Goal: Task Accomplishment & Management: Use online tool/utility

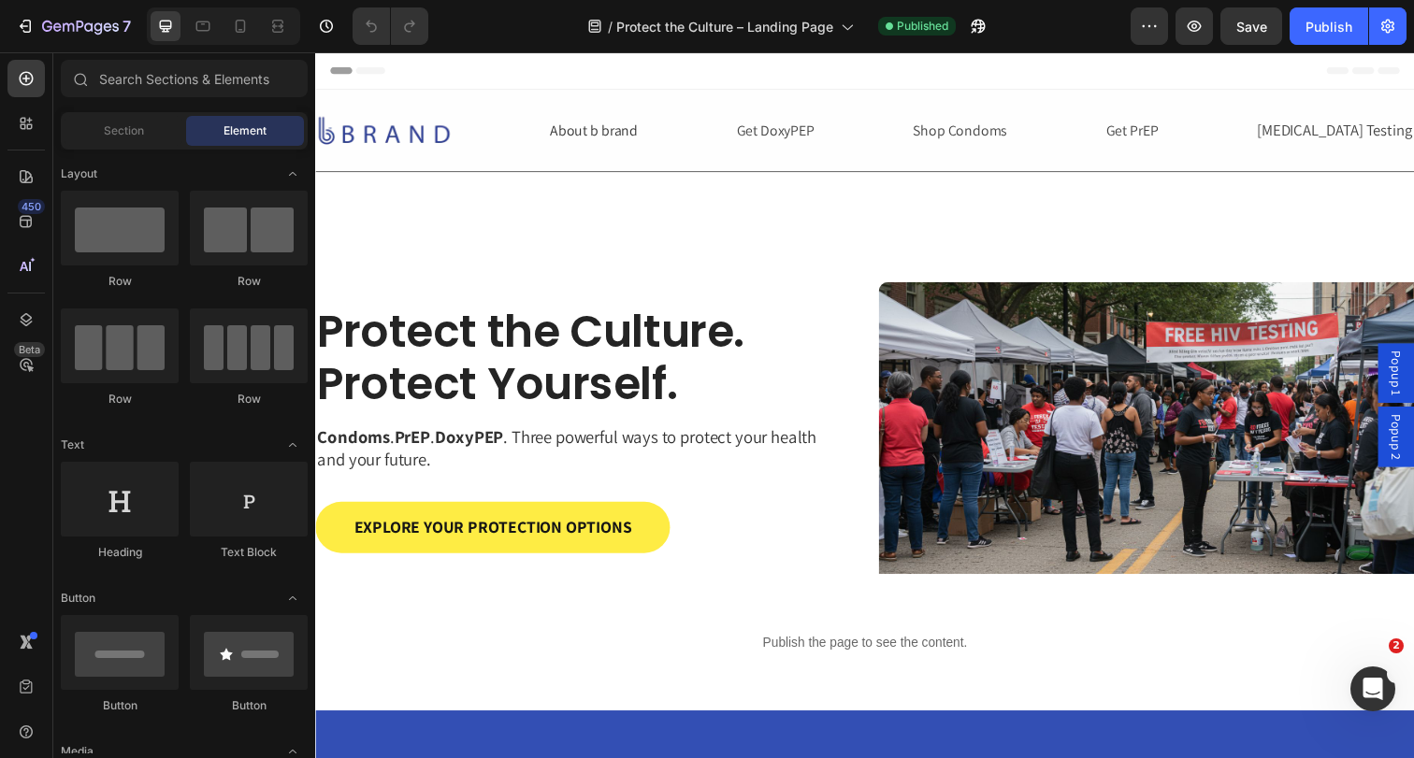
click at [493, 39] on div "/ Protect the Culture – Landing Page Published" at bounding box center [786, 25] width 687 height 37
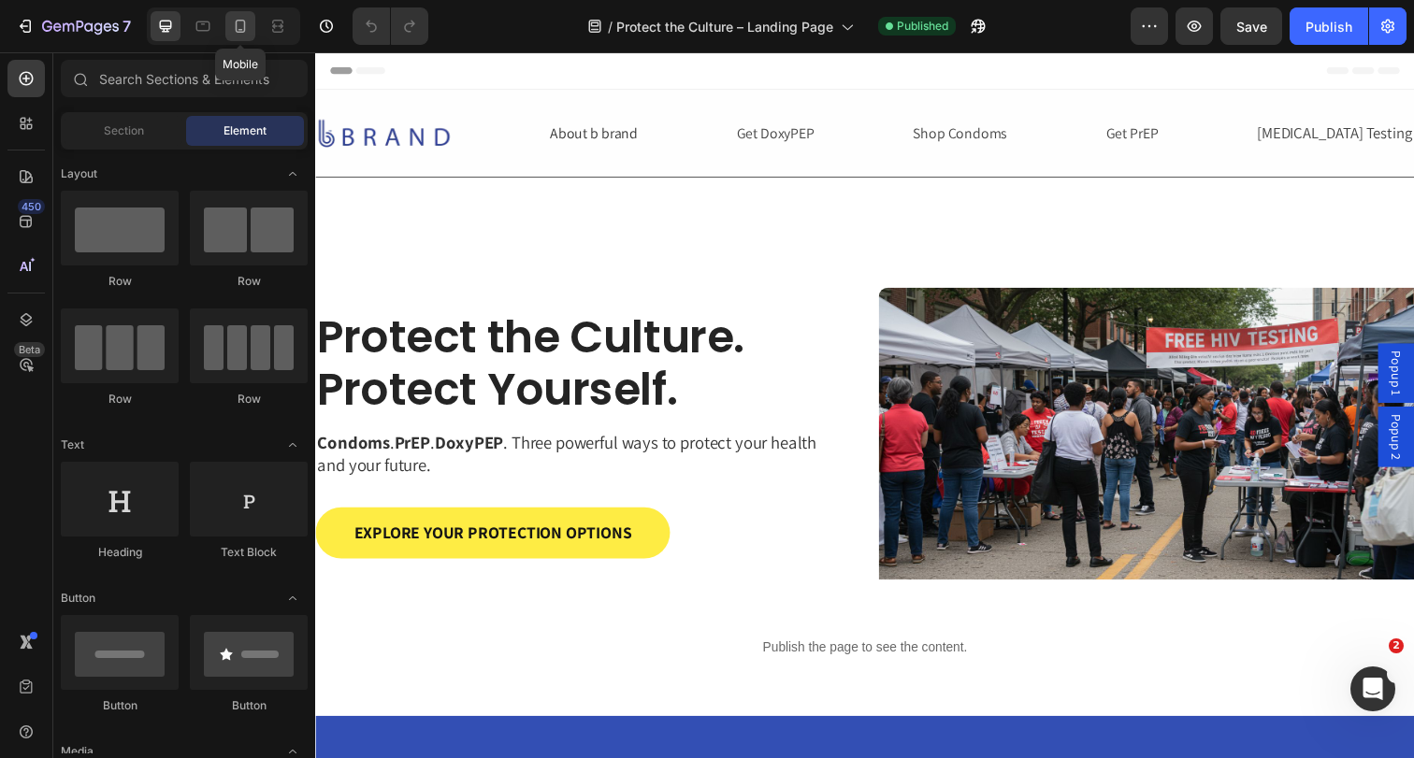
click at [245, 33] on icon at bounding box center [240, 26] width 19 height 19
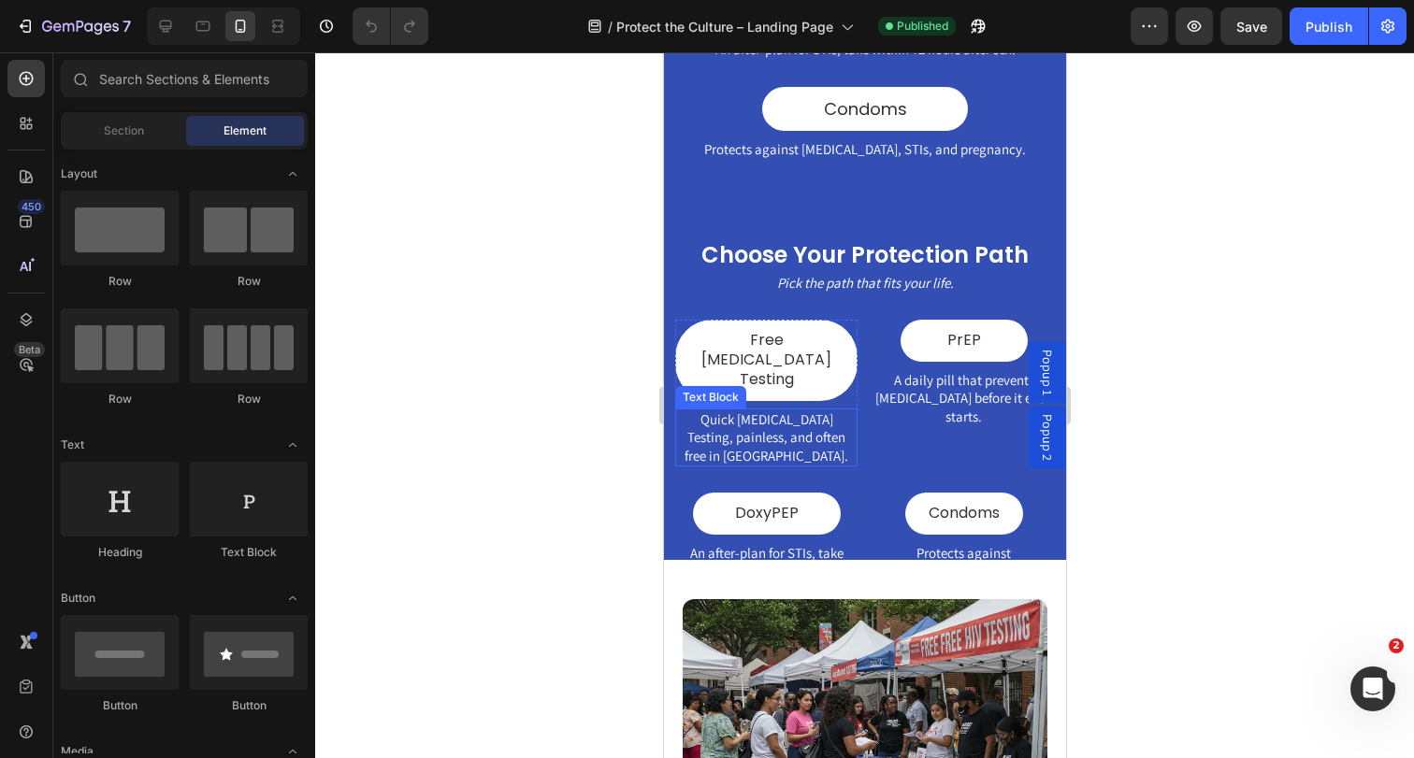
scroll to position [1157, 0]
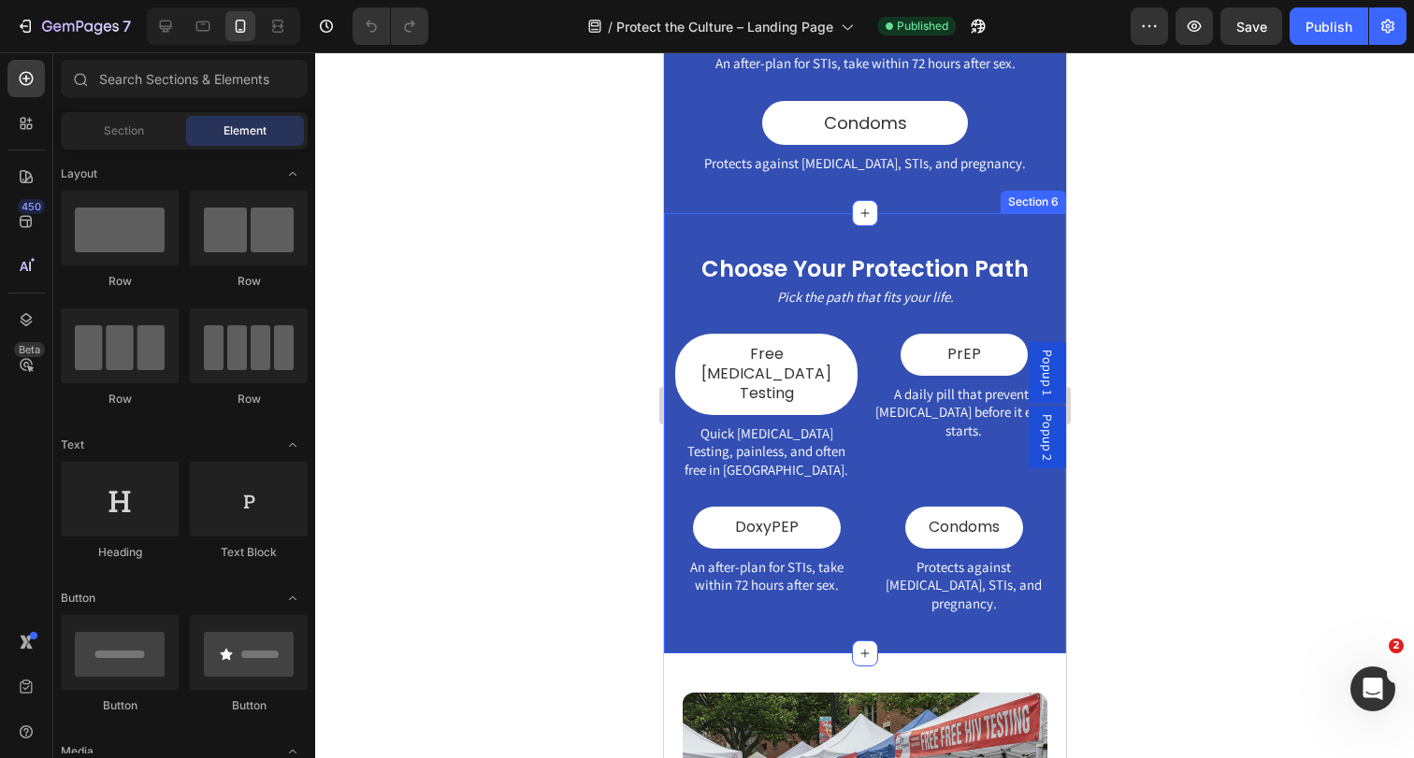
click at [858, 213] on div "Choose Your Protection Path Heading Pick the path that fits your life. Text Blo…" at bounding box center [864, 433] width 402 height 440
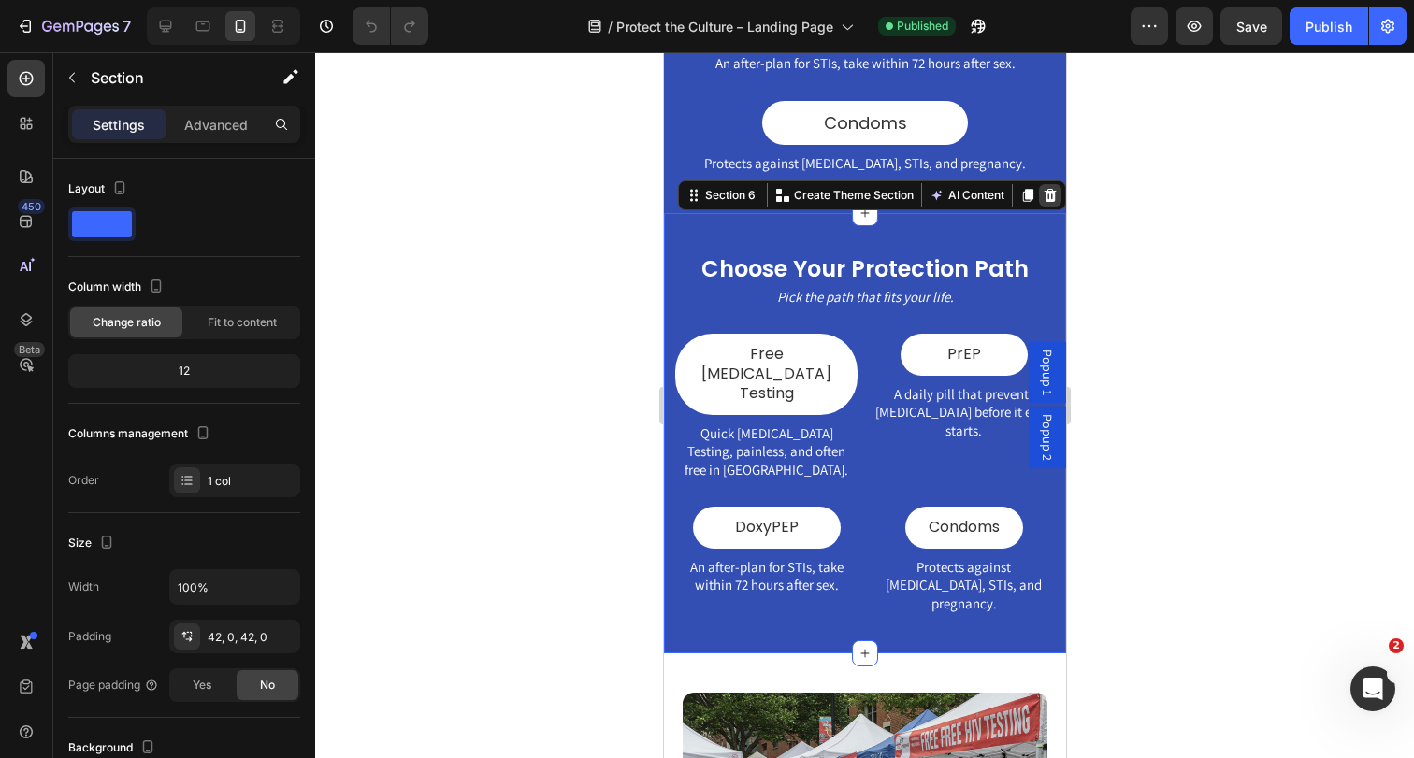
click at [1053, 189] on icon at bounding box center [1049, 195] width 12 height 13
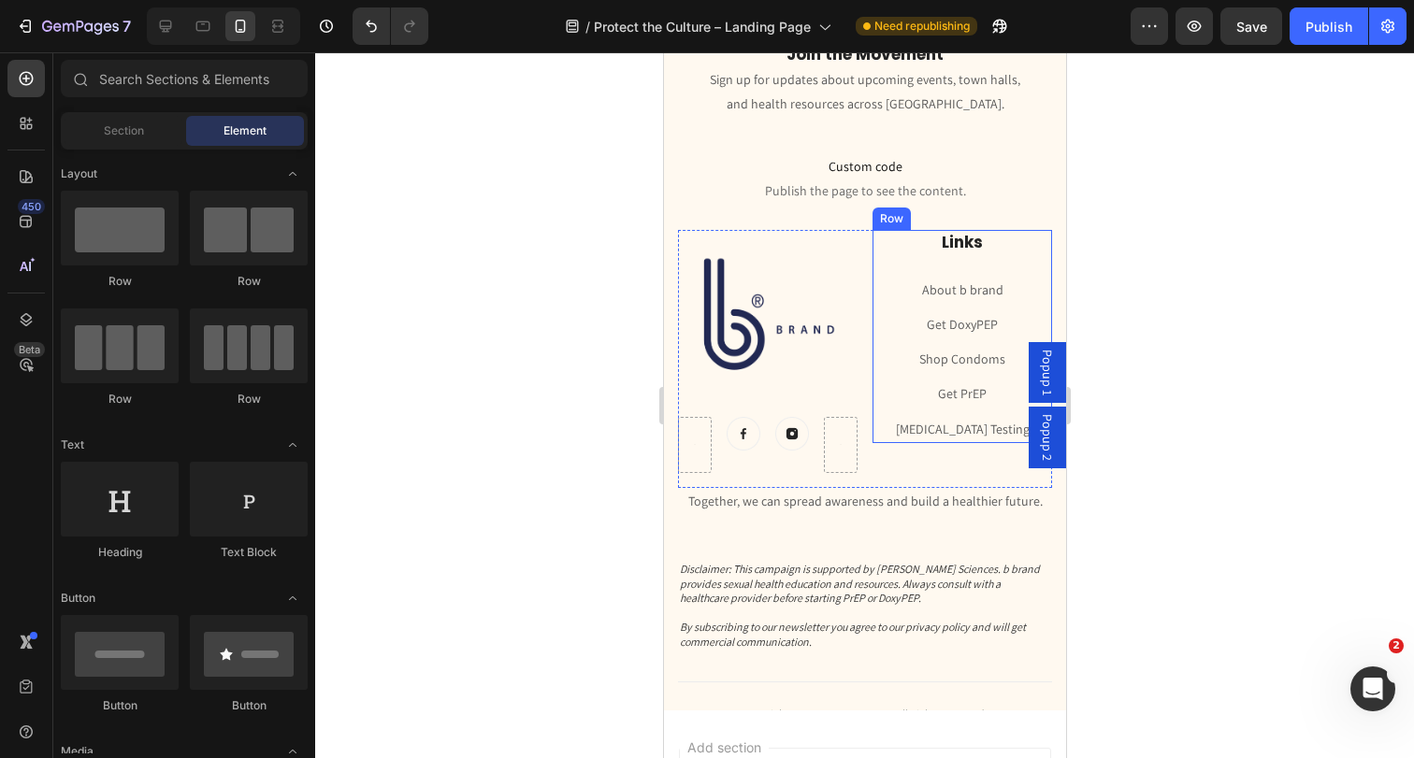
scroll to position [4960, 0]
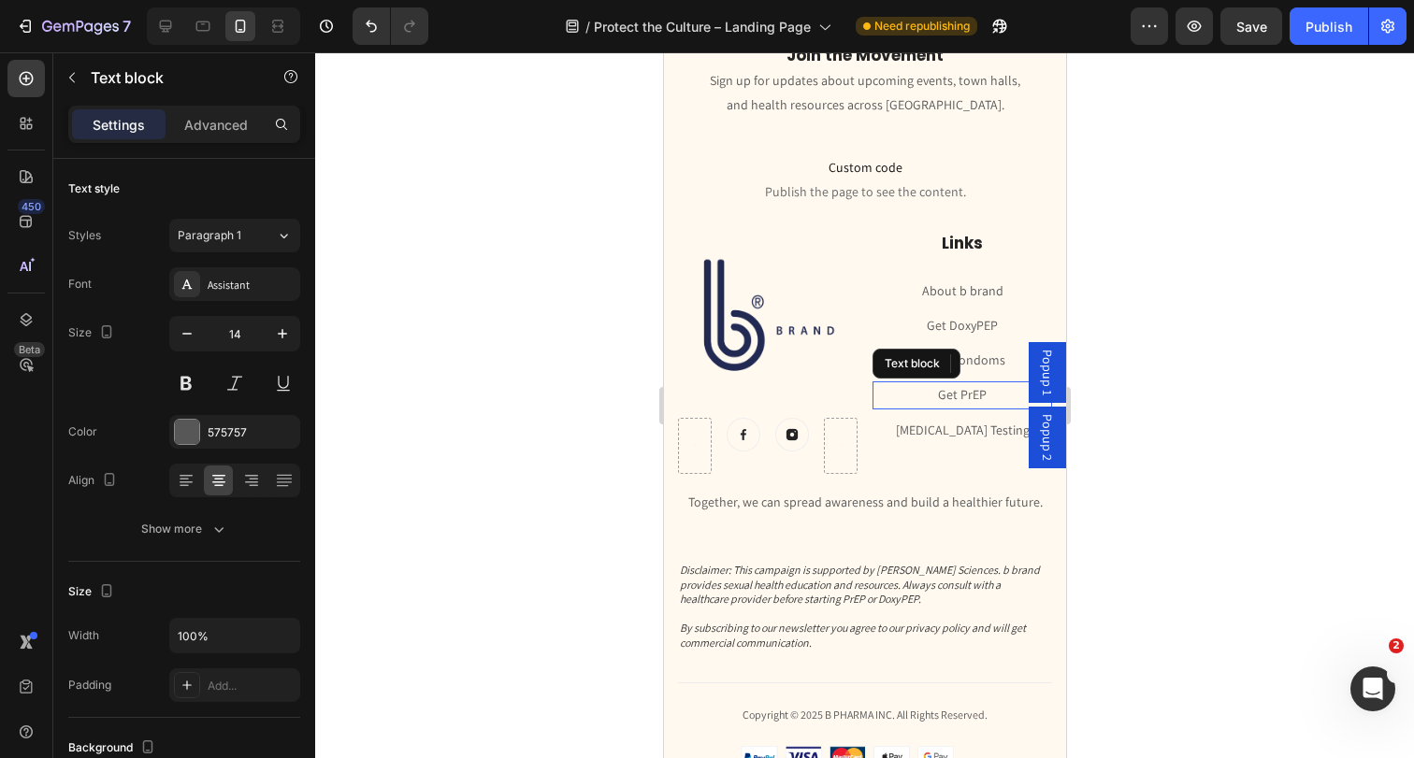
click at [907, 398] on p "Get PrEP" at bounding box center [961, 394] width 176 height 23
click at [914, 363] on div "Text block" at bounding box center [926, 363] width 63 height 17
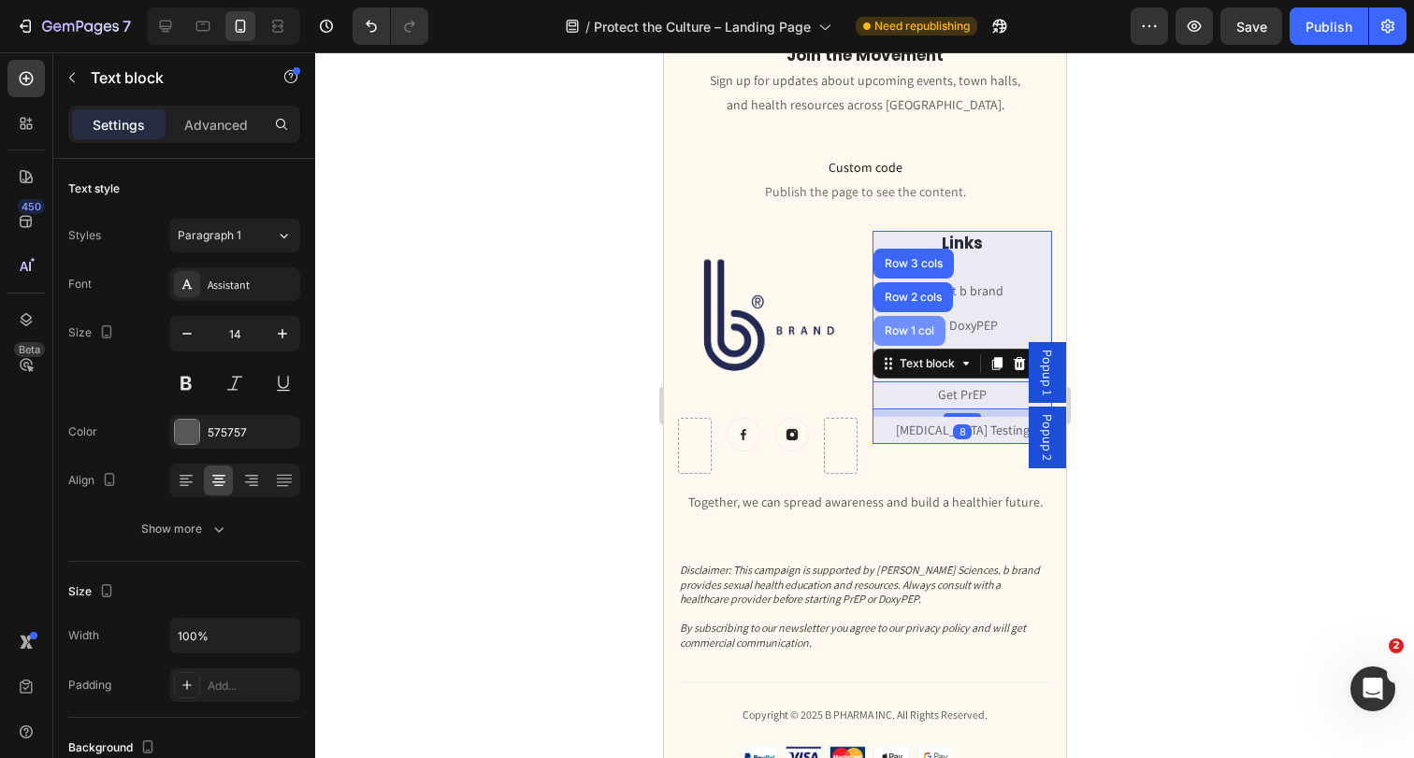
click at [902, 327] on div "Row 1 col" at bounding box center [908, 330] width 57 height 11
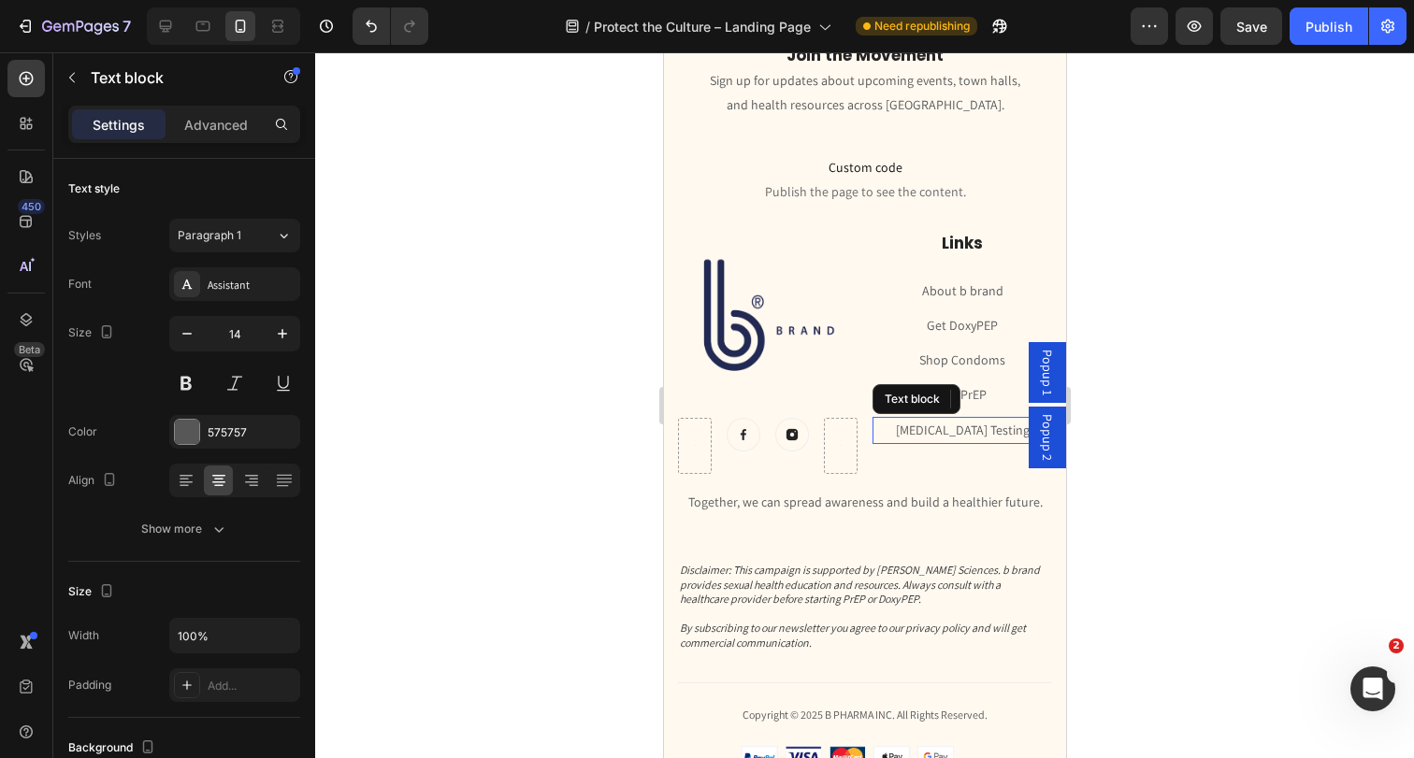
click at [997, 425] on p "[MEDICAL_DATA] Testing" at bounding box center [961, 430] width 176 height 23
click at [1000, 396] on icon at bounding box center [996, 399] width 10 height 13
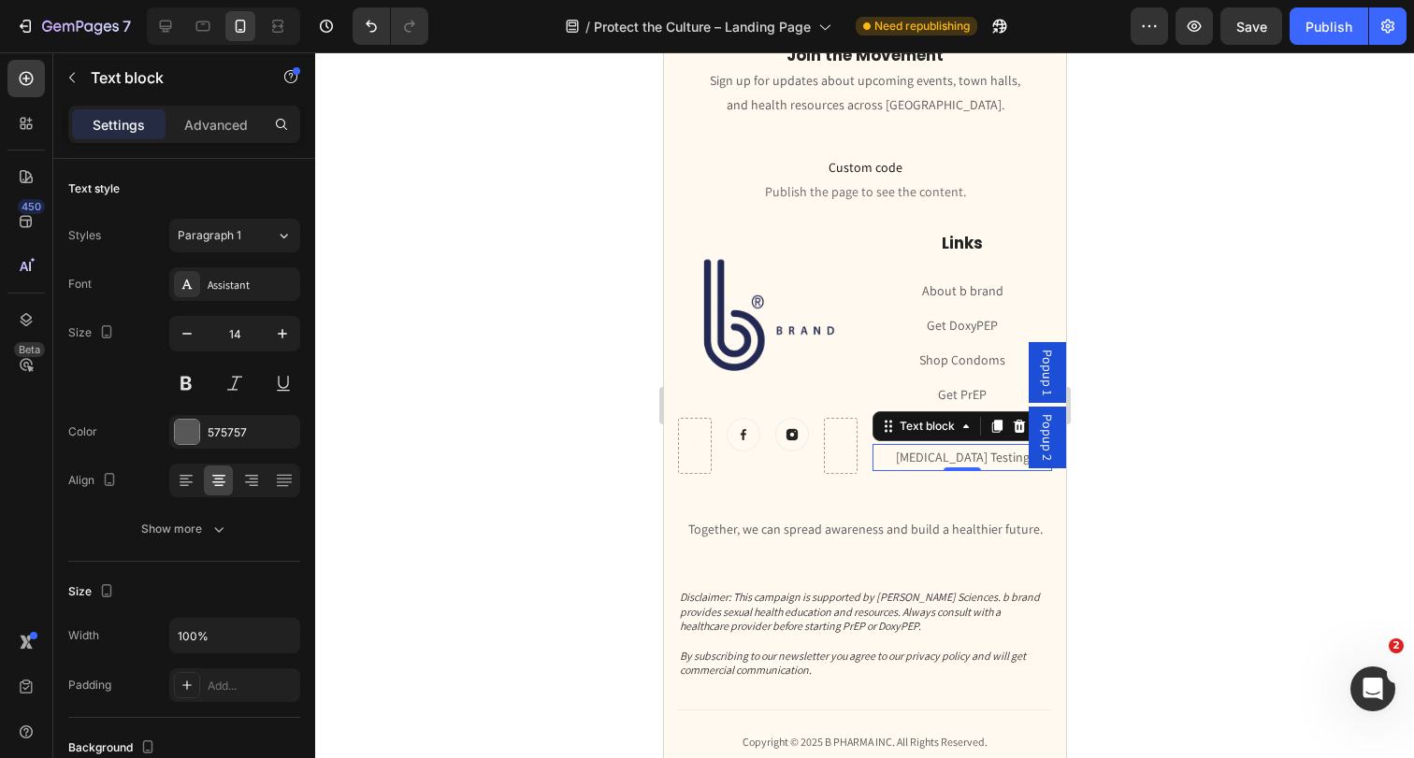
click at [957, 454] on link "[MEDICAL_DATA] Testing" at bounding box center [962, 457] width 134 height 17
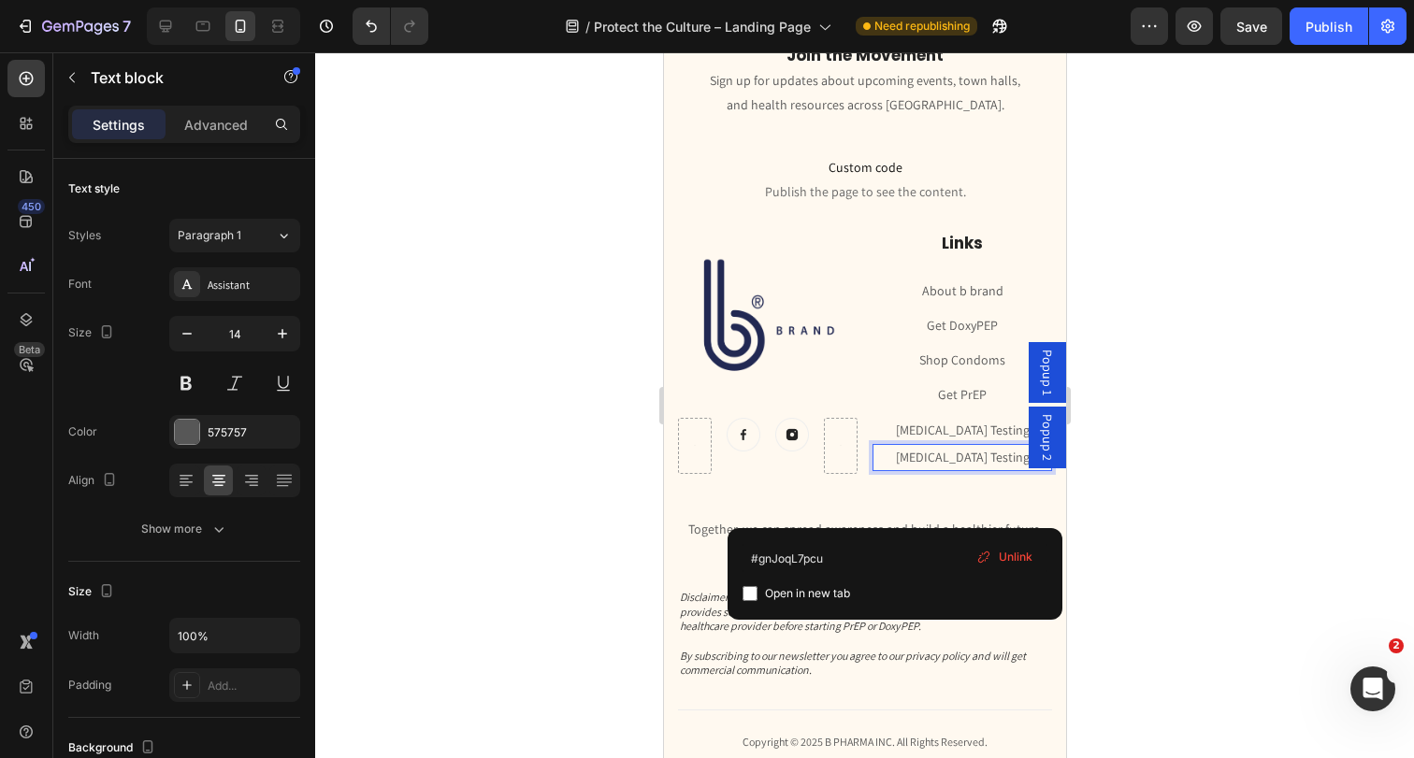
click at [955, 456] on link "[MEDICAL_DATA] Testing" at bounding box center [962, 457] width 134 height 17
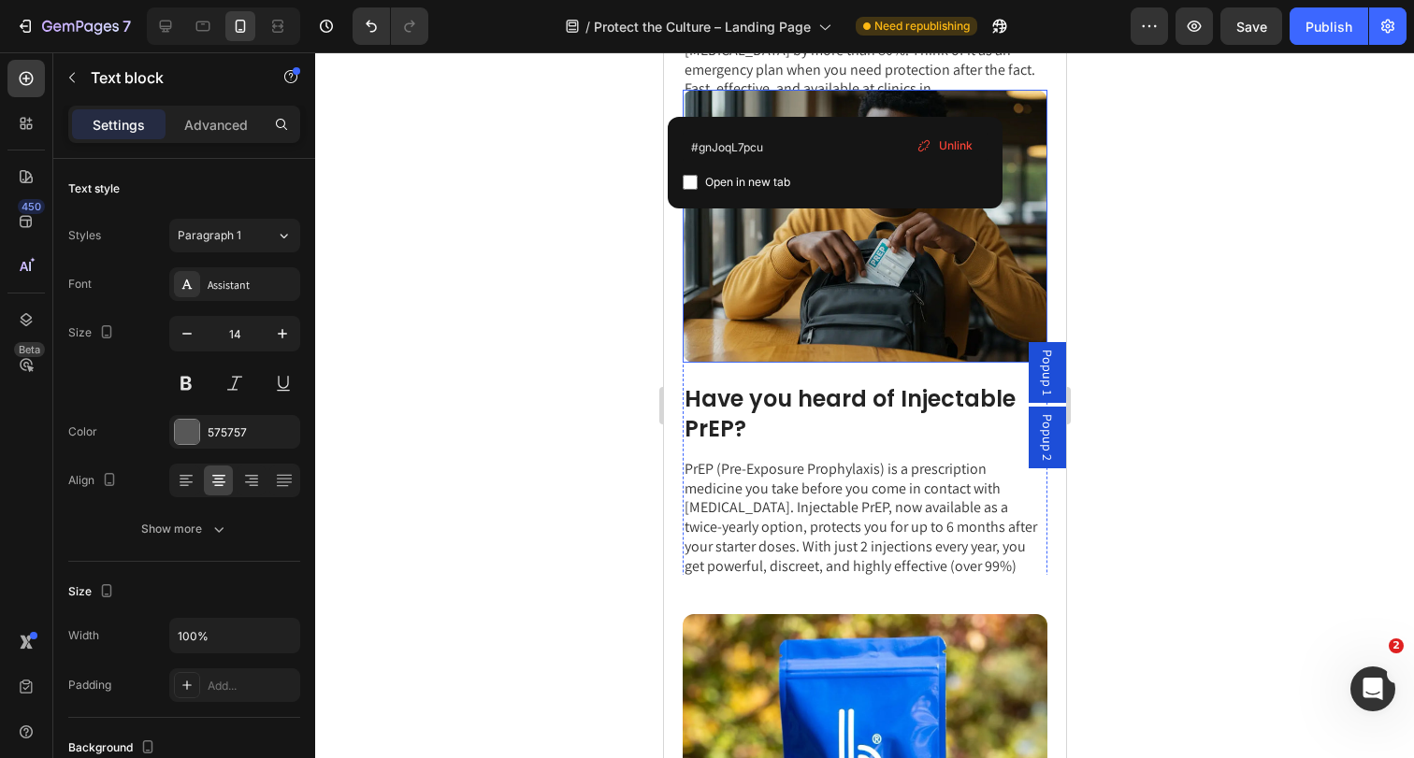
scroll to position [2361, 0]
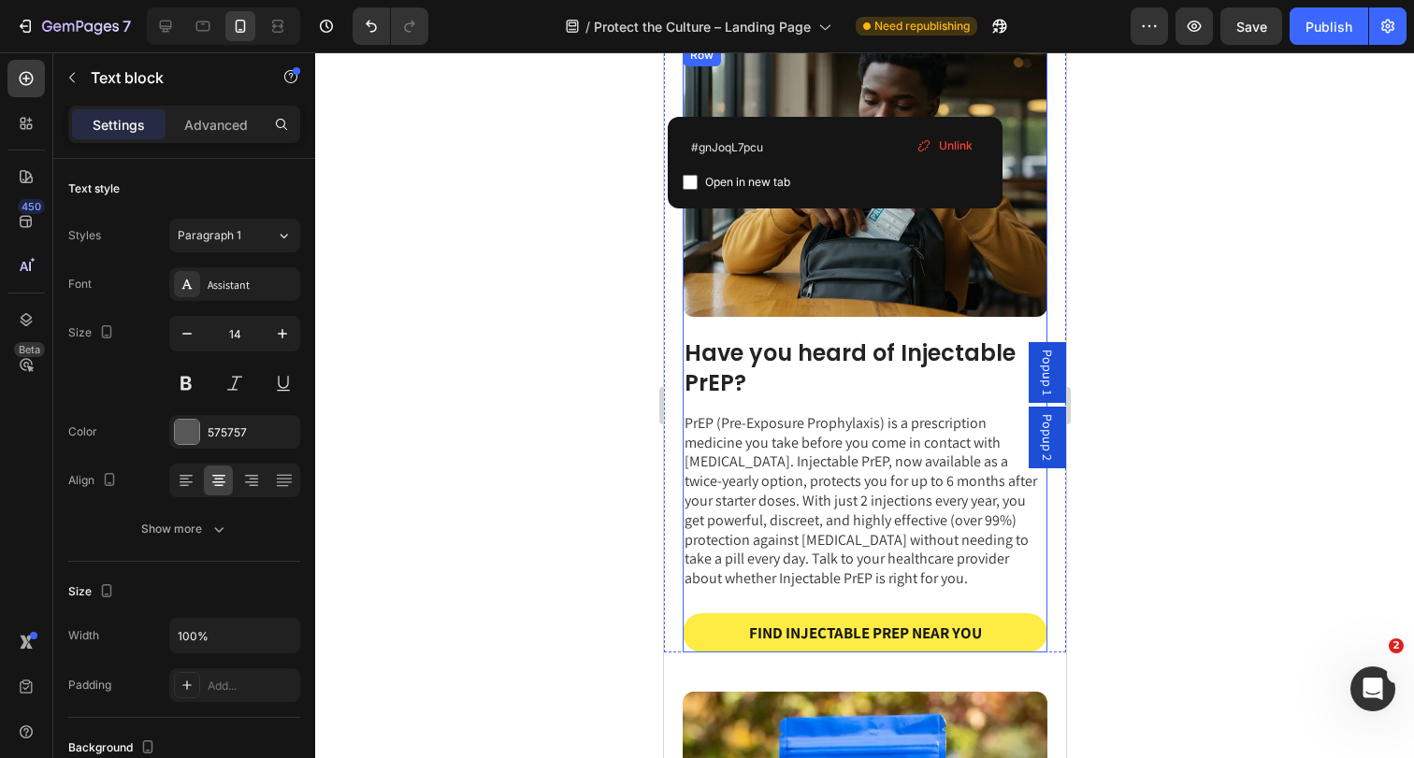
click at [812, 325] on div "Have you heard of Injectable PrEP? Heading PrEP (Pre-Exposure Prophylaxis) is a…" at bounding box center [864, 485] width 365 height 336
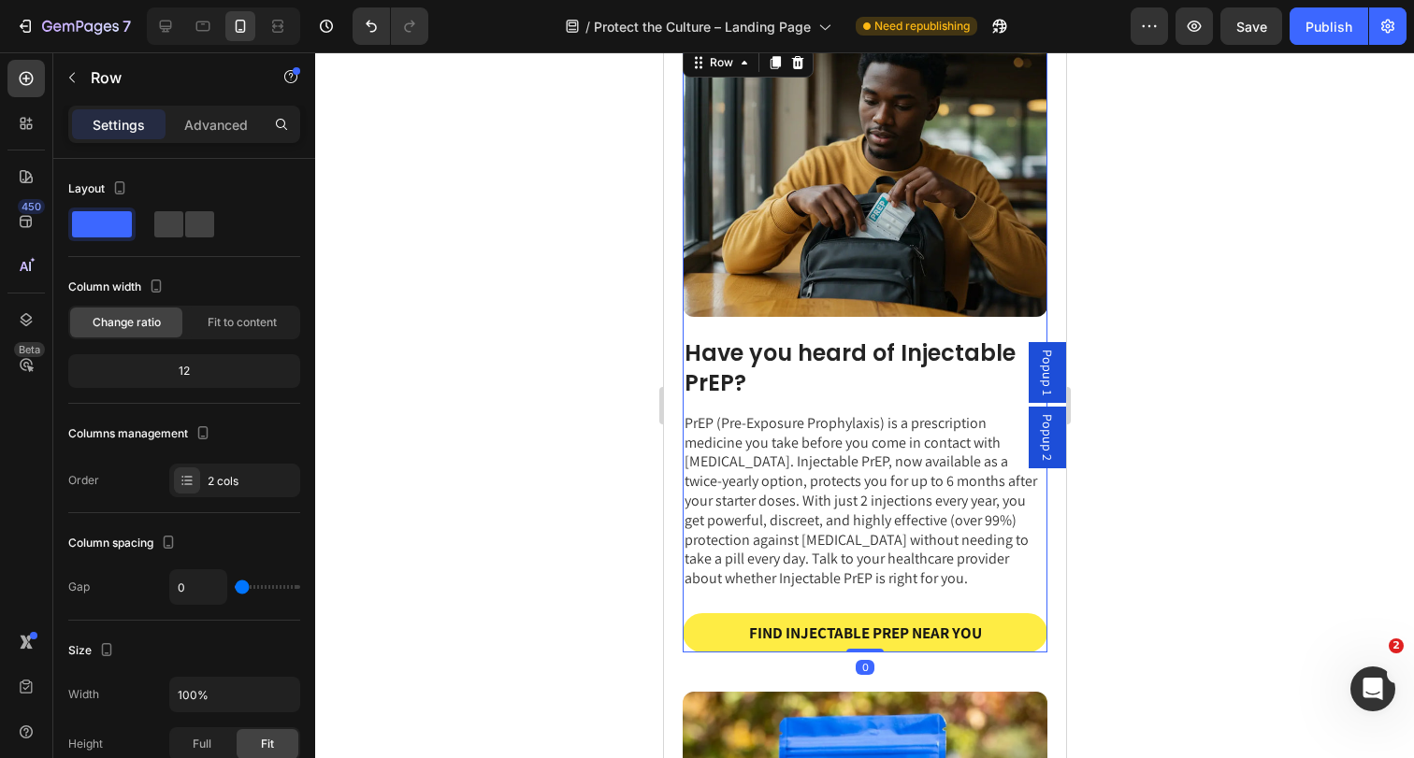
scroll to position [2179, 0]
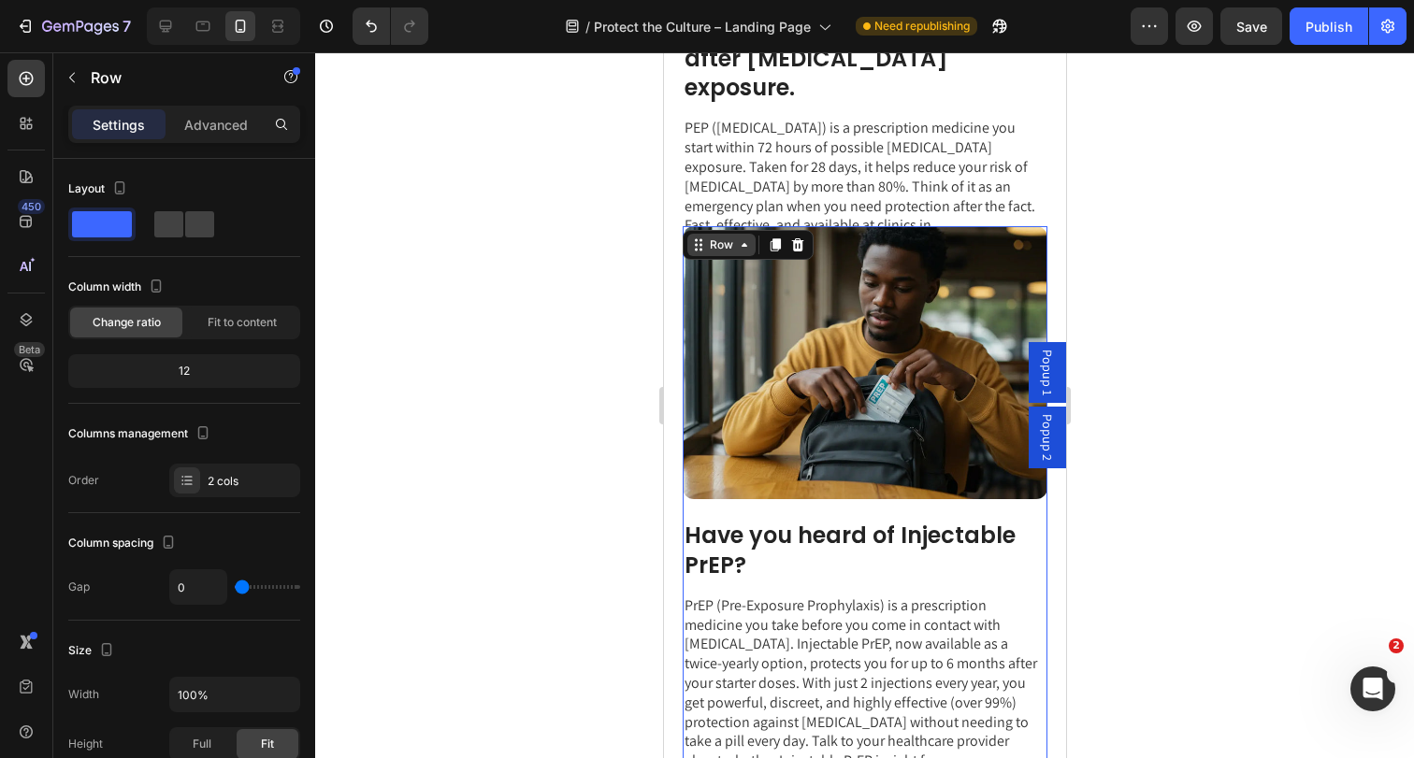
click at [708, 247] on div "Row" at bounding box center [720, 245] width 31 height 17
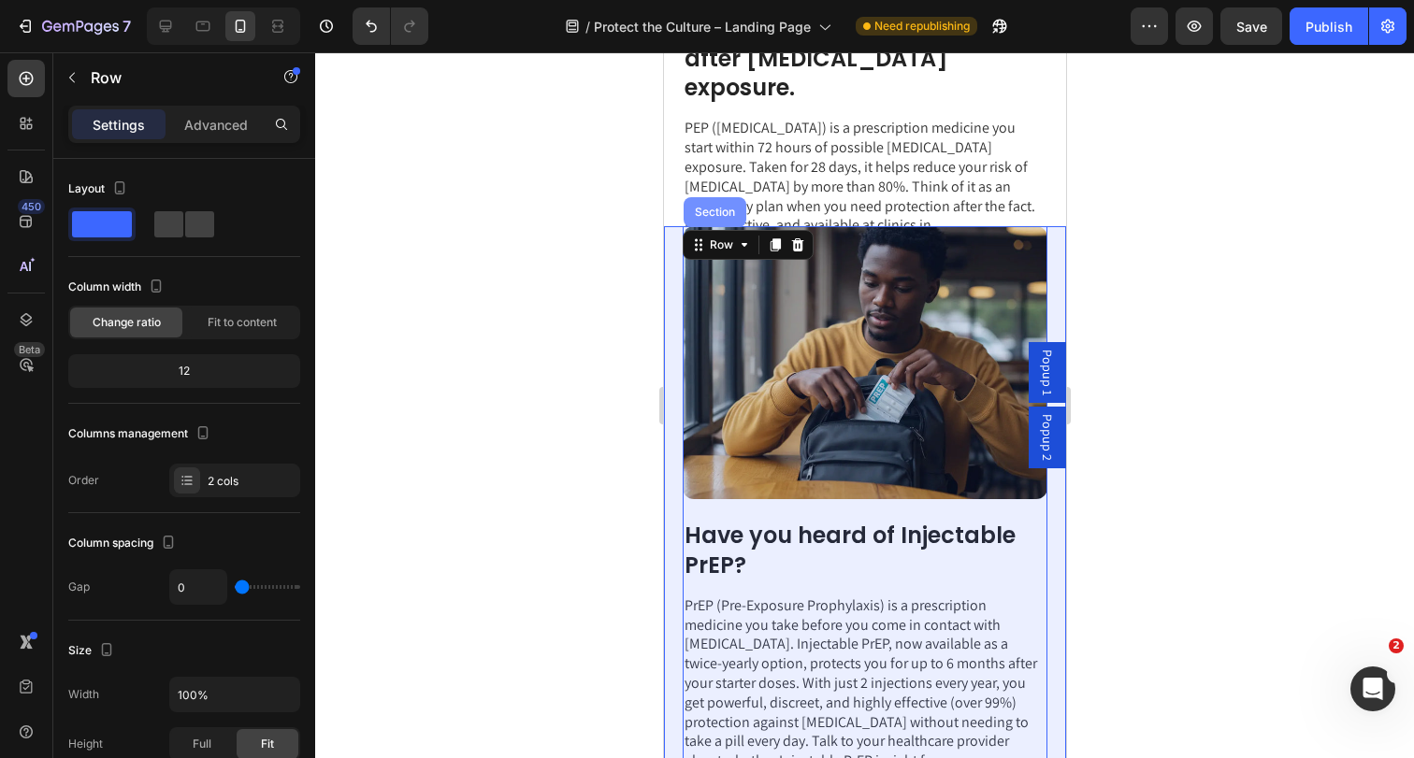
click at [708, 220] on div "Meet PEP: The emergency plan after [MEDICAL_DATA] exposure. Heading PEP ([MEDIC…" at bounding box center [864, 166] width 365 height 306
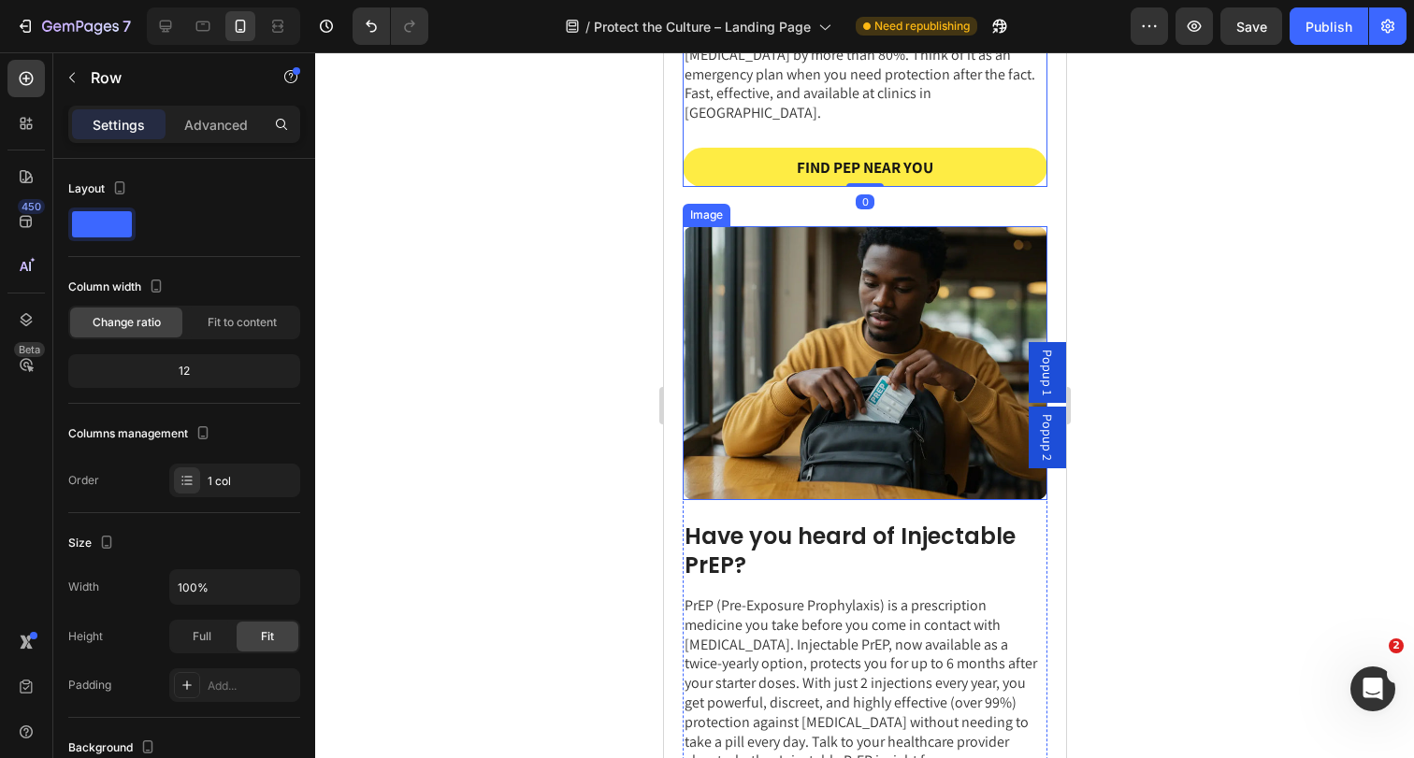
scroll to position [2366, 0]
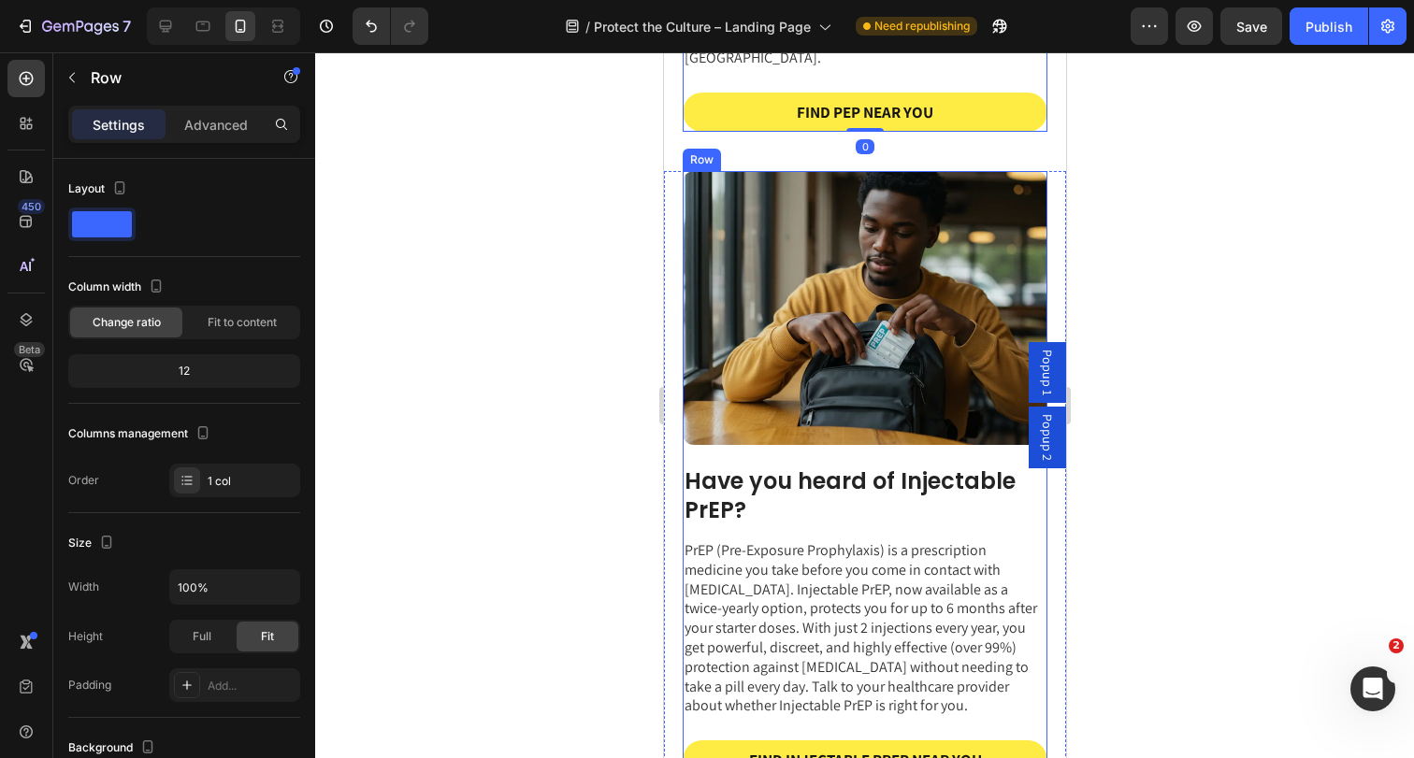
click at [768, 445] on div "Have you heard of Injectable PrEP? Heading PrEP (Pre-Exposure Prophylaxis) is a…" at bounding box center [864, 613] width 365 height 336
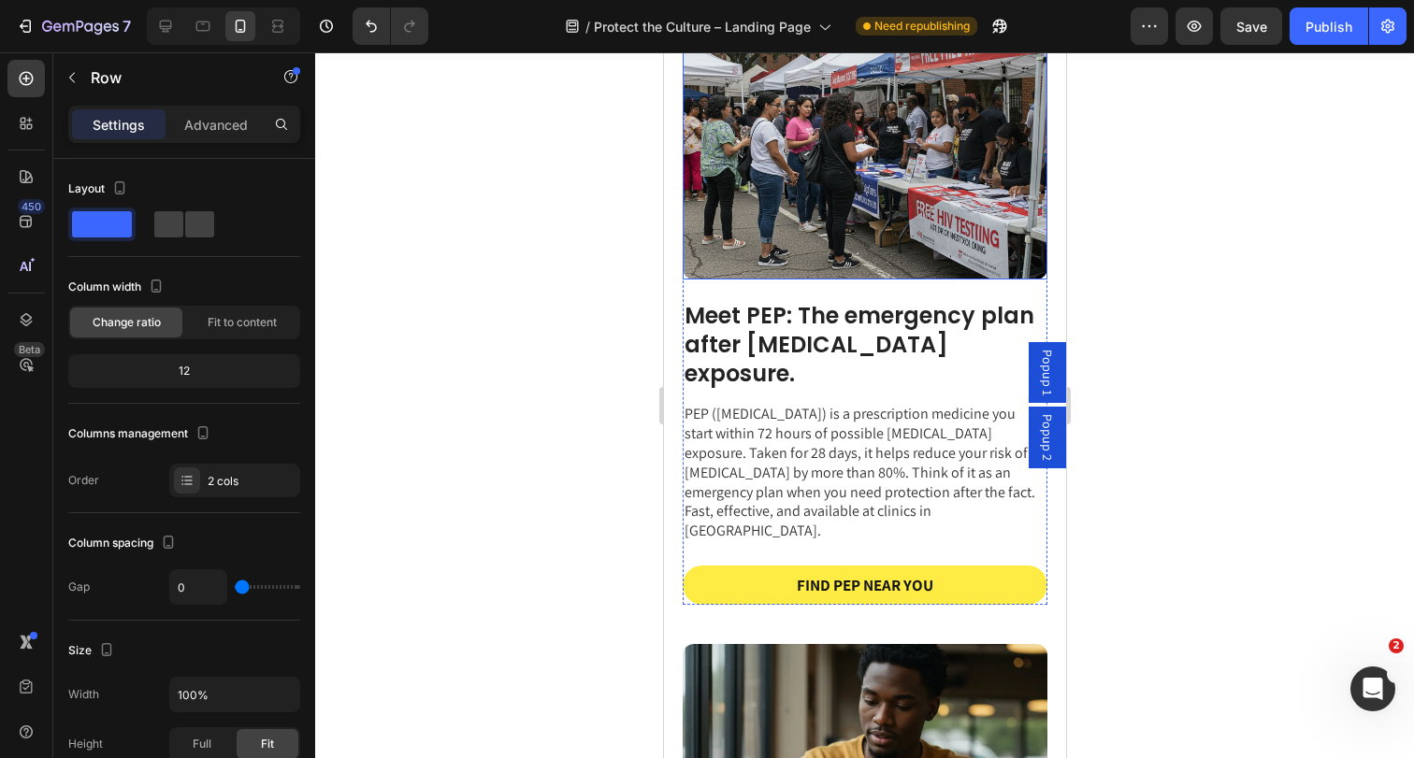
scroll to position [1894, 0]
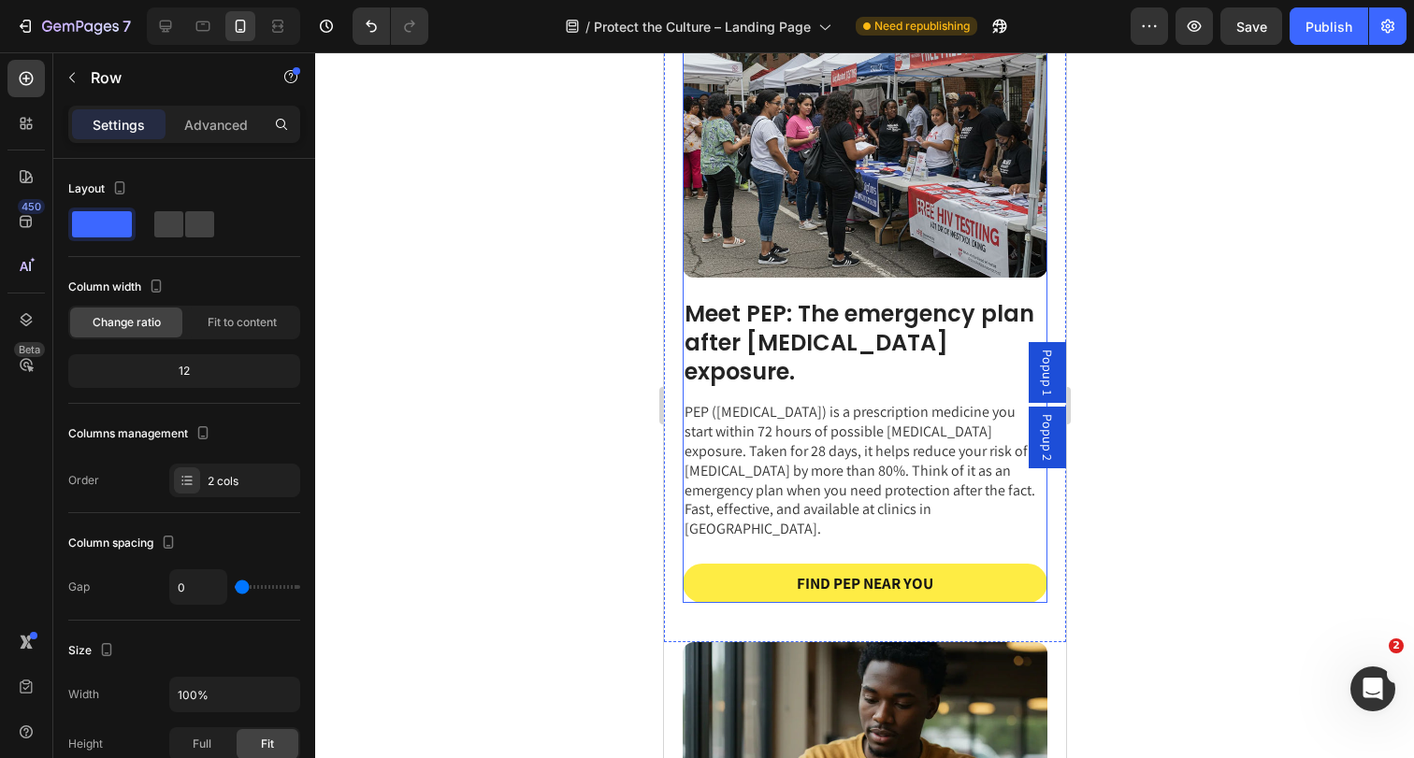
click at [804, 290] on div "Meet PEP: The emergency plan after [MEDICAL_DATA] exposure. Heading PEP ([MEDIC…" at bounding box center [864, 440] width 365 height 325
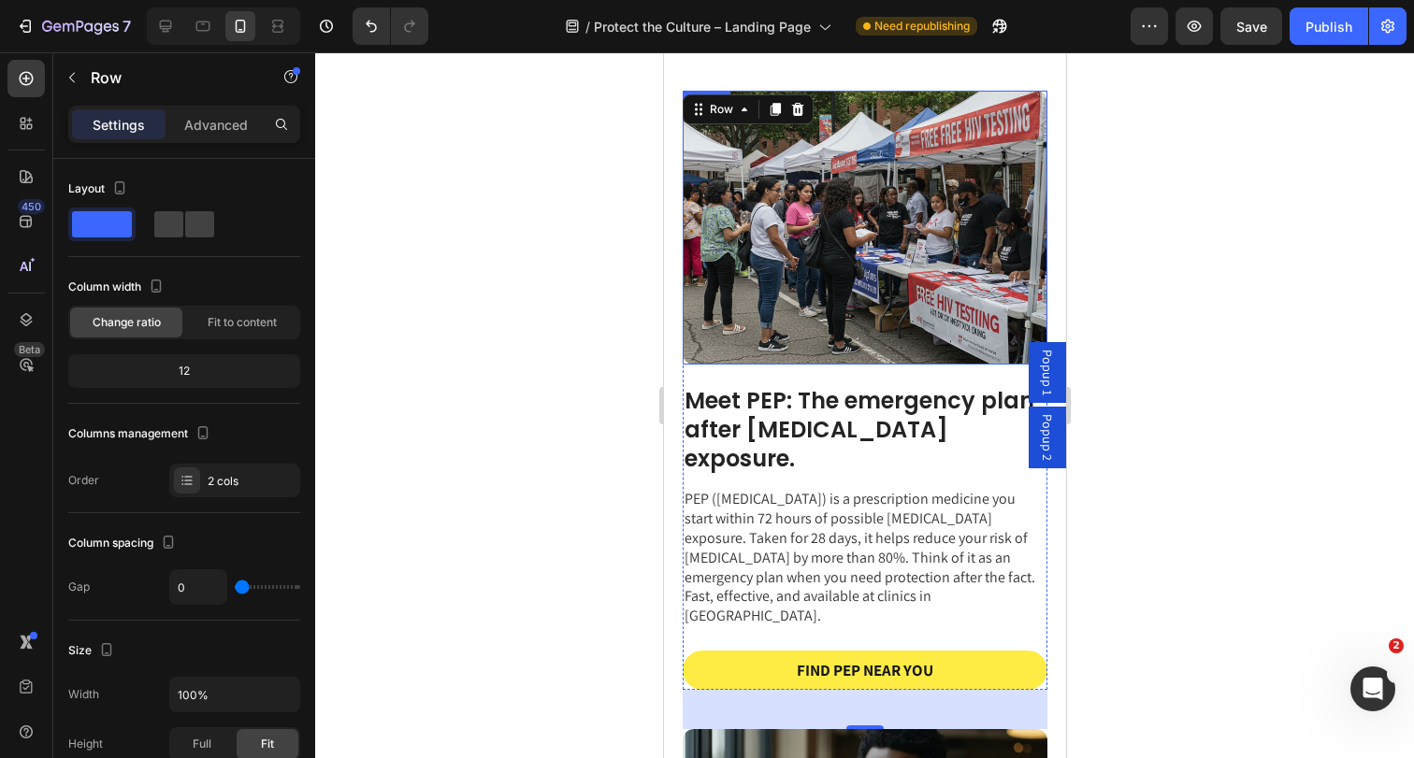
scroll to position [1766, 0]
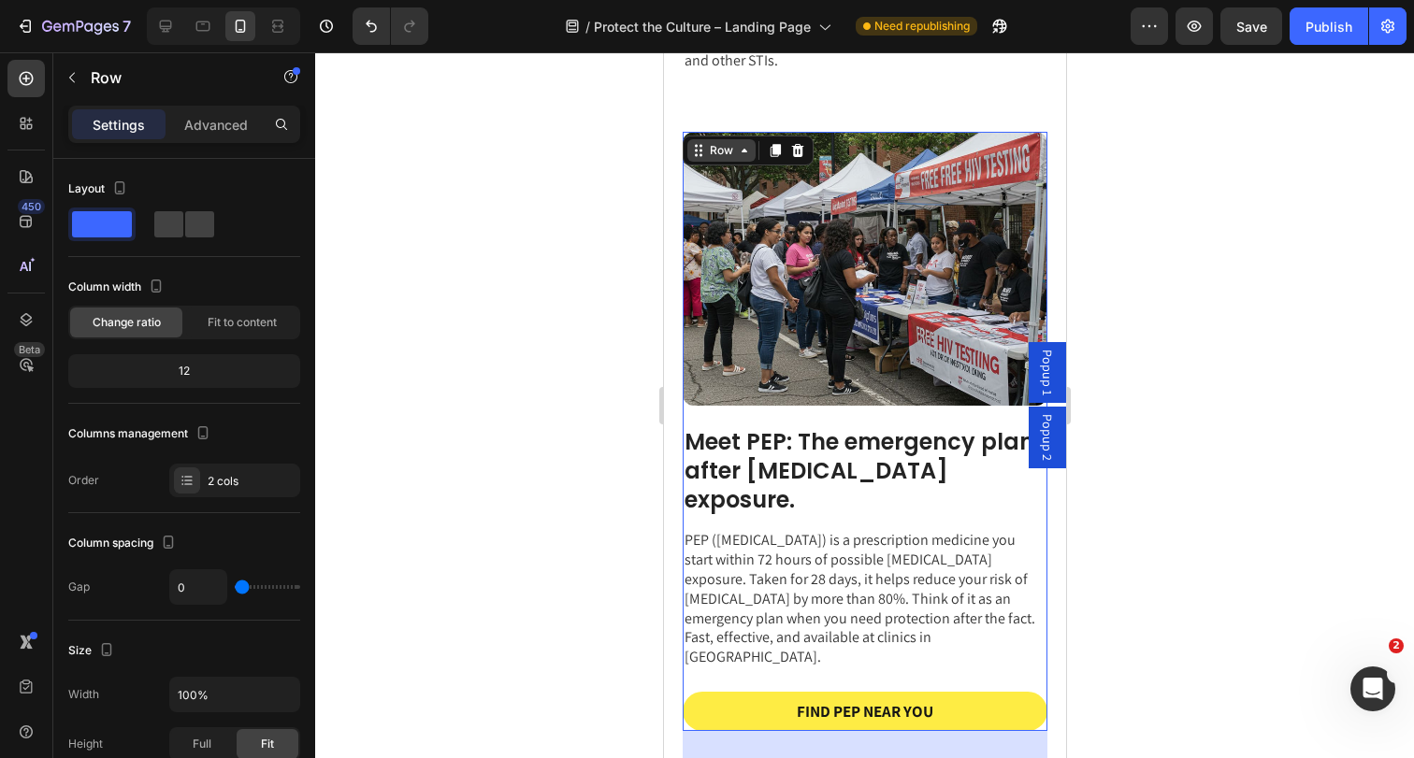
click at [738, 151] on icon at bounding box center [743, 150] width 15 height 15
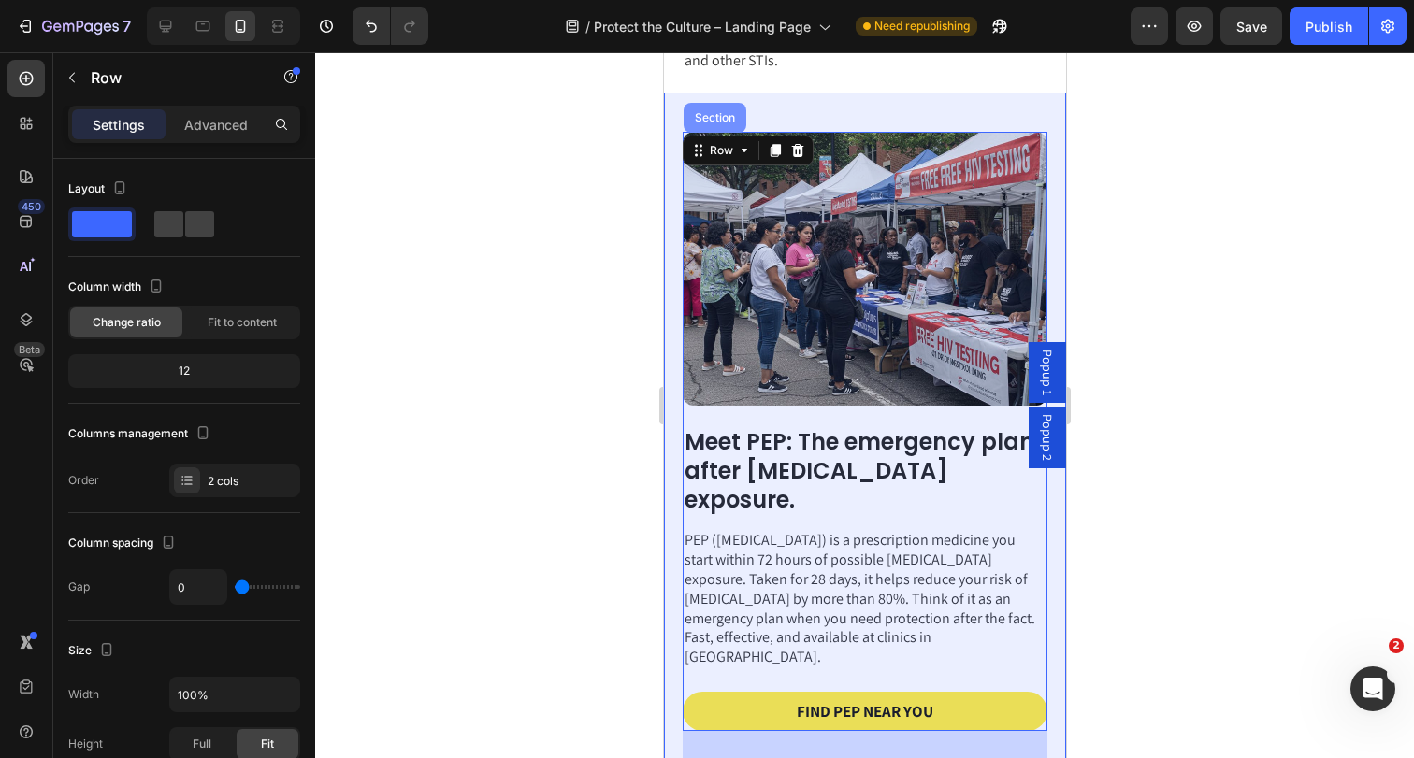
click at [719, 130] on div "Section" at bounding box center [714, 118] width 63 height 30
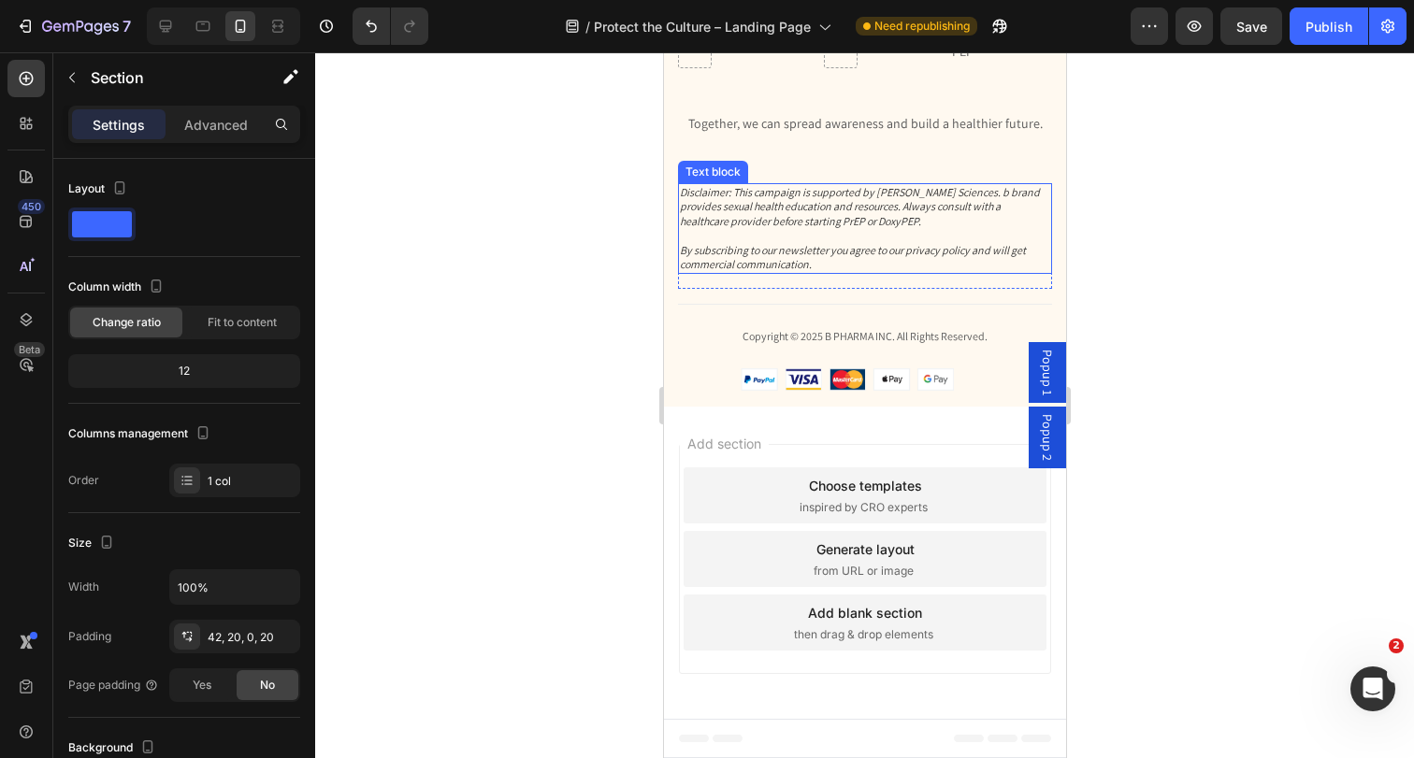
scroll to position [5367, 0]
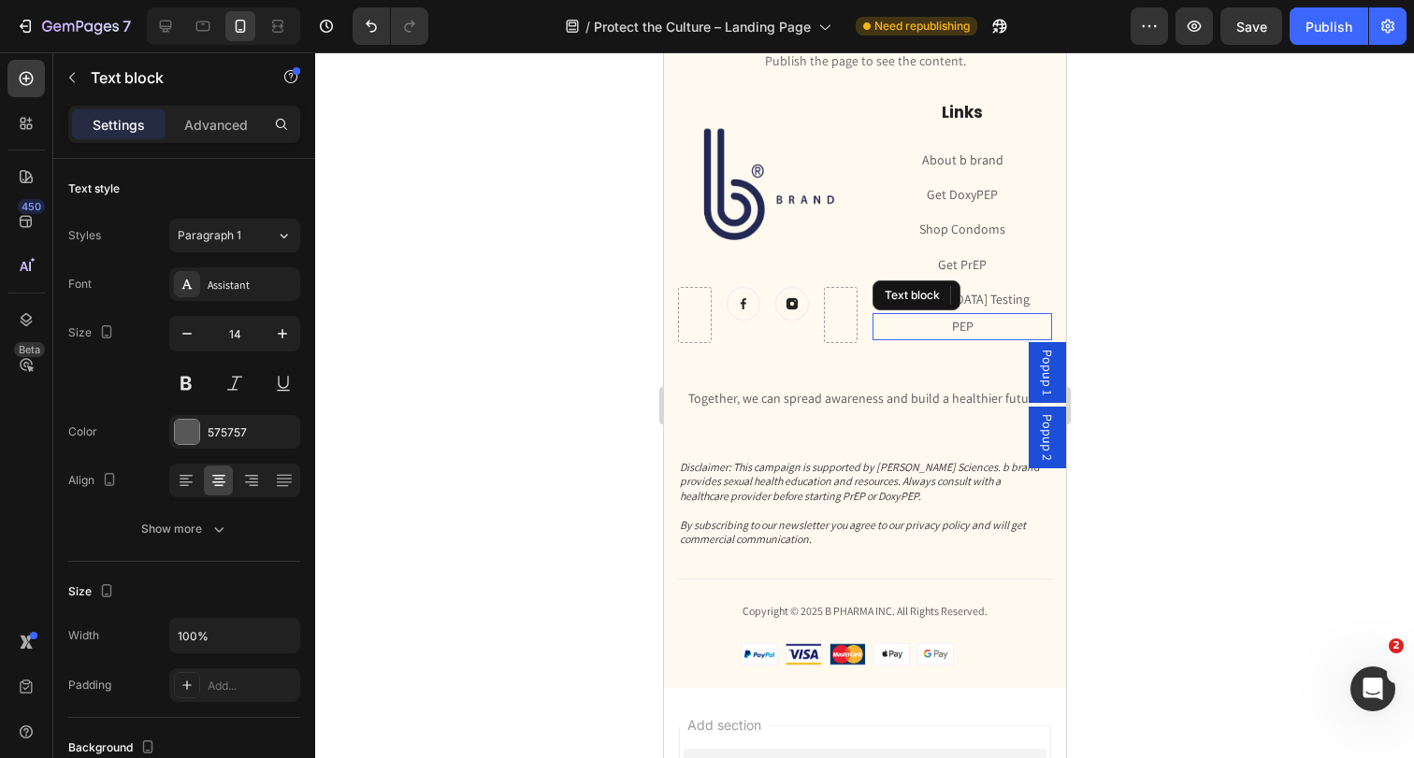
click at [961, 319] on link "PEP" at bounding box center [962, 326] width 22 height 17
click at [996, 265] on p "Get PrEP" at bounding box center [961, 264] width 176 height 23
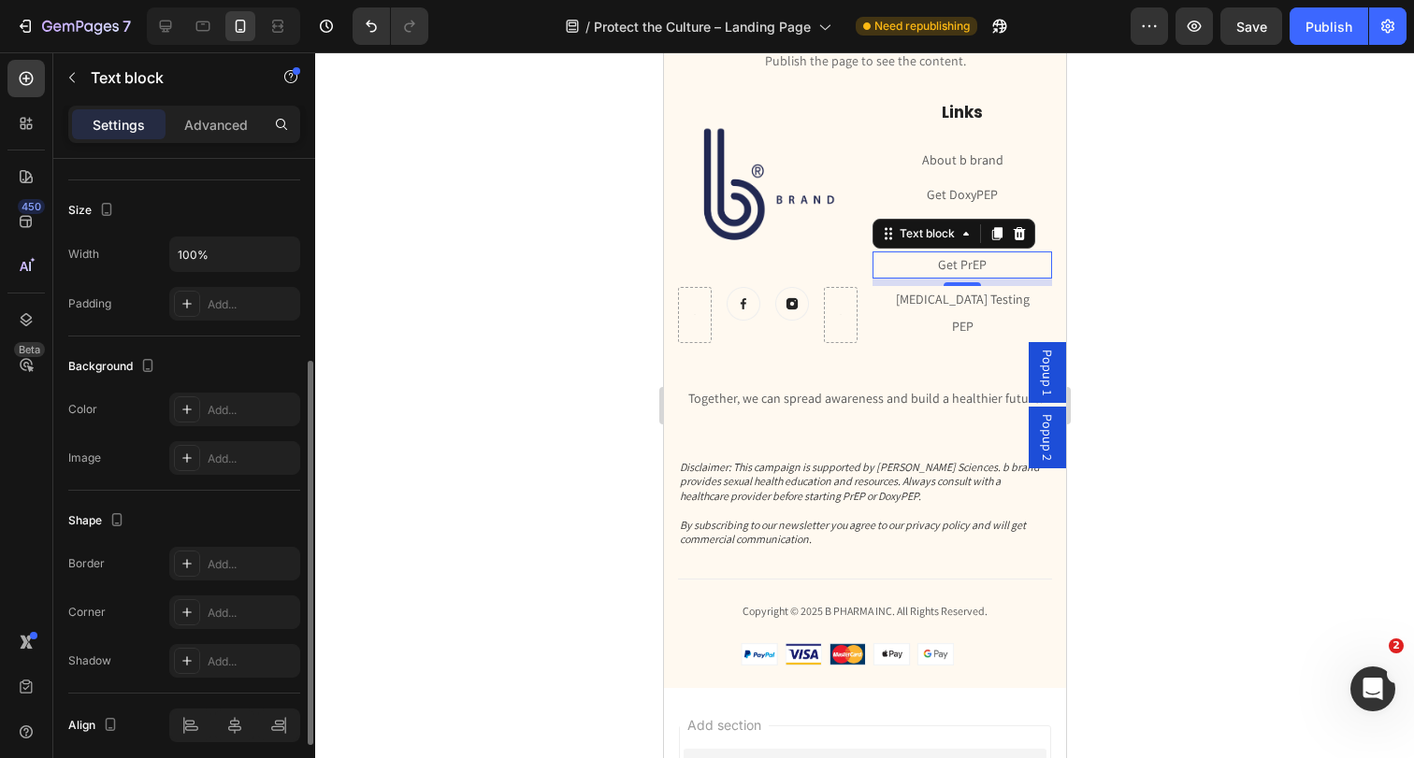
scroll to position [367, 0]
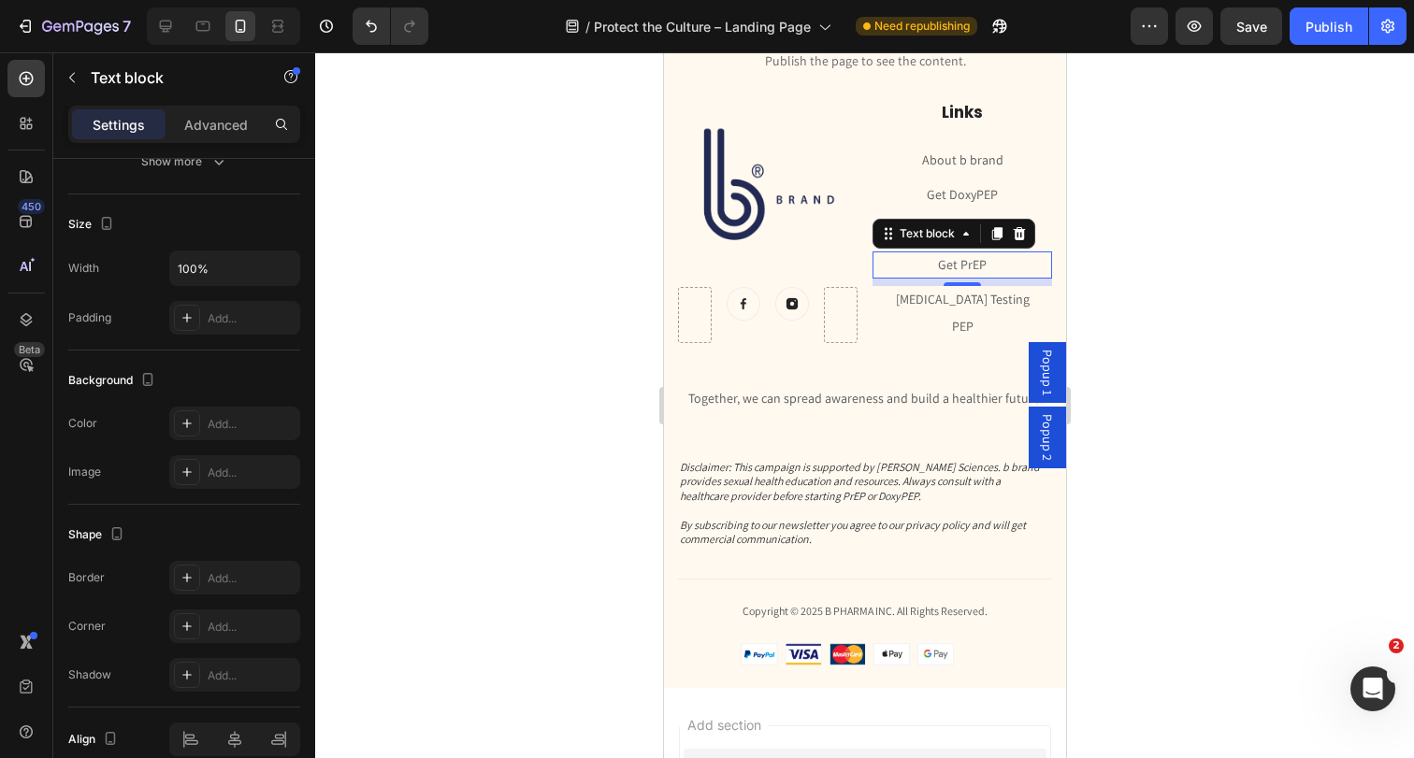
click at [955, 262] on link "Get PrEP" at bounding box center [961, 264] width 49 height 17
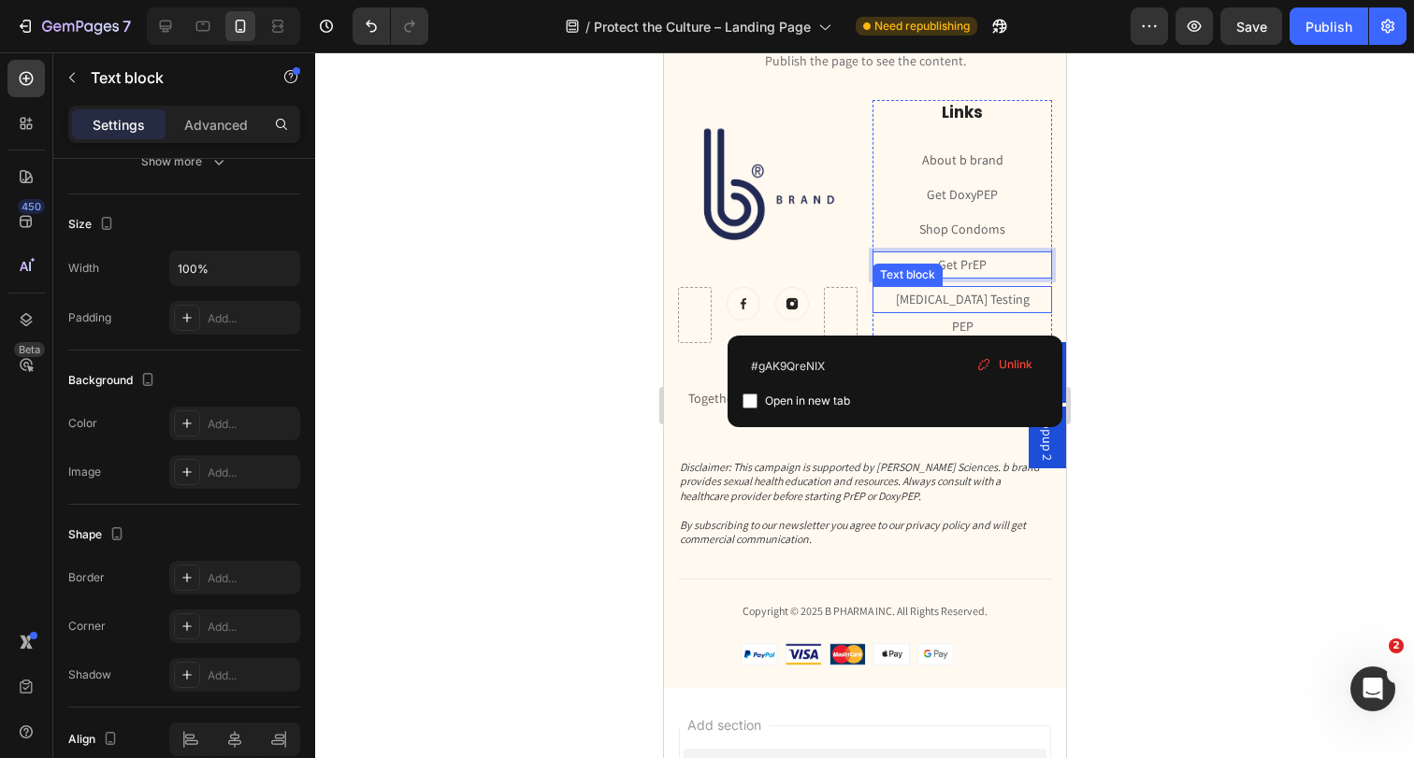
click at [977, 304] on link "[MEDICAL_DATA] Testing" at bounding box center [962, 299] width 134 height 17
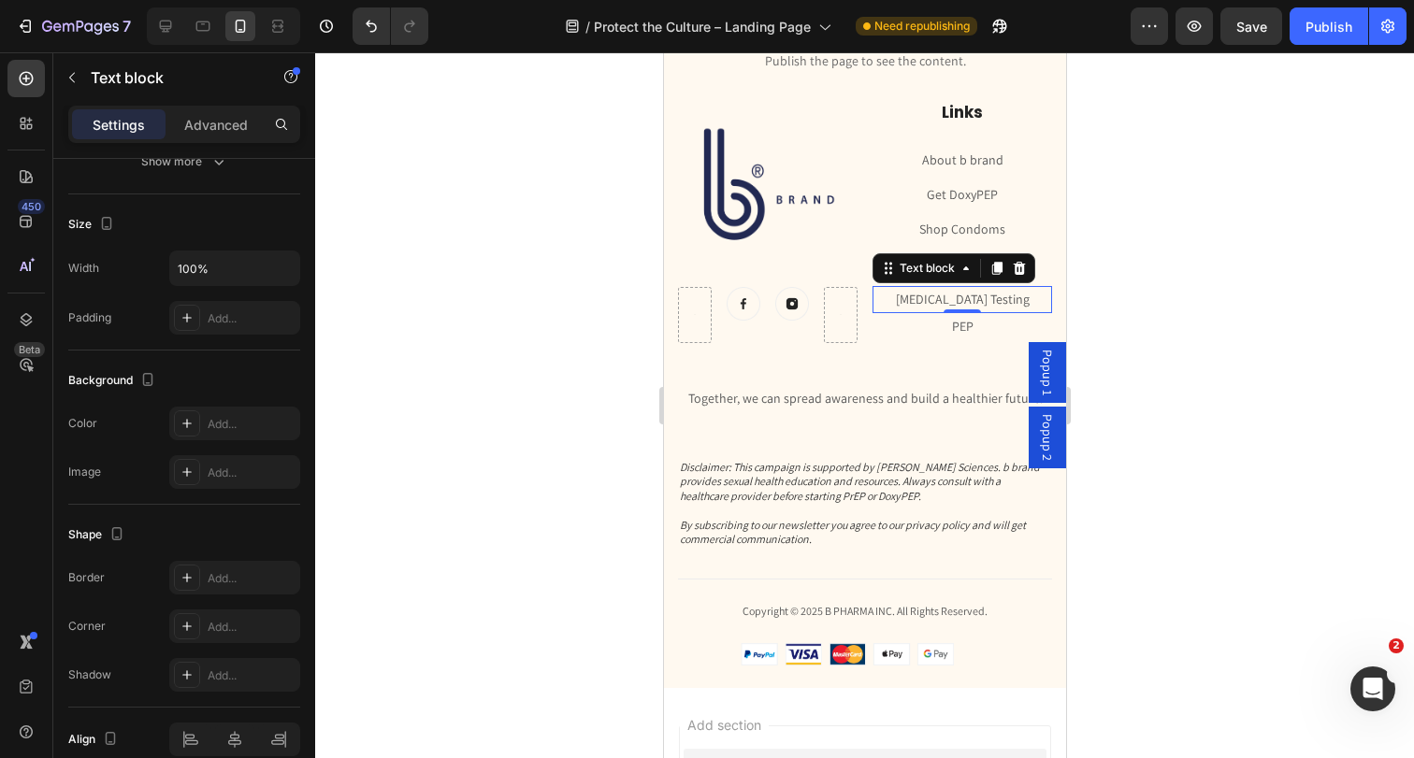
click at [960, 291] on link "[MEDICAL_DATA] Testing" at bounding box center [962, 299] width 134 height 17
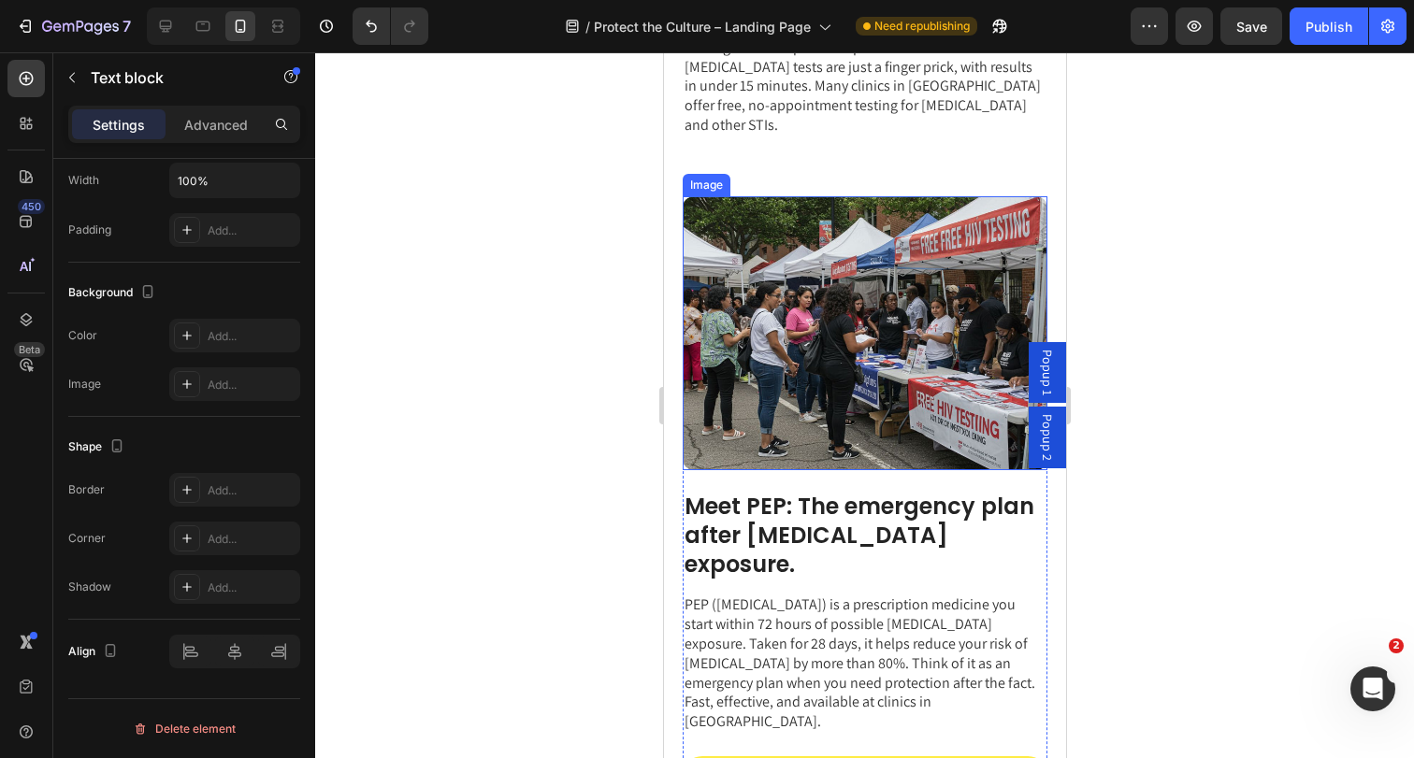
scroll to position [1695, 0]
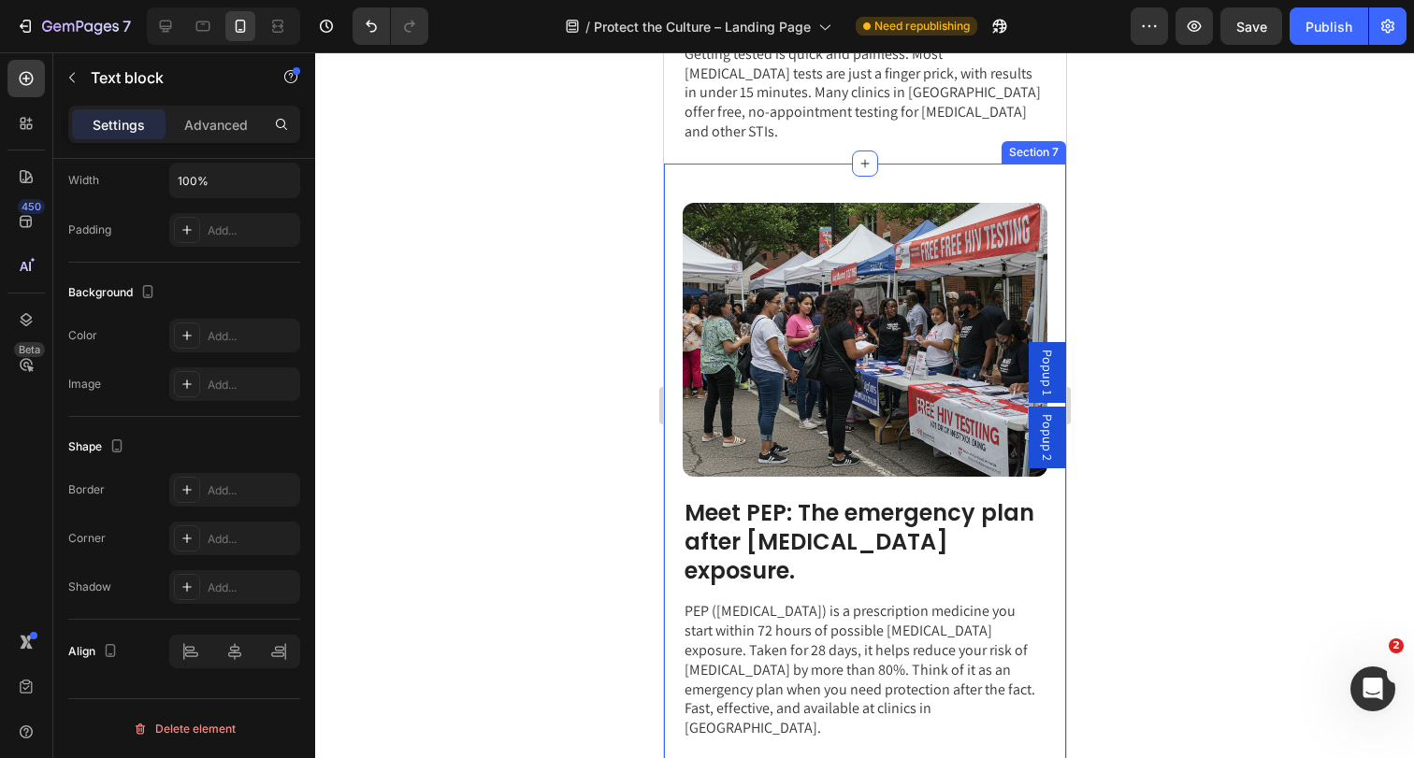
click at [788, 186] on div "Meet PEP: The emergency plan after [MEDICAL_DATA] exposure. Heading PEP ([MEDIC…" at bounding box center [864, 503] width 402 height 678
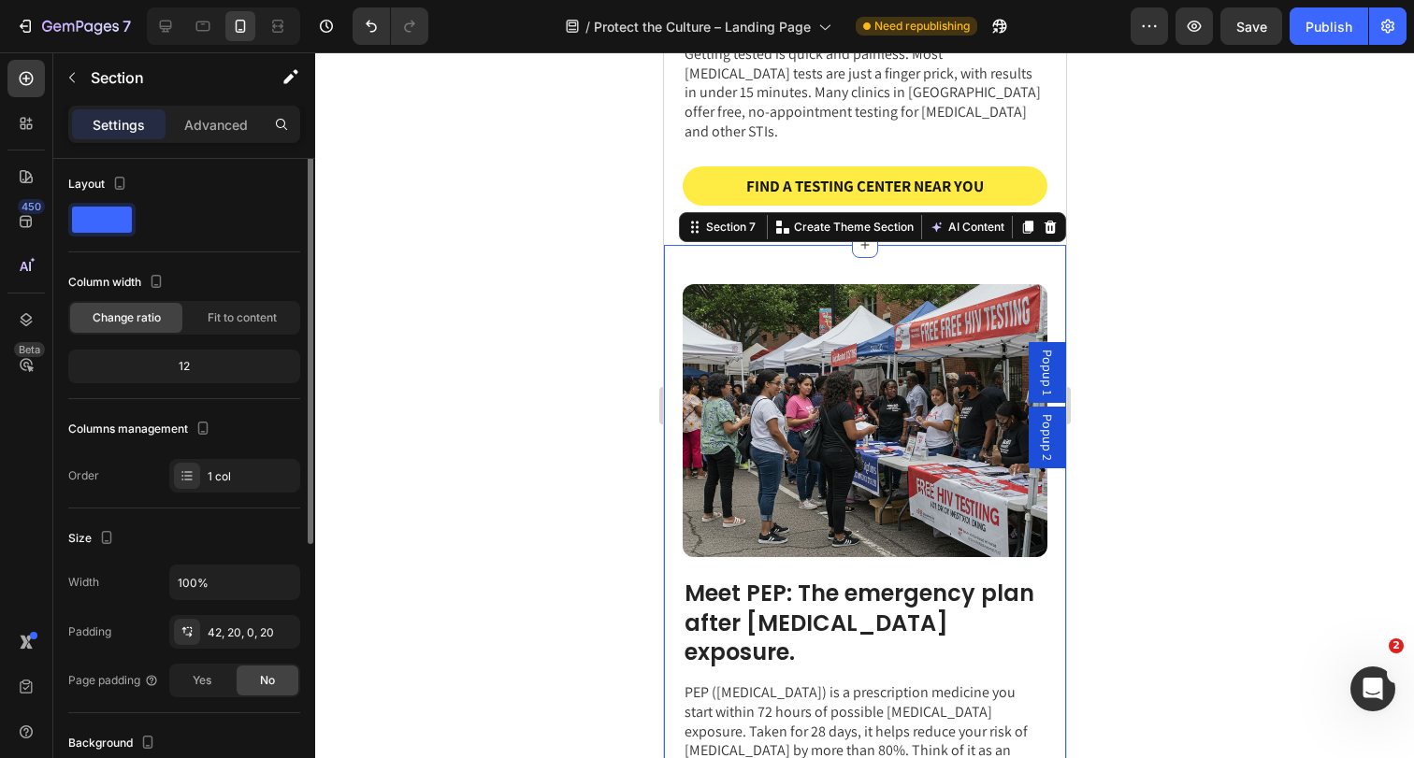
scroll to position [0, 0]
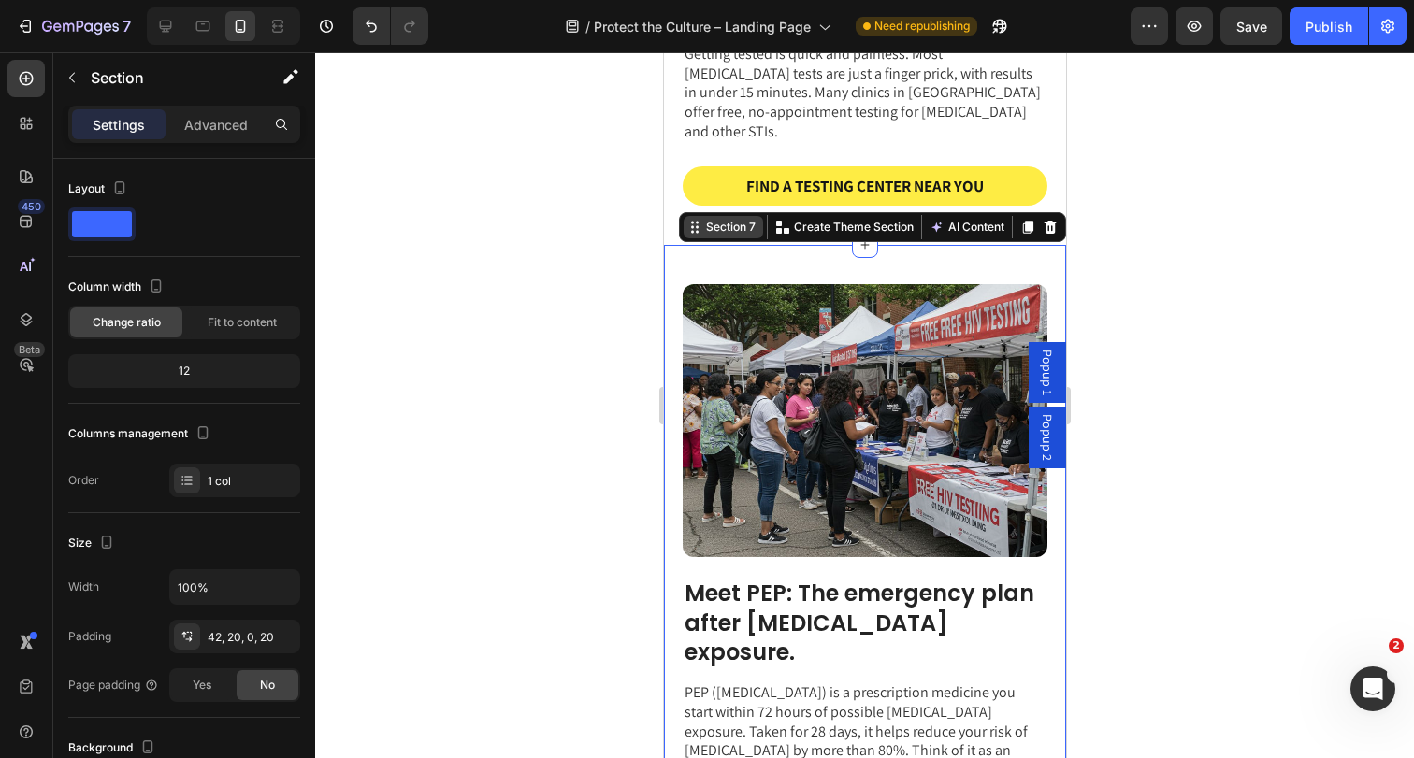
click at [735, 219] on div "Section 7" at bounding box center [729, 227] width 57 height 17
click at [194, 120] on p "Advanced" at bounding box center [216, 125] width 64 height 20
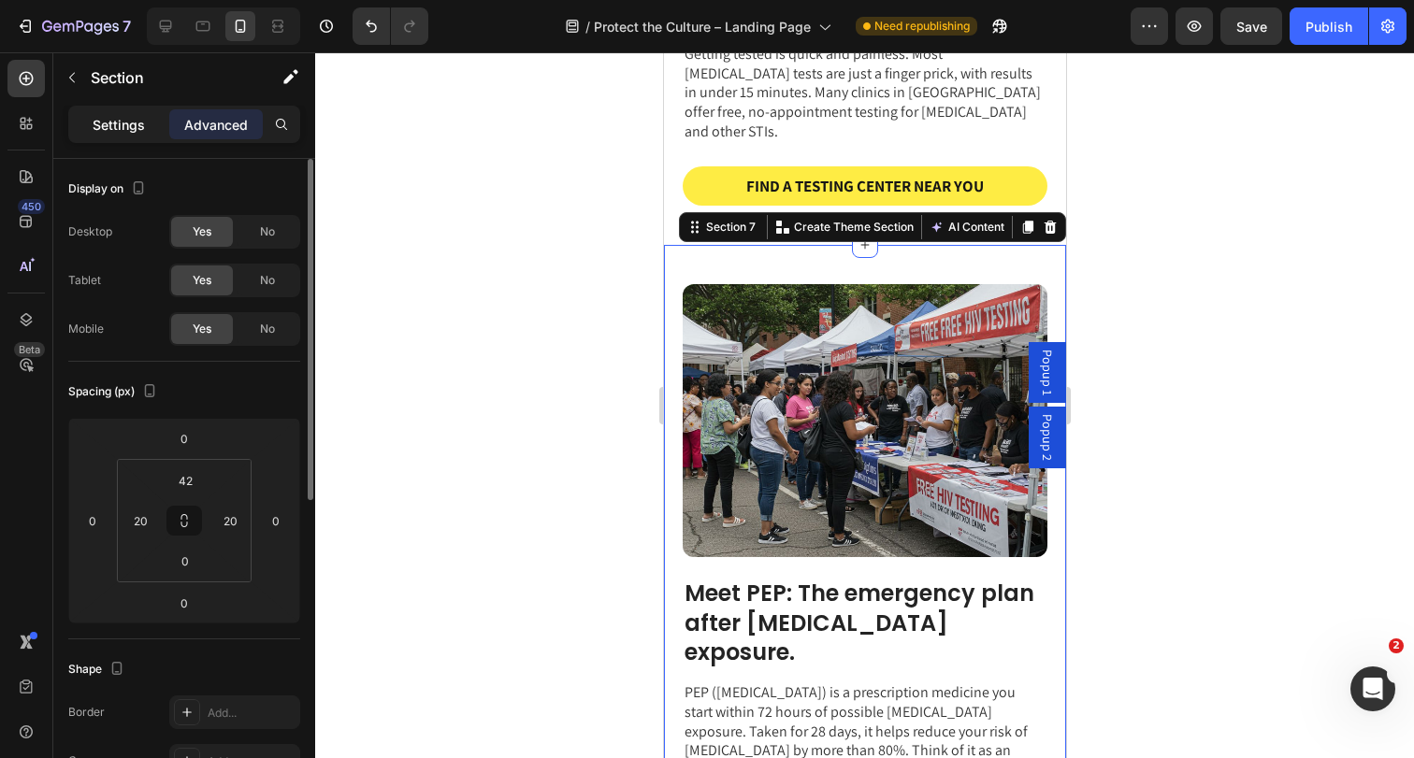
click at [102, 131] on p "Settings" at bounding box center [119, 125] width 52 height 20
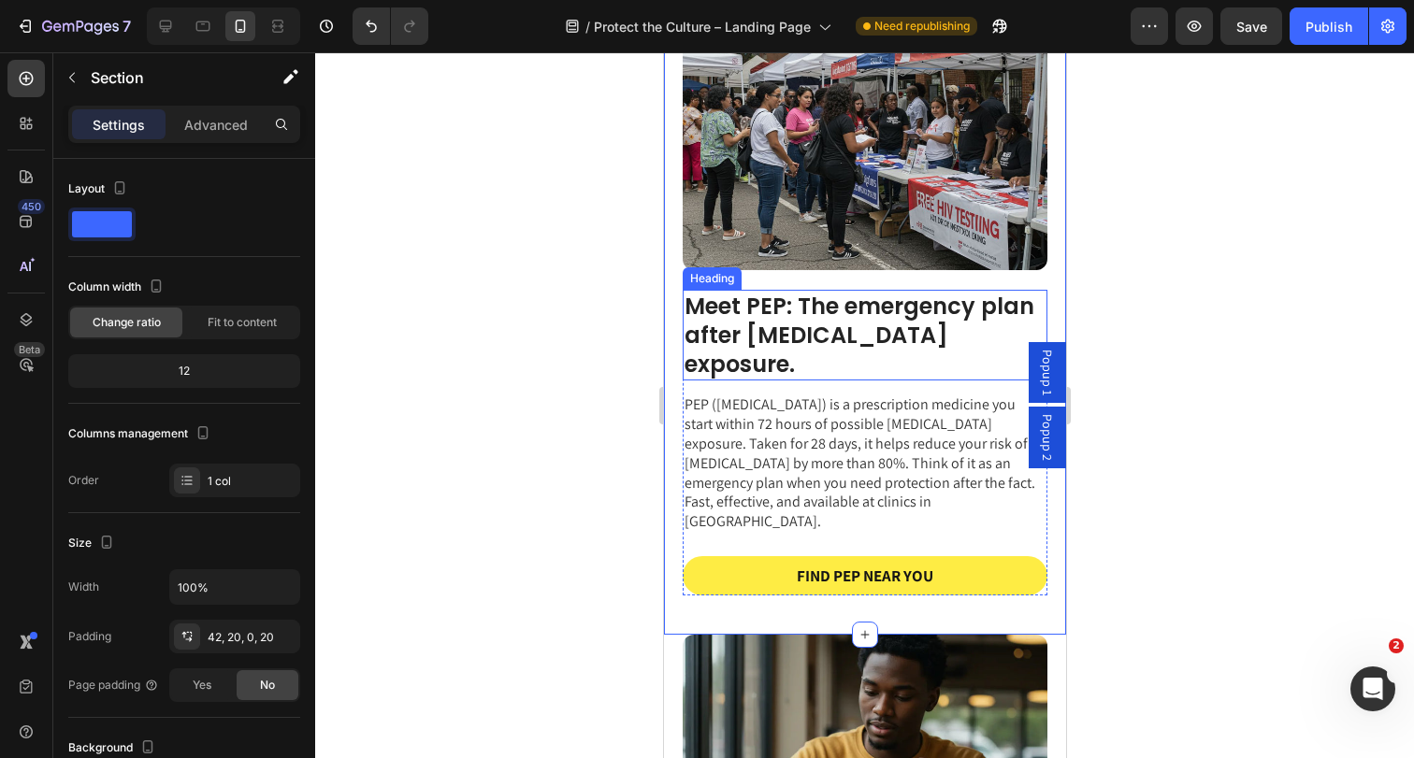
scroll to position [1648, 0]
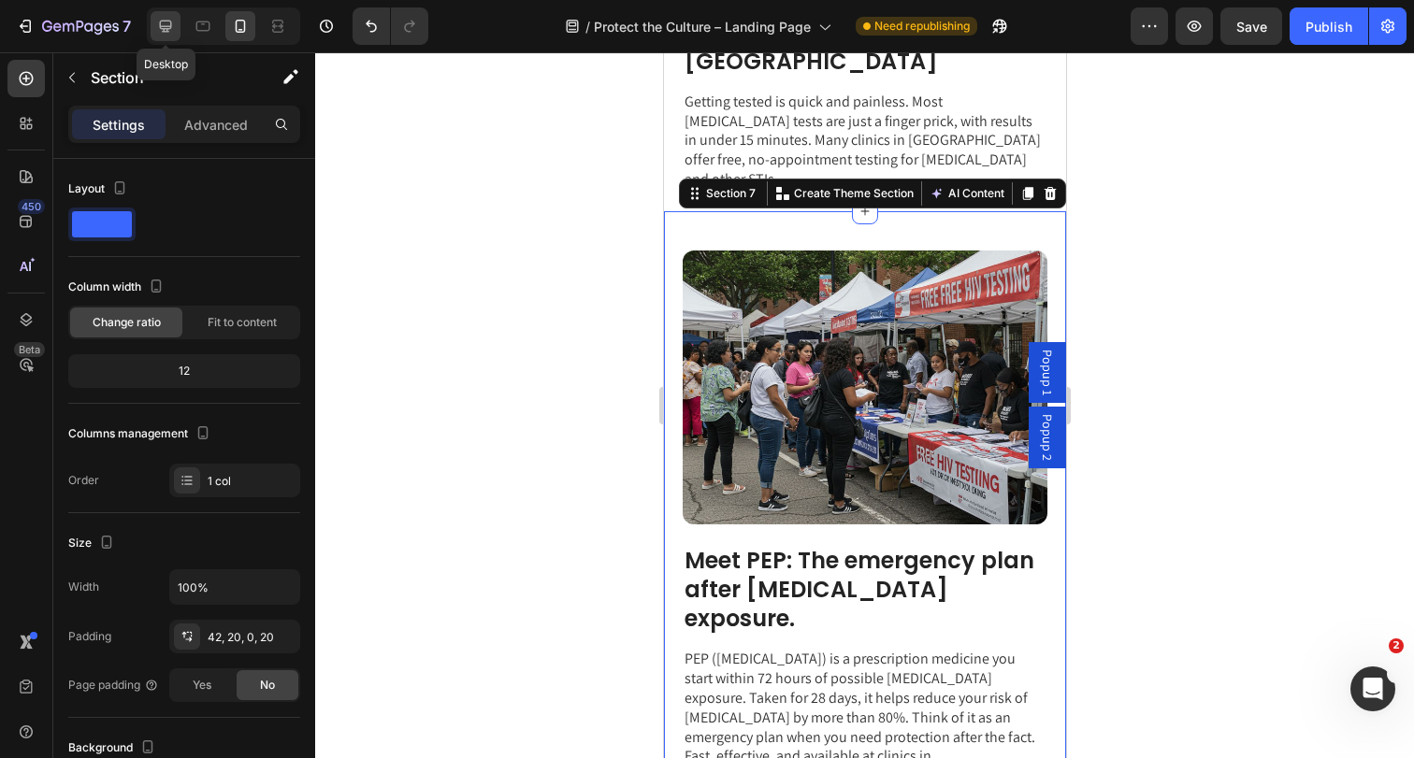
click at [167, 34] on icon at bounding box center [165, 26] width 19 height 19
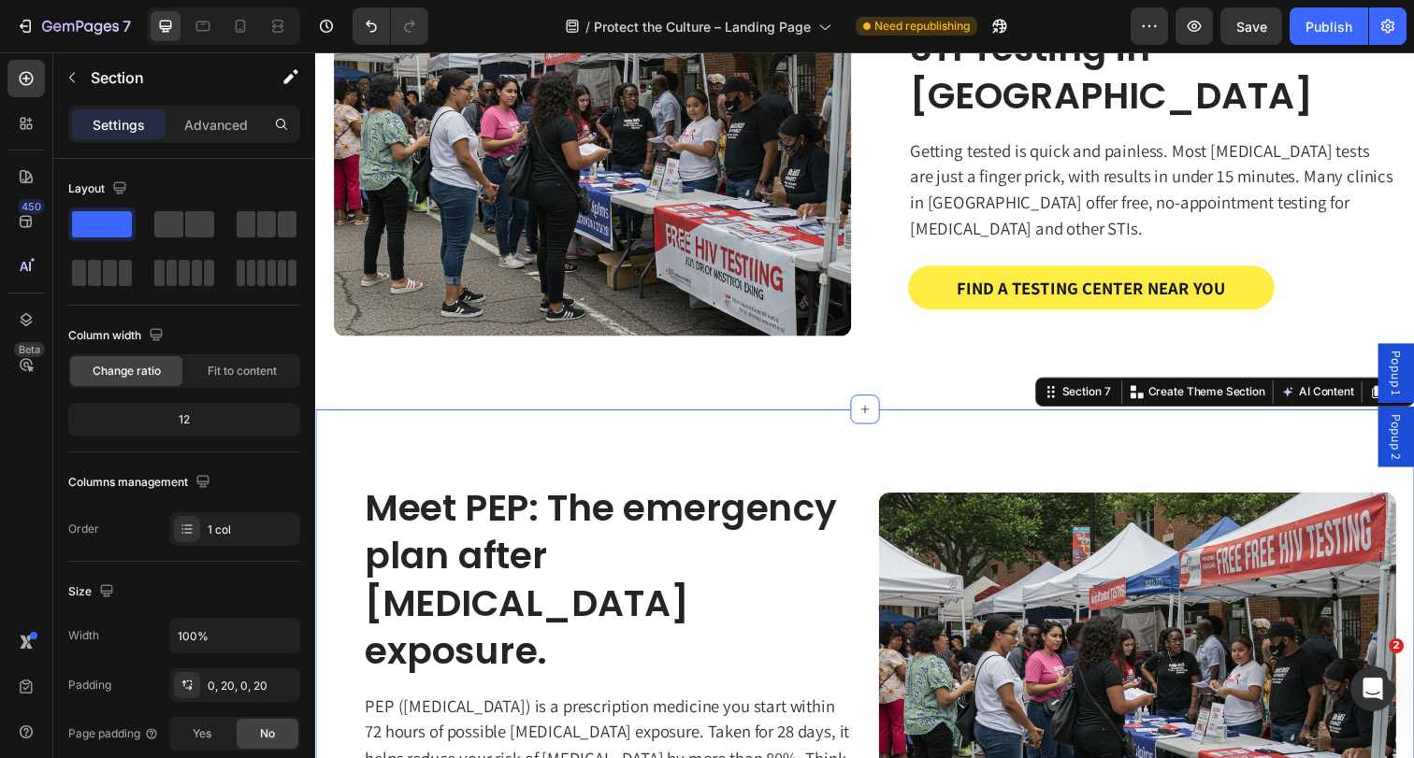
scroll to position [1946, 0]
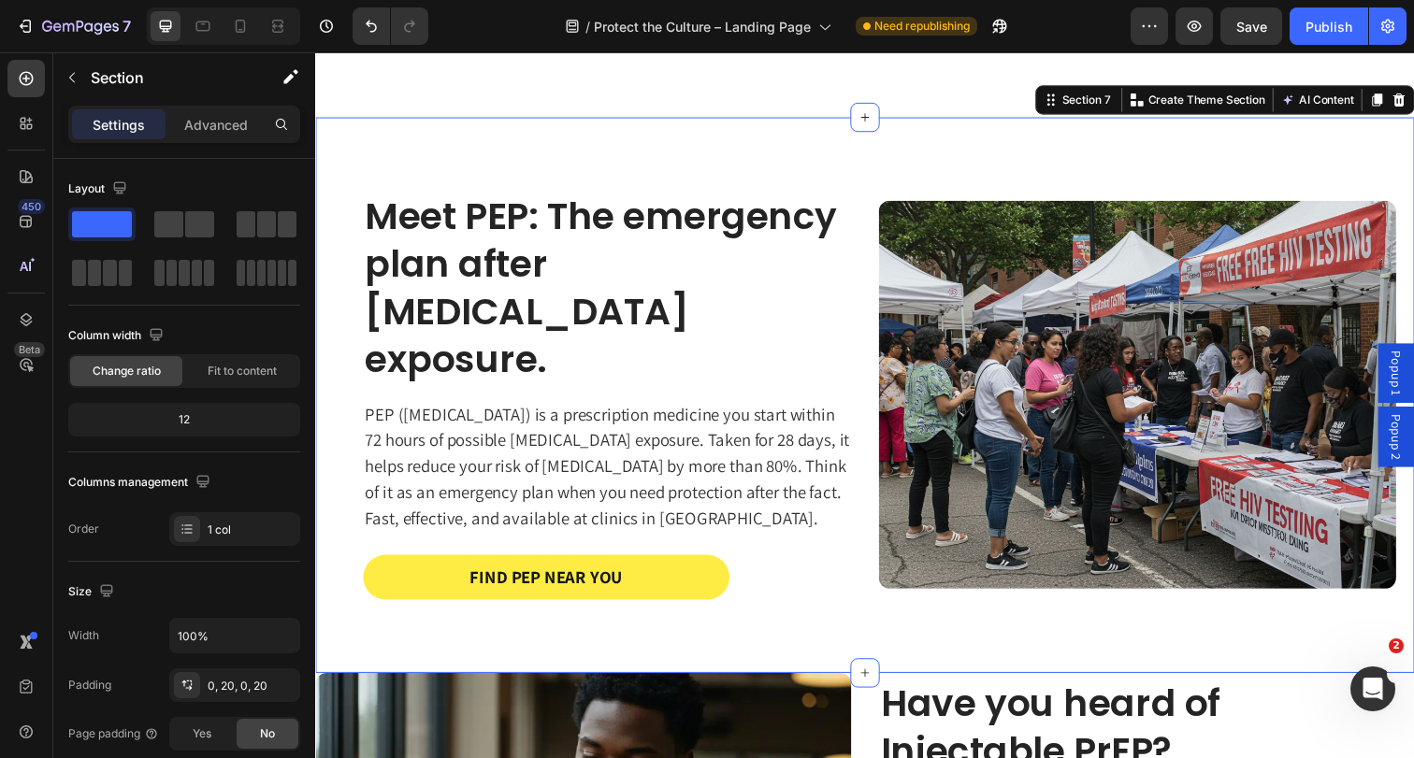
click at [959, 156] on div "Meet PEP: The emergency plan after [MEDICAL_DATA] exposure. Heading PEP ([MEDIC…" at bounding box center [876, 403] width 1085 height 568
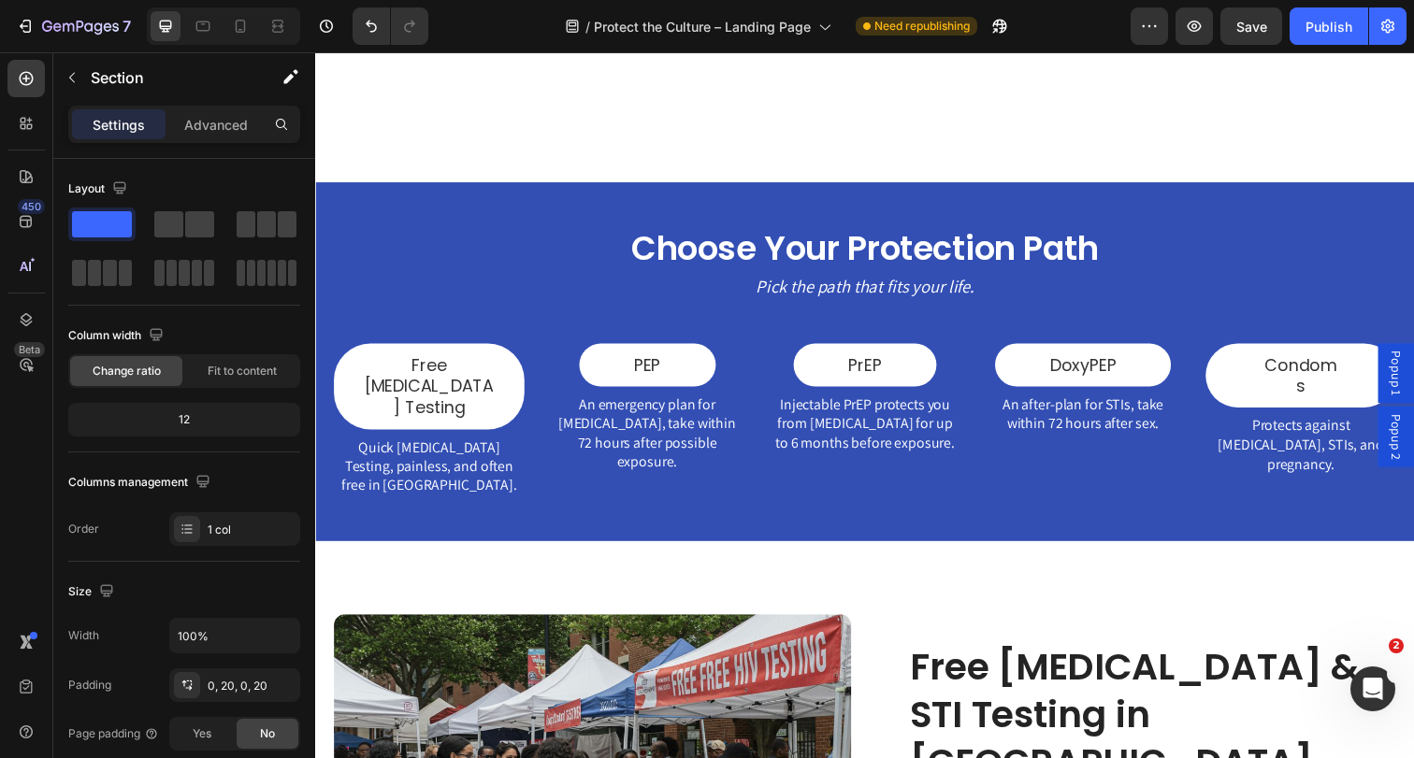
scroll to position [912, 0]
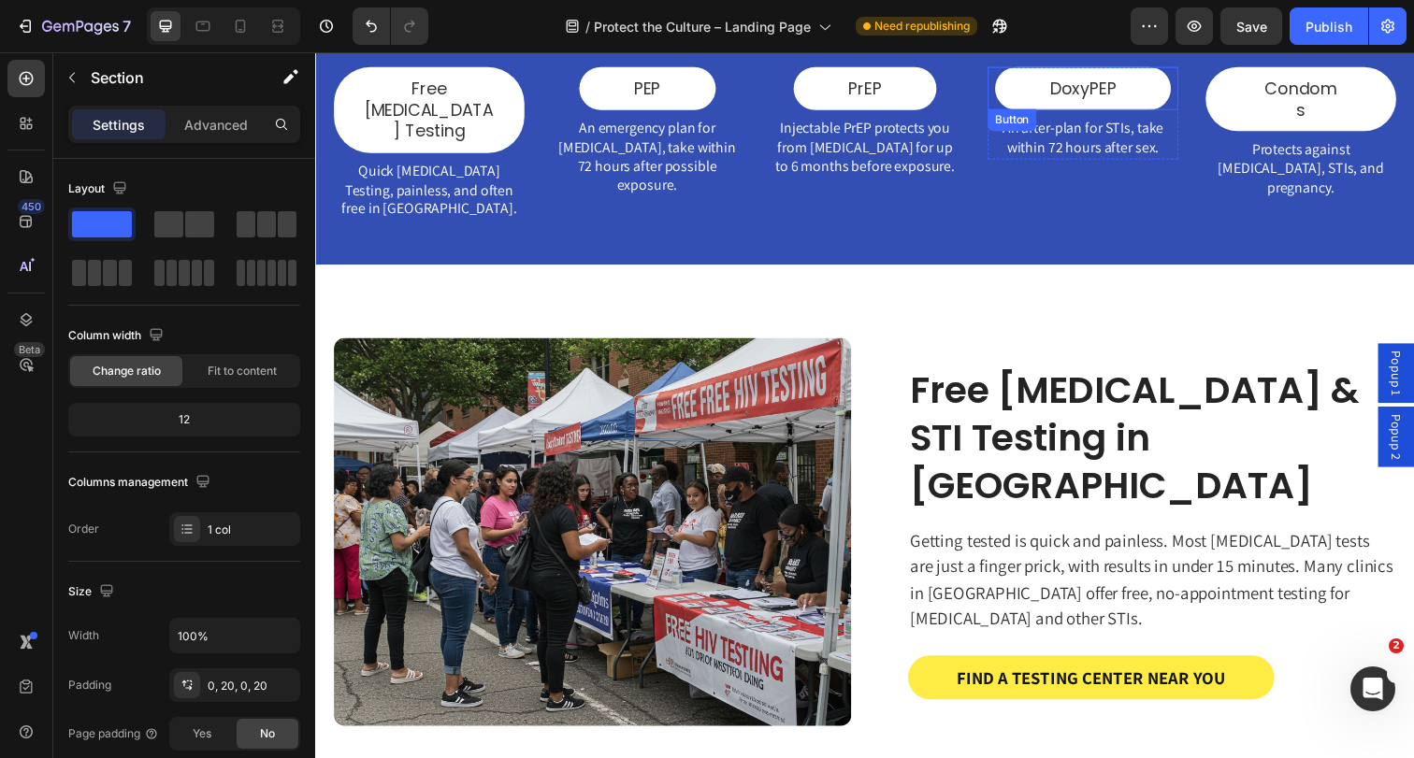
click at [1194, 96] on div "DoxyPEP Button" at bounding box center [1098, 89] width 194 height 44
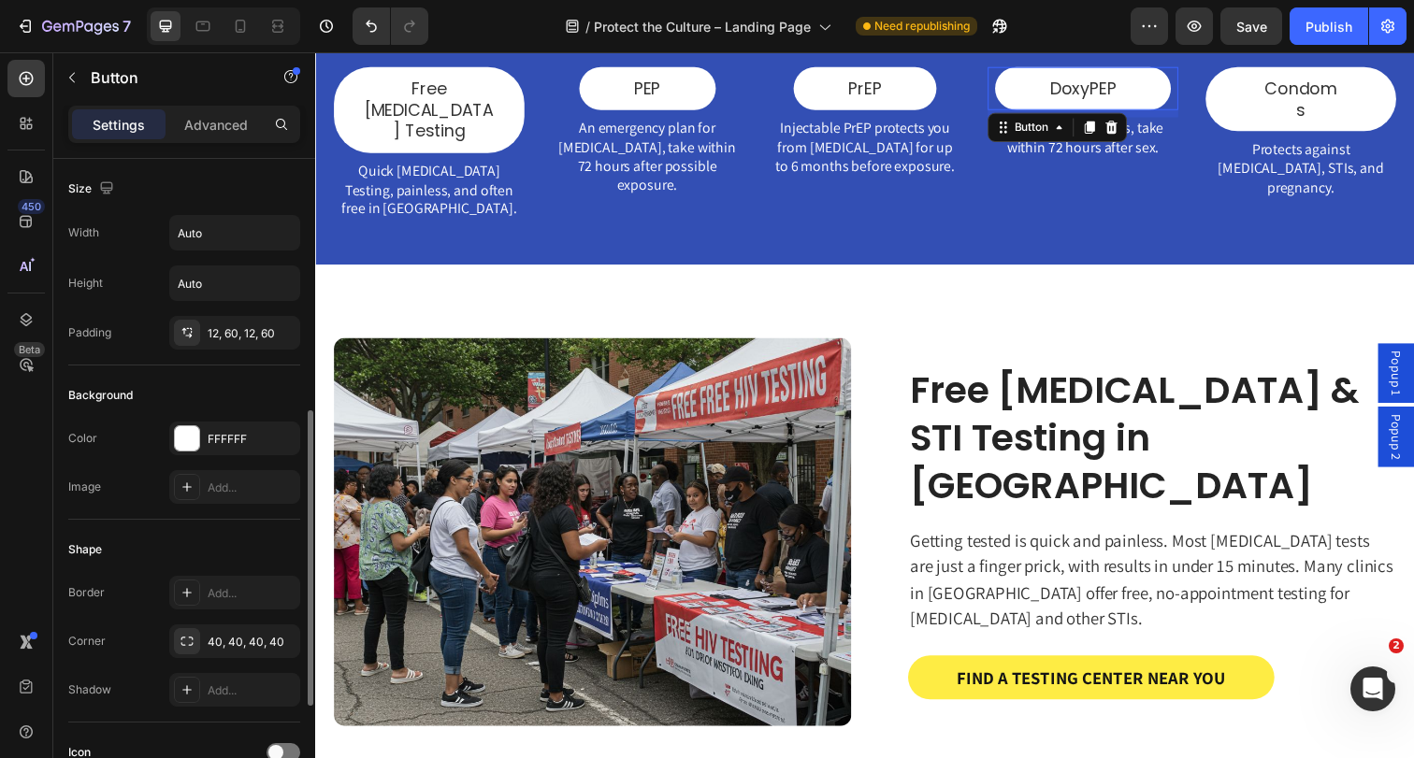
scroll to position [785, 0]
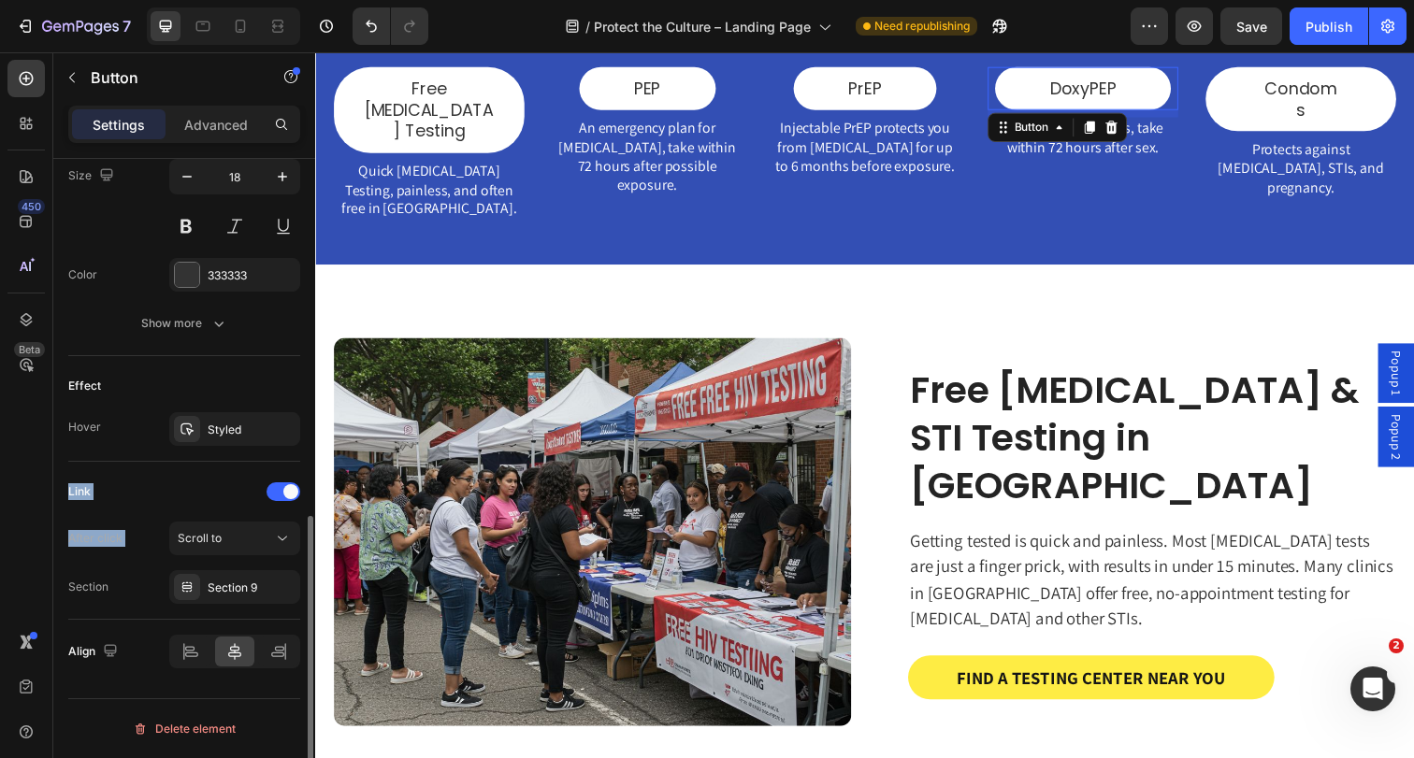
drag, startPoint x: 232, startPoint y: 441, endPoint x: 148, endPoint y: 526, distance: 119.7
click at [148, 526] on div "Size Width Auto Height Auto Padding 12, 60, 12, 60 Background Color FFFFFF Imag…" at bounding box center [184, 29] width 232 height 1310
click at [215, 586] on div "Section 9" at bounding box center [235, 588] width 54 height 17
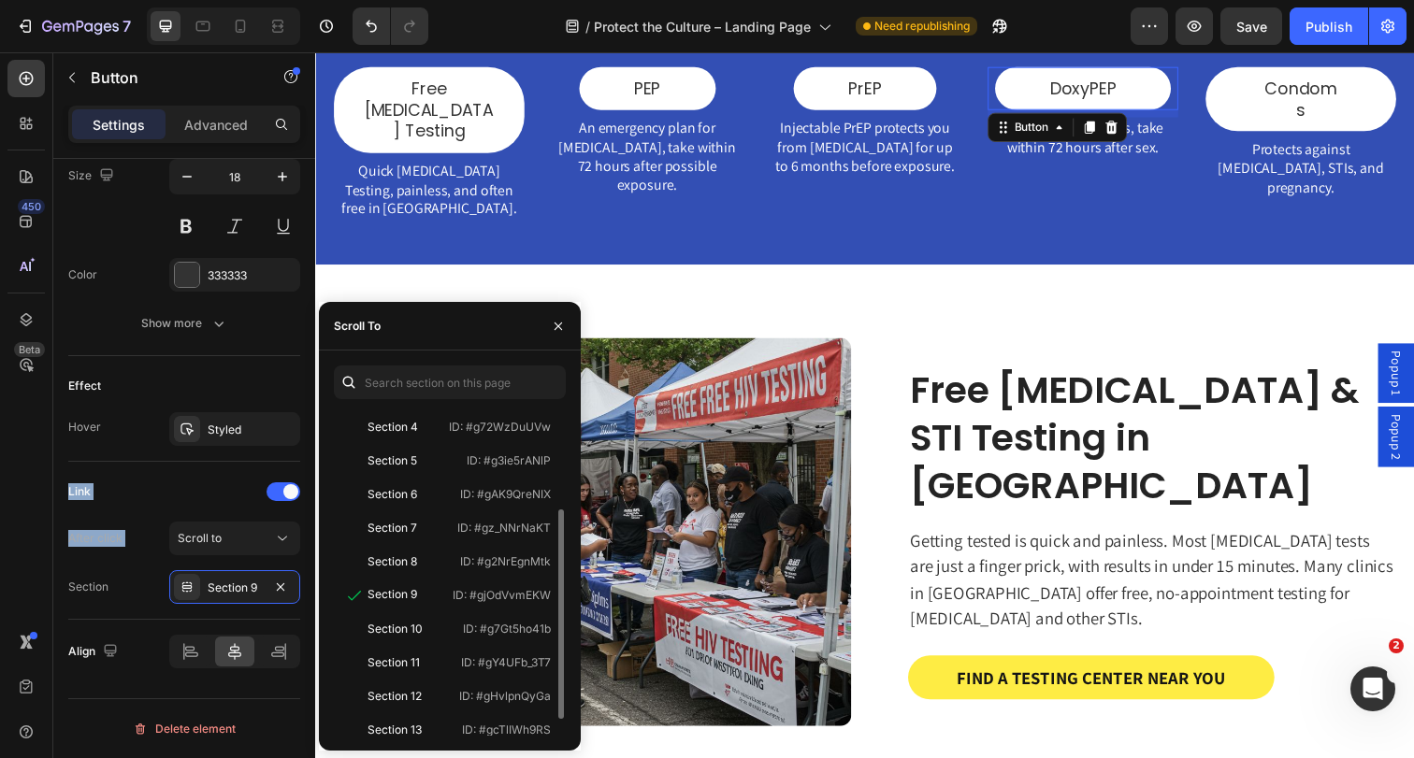
scroll to position [149, 0]
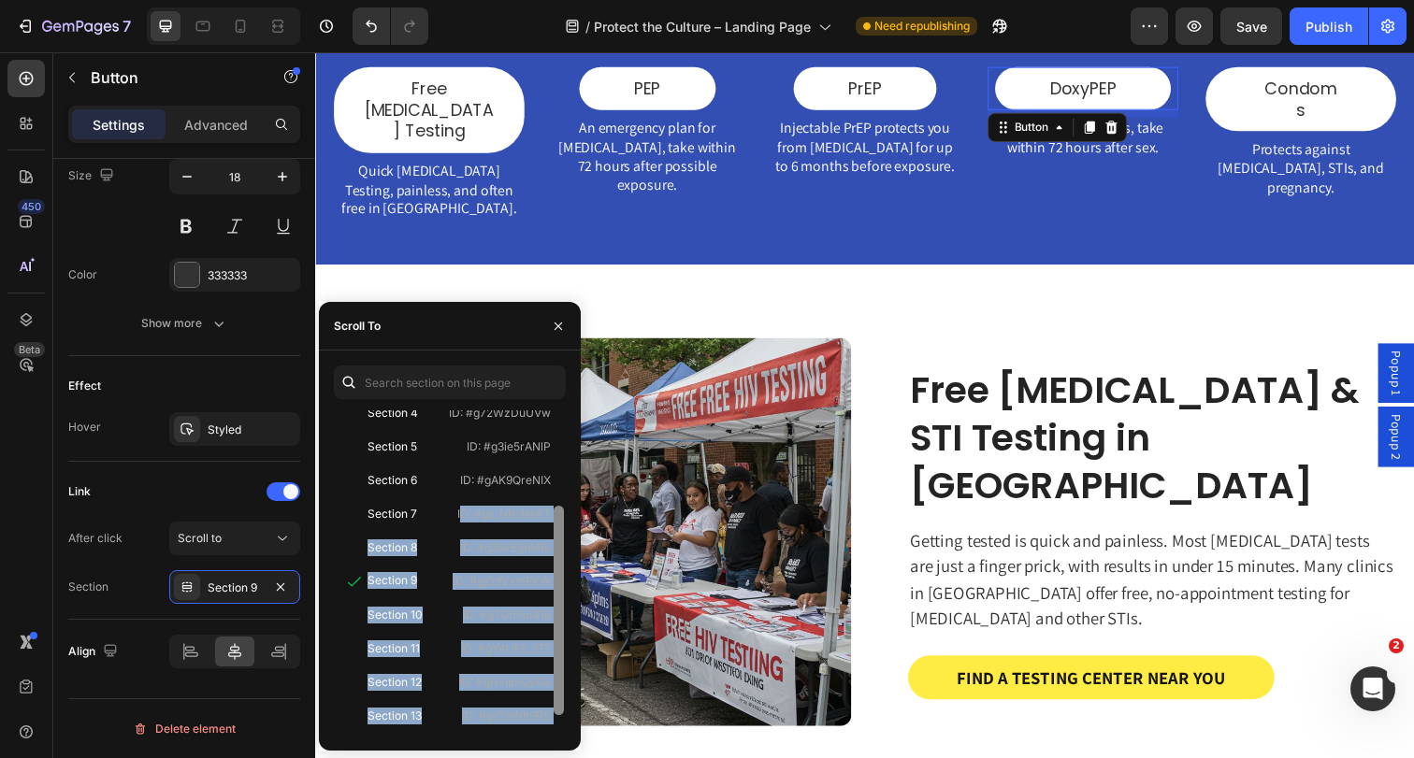
drag, startPoint x: 458, startPoint y: 514, endPoint x: 558, endPoint y: 514, distance: 100.0
click at [558, 514] on div "Top #scroll-to-top Section 1 ID: #i2l78e6116467 Section 2 ID: #gAYpO3uJYN Secti…" at bounding box center [450, 572] width 232 height 325
click at [558, 514] on div at bounding box center [559, 610] width 10 height 209
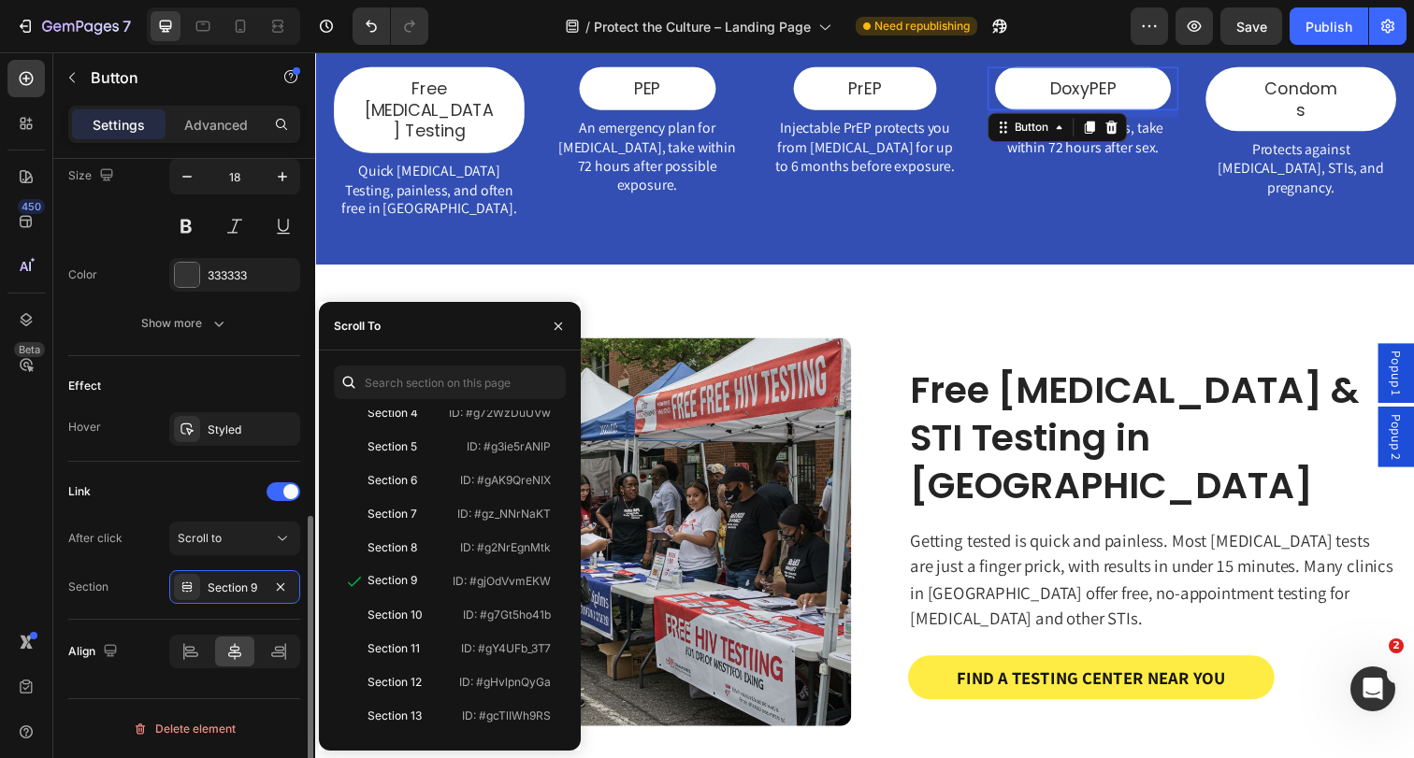
click at [247, 560] on div "After click Scroll to Section Section 9" at bounding box center [184, 563] width 232 height 82
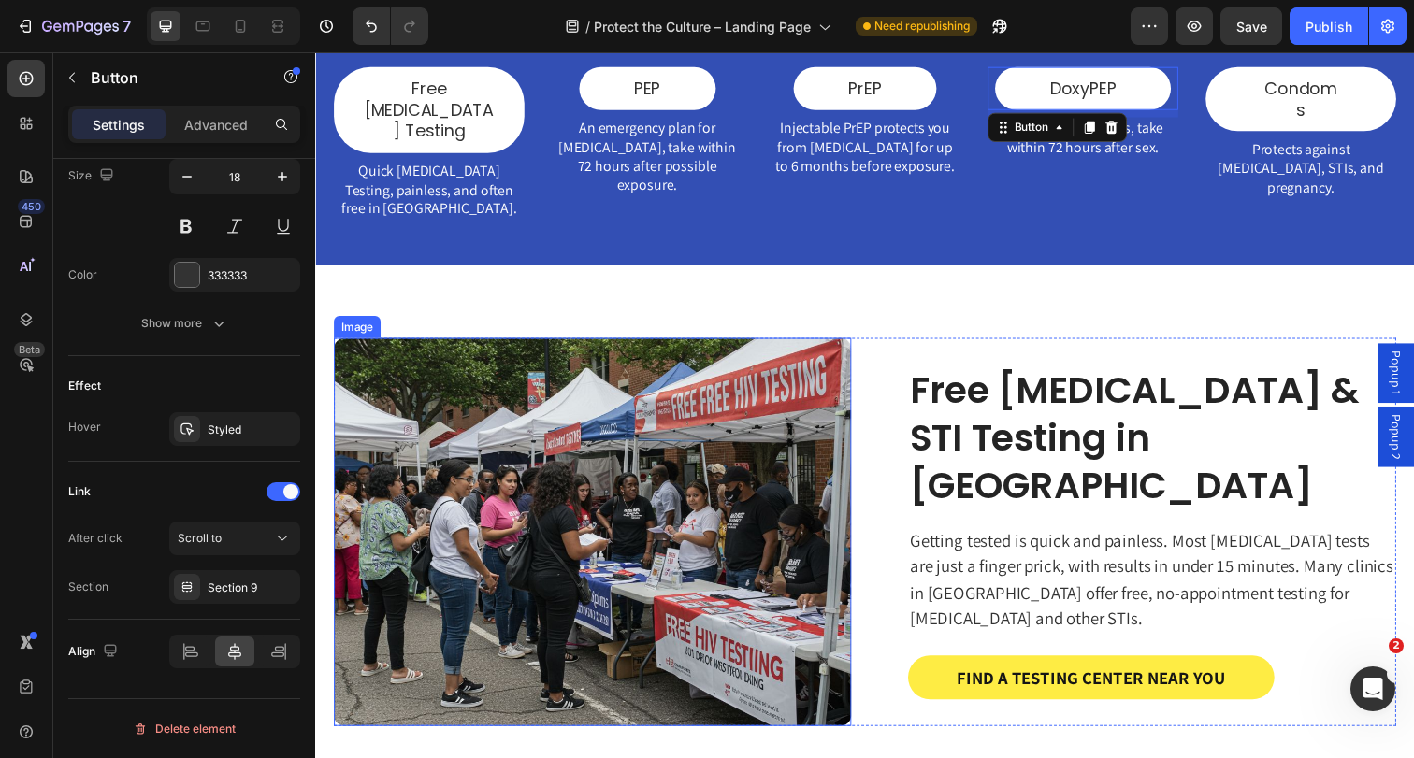
scroll to position [724, 0]
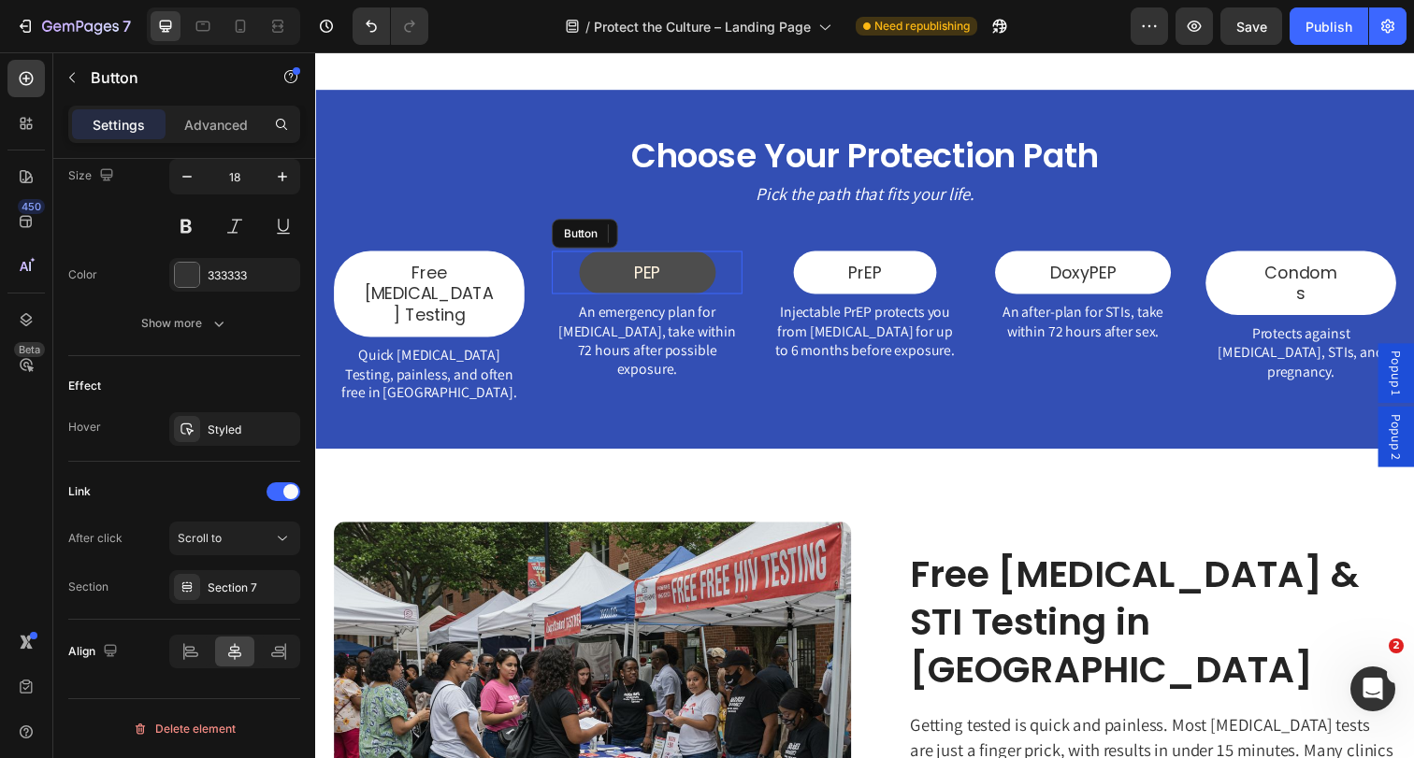
click at [700, 268] on link "PEP" at bounding box center [653, 277] width 139 height 44
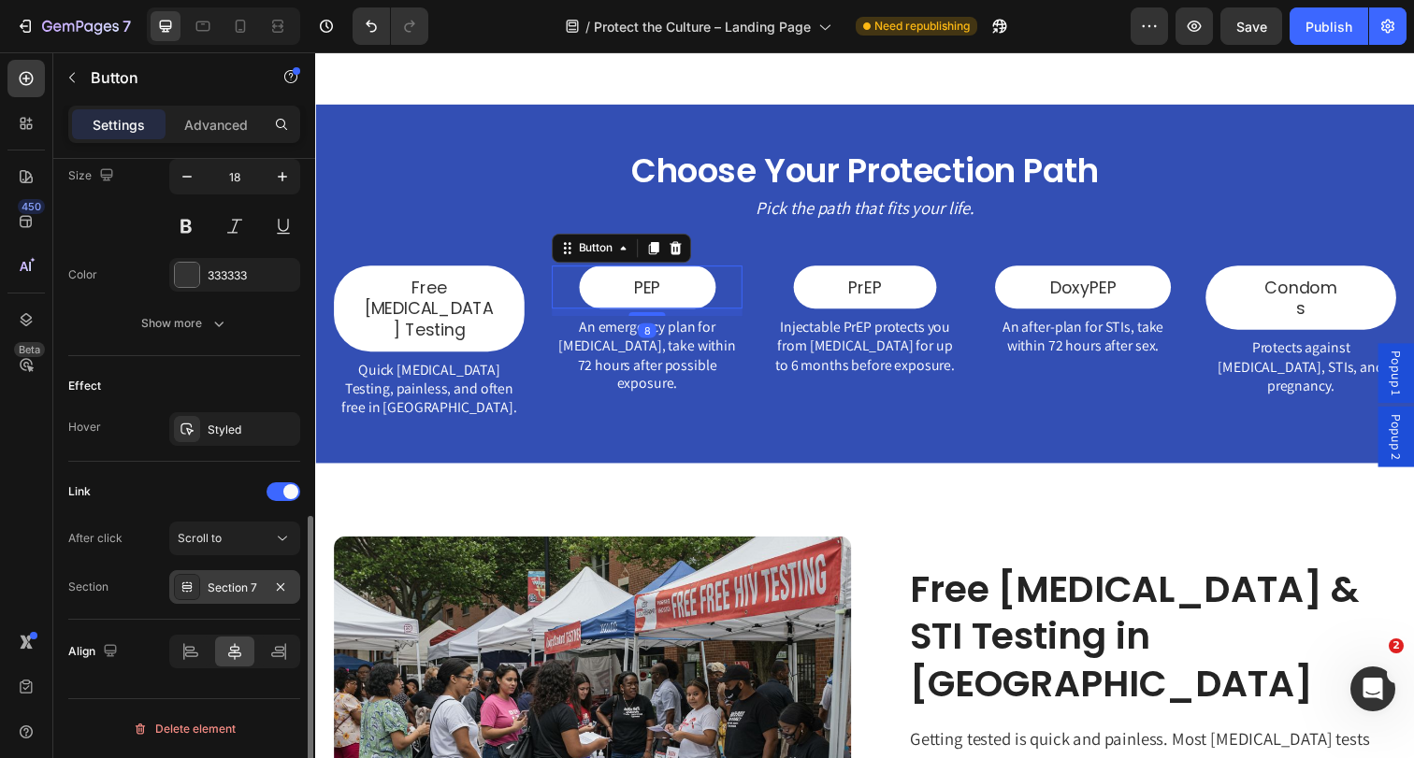
click at [223, 584] on div "Section 7" at bounding box center [235, 588] width 54 height 17
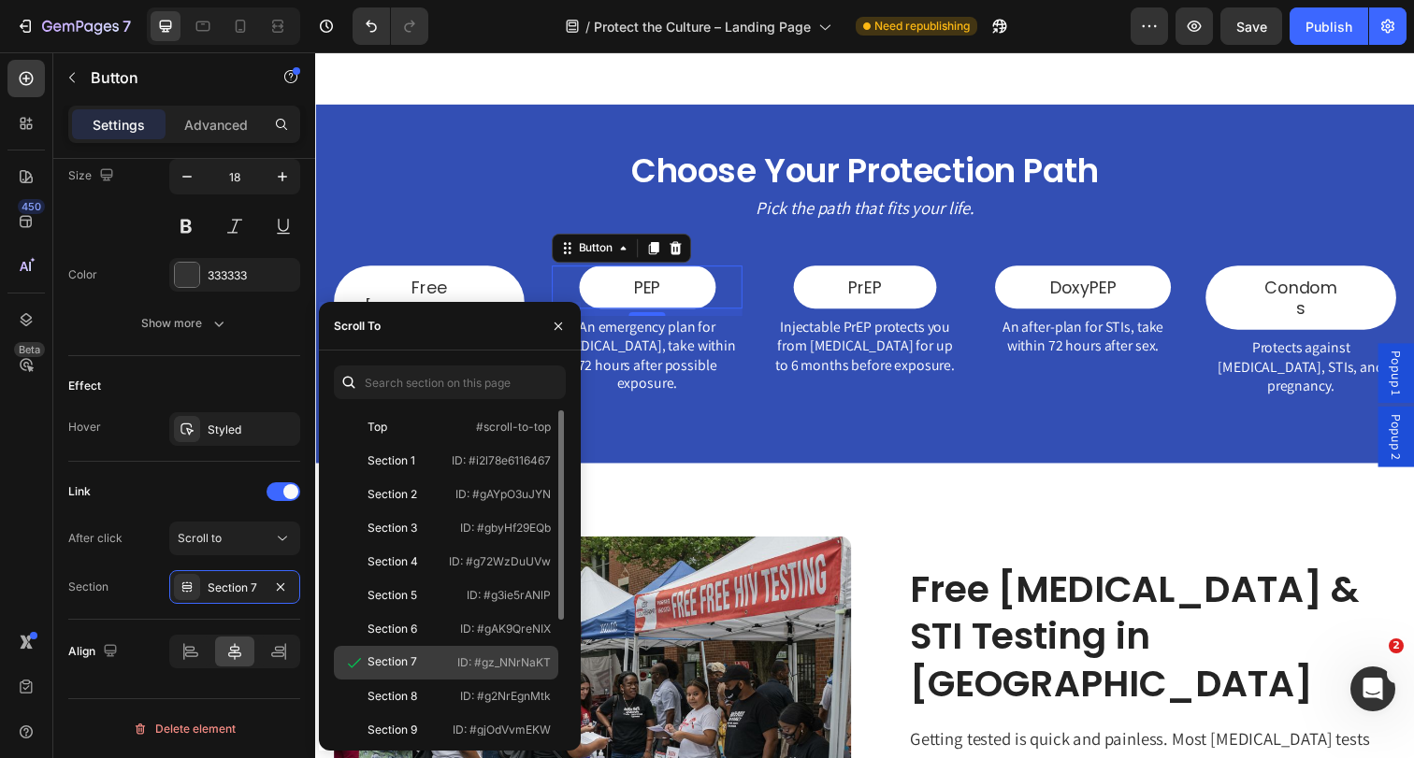
drag, startPoint x: 455, startPoint y: 655, endPoint x: 551, endPoint y: 656, distance: 95.4
click at [551, 656] on div "Section 7 ID: #gz_NNrNaKT" at bounding box center [446, 663] width 224 height 34
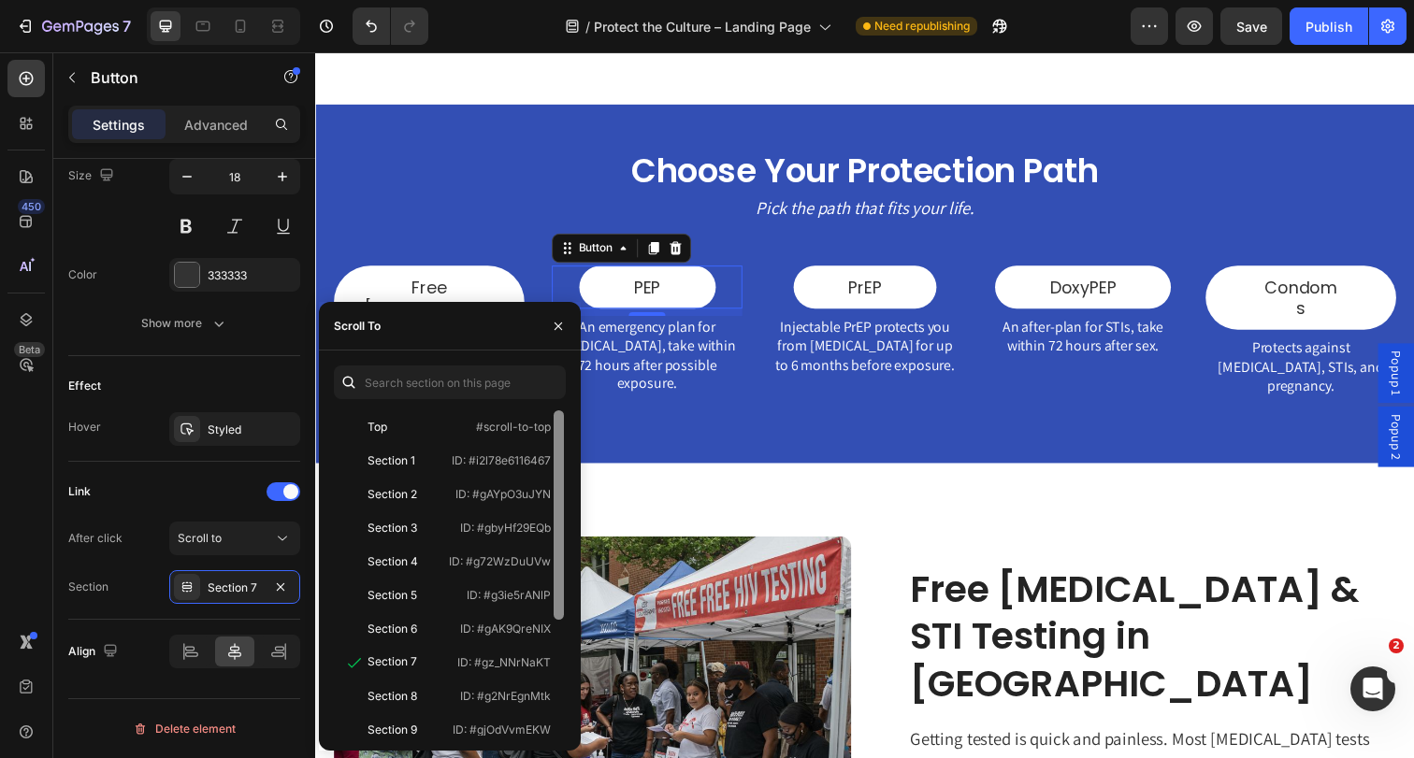
copy p "ID: #gz_NNrNaKT"
drag, startPoint x: 556, startPoint y: 323, endPoint x: 299, endPoint y: 286, distance: 259.7
click at [556, 323] on icon "button" at bounding box center [558, 326] width 15 height 15
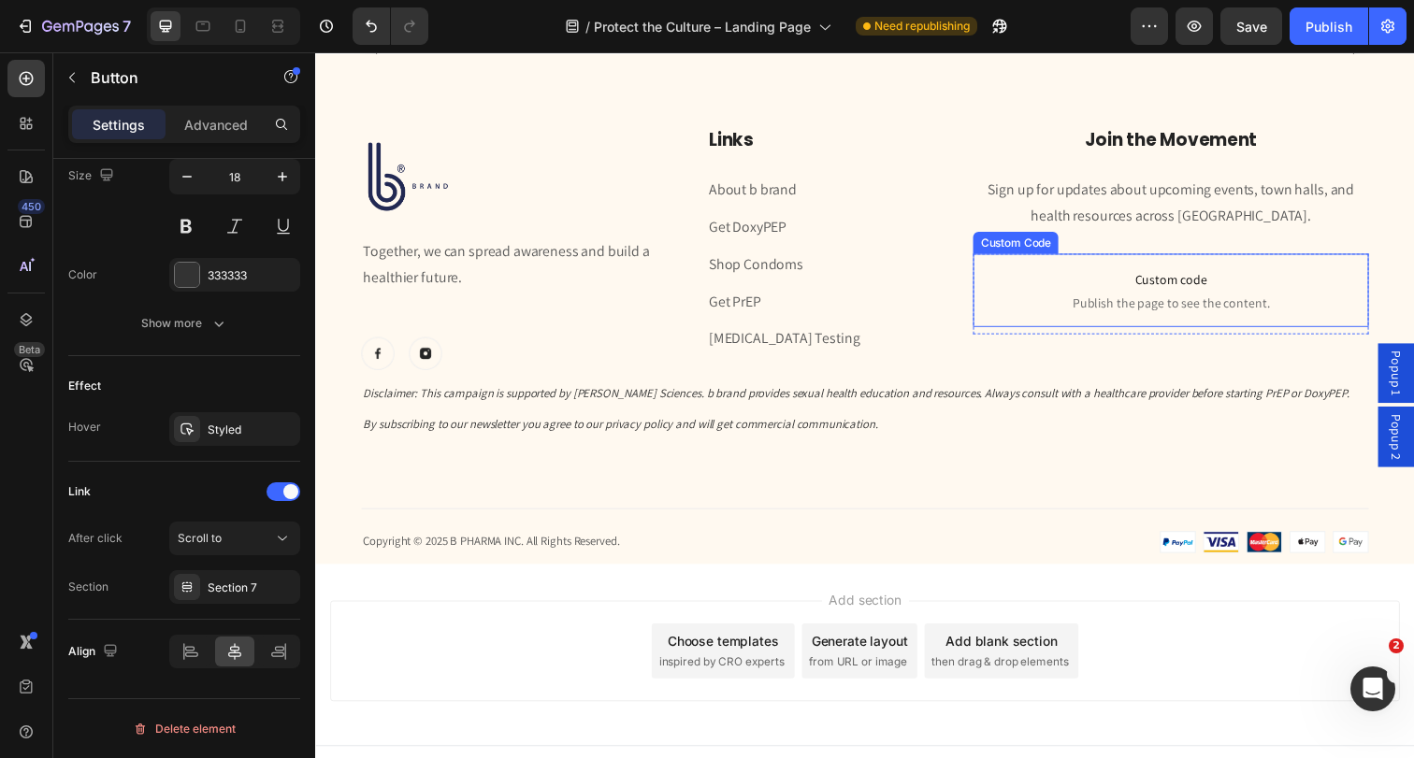
scroll to position [4821, 0]
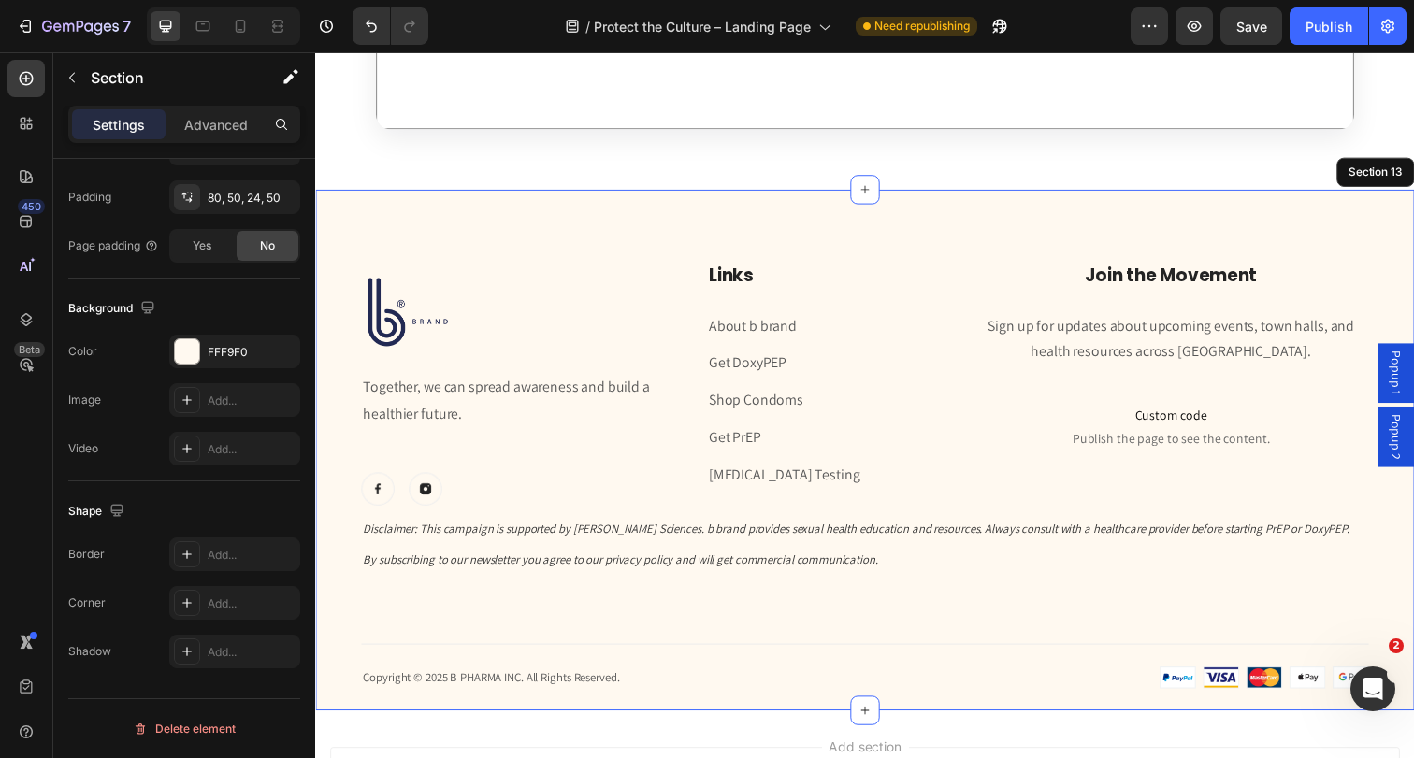
click at [738, 224] on div "Image Together, we can spread awareness and build a healthier future. Text bloc…" at bounding box center [876, 459] width 1122 height 532
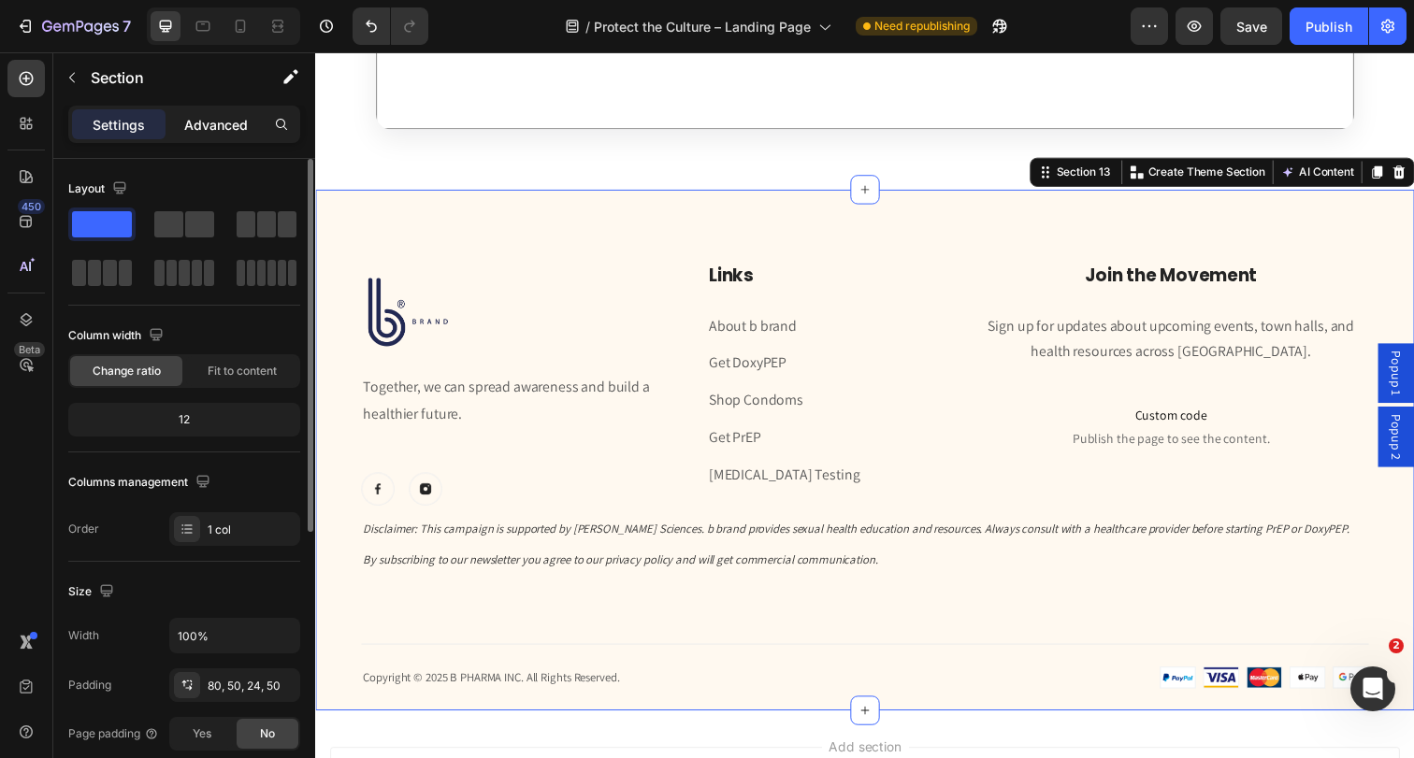
click at [215, 119] on p "Advanced" at bounding box center [216, 125] width 64 height 20
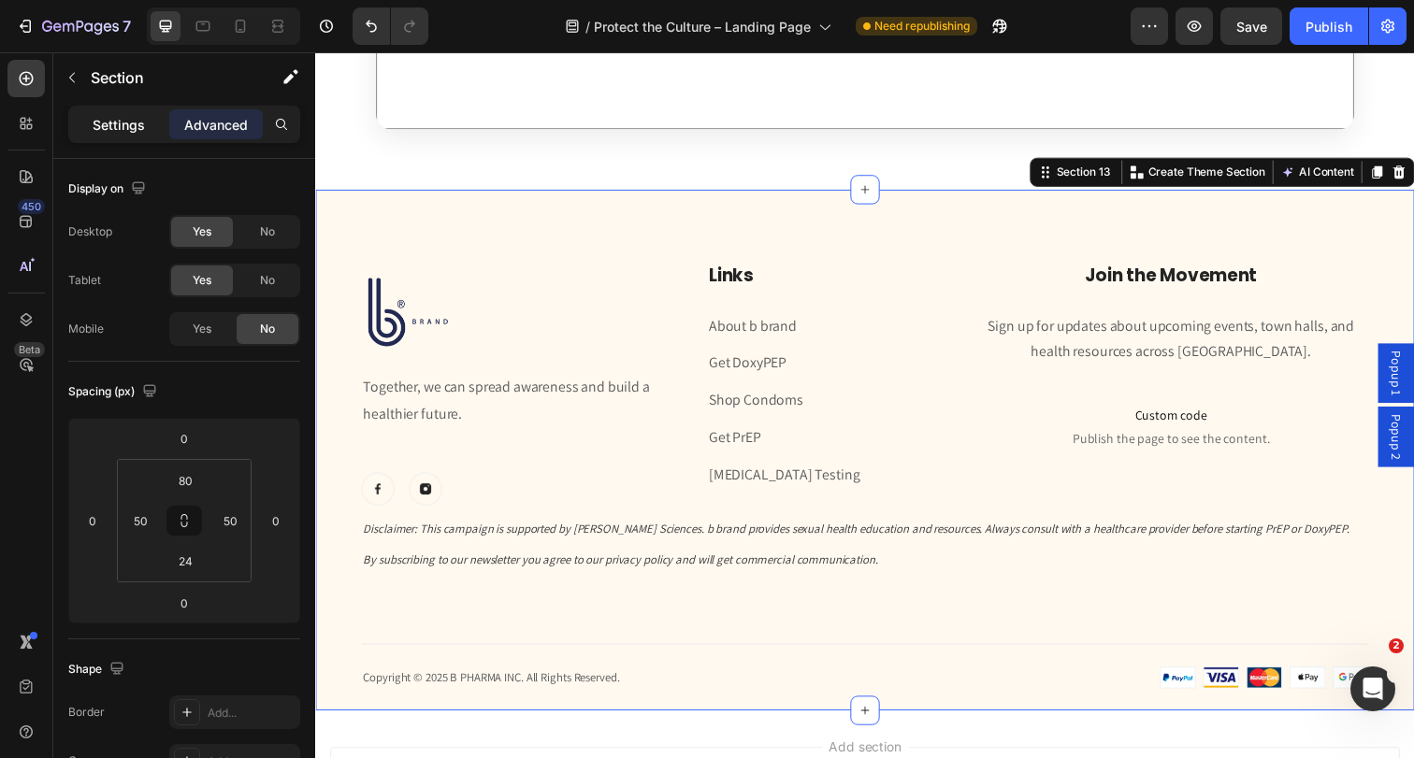
click at [151, 134] on div "Settings" at bounding box center [119, 124] width 94 height 30
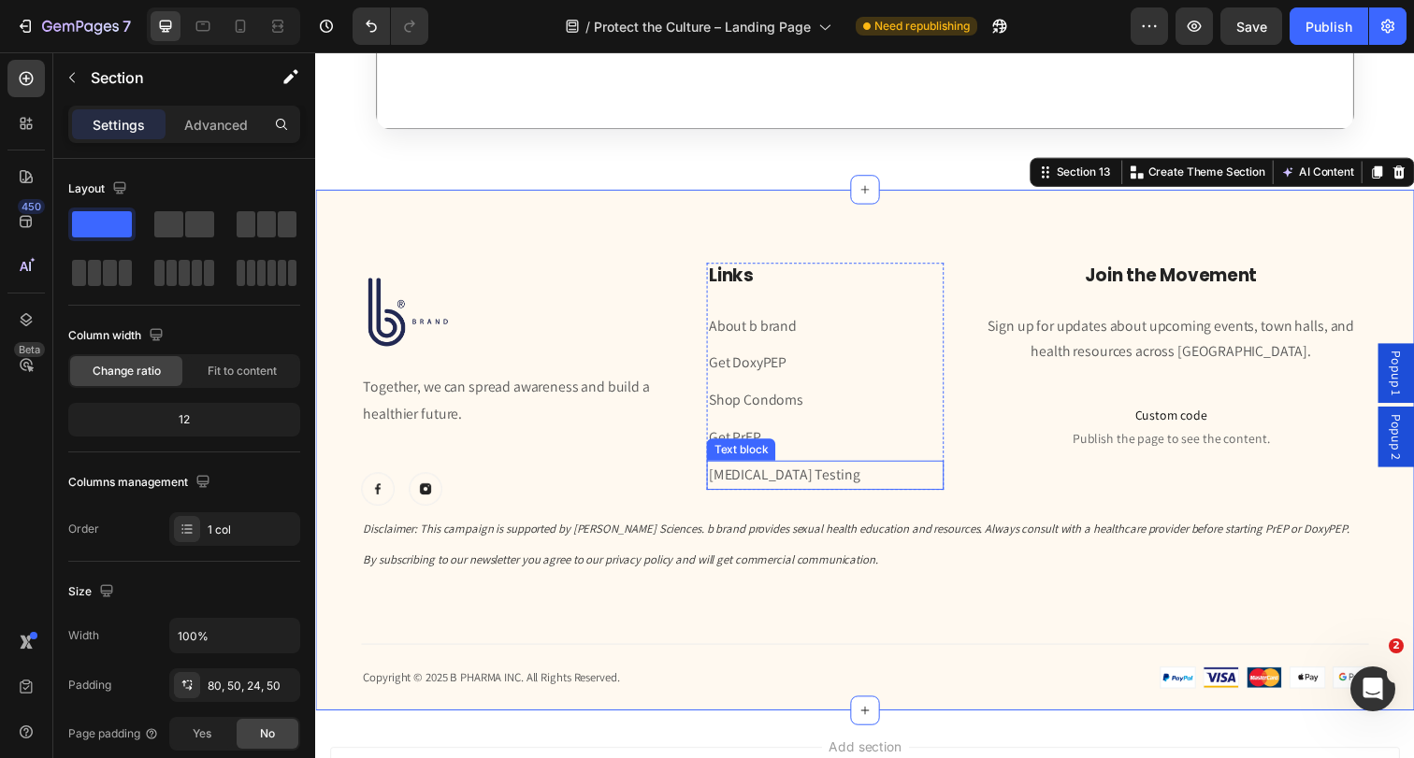
click at [803, 476] on p "[MEDICAL_DATA] Testing" at bounding box center [835, 484] width 238 height 27
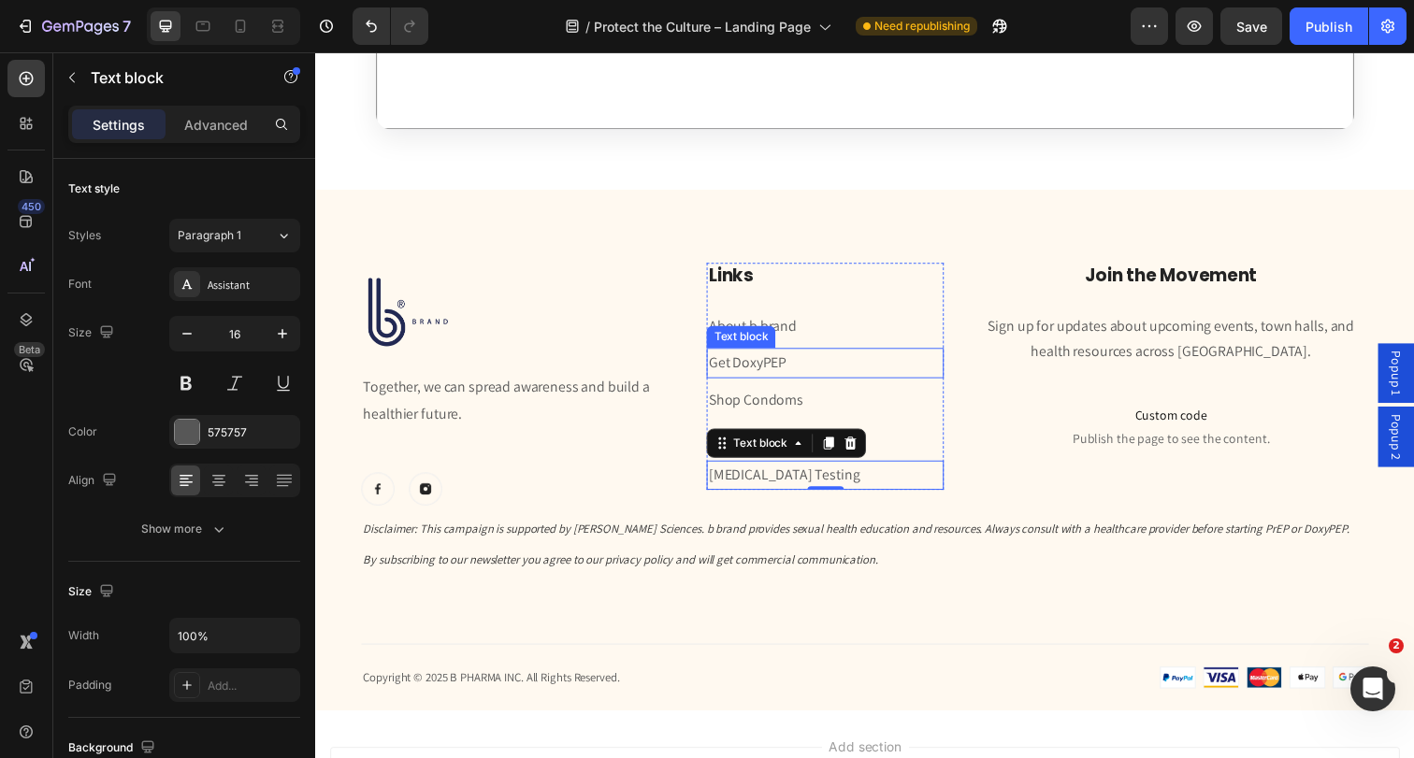
click at [811, 359] on p "Get DoxyPEP" at bounding box center [835, 369] width 238 height 27
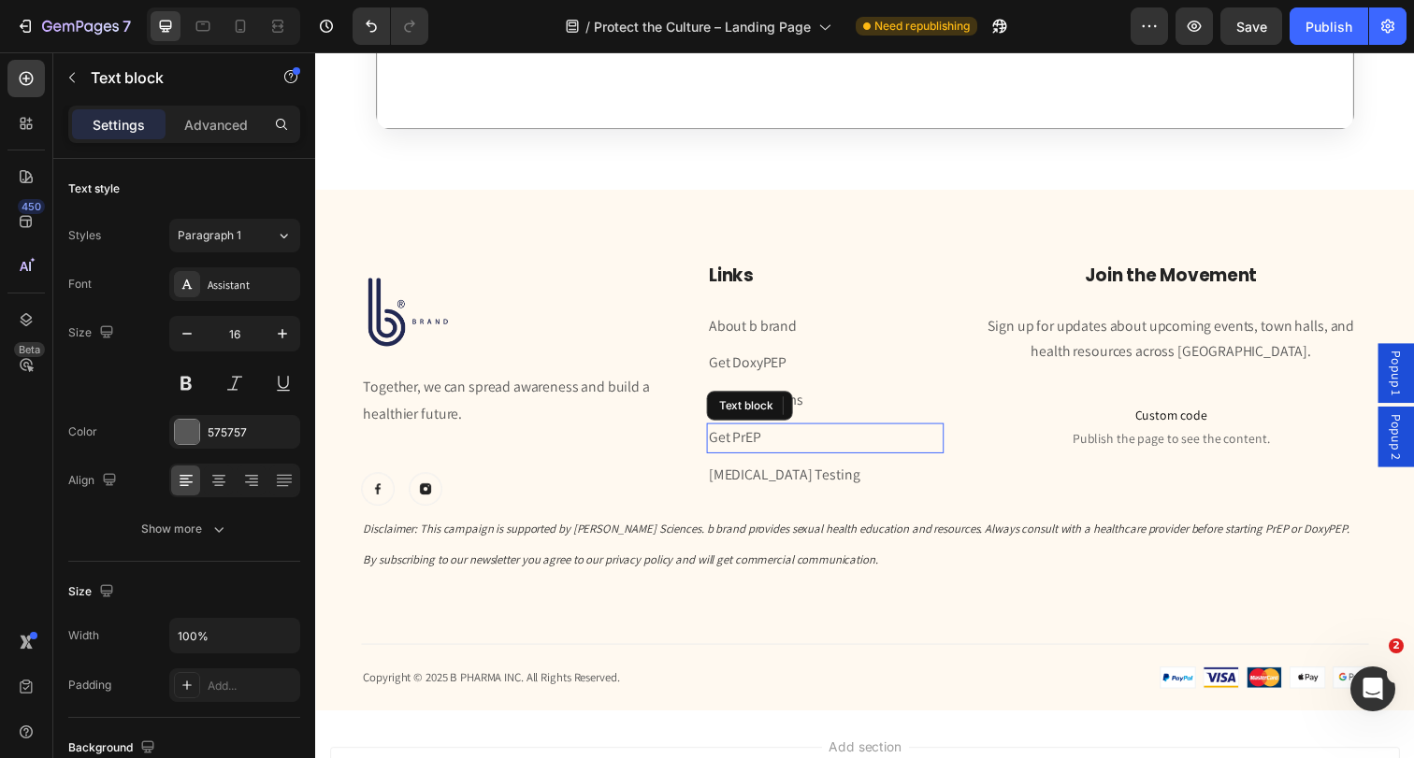
click at [794, 448] on p "Get PrEP" at bounding box center [835, 446] width 238 height 27
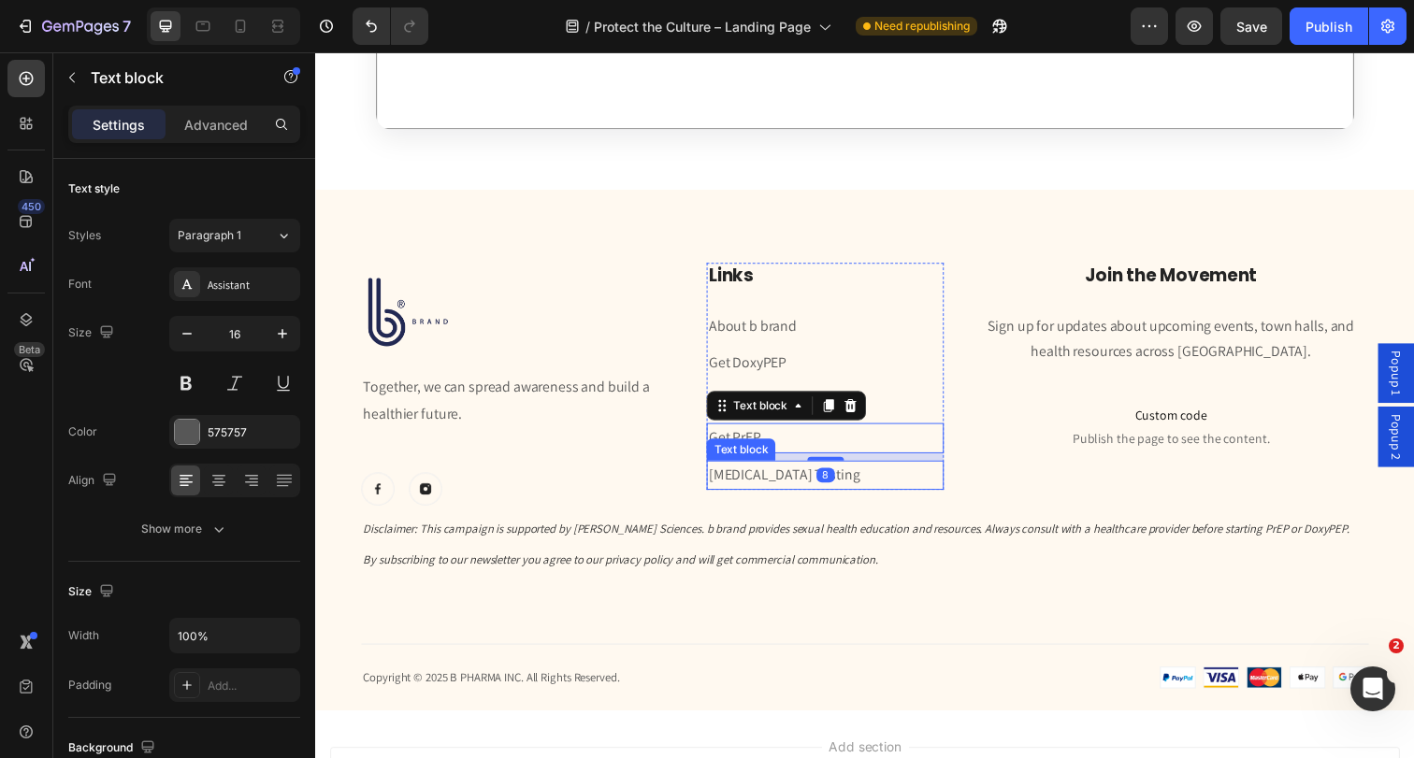
click at [797, 473] on p "[MEDICAL_DATA] Testing" at bounding box center [835, 484] width 238 height 27
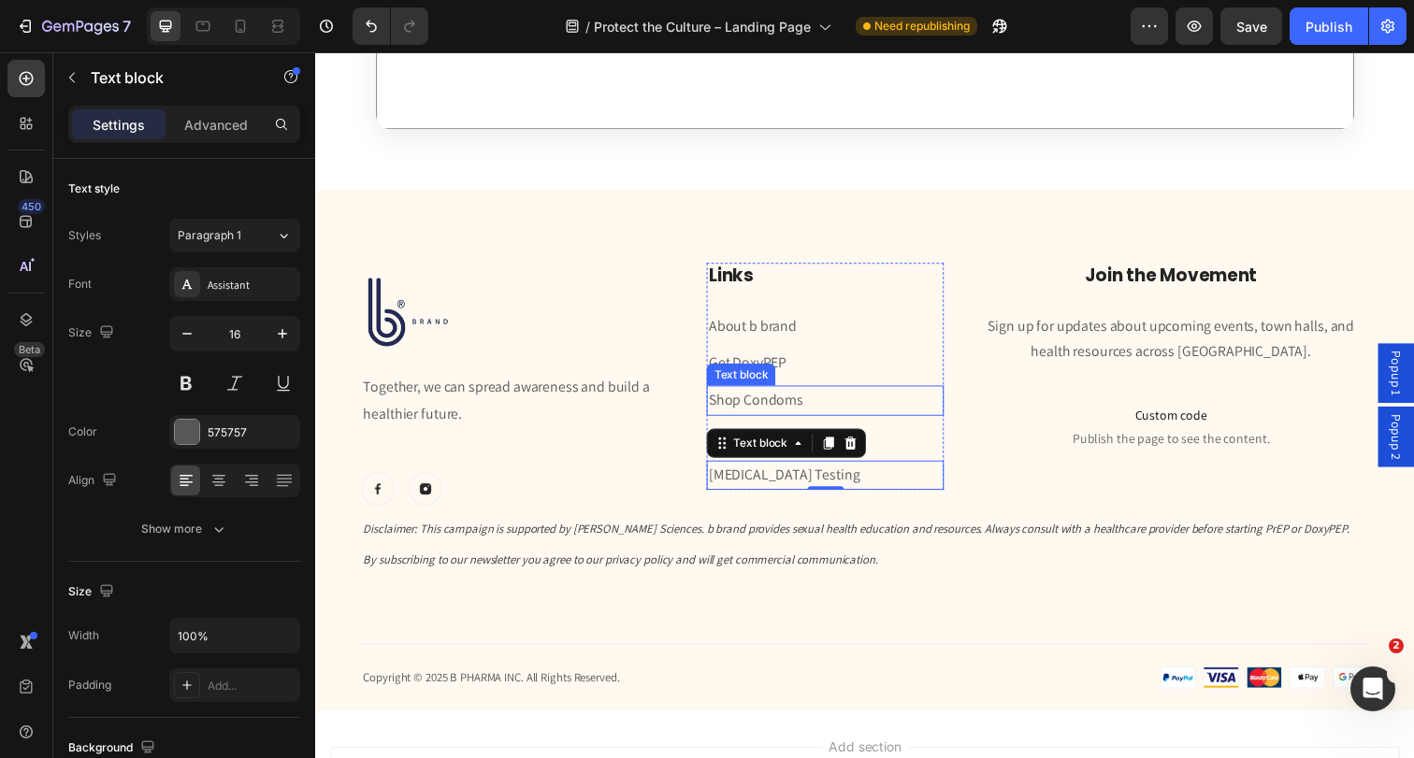
click at [825, 410] on p "Shop Condoms" at bounding box center [835, 408] width 238 height 27
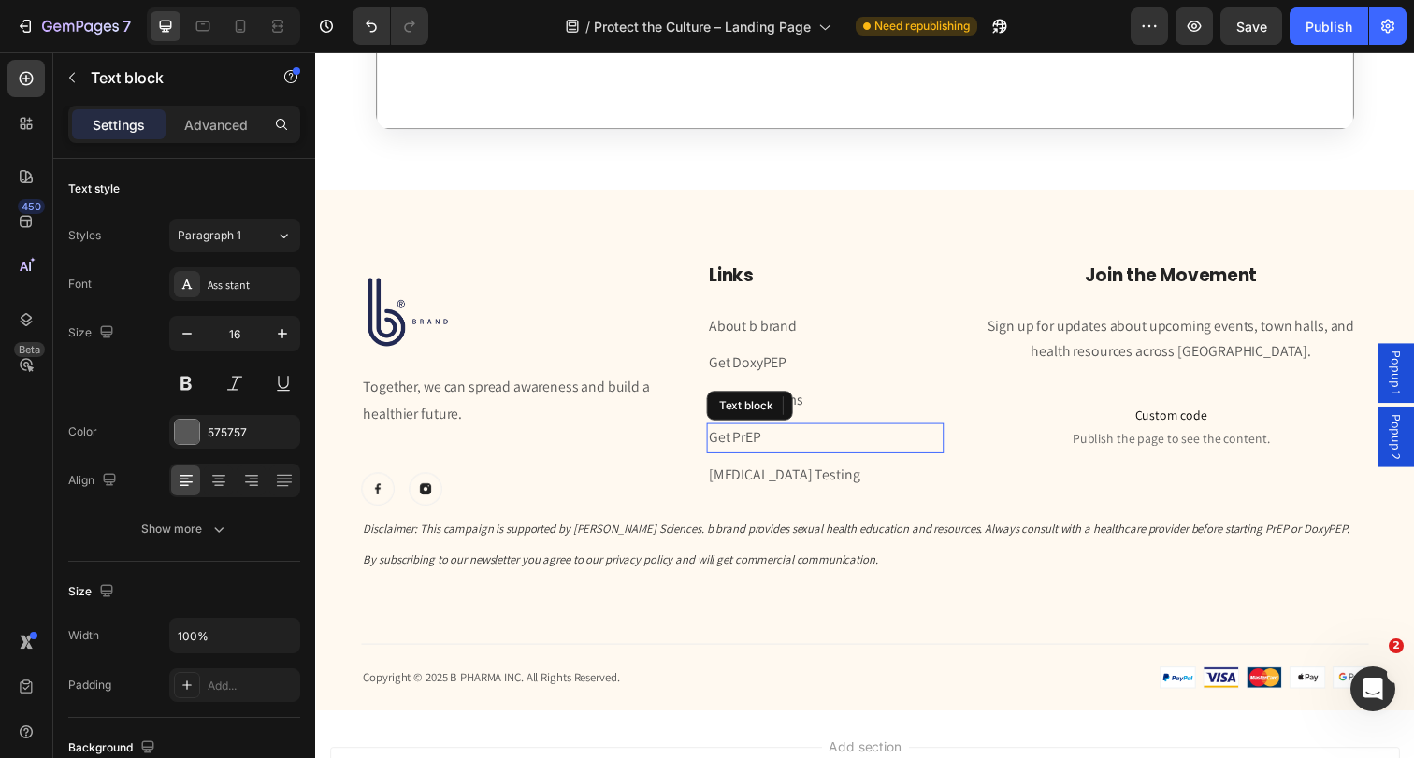
click at [806, 447] on p "Get PrEP" at bounding box center [835, 446] width 238 height 27
click at [833, 409] on icon at bounding box center [838, 413] width 15 height 15
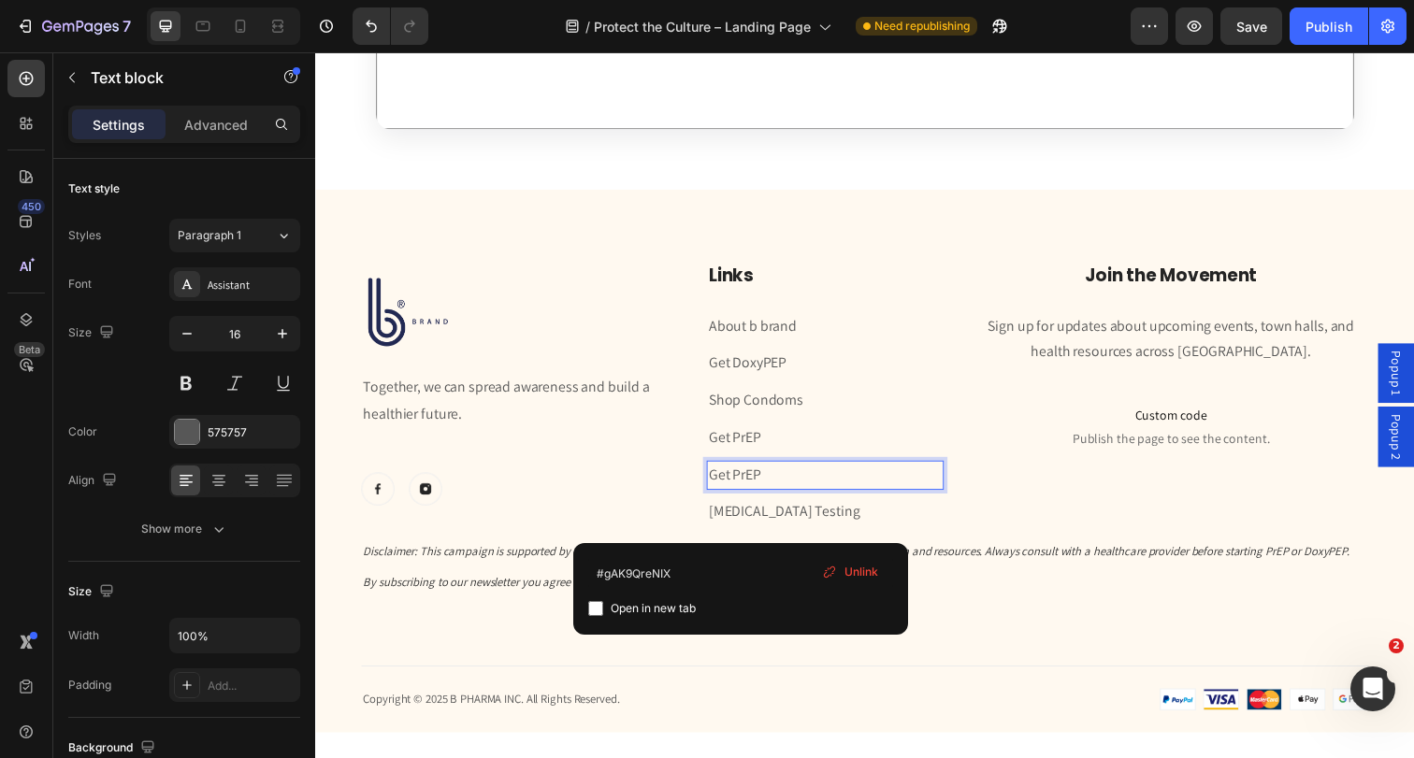
click at [752, 476] on link "Get PrEP" at bounding box center [742, 484] width 53 height 20
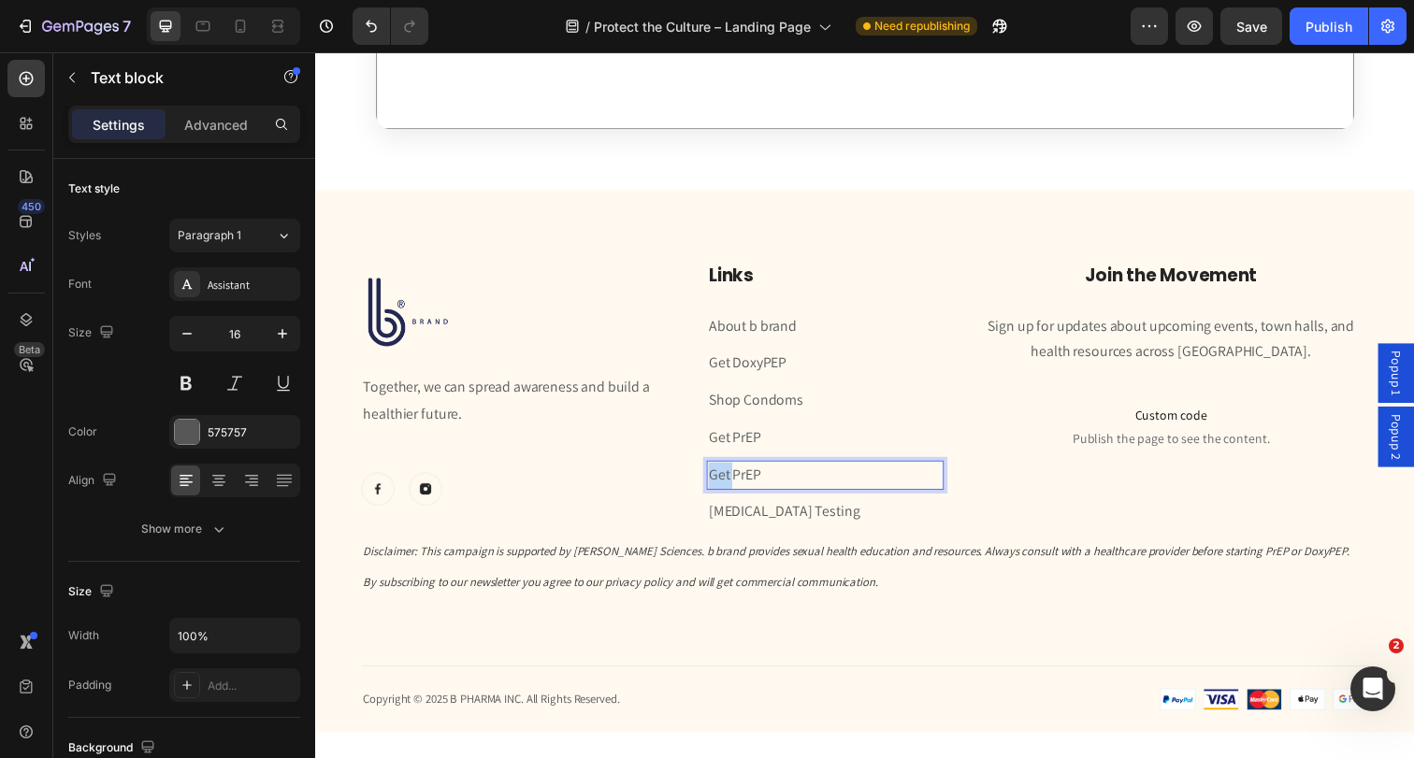
click at [752, 476] on link "Get PrEP" at bounding box center [742, 484] width 53 height 20
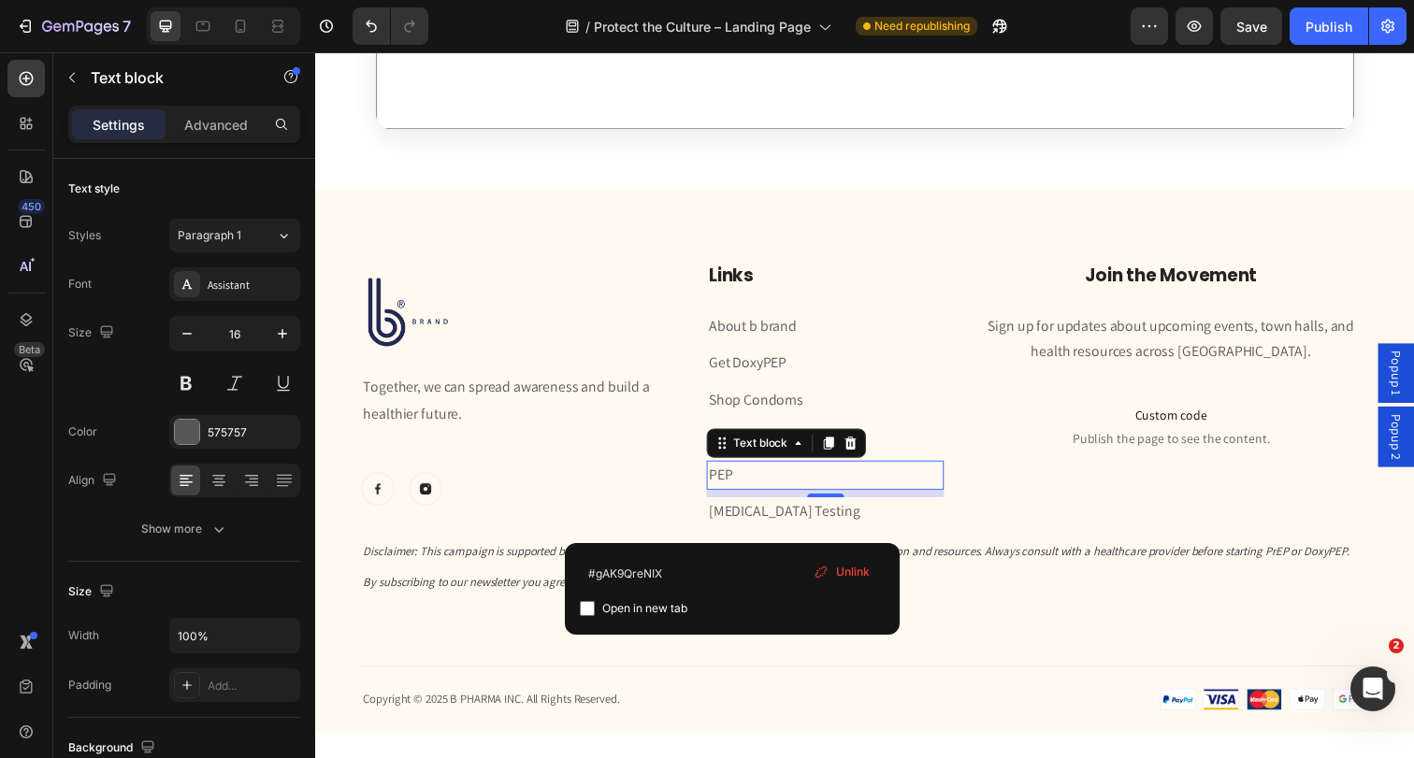
click at [841, 568] on span "Unlink" at bounding box center [853, 572] width 34 height 17
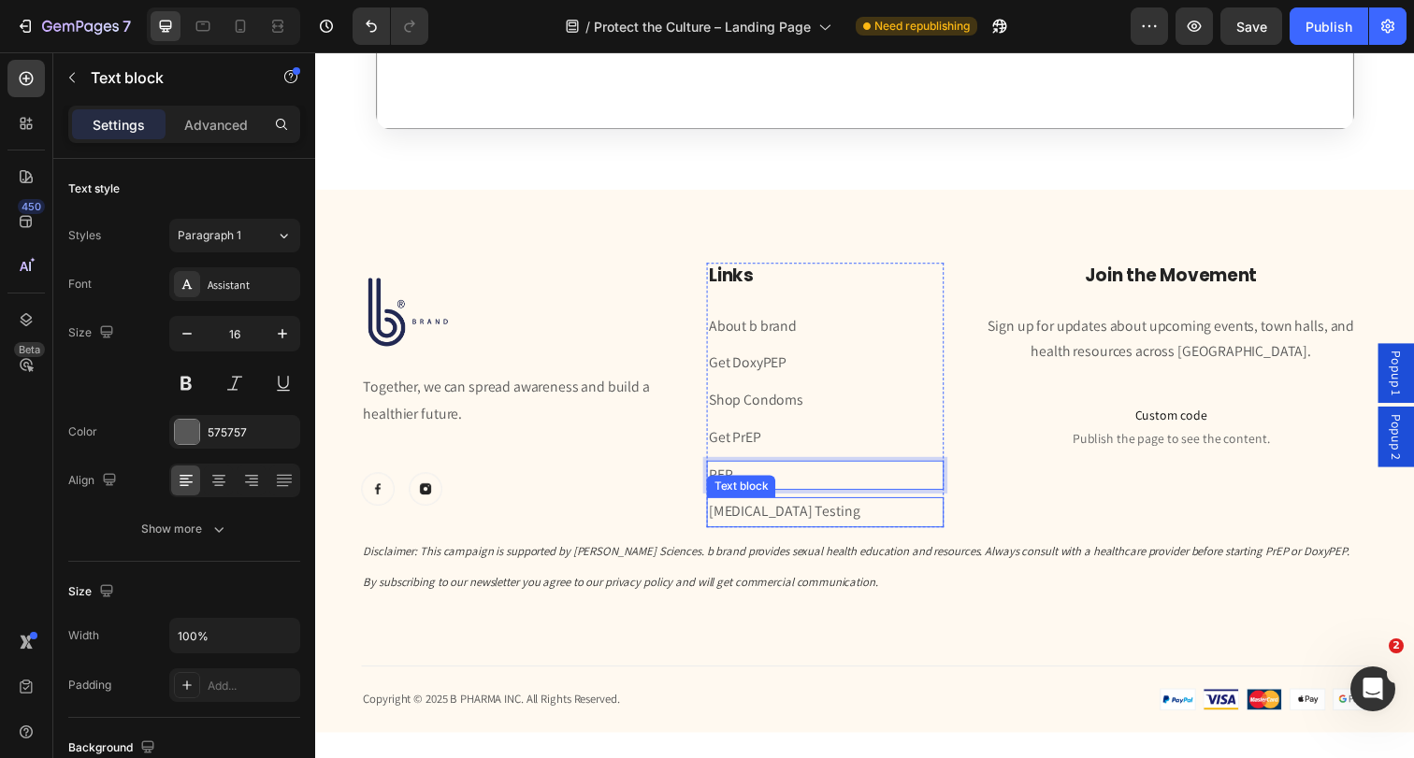
click at [764, 490] on div "Text block" at bounding box center [749, 495] width 63 height 17
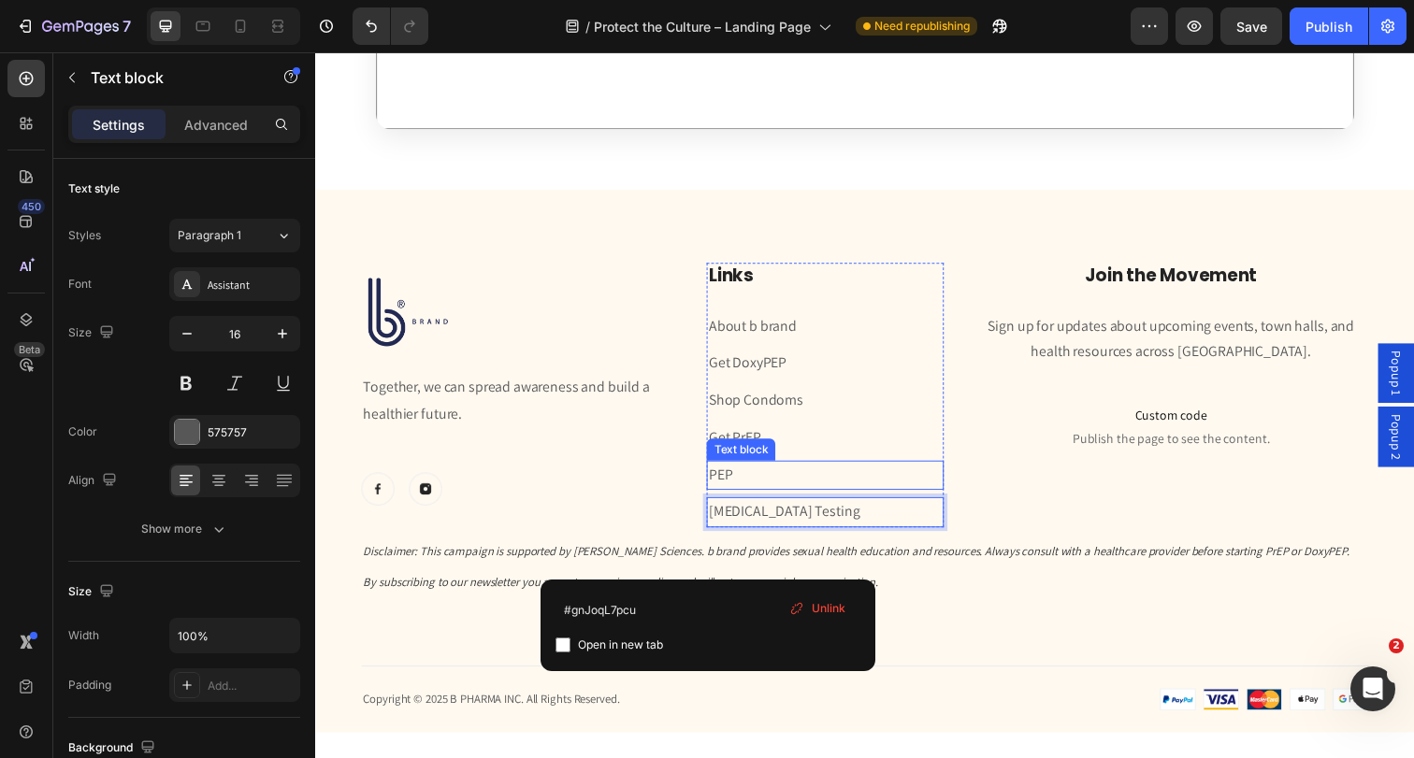
click at [796, 483] on p "PEP" at bounding box center [835, 484] width 238 height 27
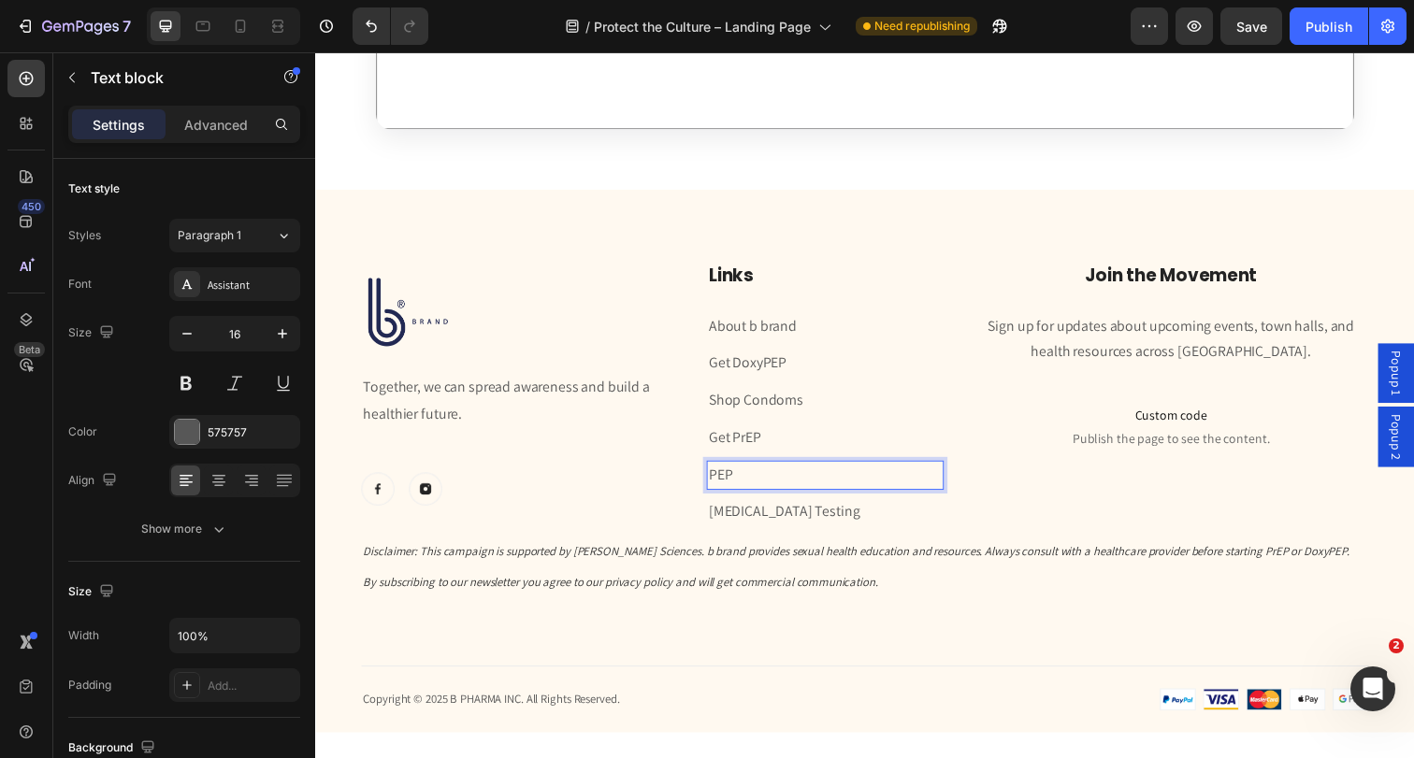
click at [796, 483] on p "PEP" at bounding box center [835, 484] width 238 height 27
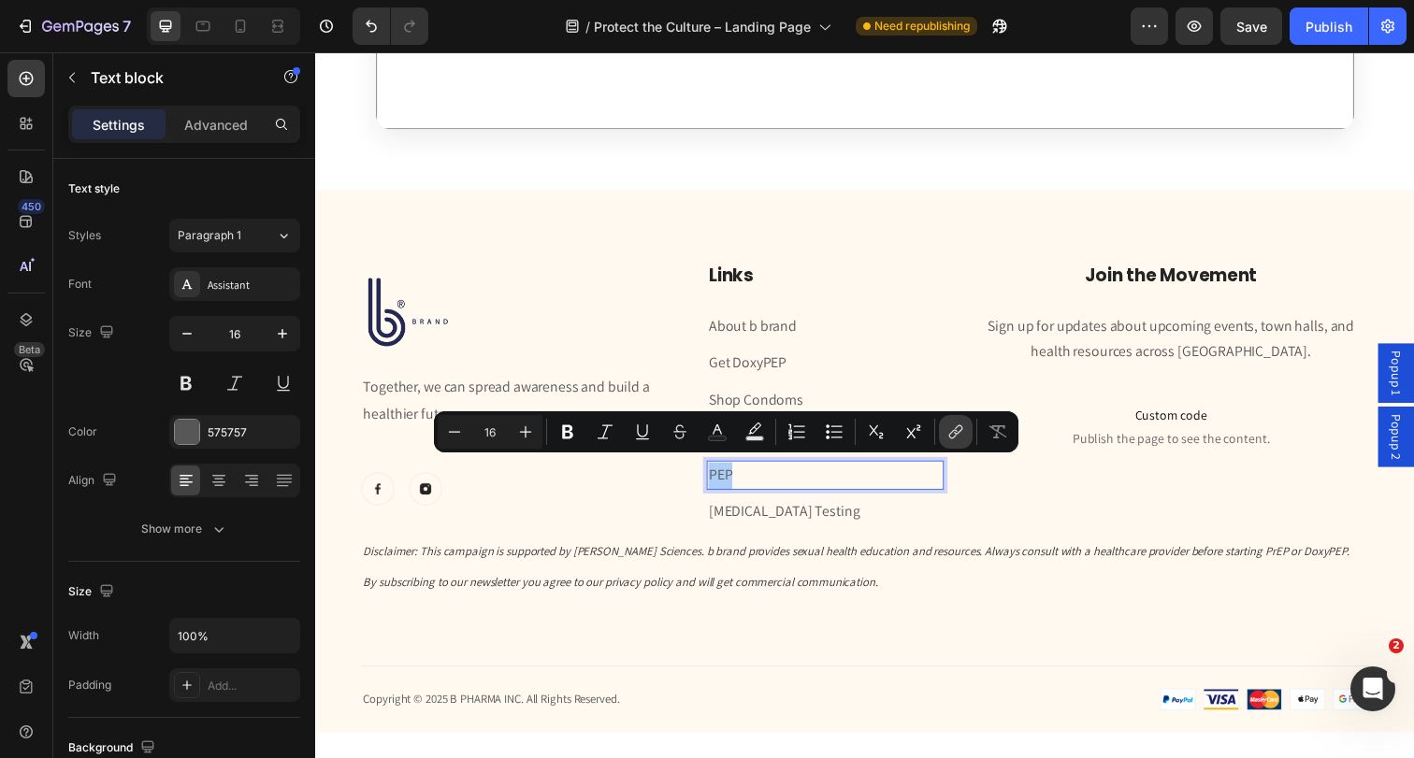
click at [943, 435] on button "link" at bounding box center [956, 432] width 34 height 34
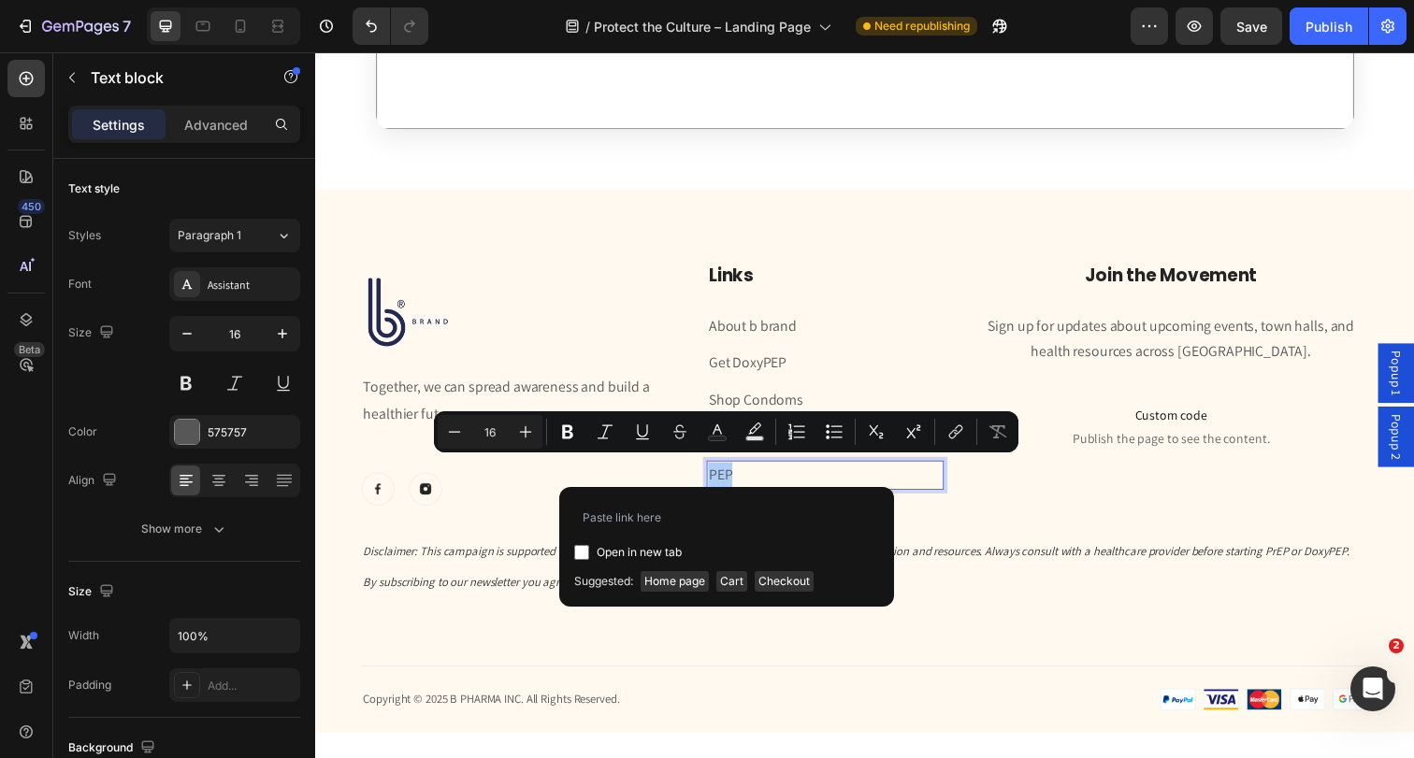
type input "ID: #gz_NNrNaKT"
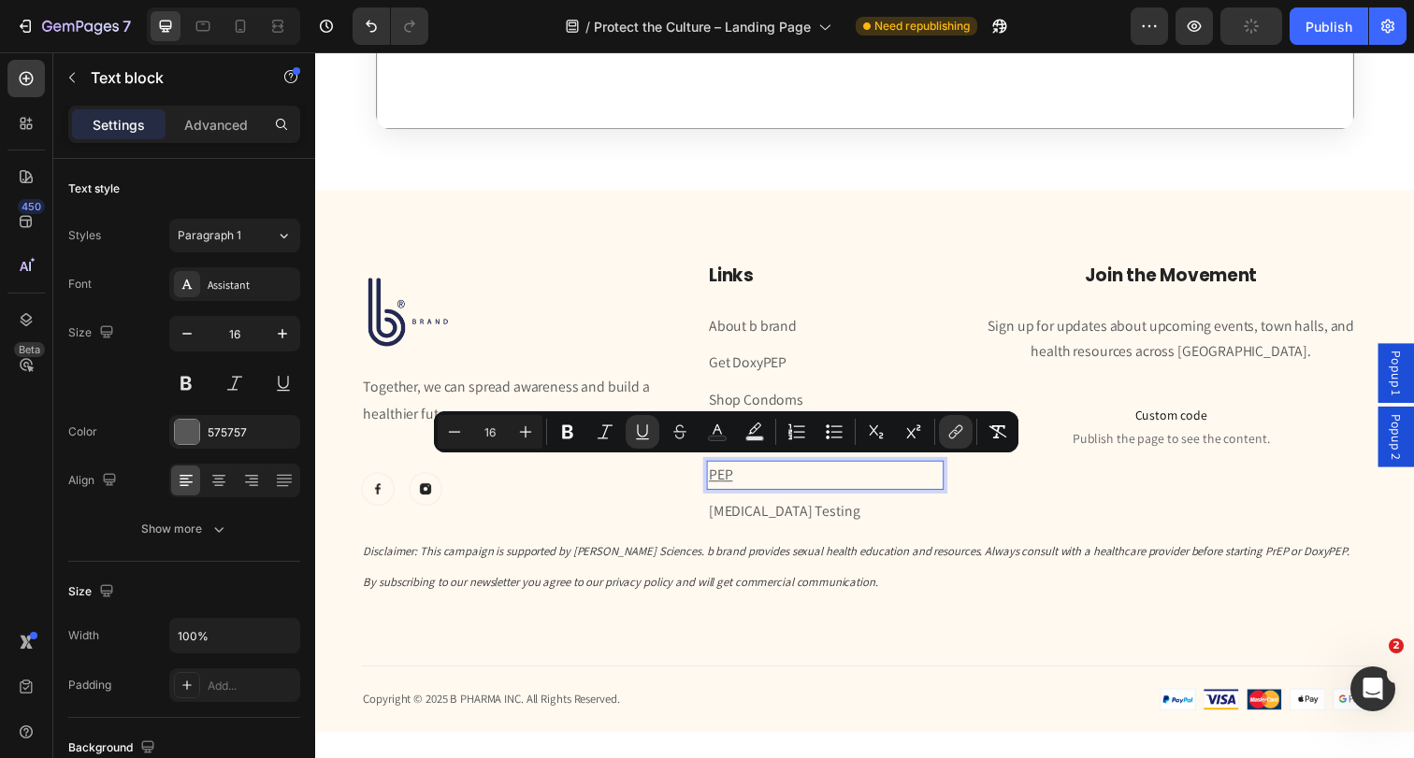
click at [911, 476] on p "PEP" at bounding box center [835, 484] width 238 height 27
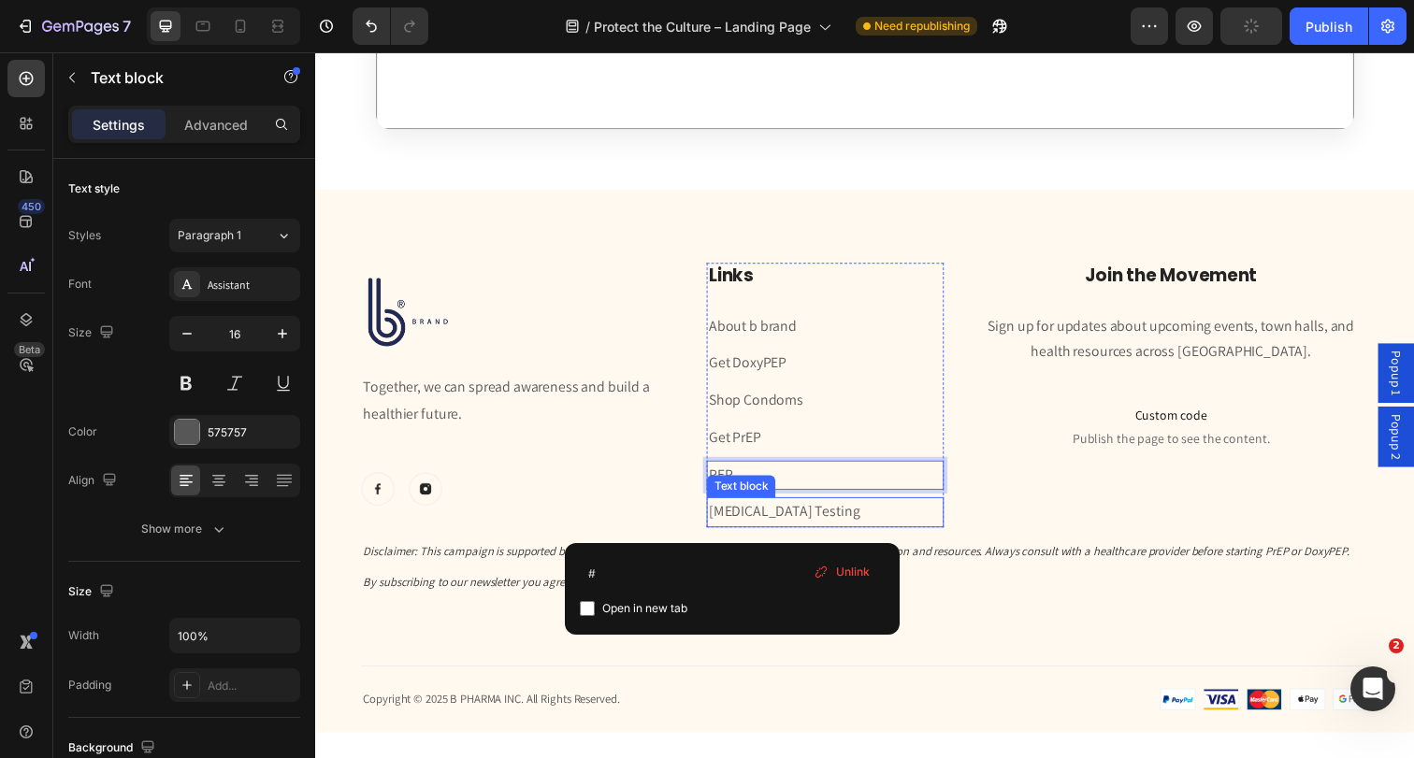
click at [956, 521] on div "[MEDICAL_DATA] Testing" at bounding box center [835, 522] width 242 height 31
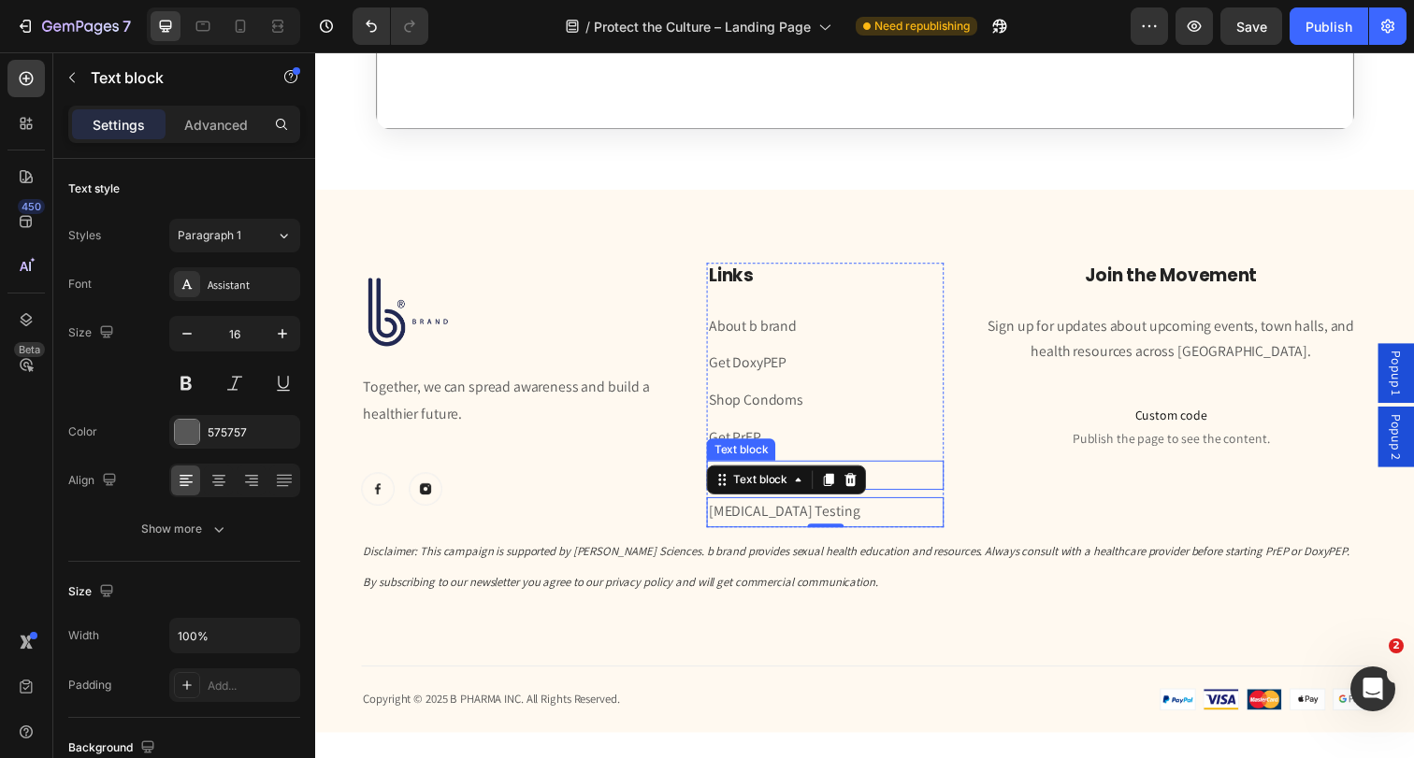
click at [942, 488] on p "PEP #" at bounding box center [835, 484] width 238 height 27
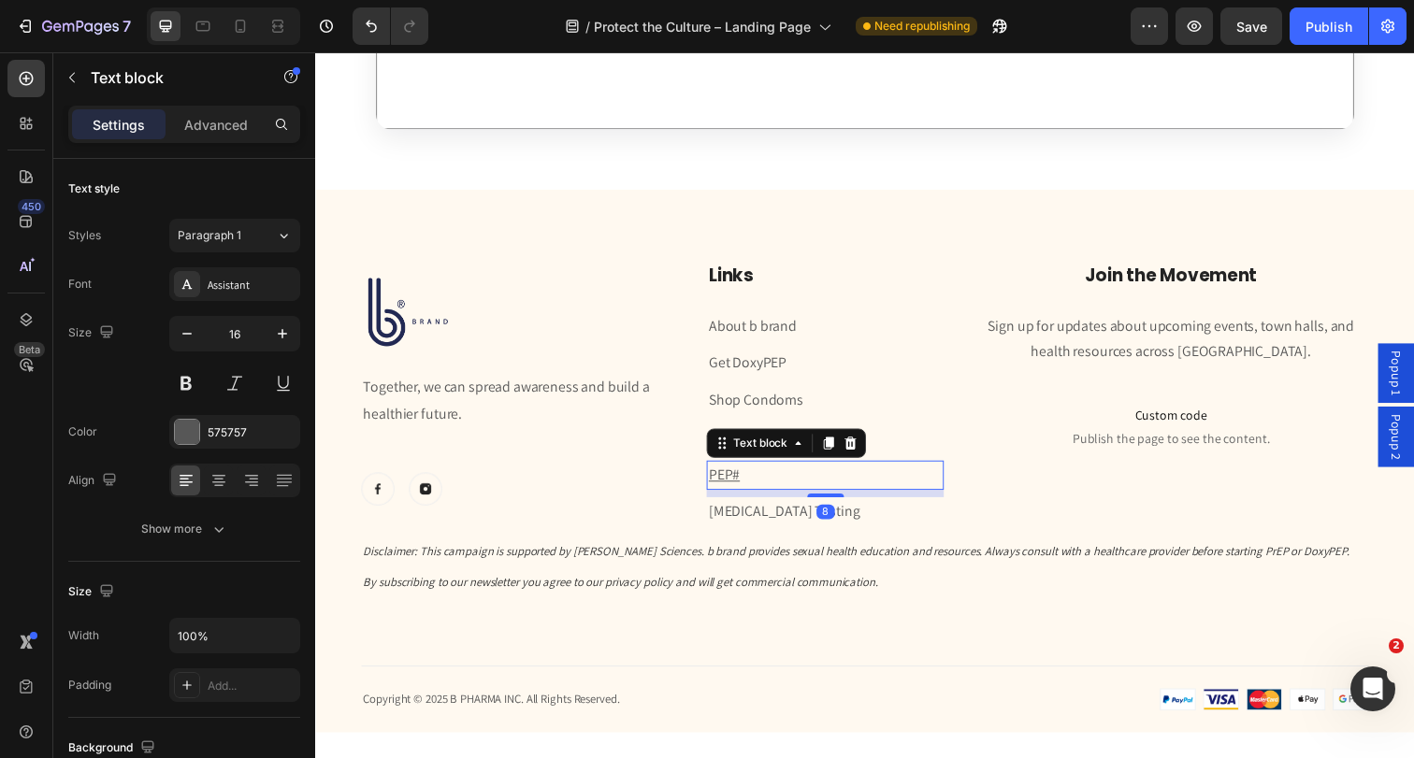
click at [929, 487] on p "PEP#" at bounding box center [835, 484] width 238 height 27
click at [929, 487] on p "PEP# ⁠⁠⁠⁠⁠⁠⁠" at bounding box center [835, 484] width 238 height 27
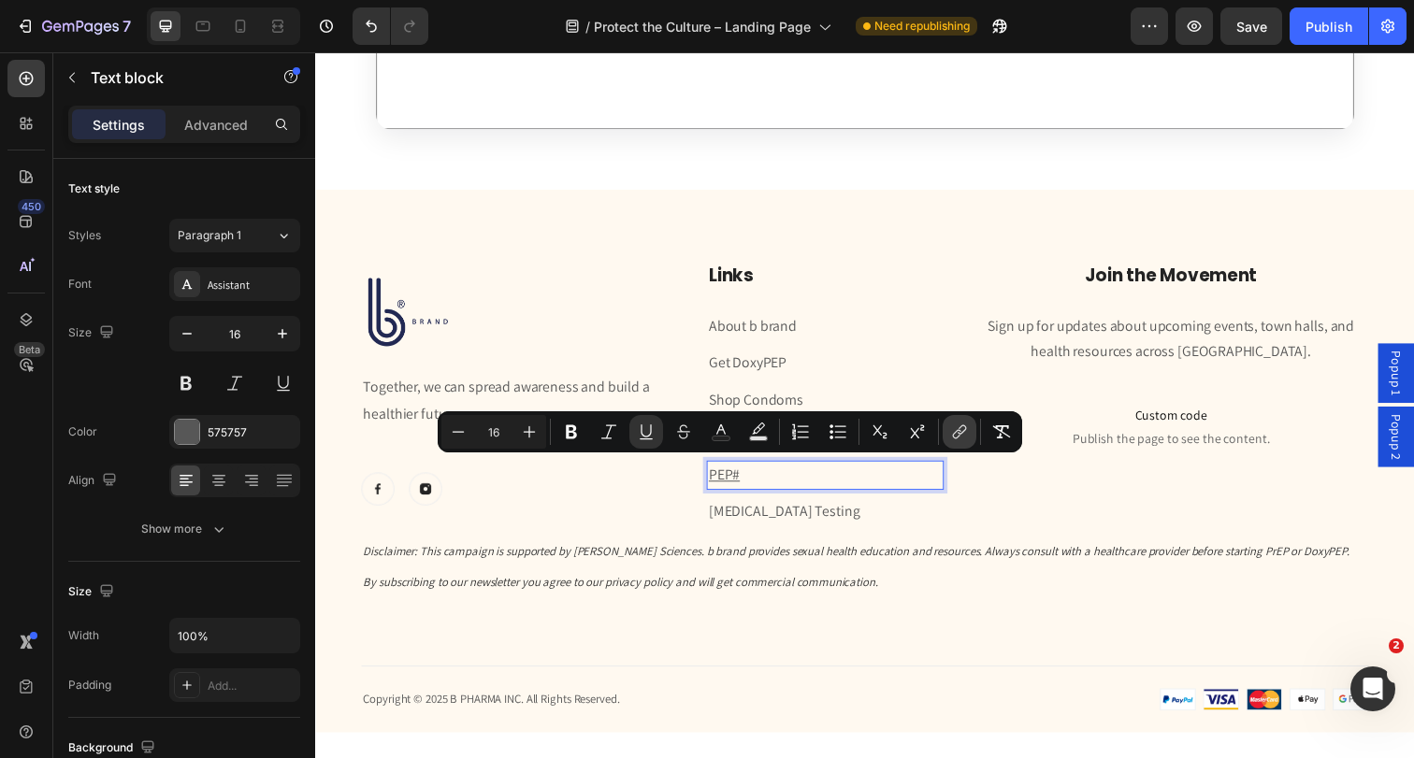
click at [952, 430] on icon "Editor contextual toolbar" at bounding box center [959, 432] width 19 height 19
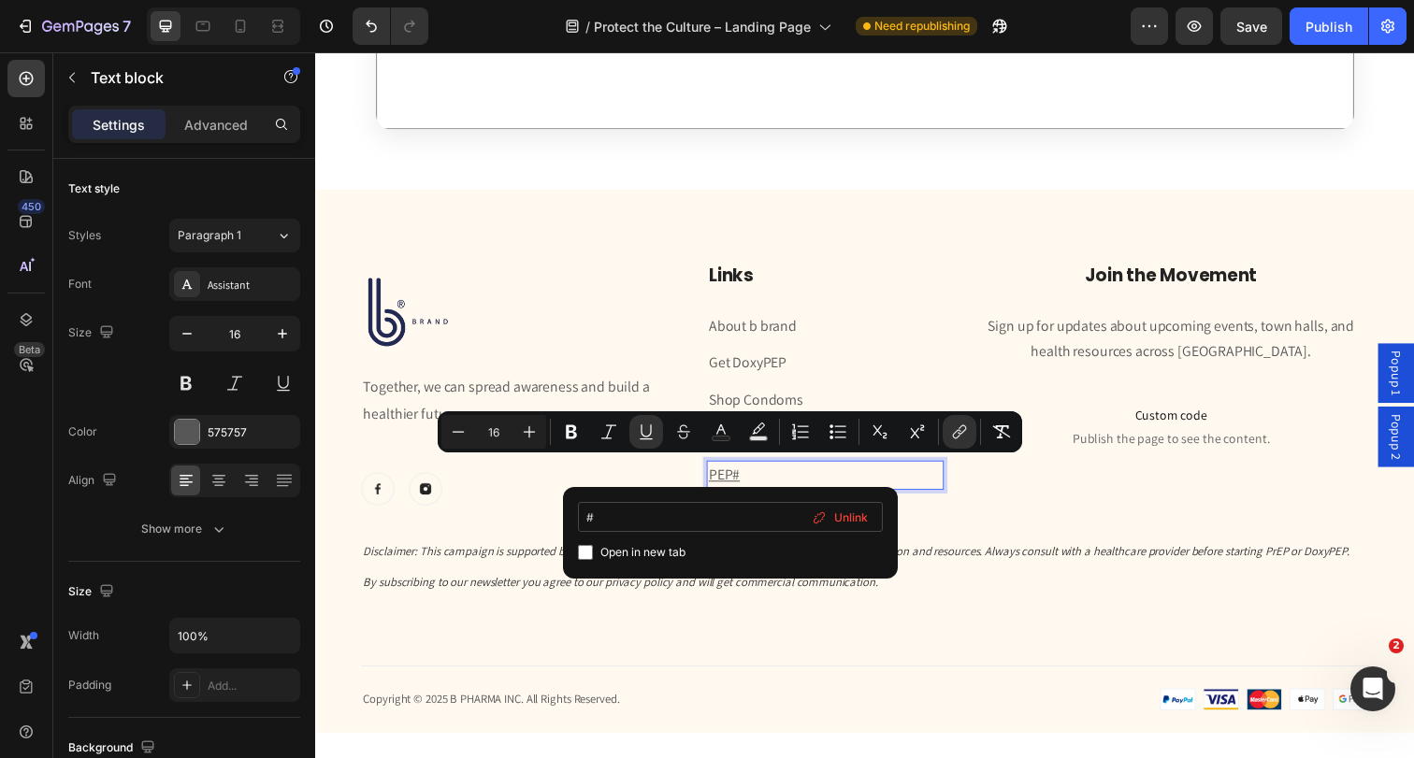
click at [700, 525] on input "#" at bounding box center [730, 517] width 305 height 30
type input "ID: #gz_NNrNaKT"
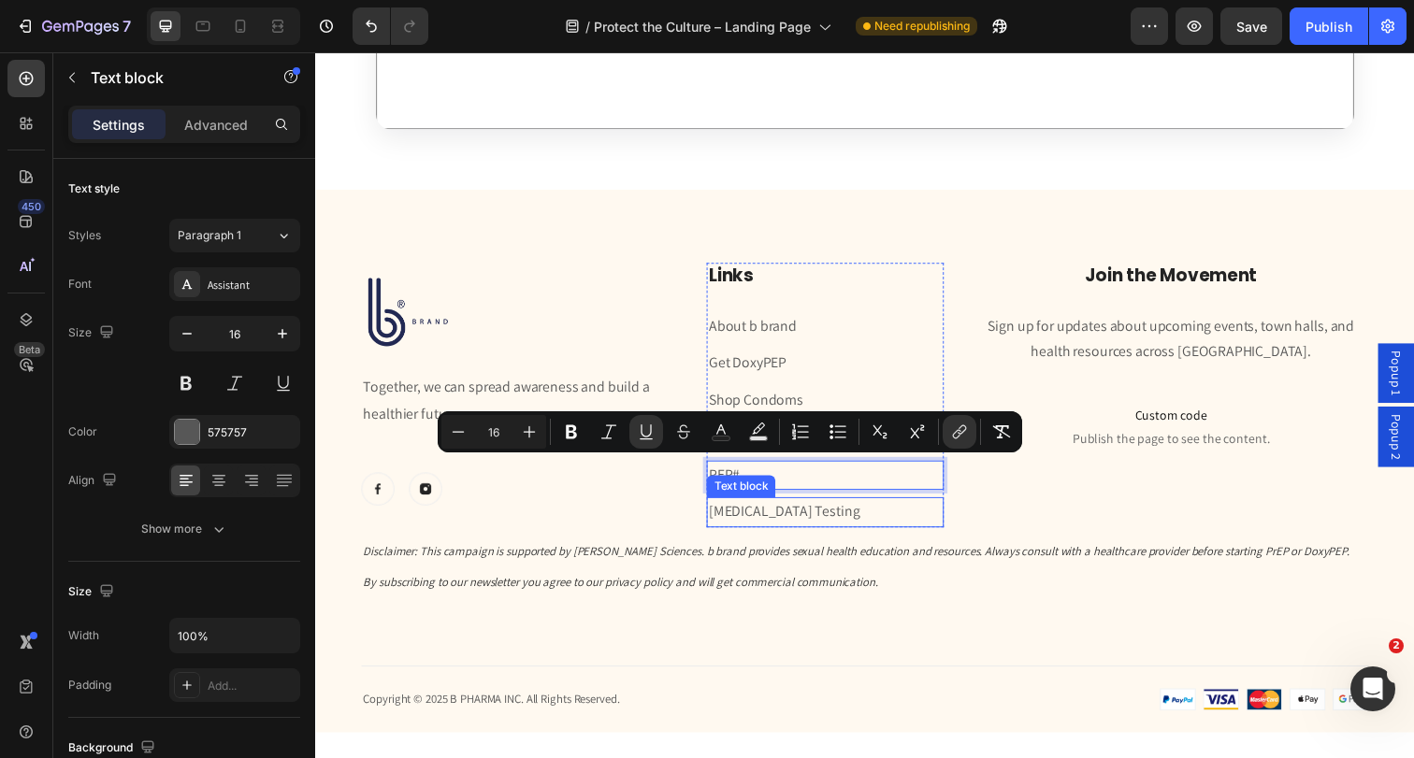
click at [782, 480] on div "Links Heading About b brand Text block Get DoxyPEP Text block Shop Condoms Text…" at bounding box center [835, 402] width 242 height 270
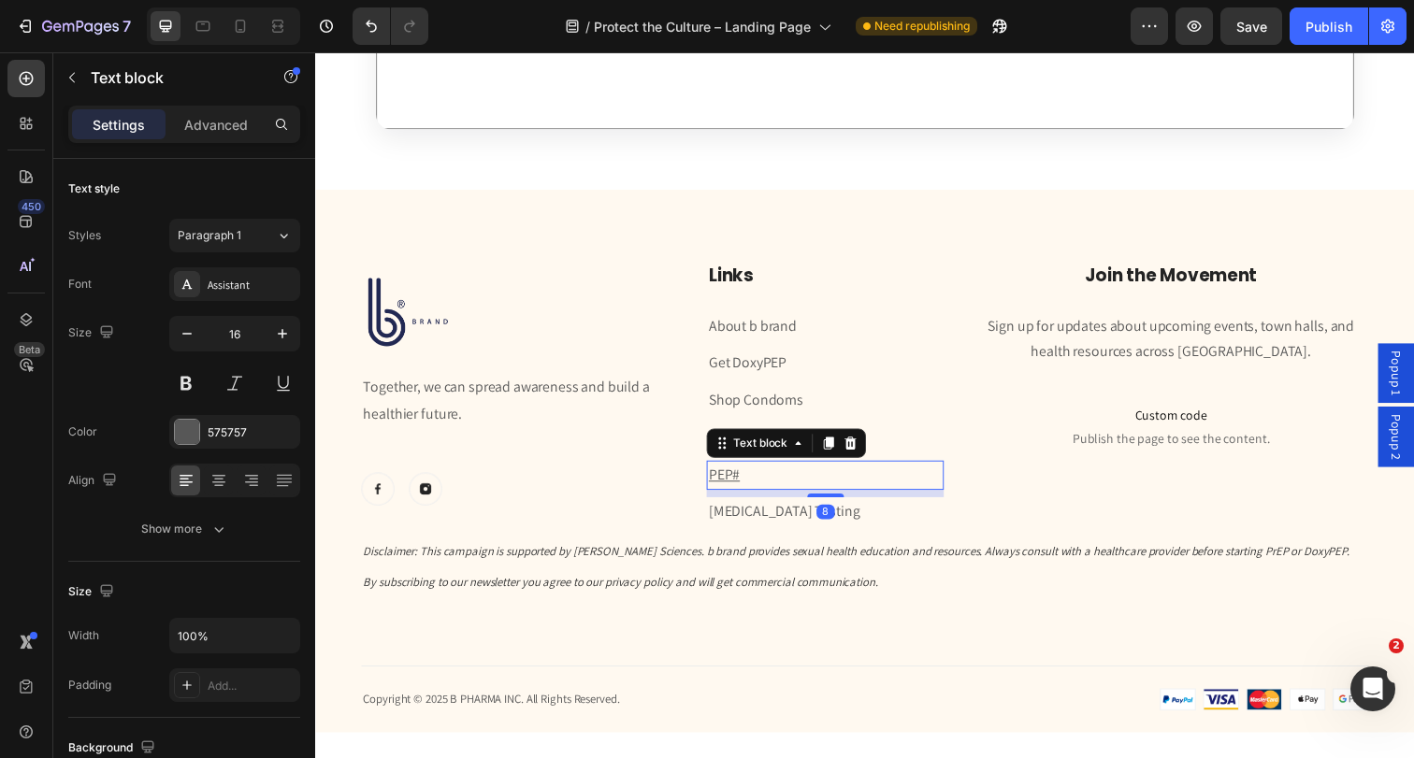
click at [804, 482] on p "PEP#" at bounding box center [835, 484] width 238 height 27
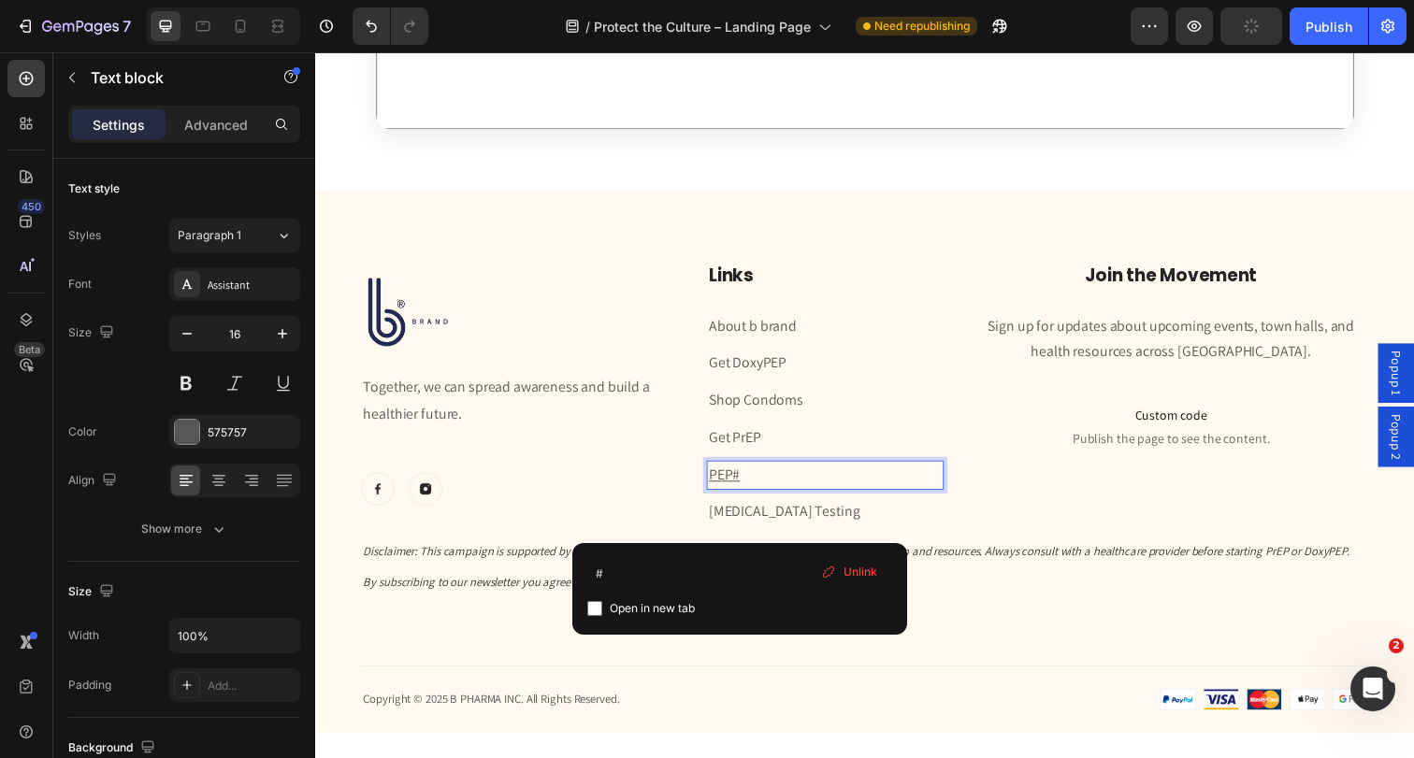
click at [809, 480] on p "PEP#" at bounding box center [835, 484] width 238 height 27
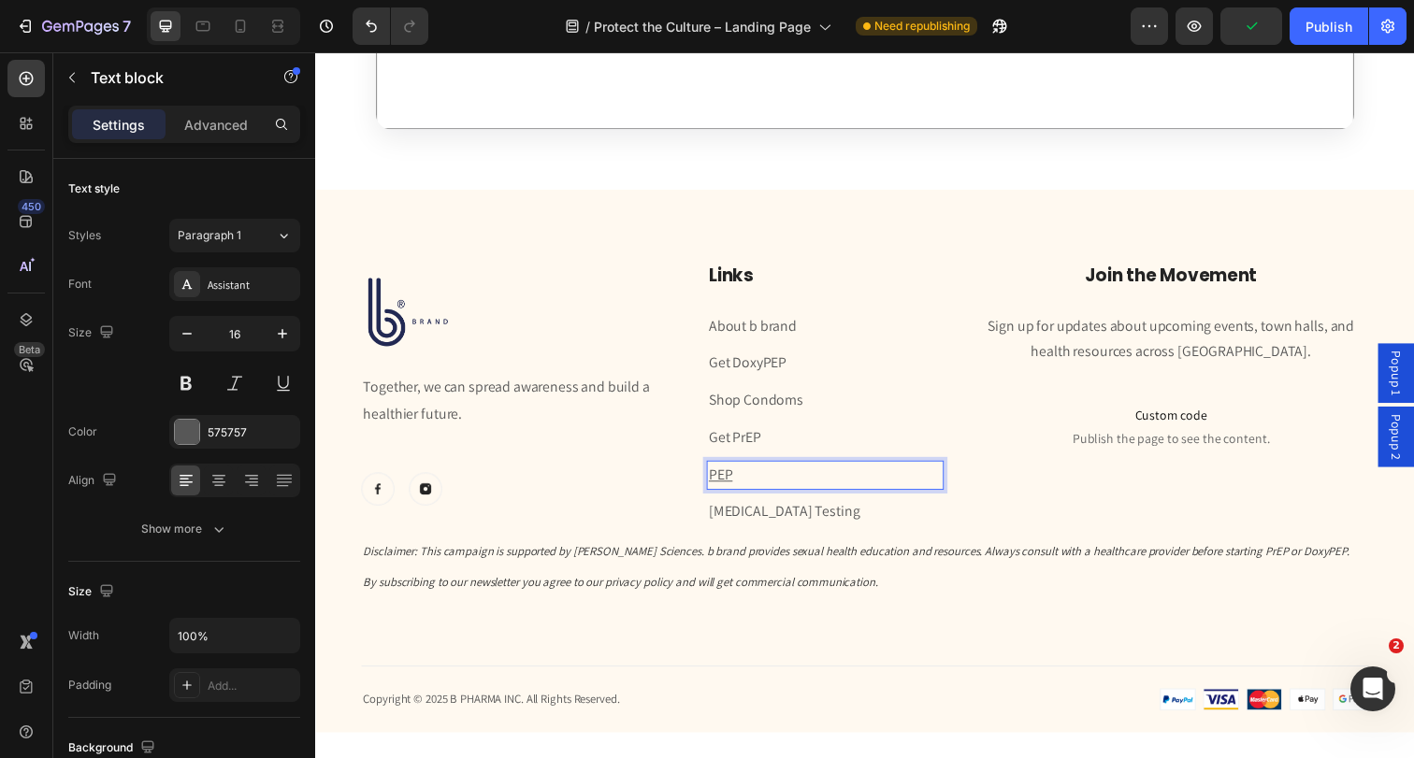
click at [781, 481] on p "PEP ⁠⁠⁠⁠⁠⁠⁠" at bounding box center [835, 484] width 238 height 27
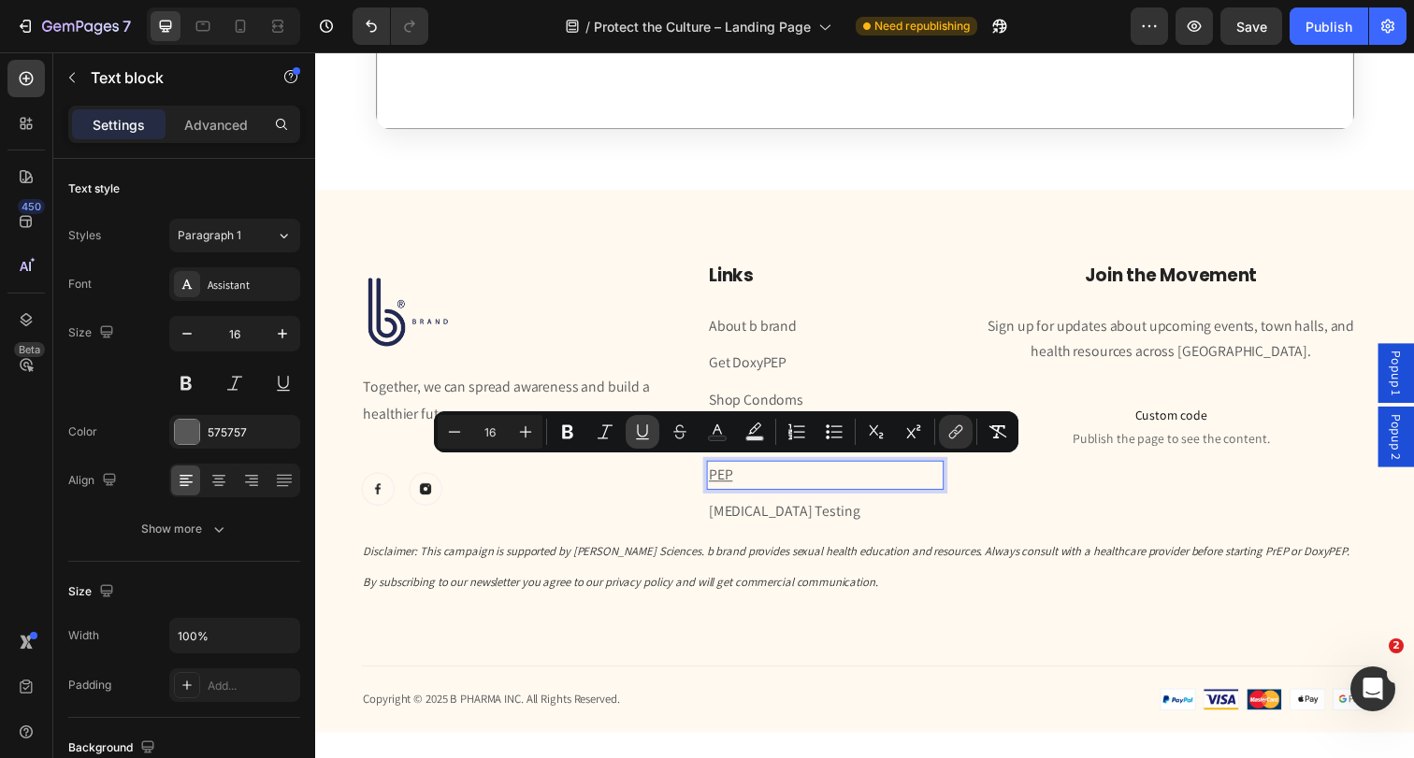
click at [649, 428] on icon "Editor contextual toolbar" at bounding box center [642, 432] width 19 height 19
click at [792, 516] on p "[MEDICAL_DATA] Testing" at bounding box center [835, 522] width 238 height 27
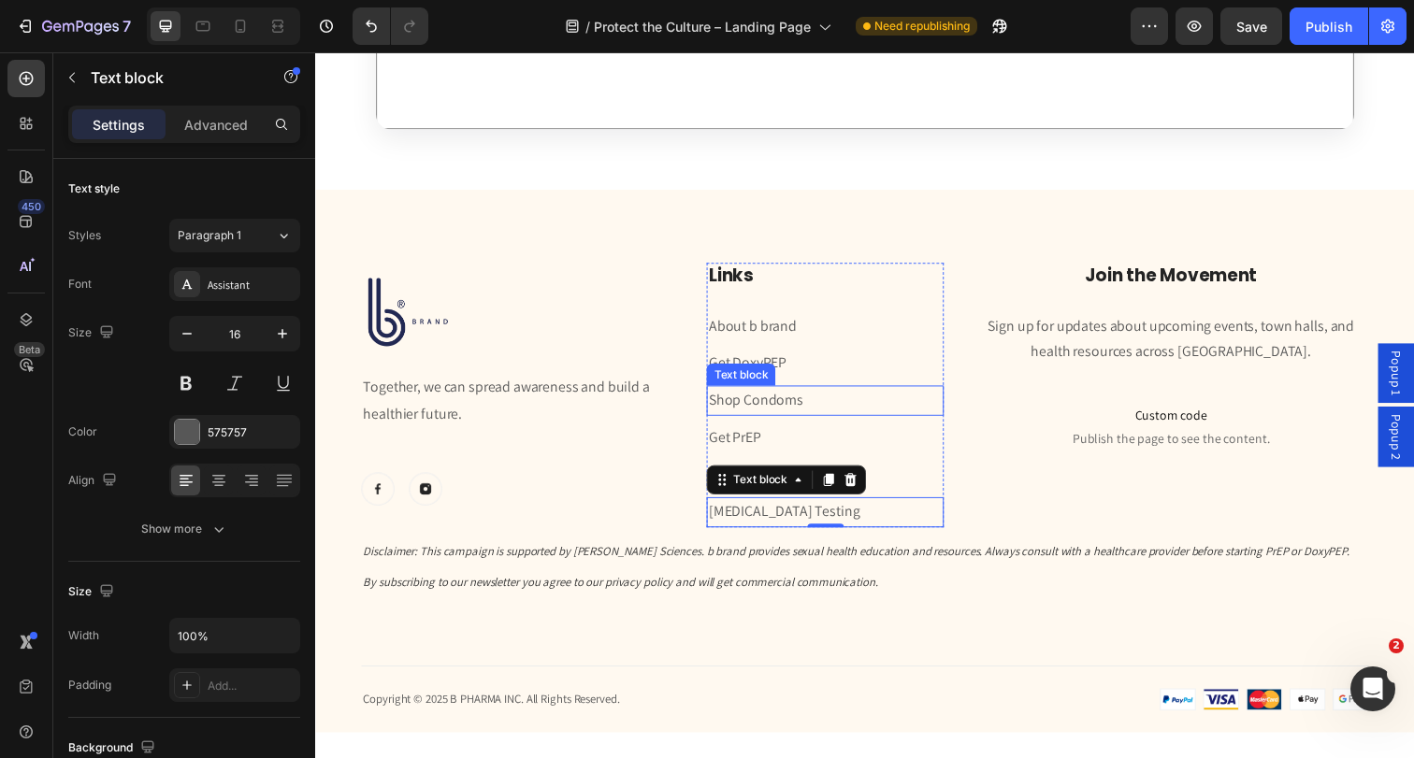
click at [949, 415] on p "Shop Condoms" at bounding box center [835, 408] width 238 height 27
click at [833, 511] on p "[MEDICAL_DATA] Testing" at bounding box center [835, 522] width 238 height 27
click at [833, 511] on p "[MEDICAL_DATA] Testing ⁠⁠⁠⁠⁠⁠⁠" at bounding box center [835, 522] width 238 height 27
click at [789, 516] on p "[MEDICAL_DATA] Testing ⁠⁠⁠⁠⁠⁠⁠" at bounding box center [835, 522] width 238 height 27
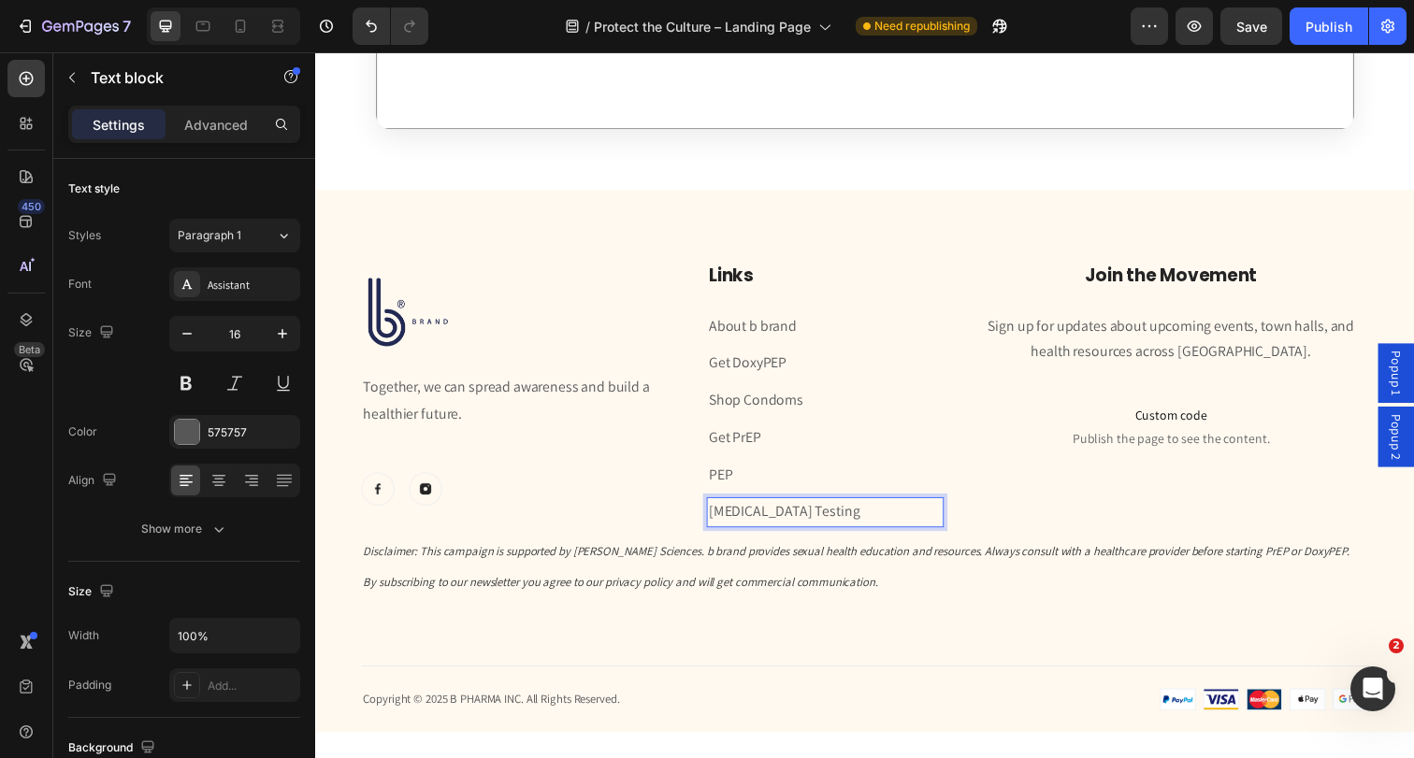
click at [789, 516] on p "[MEDICAL_DATA] Testing" at bounding box center [835, 522] width 238 height 27
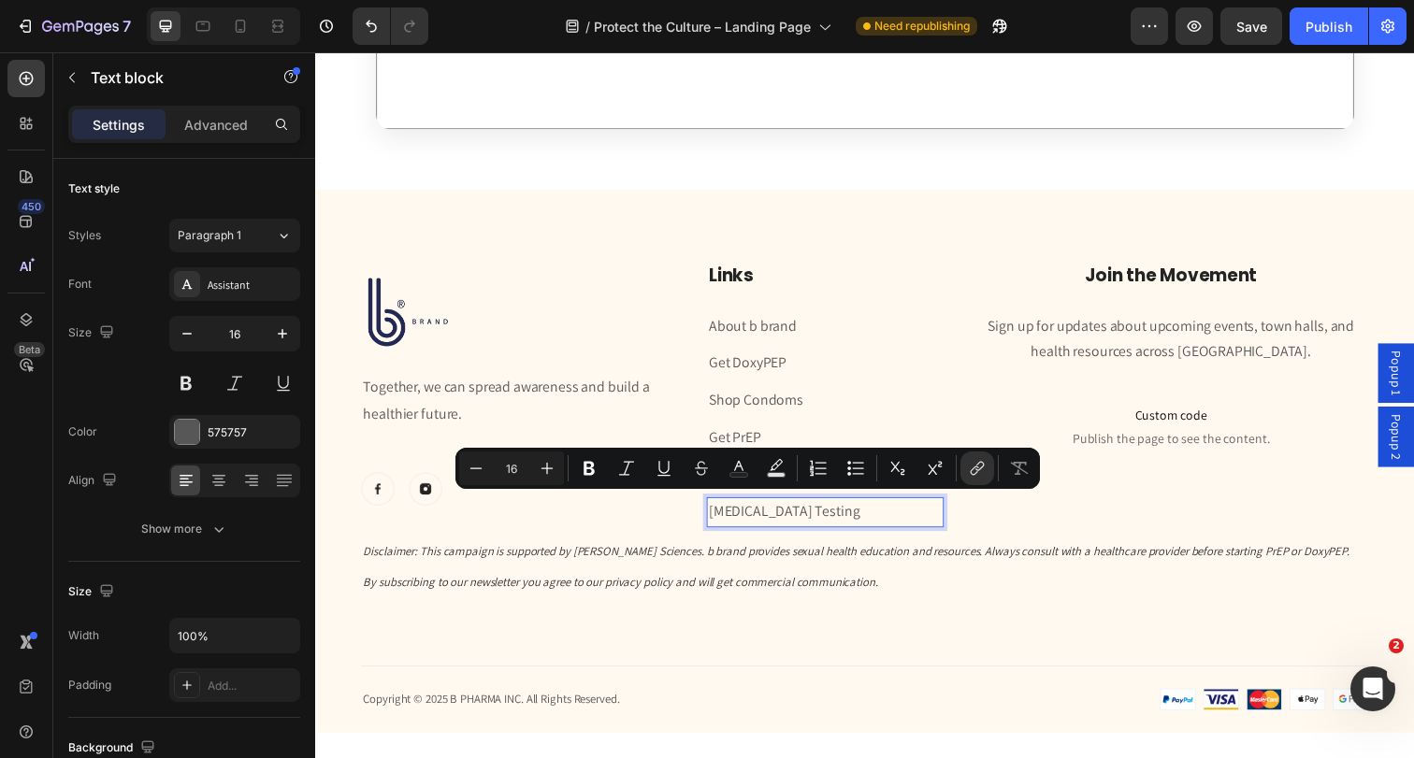
click at [761, 516] on link "[MEDICAL_DATA] Testing" at bounding box center [793, 521] width 154 height 20
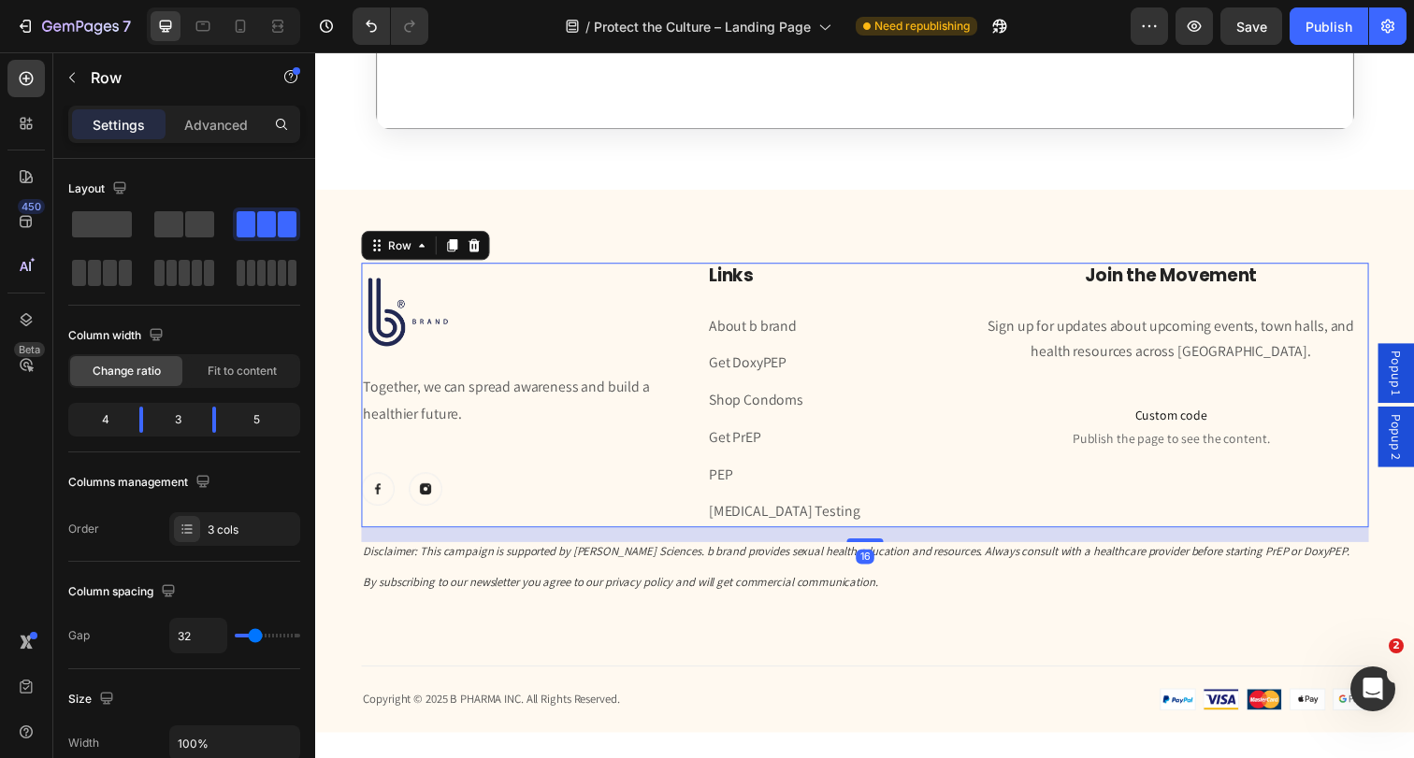
click at [664, 516] on div "Image Together, we can spread awareness and build a healthier future. Text bloc…" at bounding box center [523, 402] width 323 height 270
click at [243, 34] on icon at bounding box center [240, 26] width 19 height 19
type input "0"
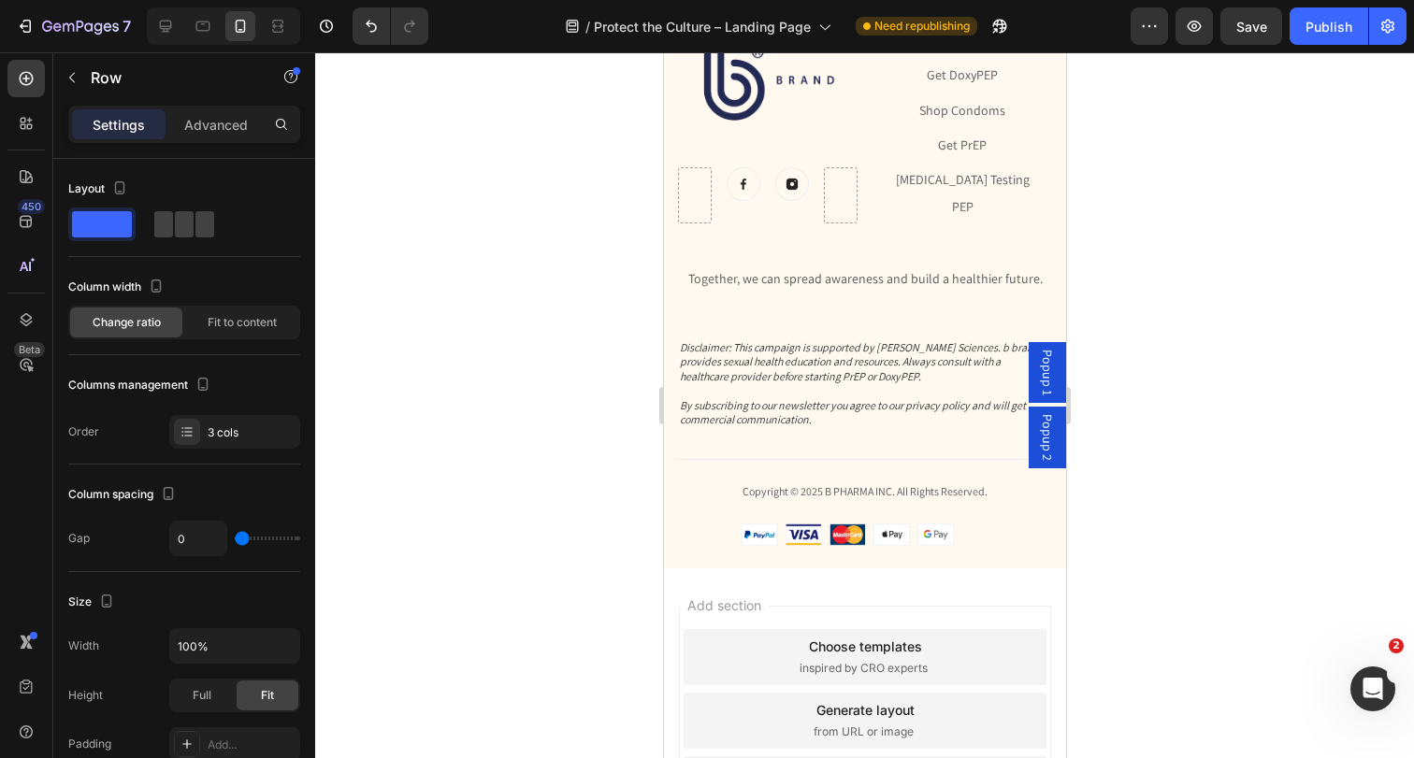
scroll to position [4662, 0]
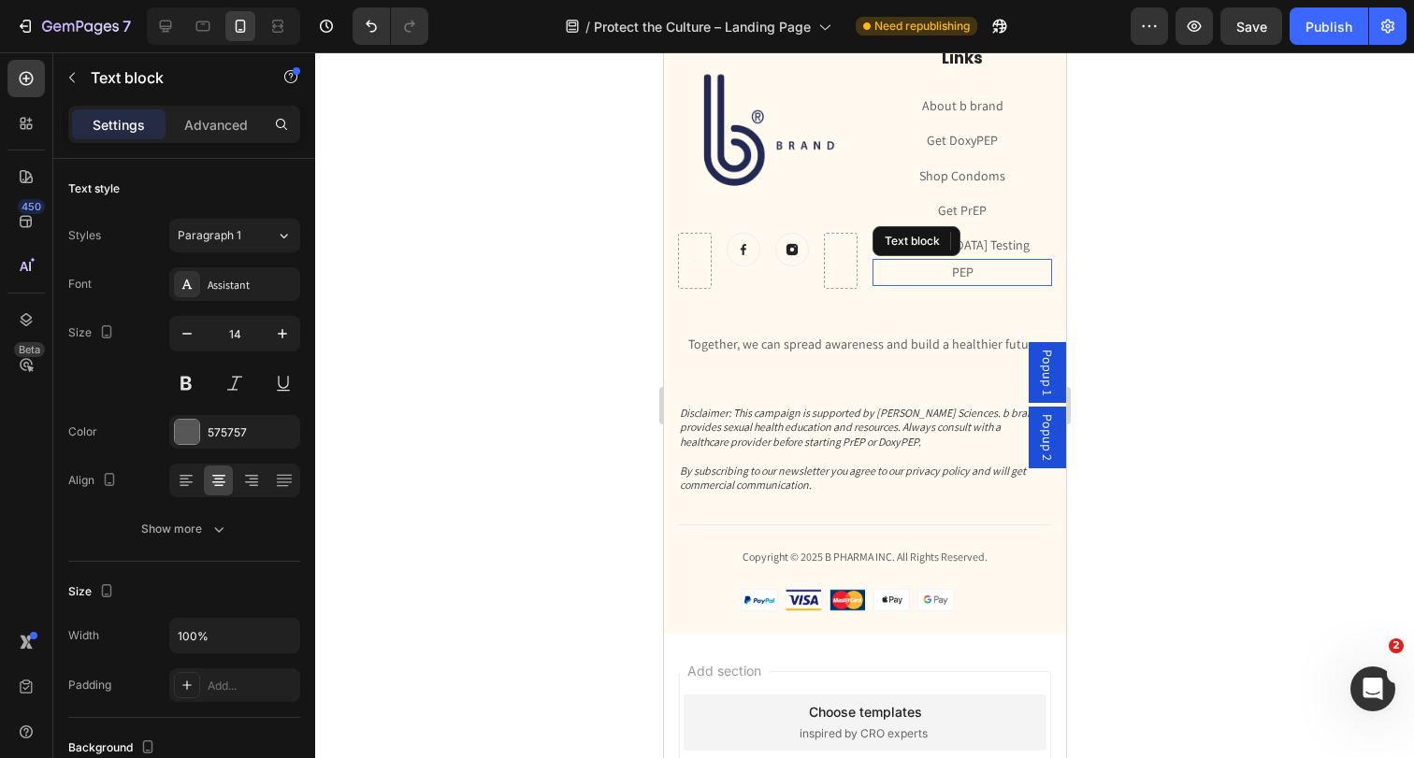
click at [974, 268] on p "PEP" at bounding box center [961, 272] width 176 height 23
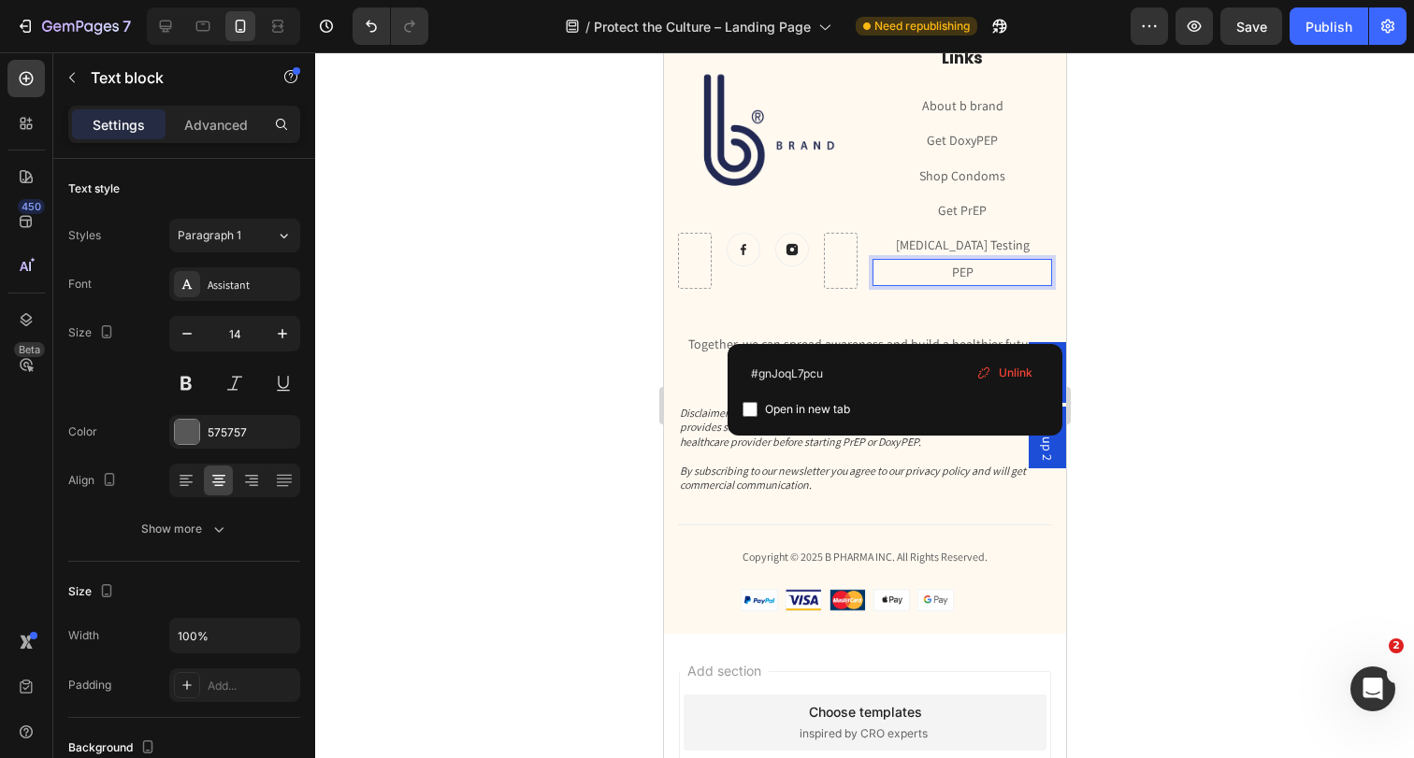
click at [966, 270] on link "PEP" at bounding box center [962, 272] width 22 height 17
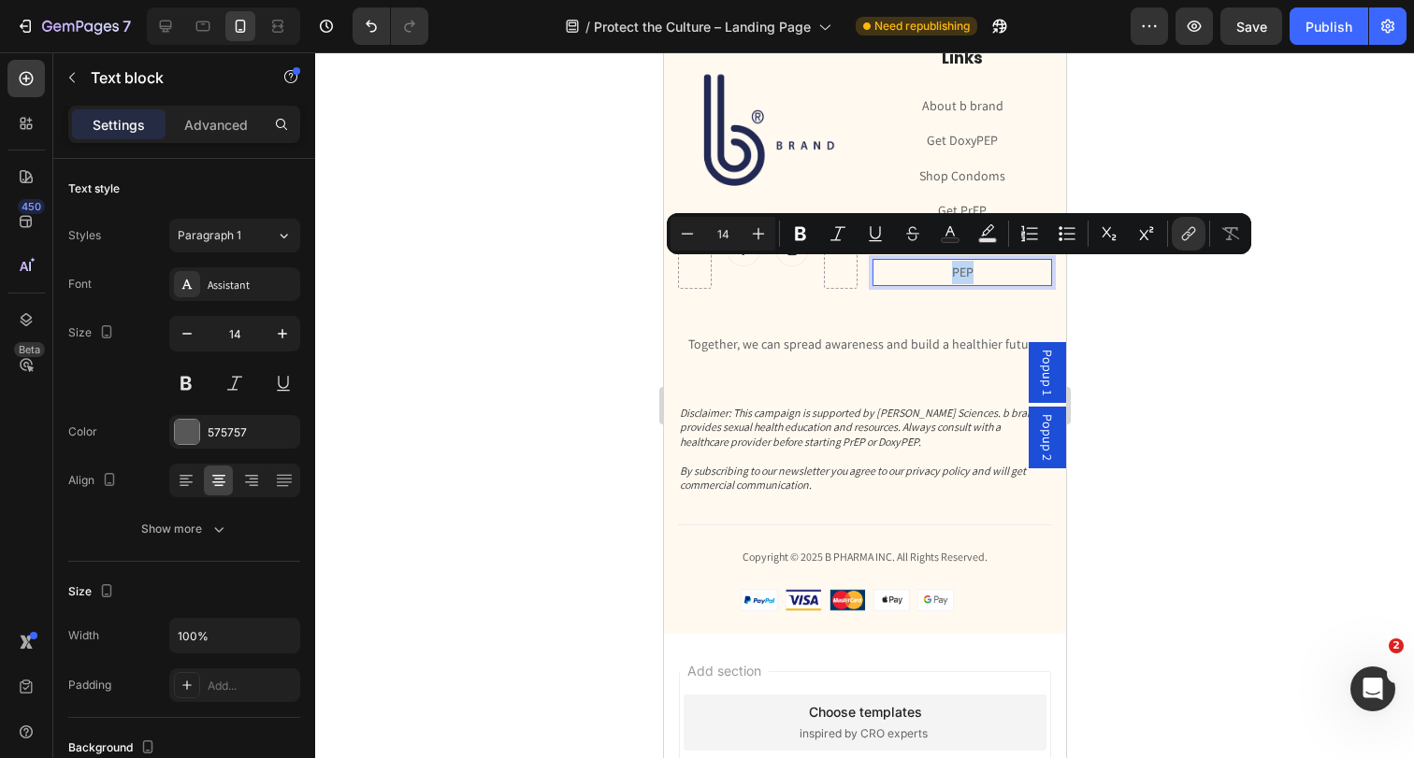
click at [966, 270] on link "PEP" at bounding box center [962, 272] width 22 height 17
click at [1189, 231] on icon "Editor contextual toolbar" at bounding box center [1188, 233] width 19 height 19
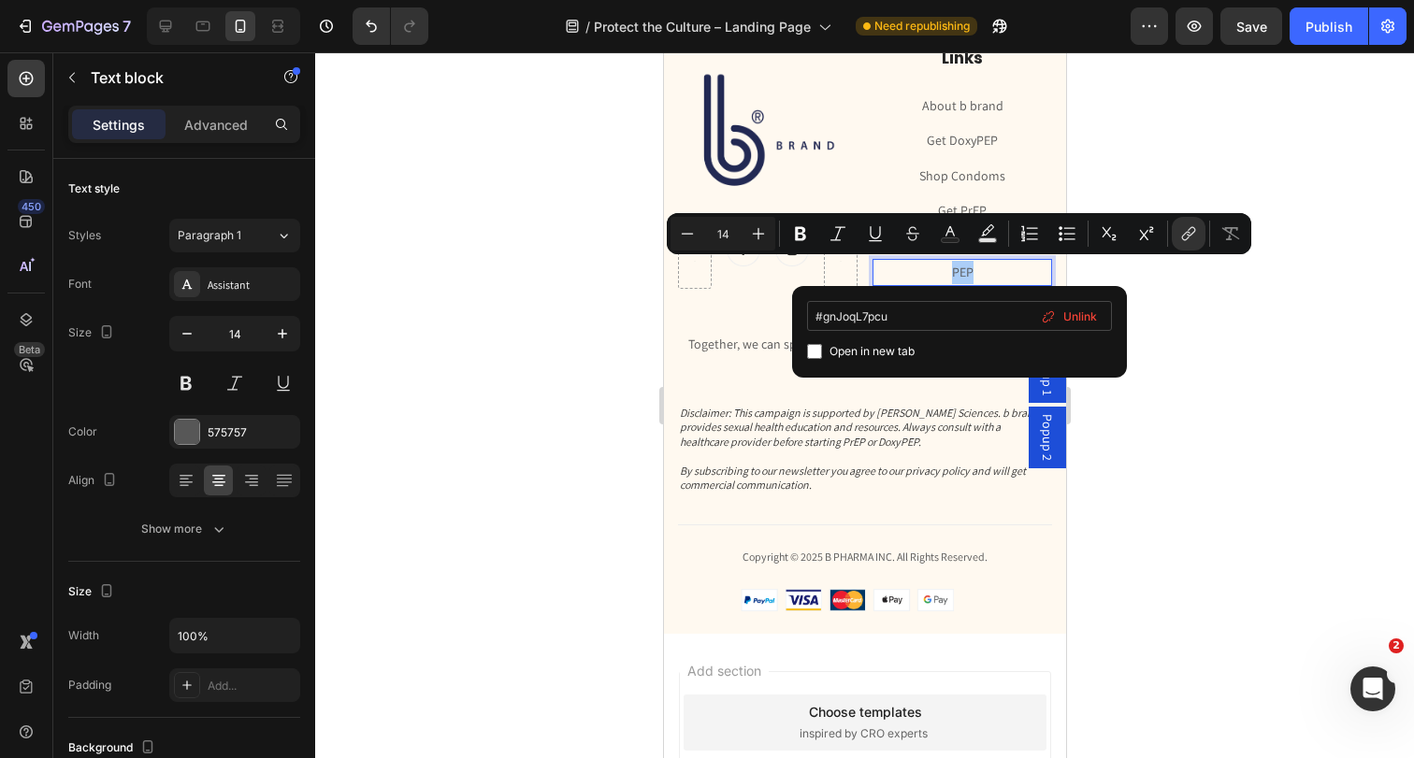
click at [848, 324] on input "#gnJoqL7pcu" at bounding box center [959, 316] width 305 height 30
type input "ID: #gz_NNrNaKT"
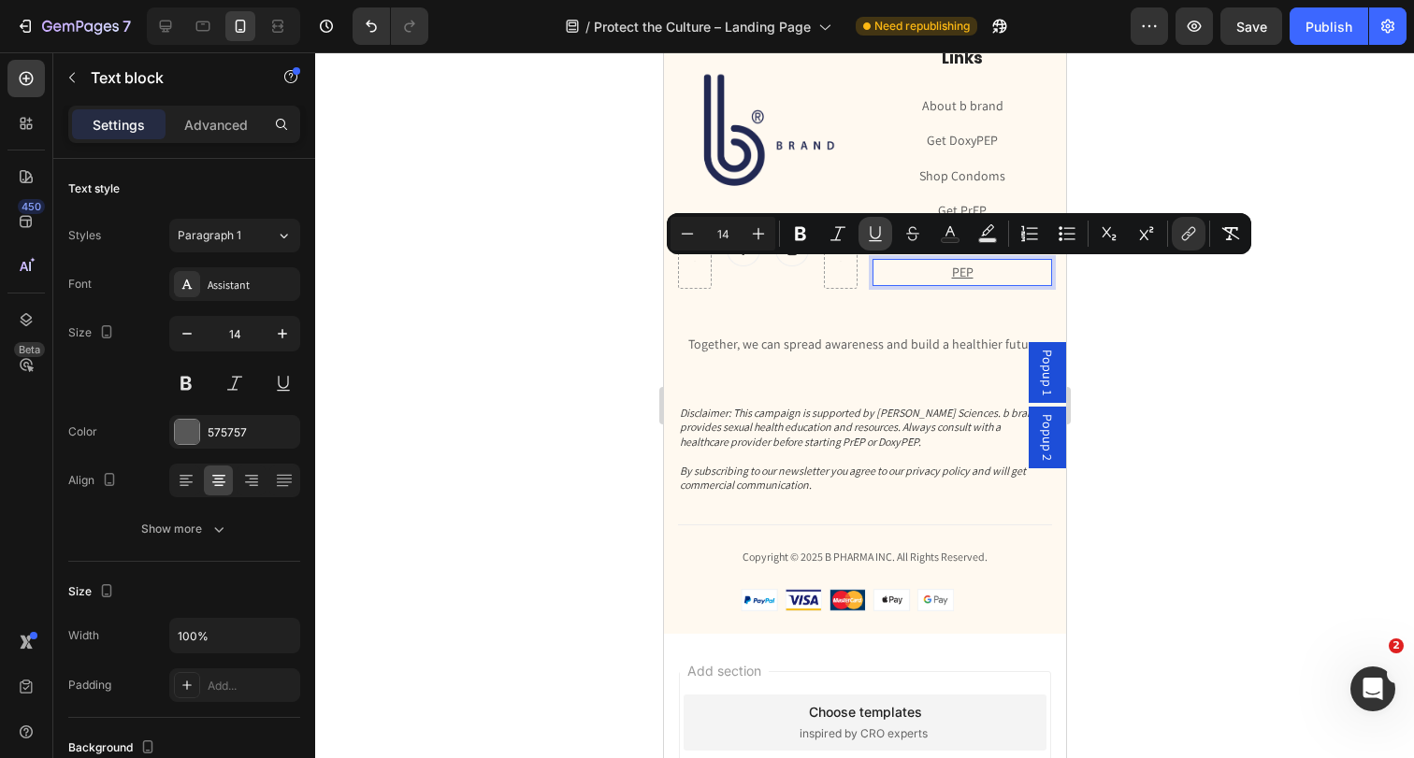
click at [872, 237] on icon "Editor contextual toolbar" at bounding box center [875, 233] width 19 height 19
click at [914, 302] on div "Links Heading About b brand Text block Get DoxyPEP Text block Shop Condoms Text…" at bounding box center [961, 188] width 180 height 285
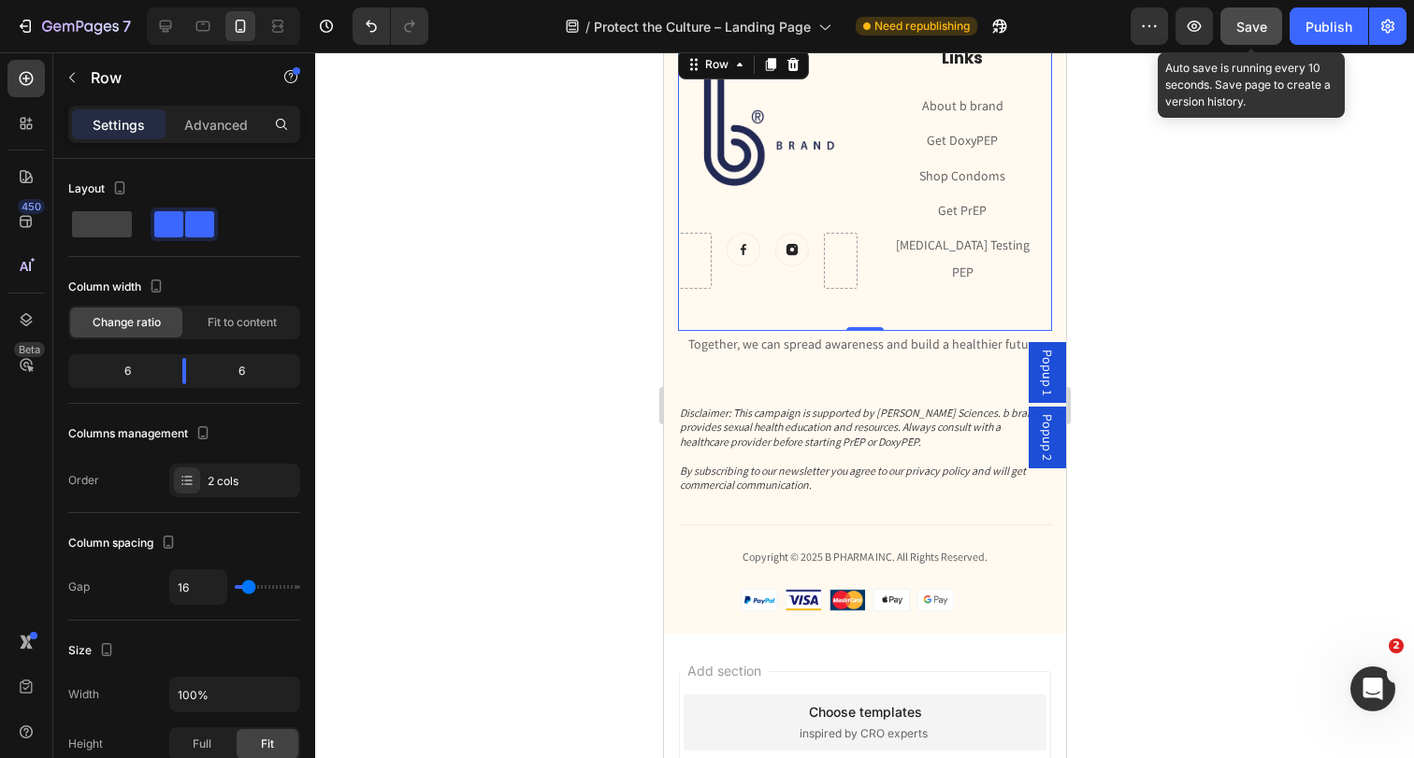
click at [1245, 37] on button "Save" at bounding box center [1251, 25] width 62 height 37
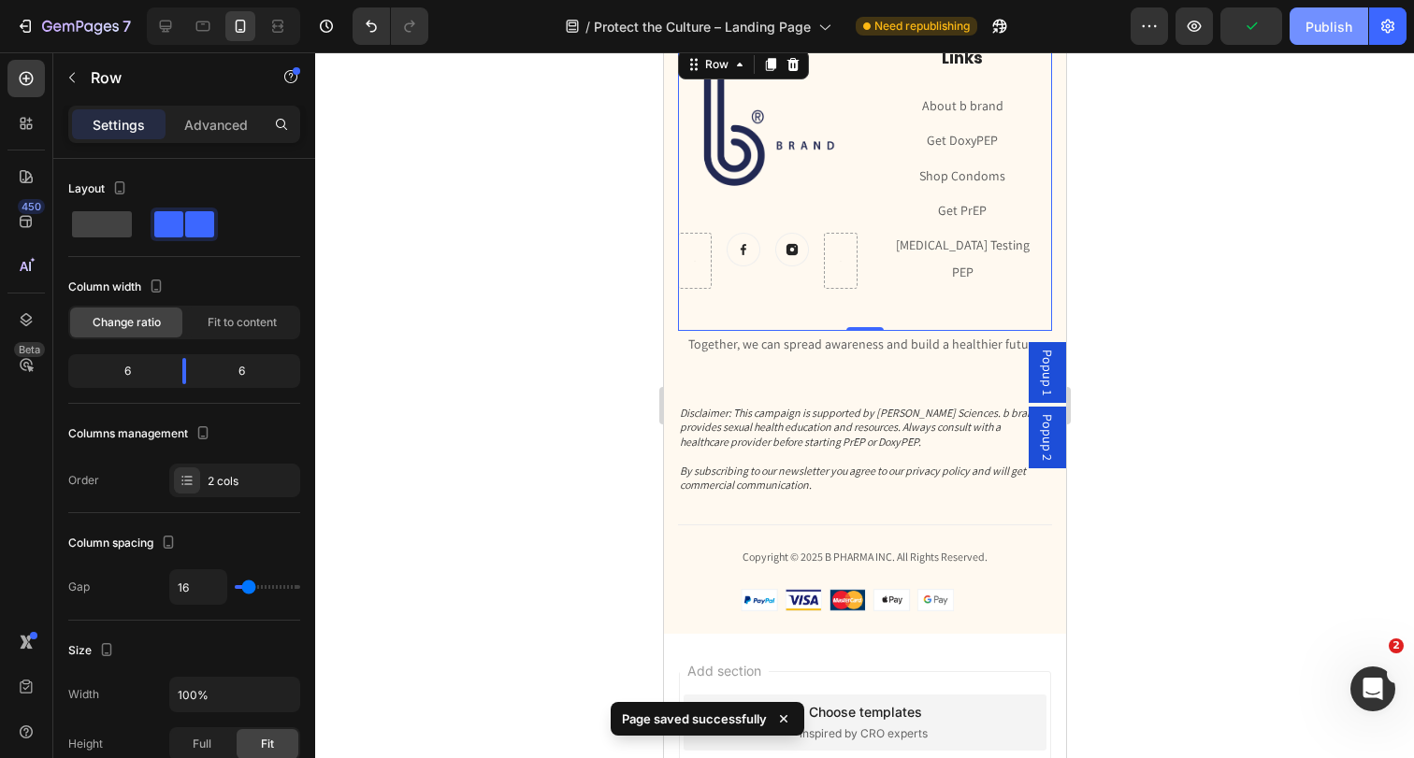
click at [1313, 42] on button "Publish" at bounding box center [1328, 25] width 79 height 37
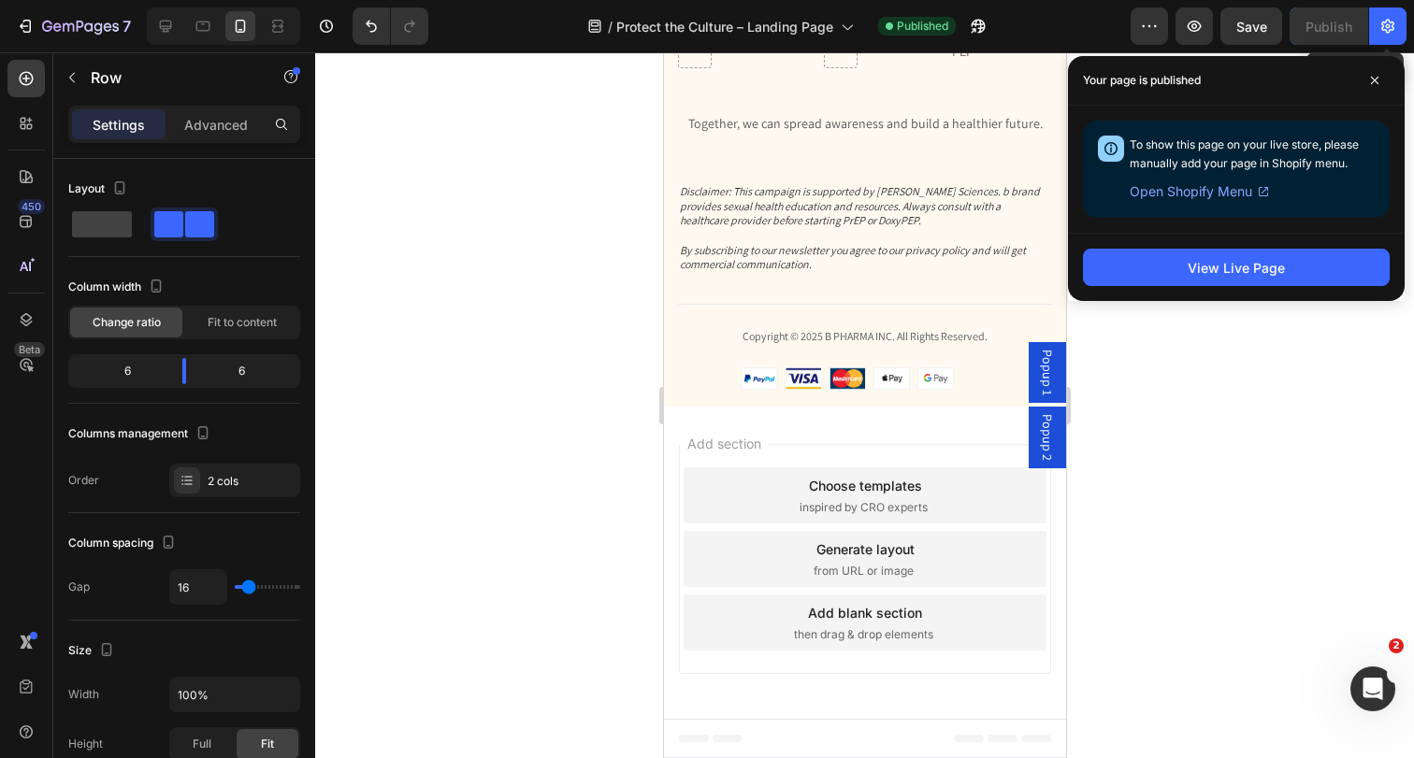
scroll to position [5277, 0]
click at [1378, 71] on span at bounding box center [1375, 80] width 30 height 30
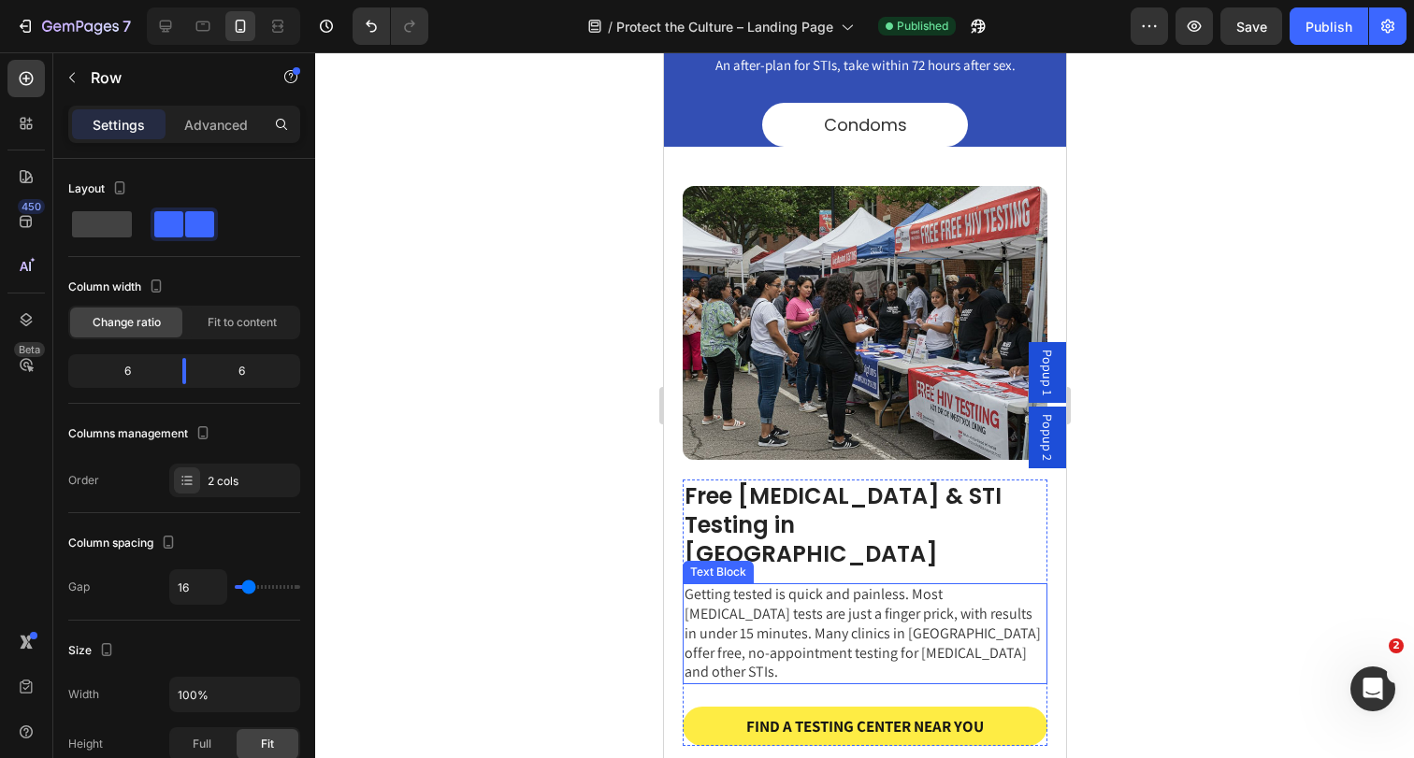
scroll to position [985, 0]
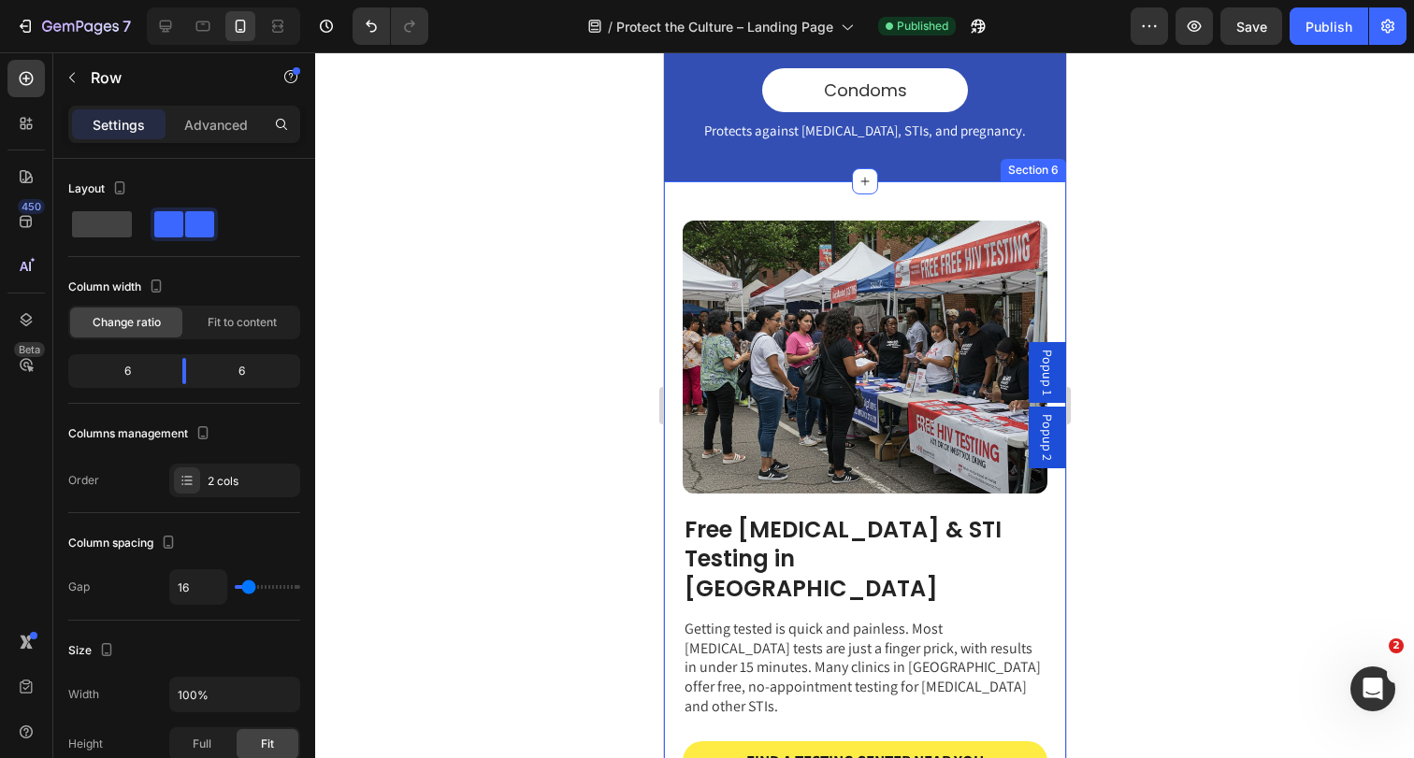
click at [672, 418] on div "Free [MEDICAL_DATA] & STI Testing in [GEOGRAPHIC_DATA] Heading Getting tested i…" at bounding box center [864, 500] width 402 height 639
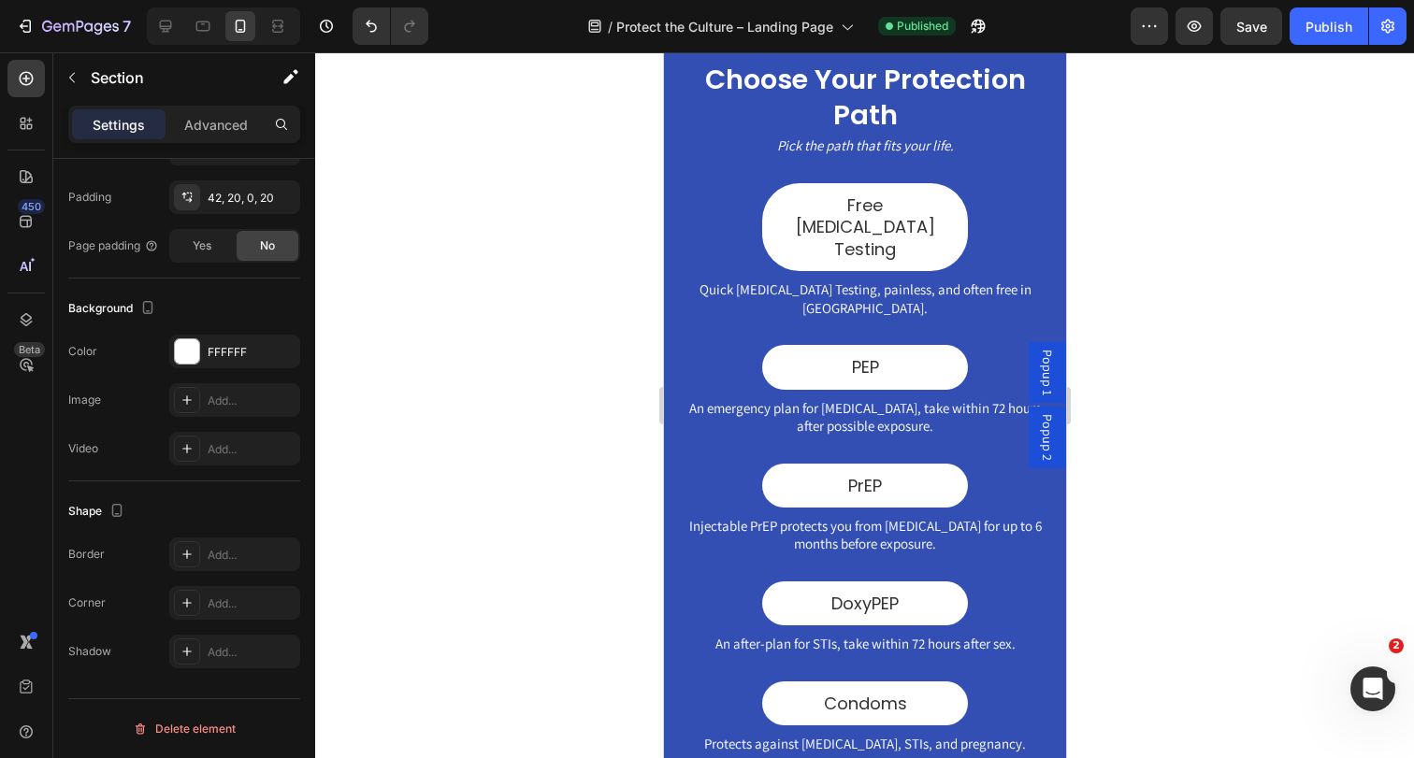
scroll to position [364, 0]
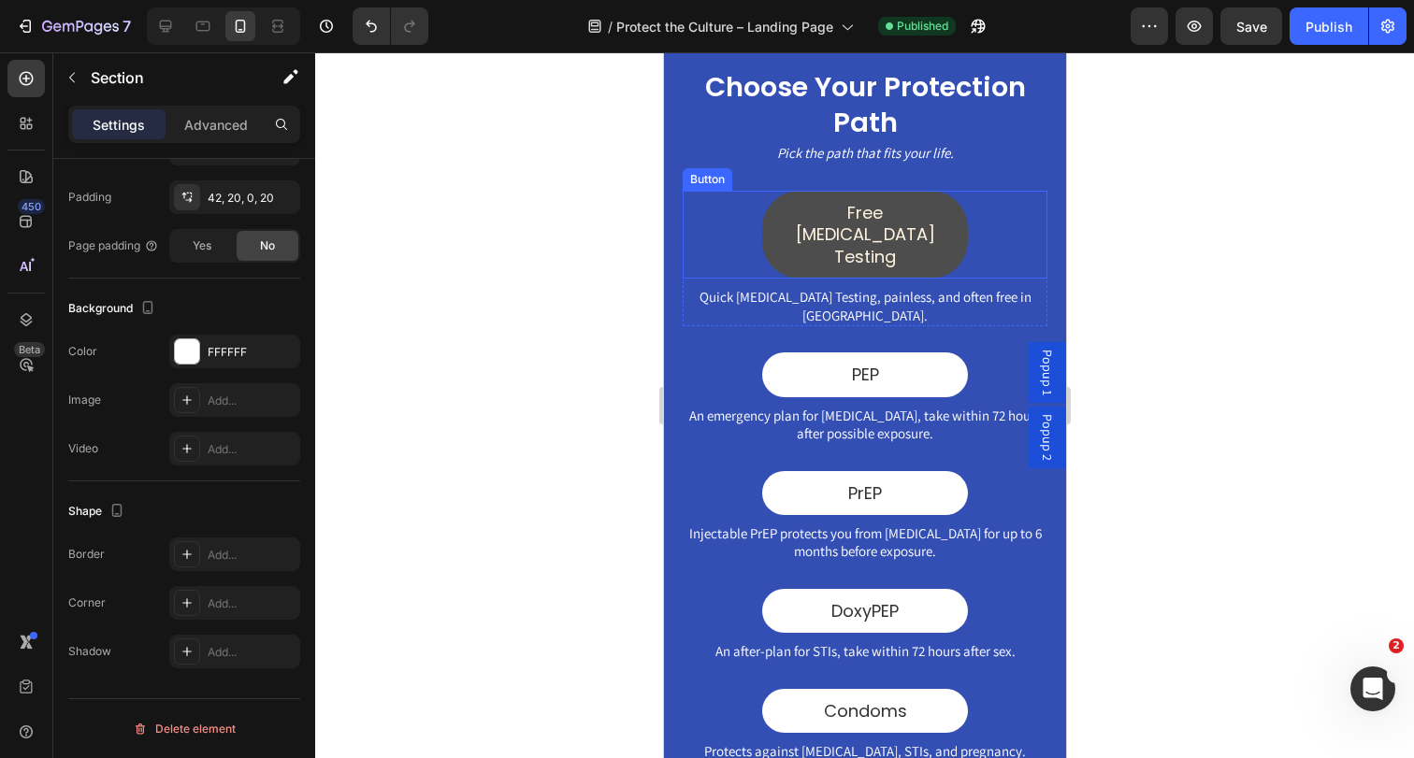
click at [956, 226] on link "Free [MEDICAL_DATA] Testing" at bounding box center [864, 235] width 206 height 88
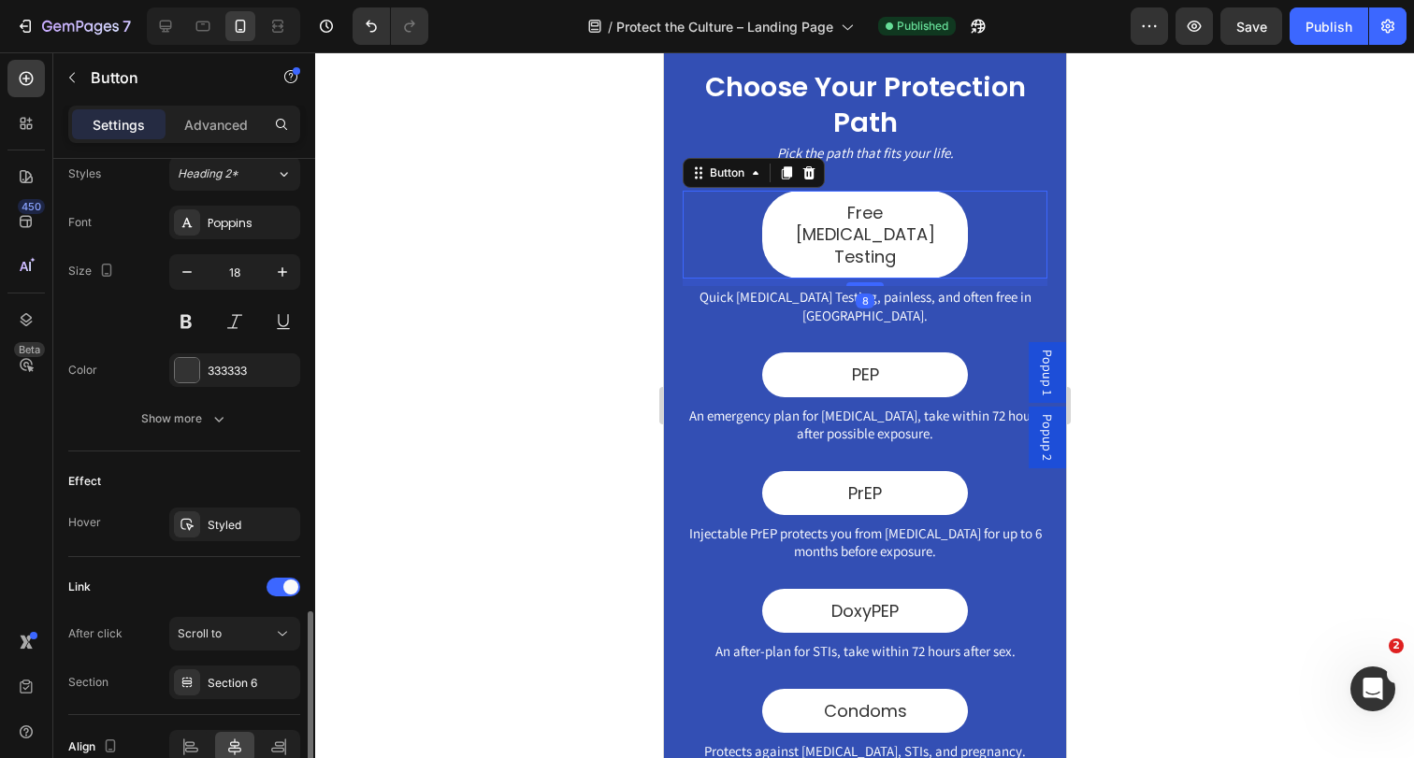
scroll to position [785, 0]
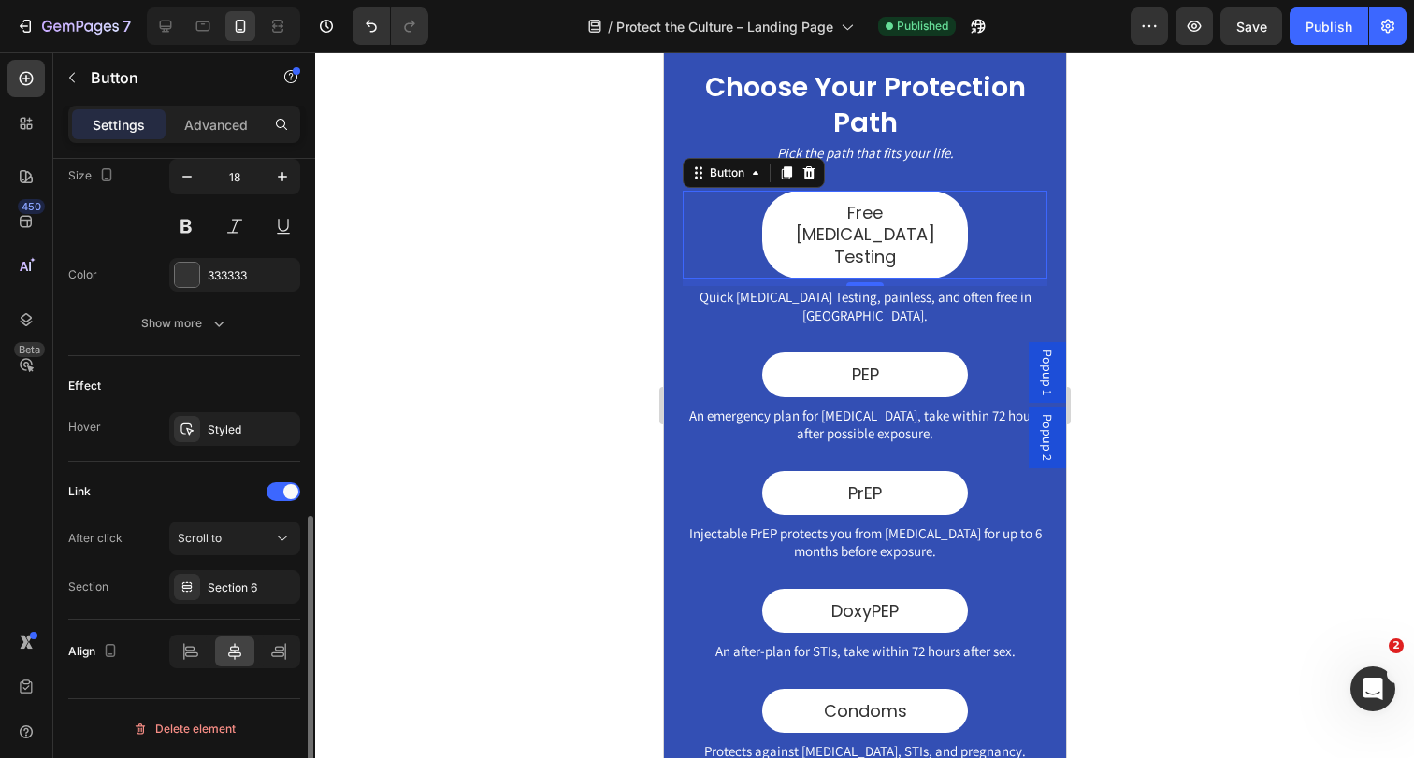
drag, startPoint x: 223, startPoint y: 536, endPoint x: 98, endPoint y: 532, distance: 125.3
click at [98, 532] on div "After click Scroll to" at bounding box center [184, 539] width 232 height 34
click at [216, 590] on div "Section 6" at bounding box center [235, 588] width 54 height 17
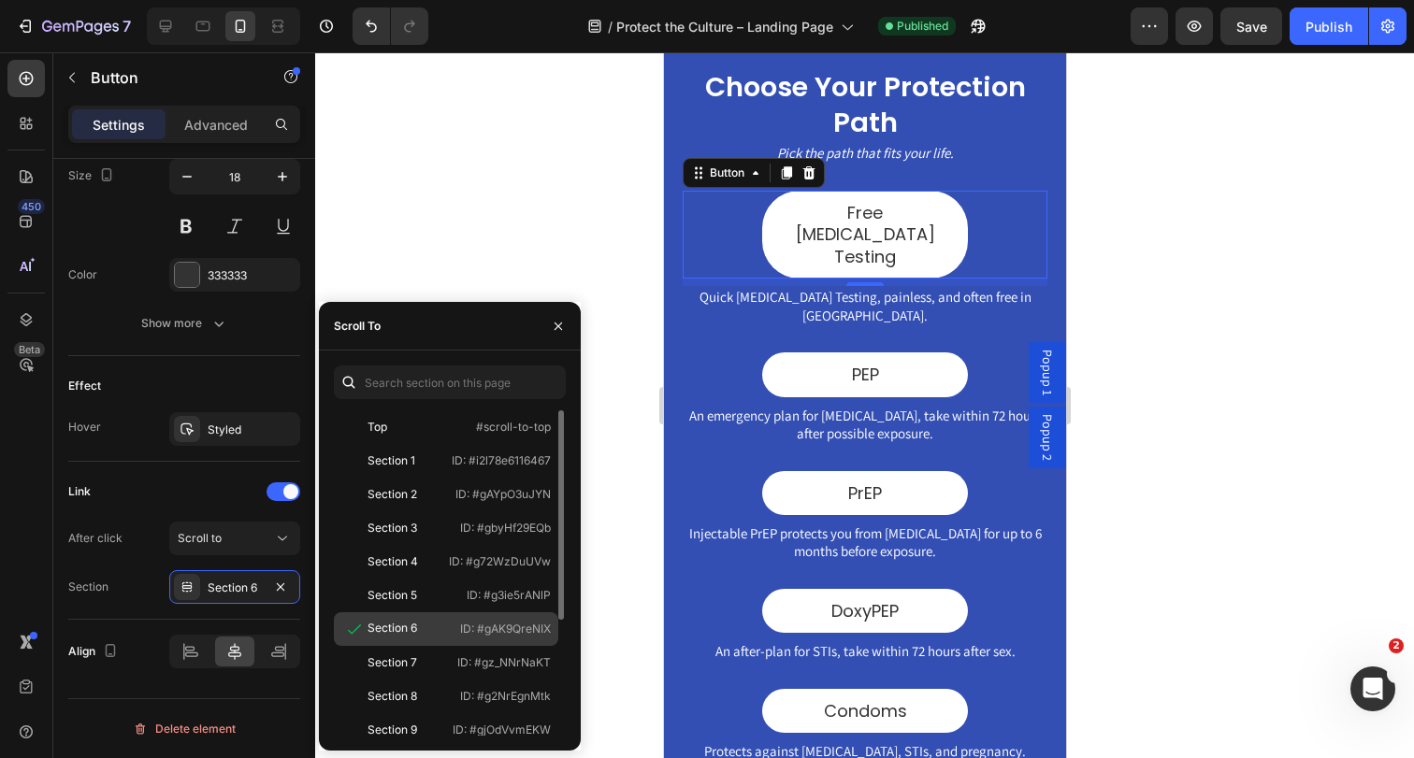
drag, startPoint x: 453, startPoint y: 628, endPoint x: 551, endPoint y: 626, distance: 97.3
click at [551, 626] on div "Section 6 ID: #gAK9QreNIX" at bounding box center [446, 629] width 224 height 34
drag, startPoint x: 477, startPoint y: 630, endPoint x: 551, endPoint y: 624, distance: 74.2
click at [551, 624] on div "Section 6 ID: #gAK9QreNIX" at bounding box center [446, 629] width 224 height 34
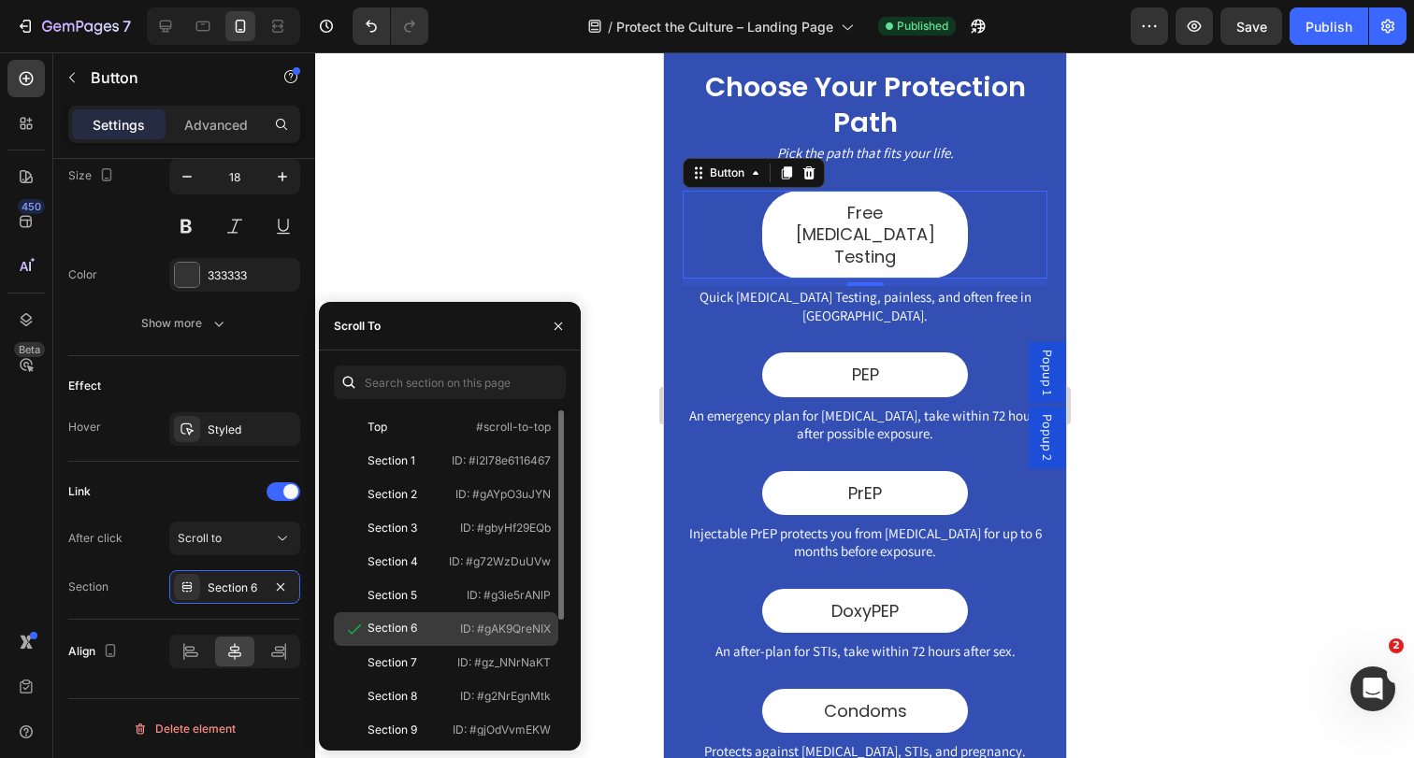
copy p "#gAK9QreNIX"
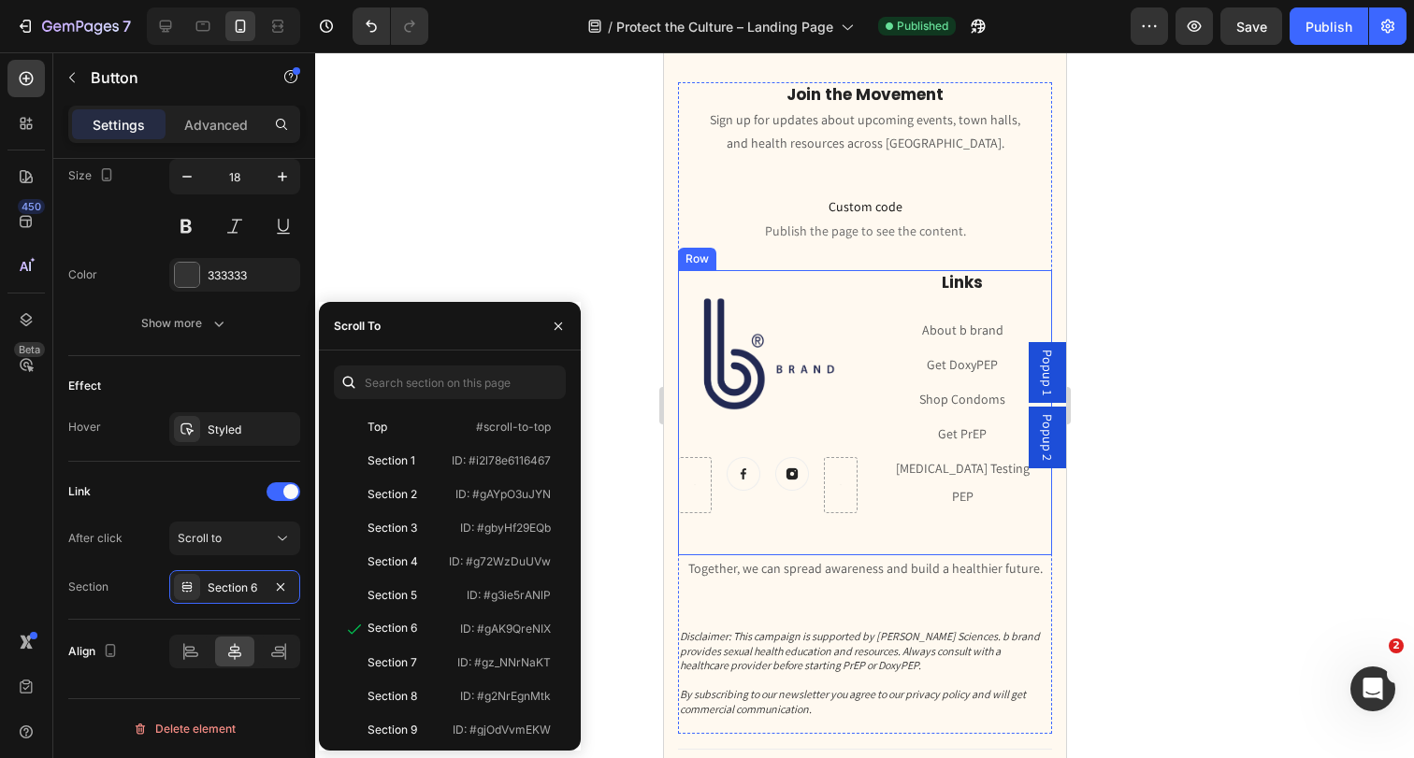
scroll to position [4896, 0]
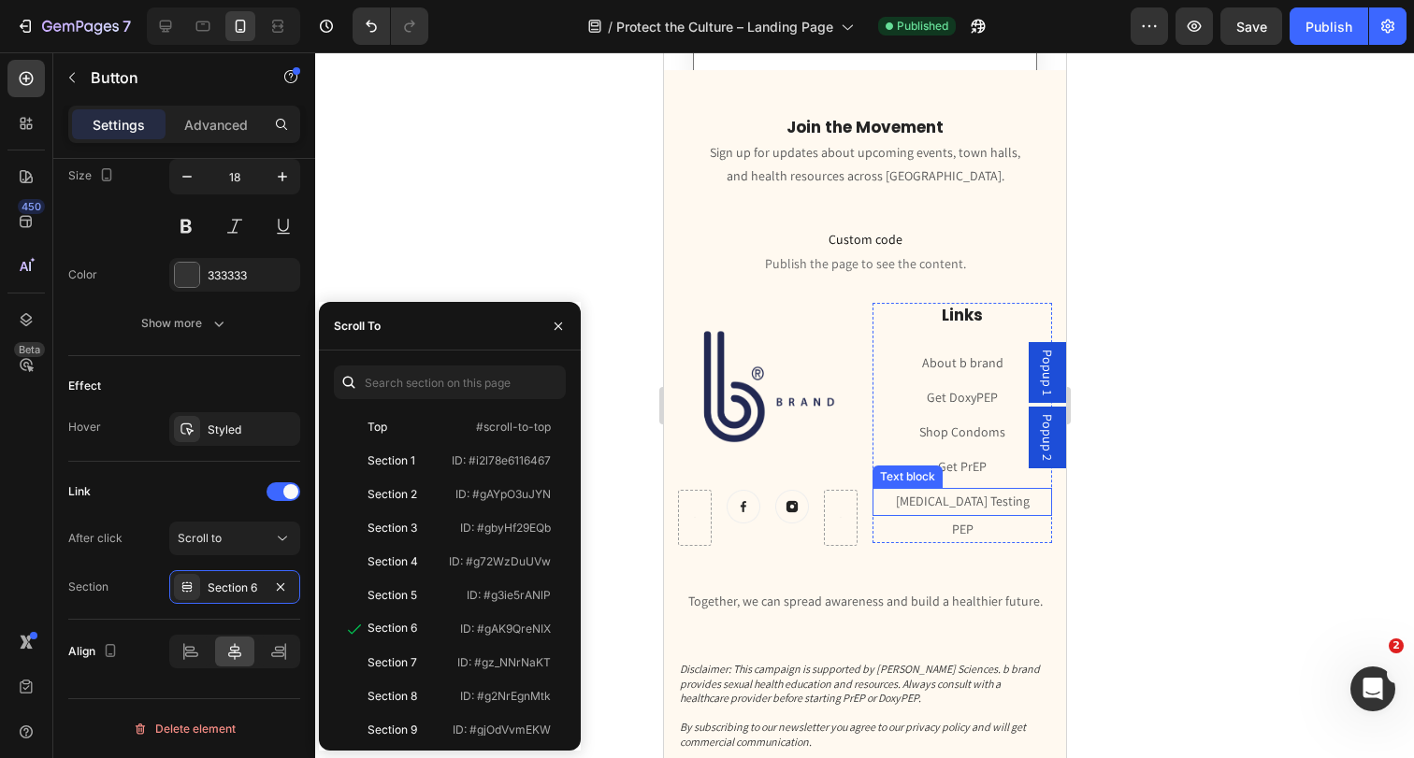
click at [983, 497] on link "[MEDICAL_DATA] Testing" at bounding box center [962, 501] width 134 height 17
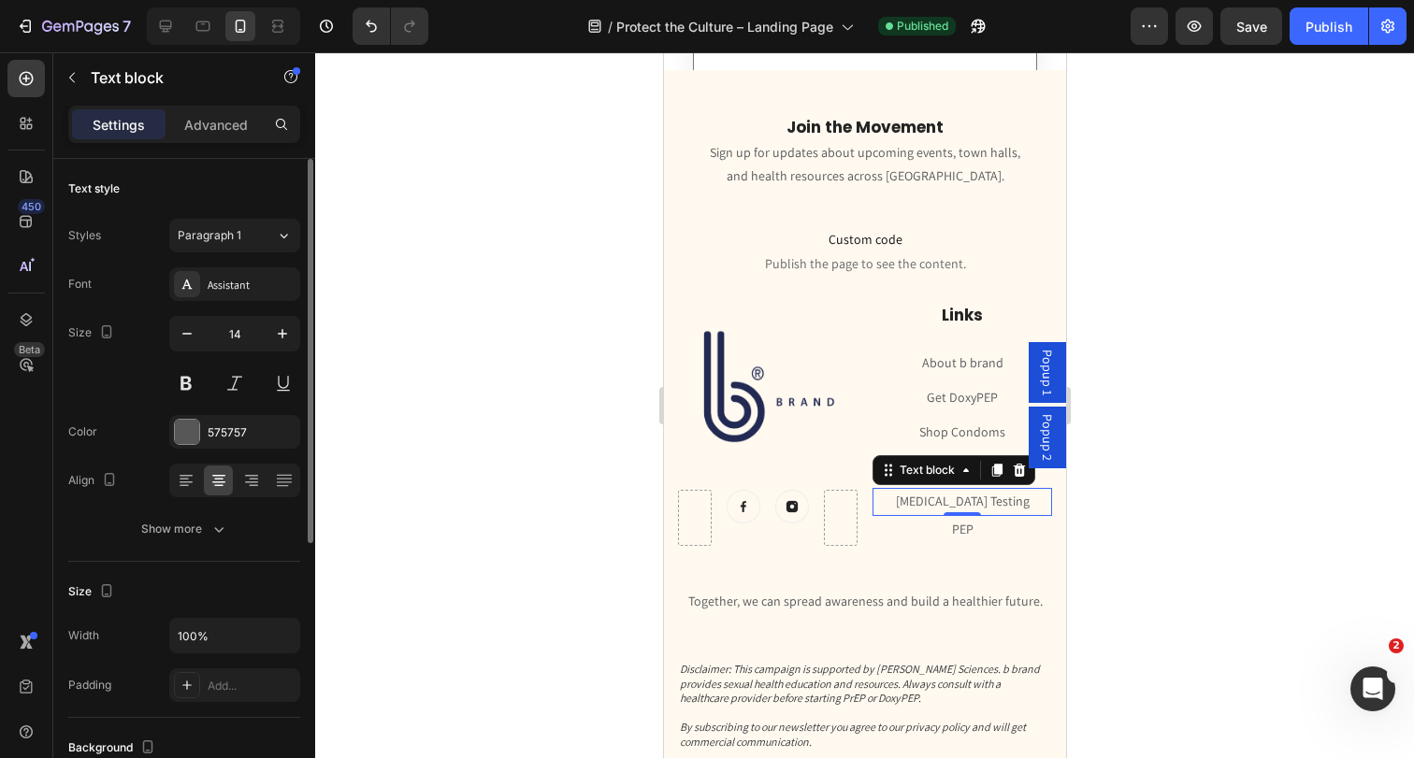
click at [963, 497] on link "[MEDICAL_DATA] Testing" at bounding box center [962, 501] width 134 height 17
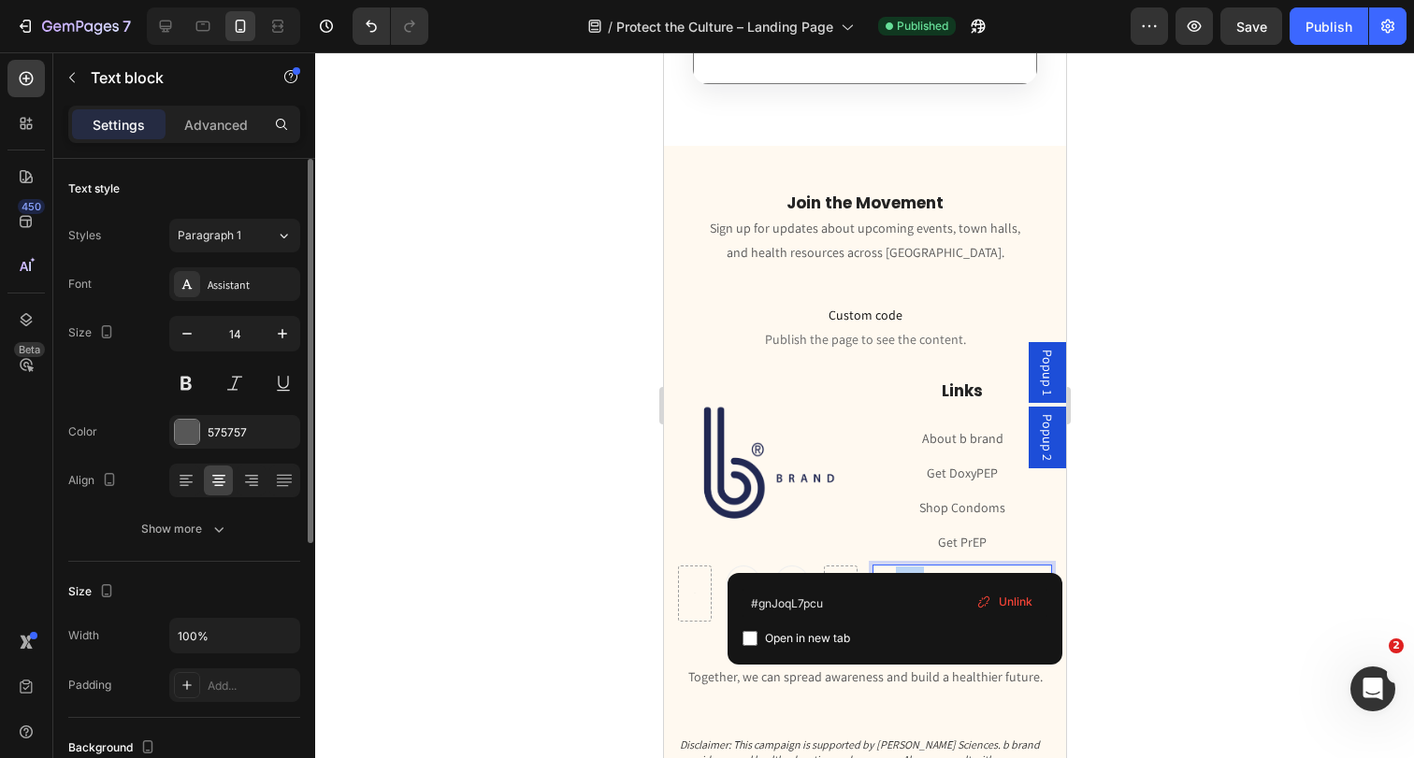
click at [963, 569] on link "[MEDICAL_DATA] Testing" at bounding box center [962, 577] width 134 height 17
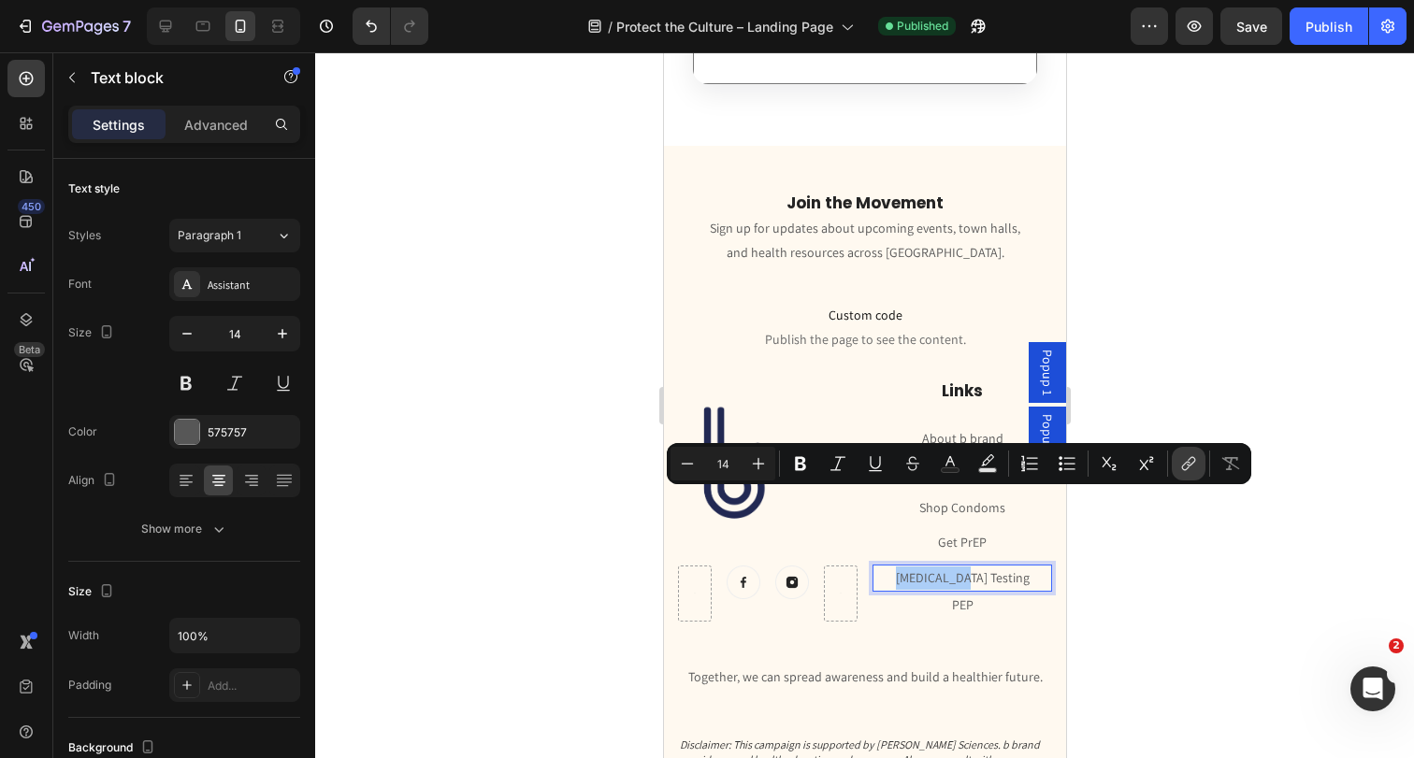
click at [1186, 465] on icon "Editor contextual toolbar" at bounding box center [1188, 463] width 19 height 19
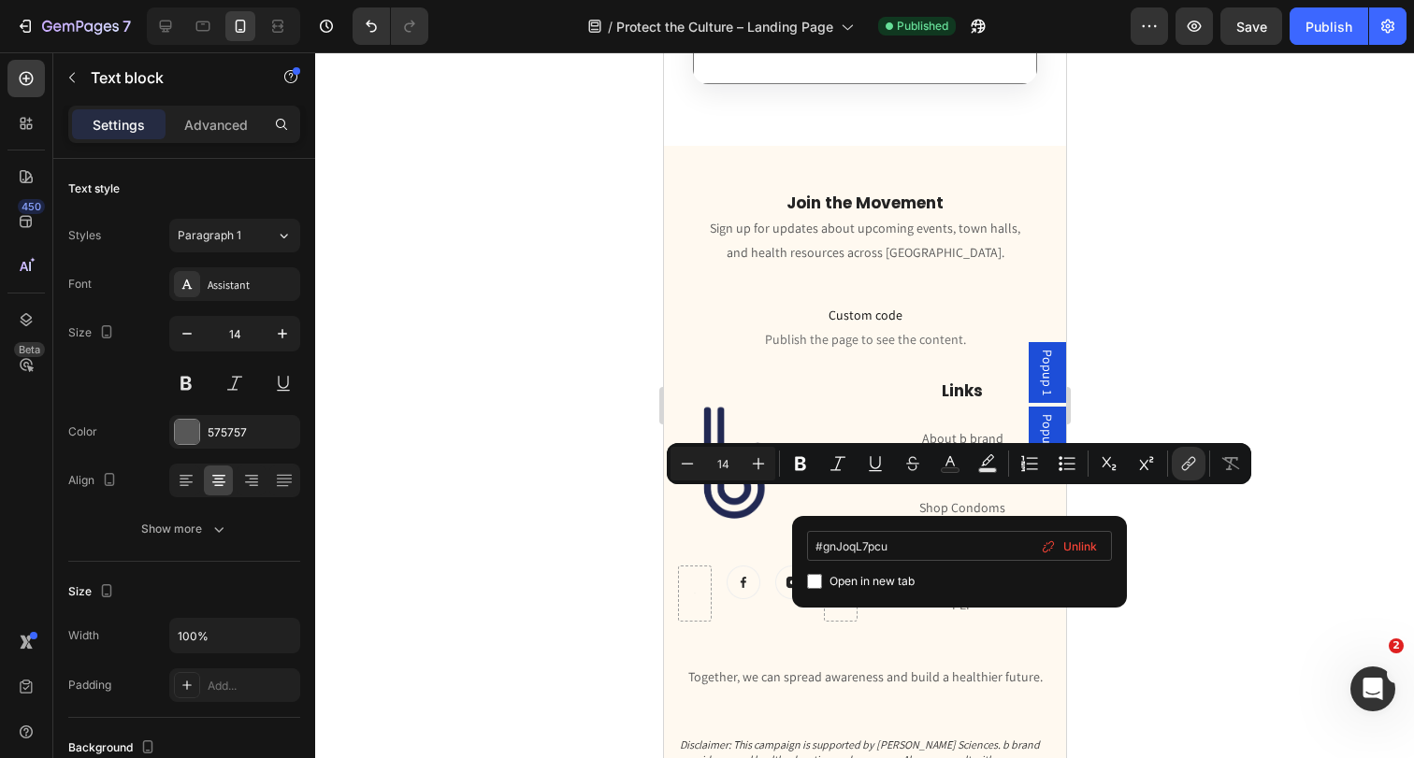
click at [962, 550] on input "#gnJoqL7pcu" at bounding box center [959, 546] width 305 height 30
type input "#gAK9QreNIX"
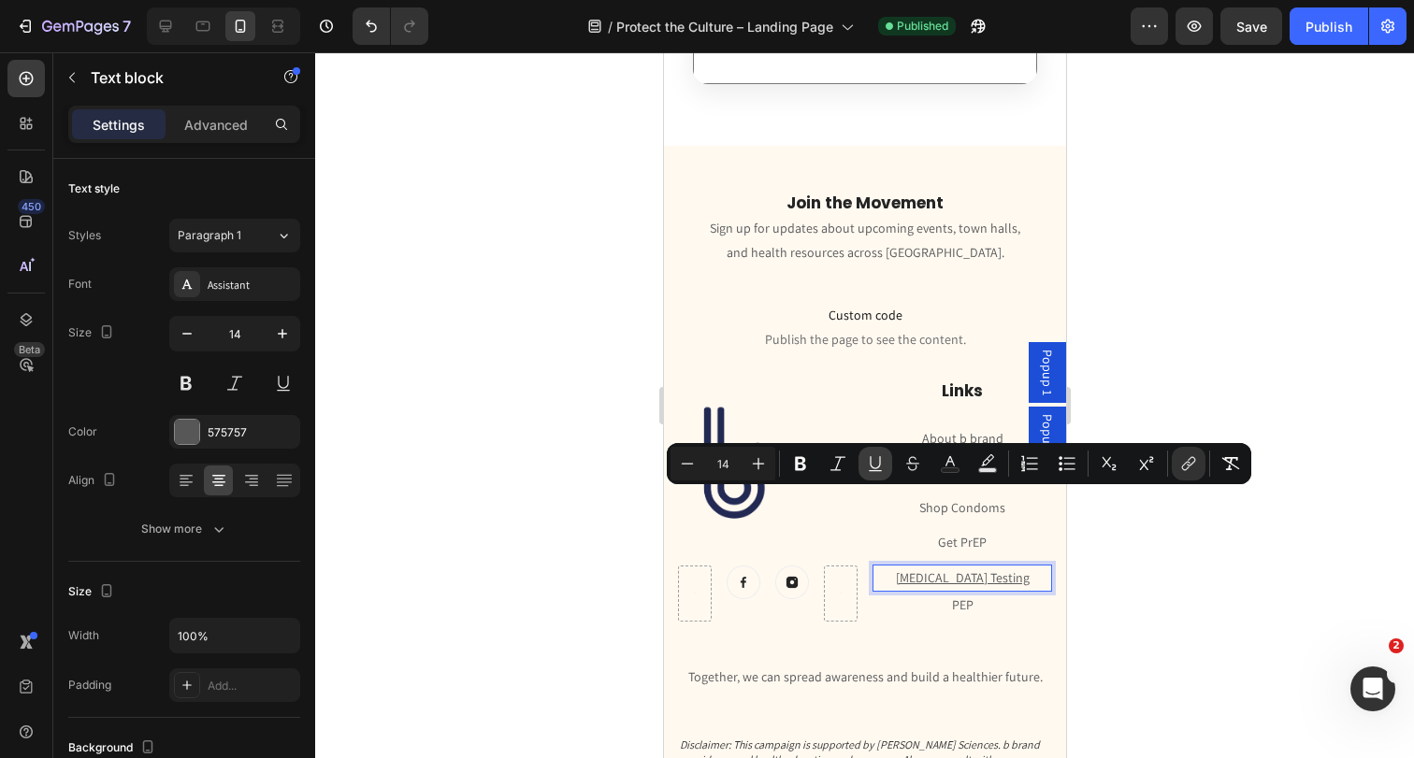
click at [865, 457] on button "Underline" at bounding box center [875, 464] width 34 height 34
click at [885, 594] on p "PEP" at bounding box center [961, 605] width 176 height 23
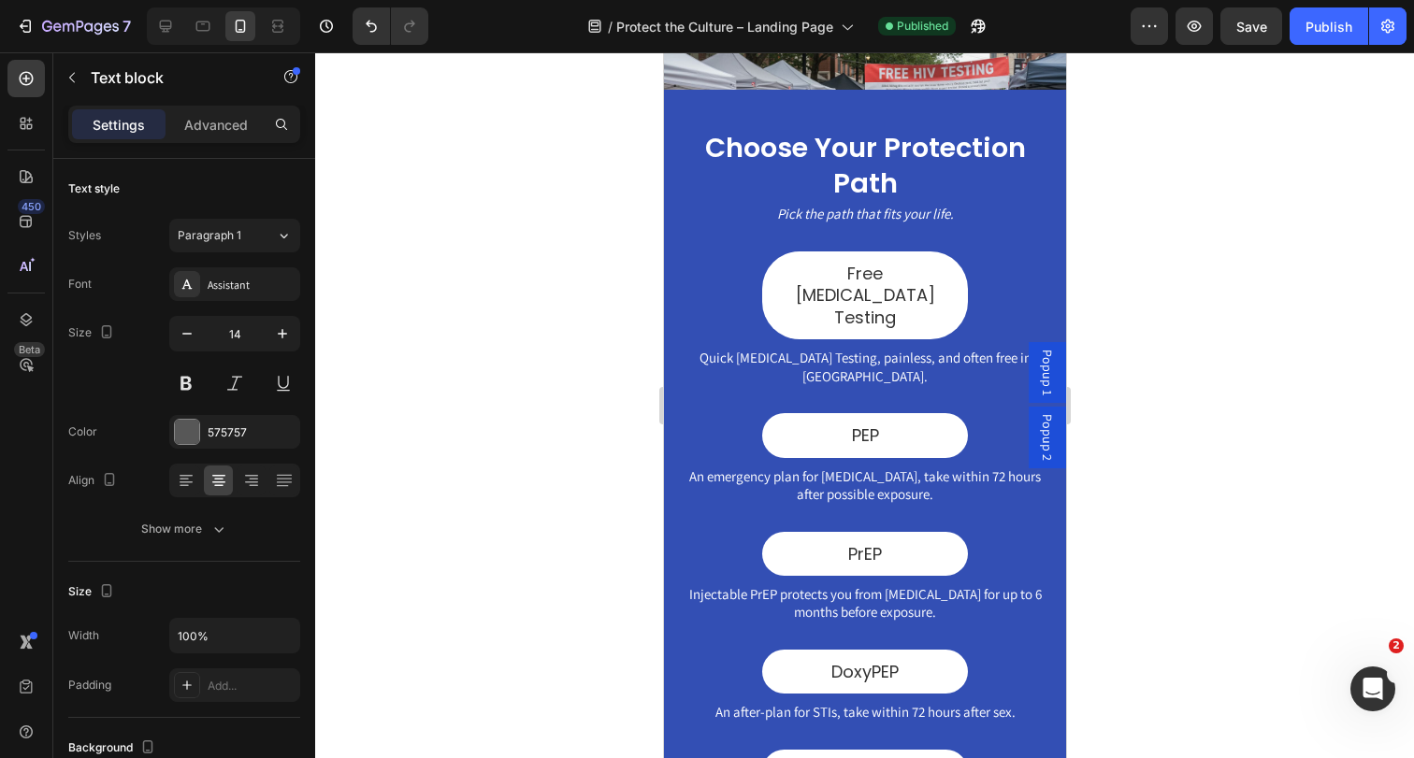
scroll to position [324, 0]
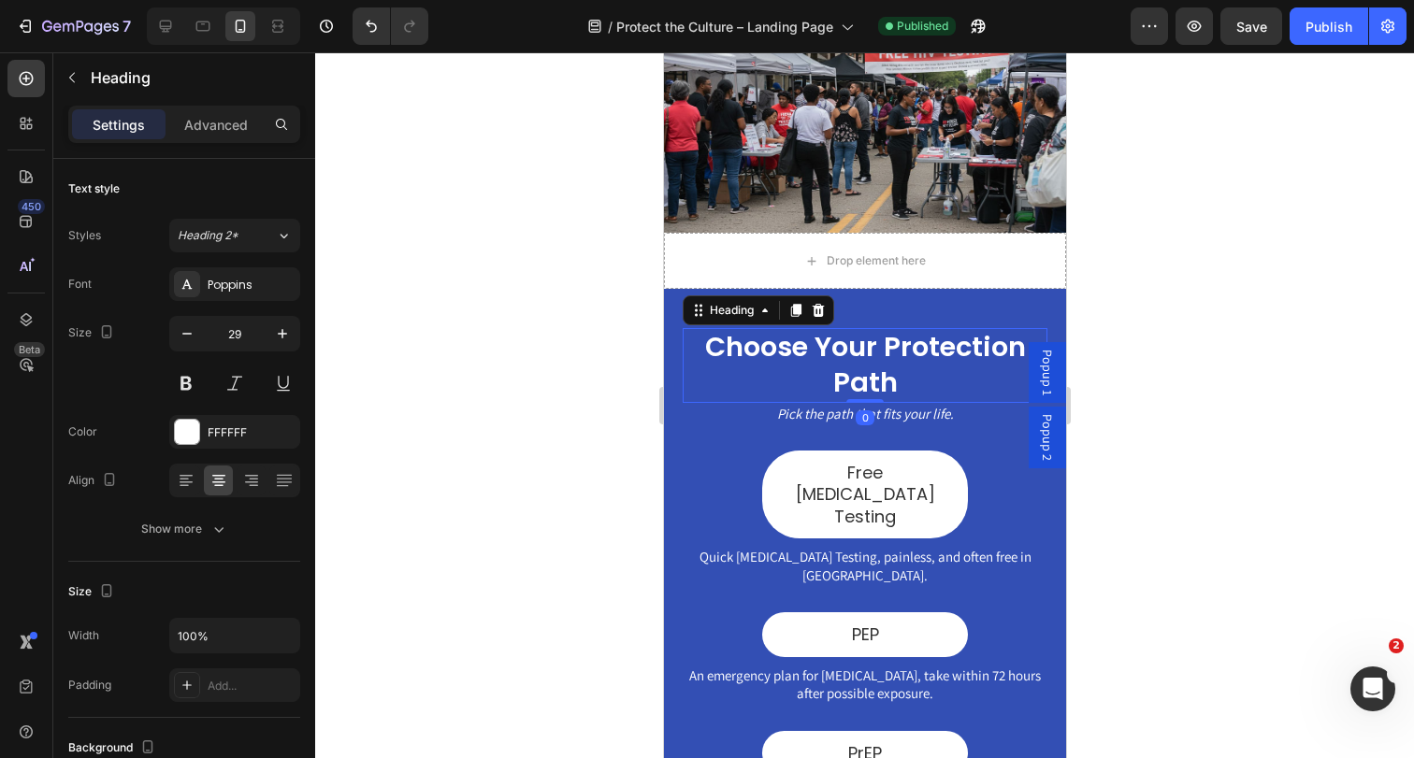
click at [983, 365] on h2 "Choose Your Protection Path" at bounding box center [864, 365] width 365 height 74
click at [984, 612] on div "PEP Button" at bounding box center [864, 634] width 365 height 44
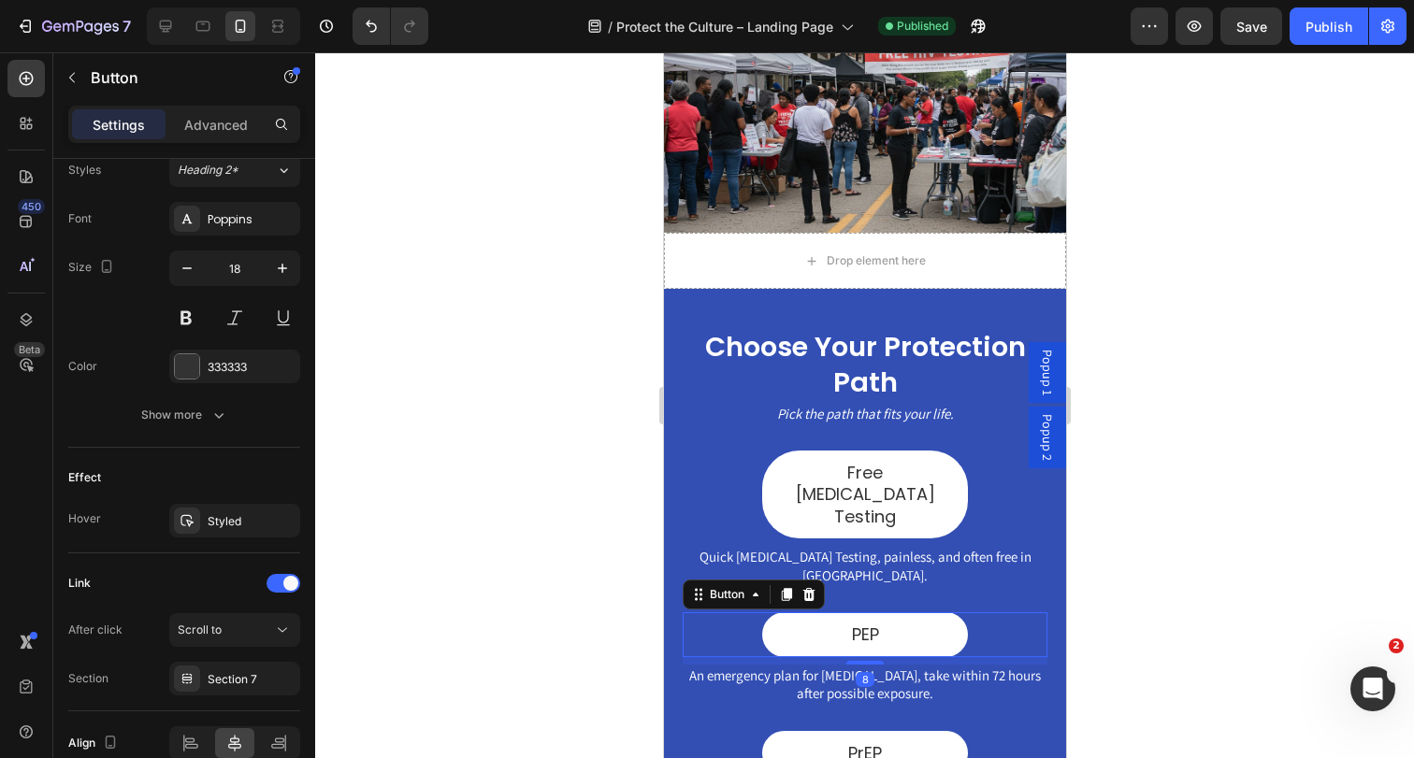
scroll to position [785, 0]
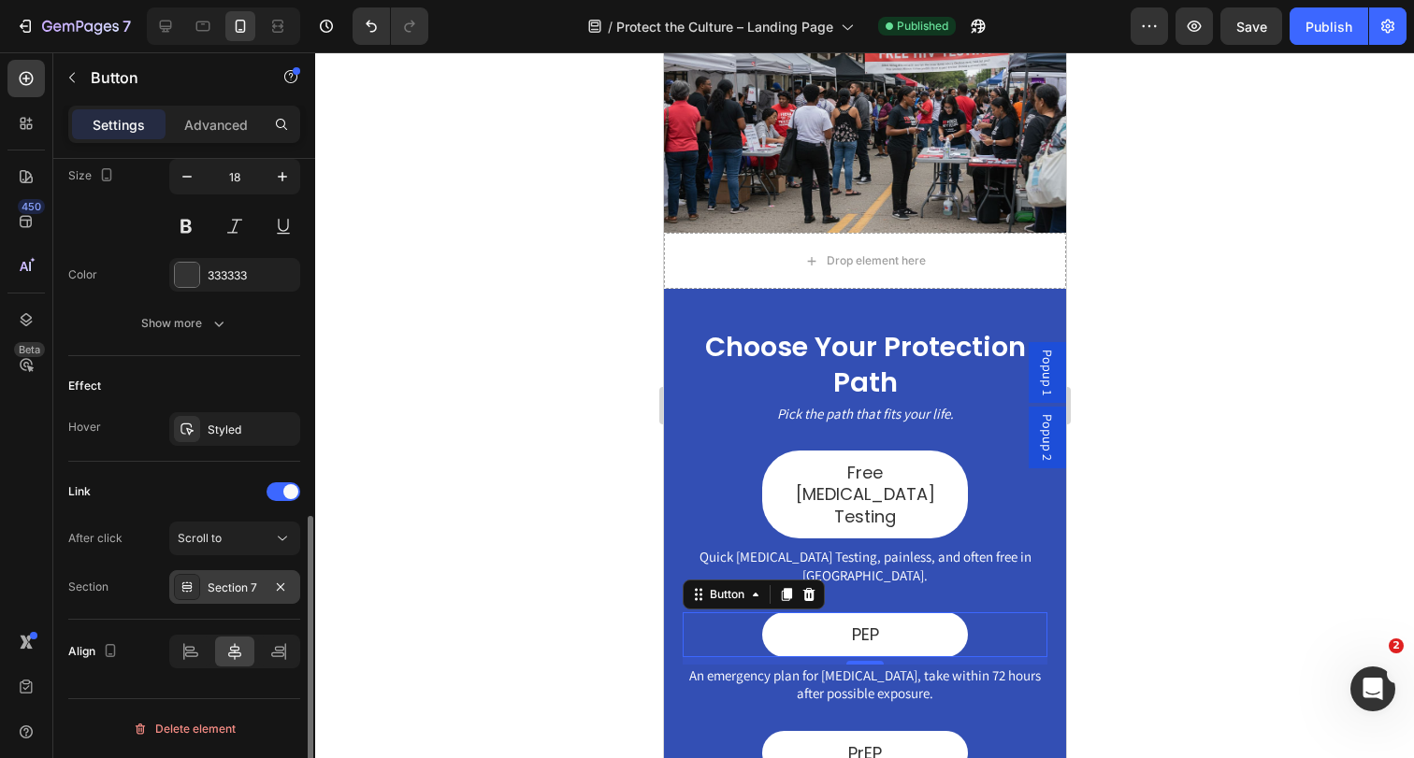
click at [218, 590] on div "Section 7" at bounding box center [235, 588] width 54 height 17
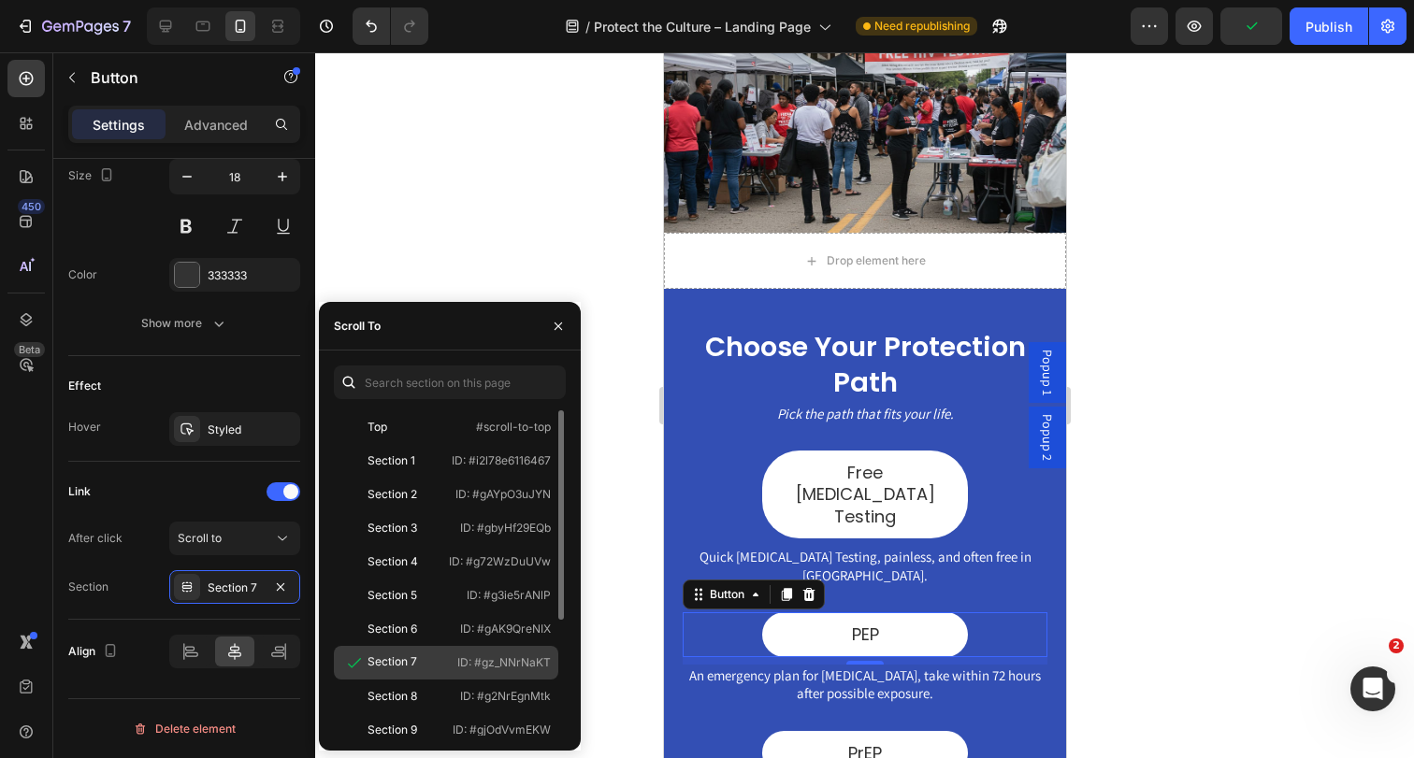
drag, startPoint x: 477, startPoint y: 661, endPoint x: 549, endPoint y: 660, distance: 72.0
click at [549, 660] on p "ID: #gz_NNrNaKT" at bounding box center [504, 663] width 94 height 17
copy p "#gz_NNrNaKT"
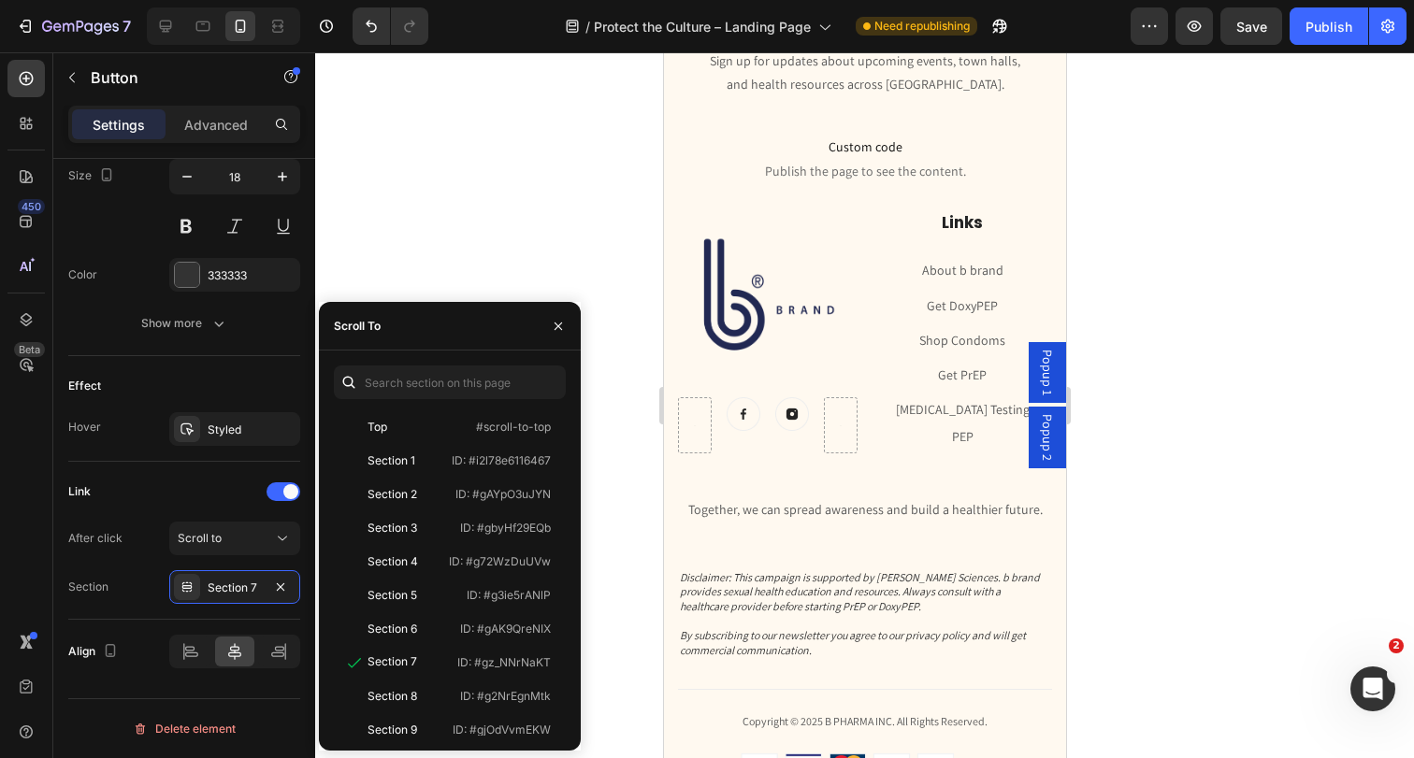
scroll to position [5159, 0]
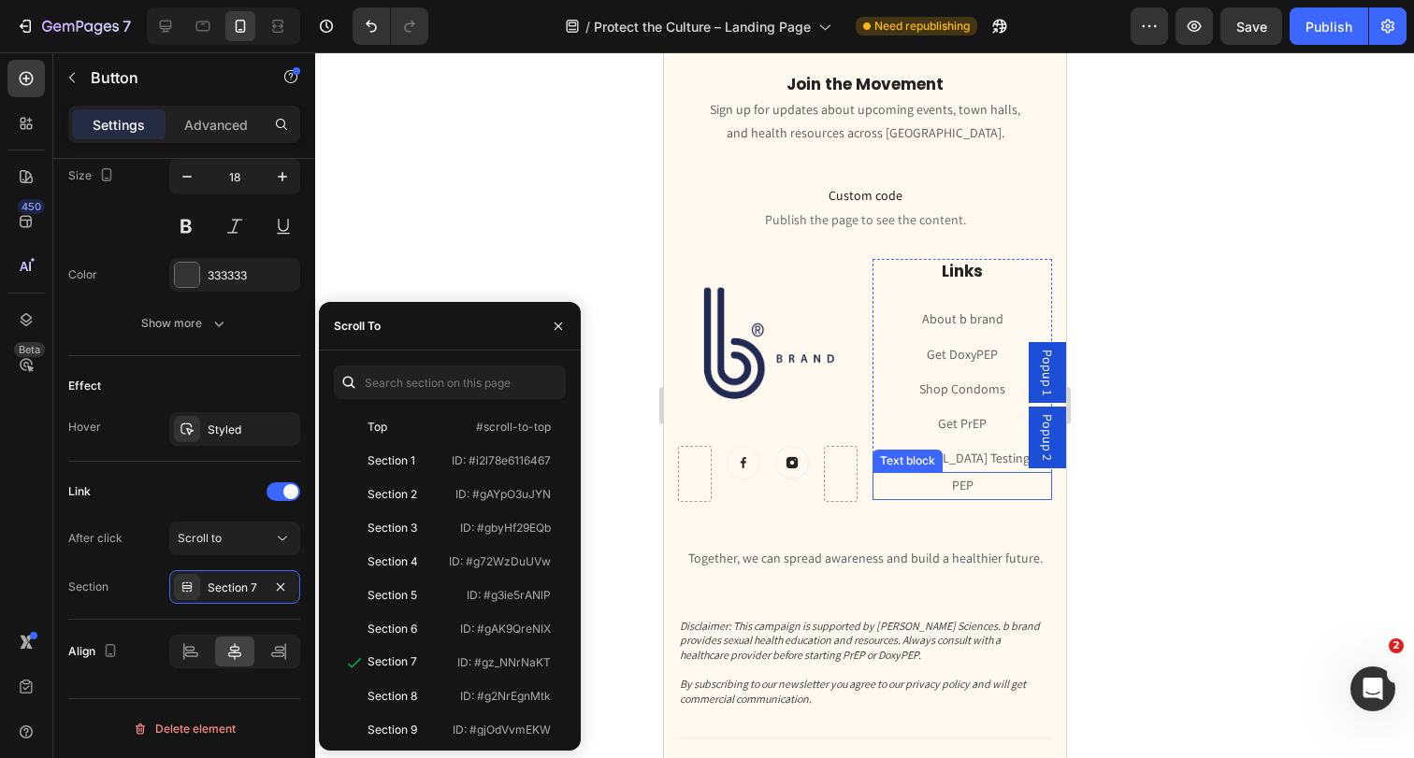
click at [982, 476] on p "PEP" at bounding box center [961, 485] width 176 height 23
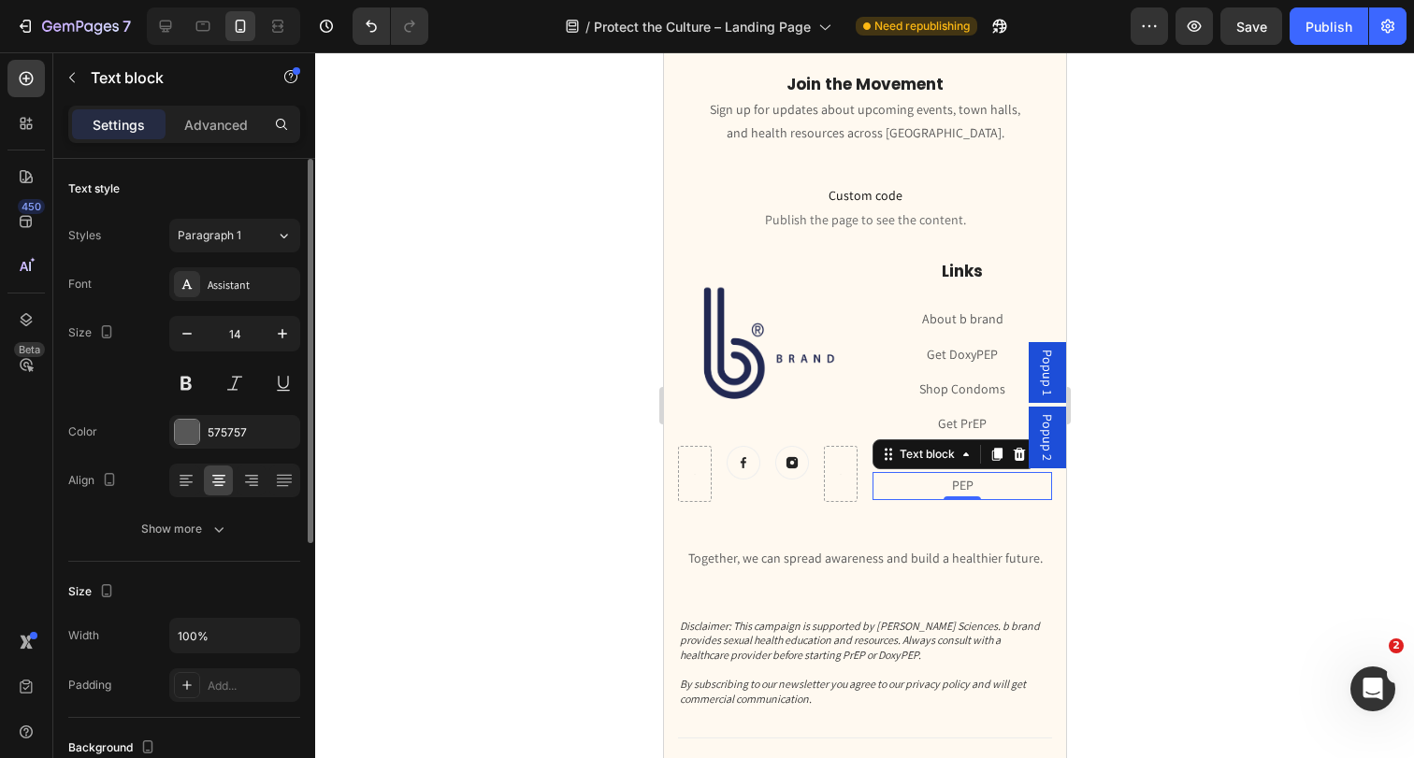
click at [962, 485] on link "PEP" at bounding box center [962, 485] width 22 height 17
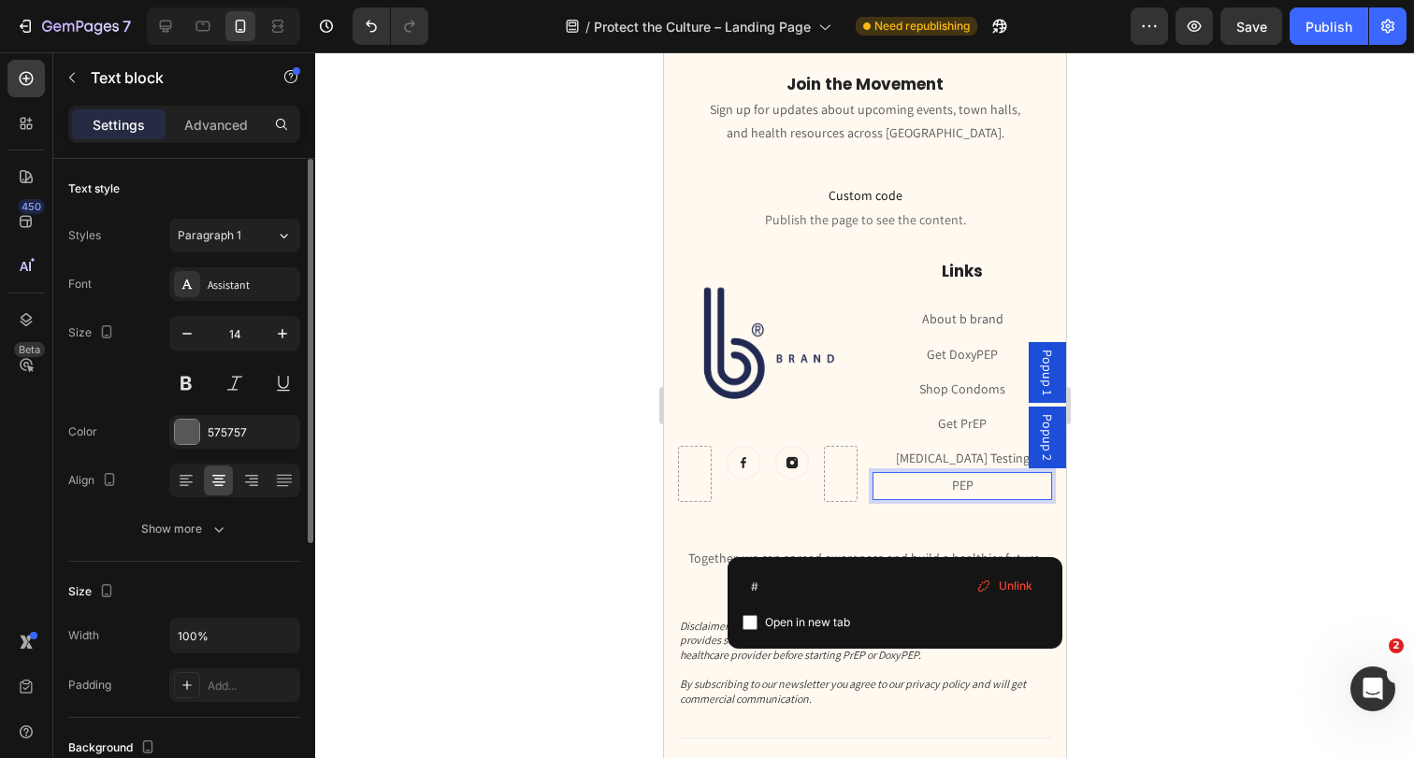
click at [962, 485] on link "PEP" at bounding box center [962, 485] width 22 height 17
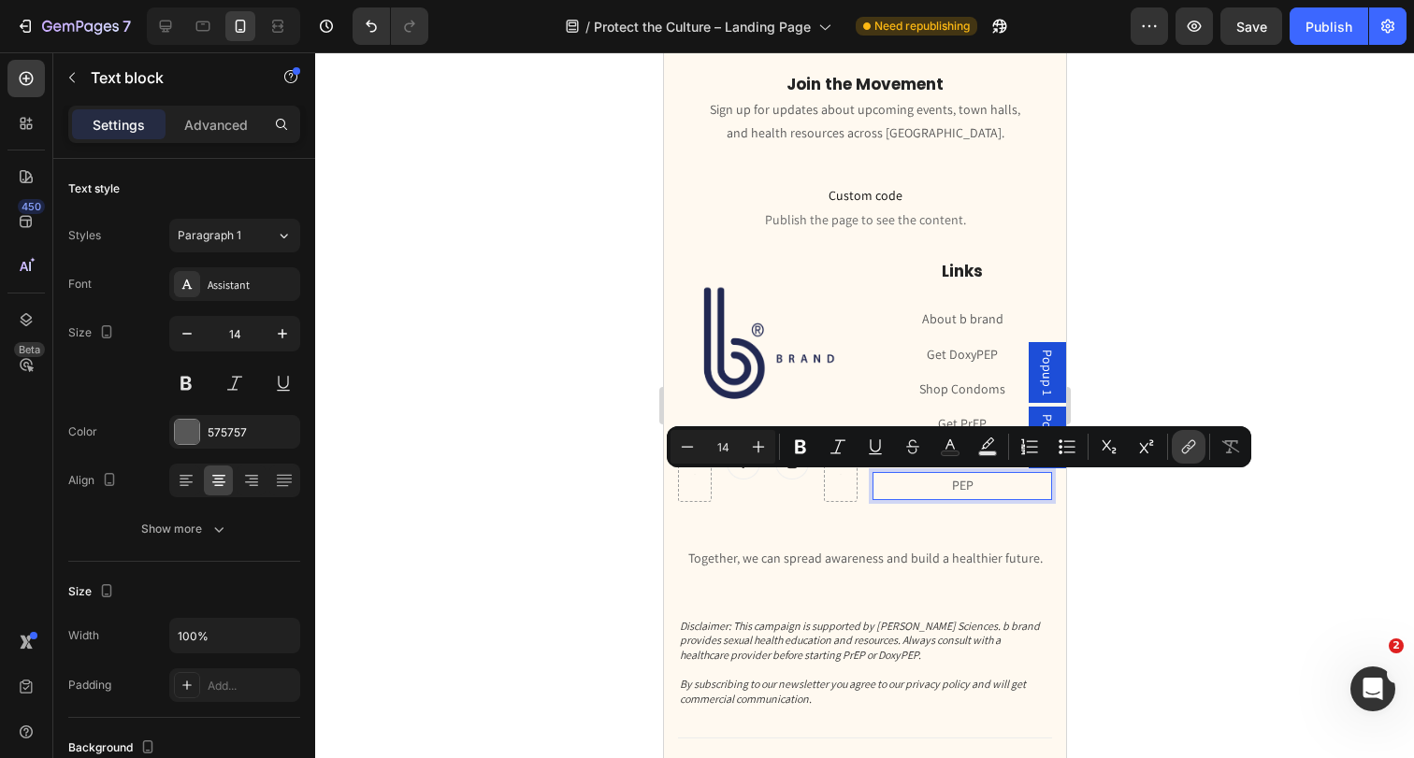
click at [1184, 447] on icon "Editor contextual toolbar" at bounding box center [1188, 447] width 19 height 19
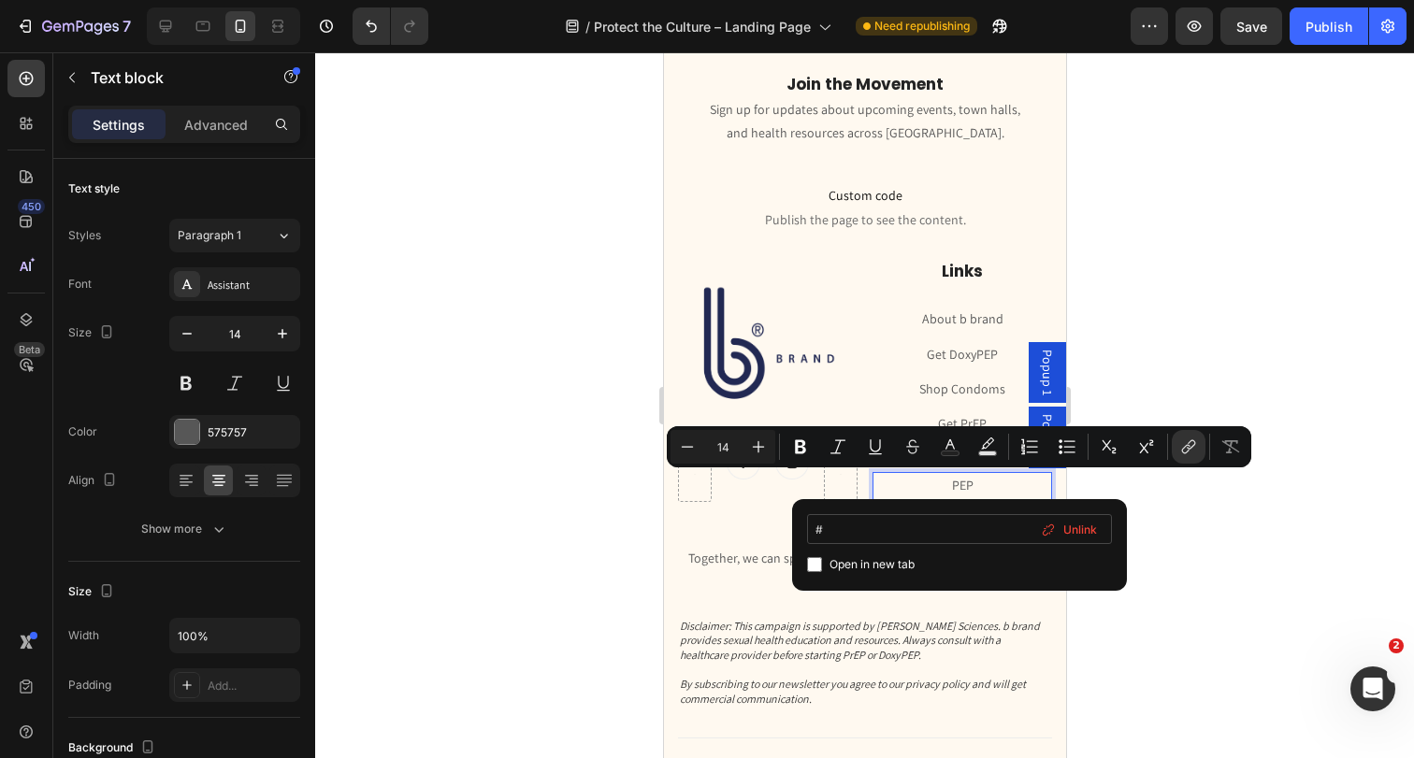
click at [967, 523] on input "#" at bounding box center [959, 529] width 305 height 30
type input "#gz_NNrNaKT"
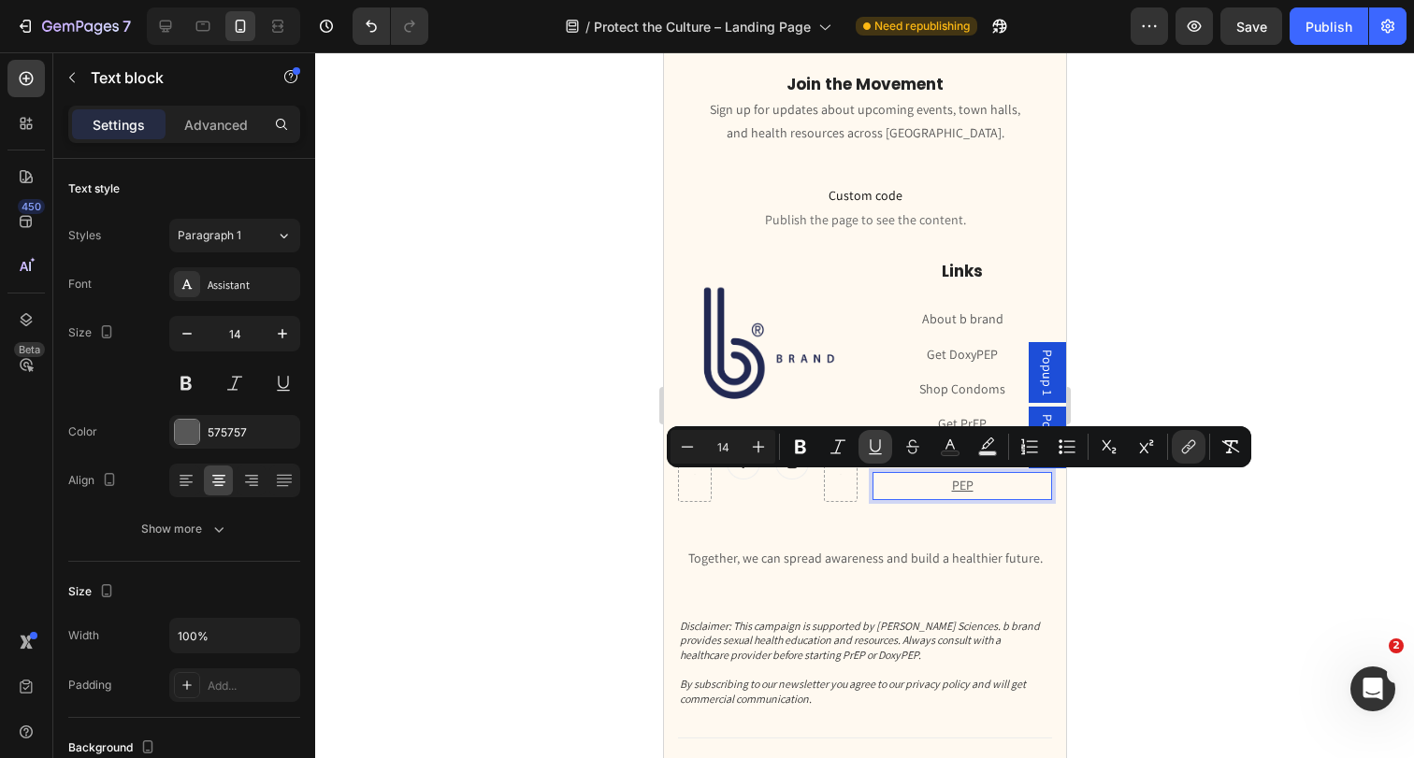
click at [871, 439] on icon "Editor contextual toolbar" at bounding box center [875, 447] width 19 height 19
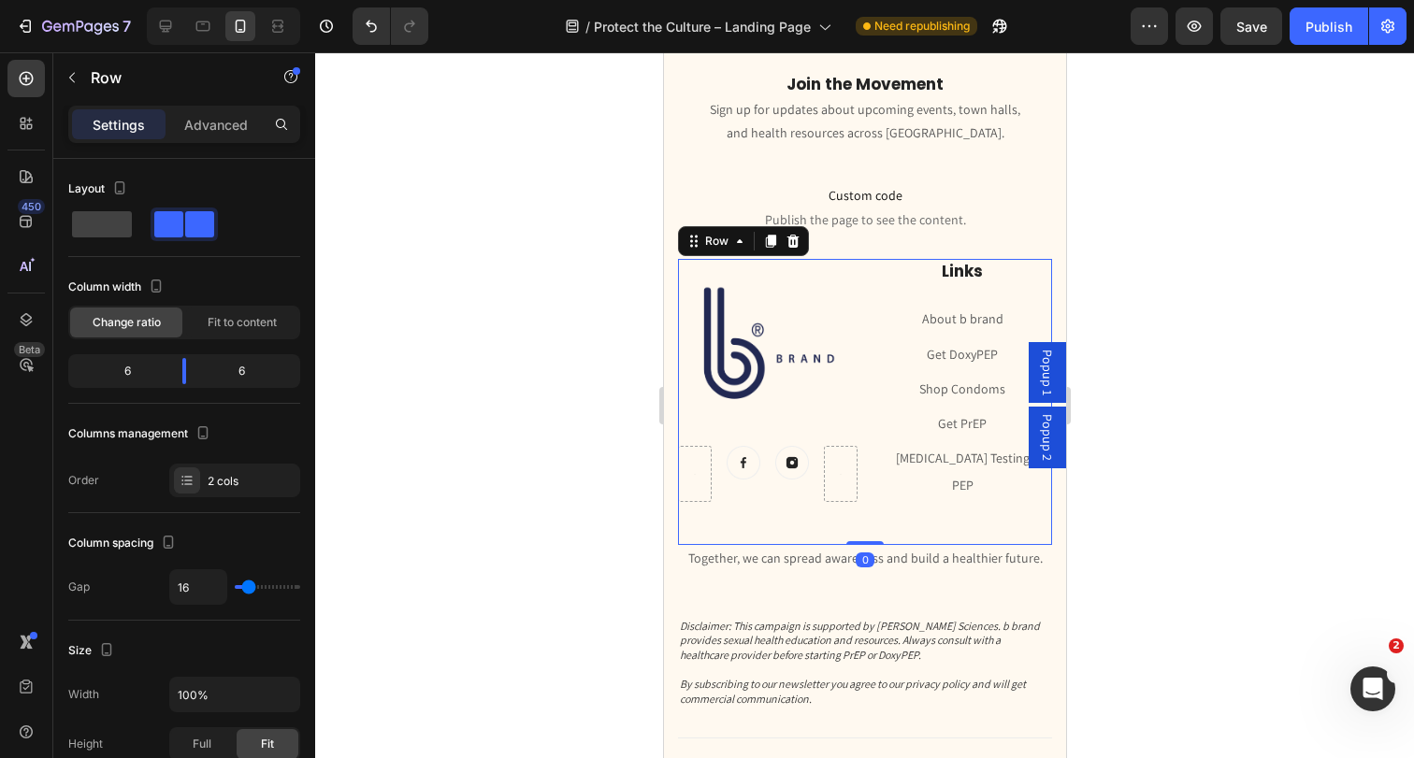
click at [867, 500] on div "Image Image Image Row Links Heading About b brand Text block Get DoxyPEP Text b…" at bounding box center [864, 401] width 374 height 285
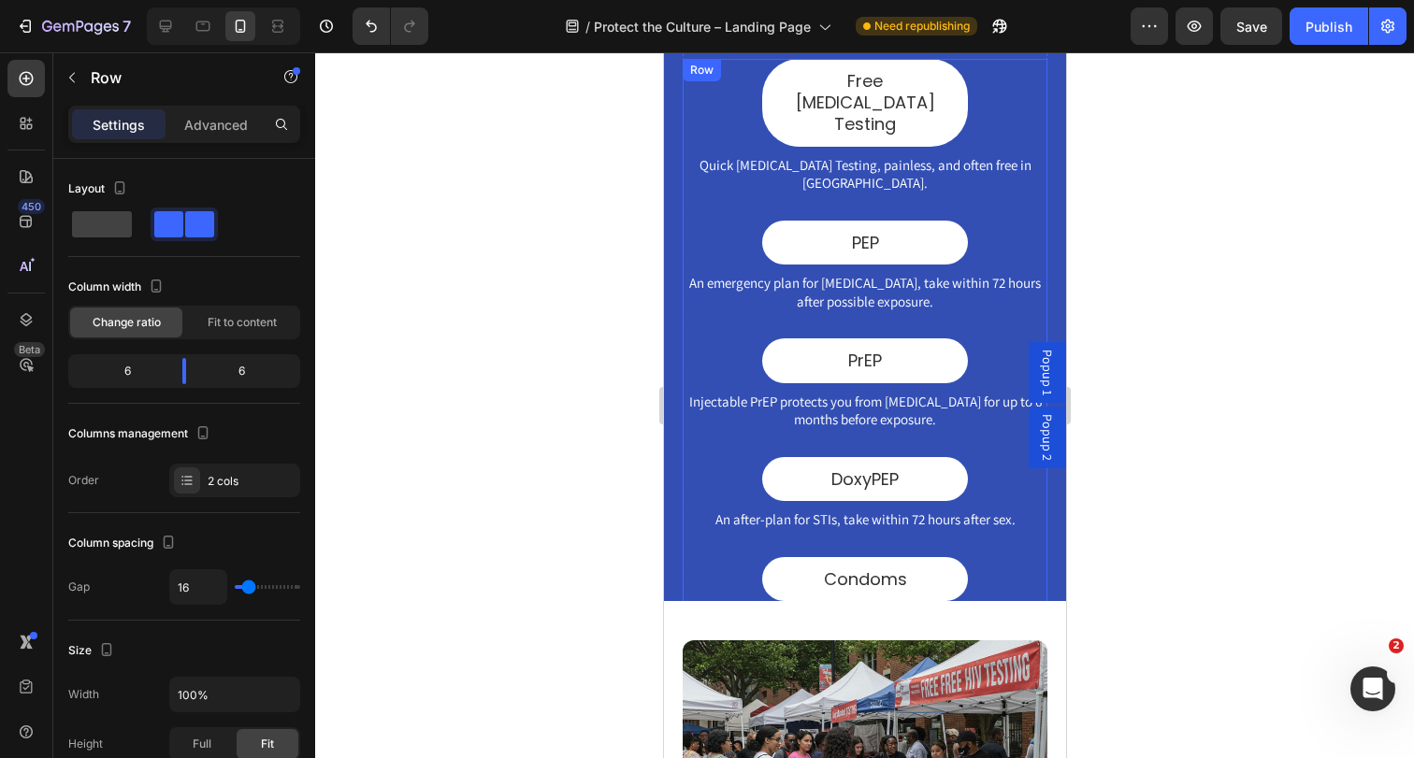
scroll to position [716, 0]
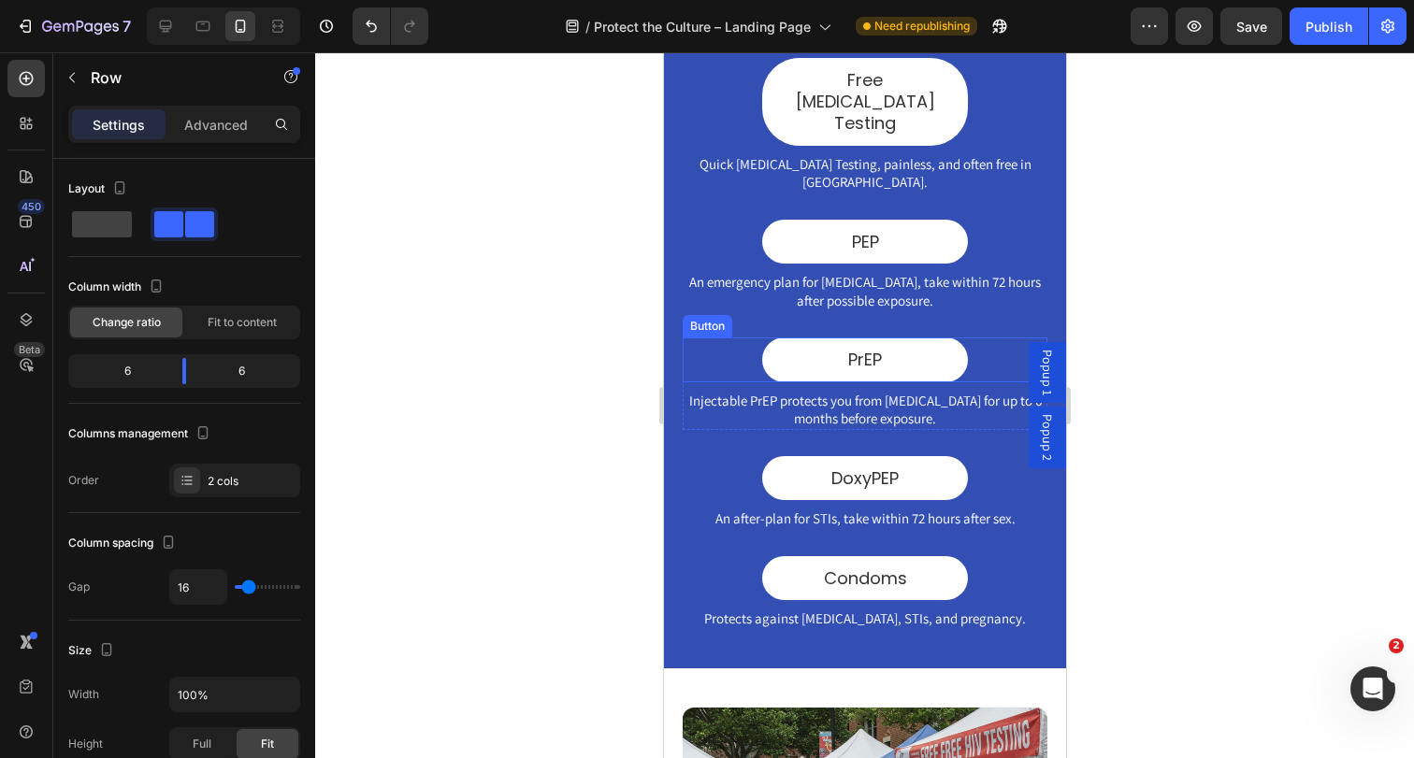
click at [979, 338] on div "PrEP Button" at bounding box center [864, 360] width 365 height 44
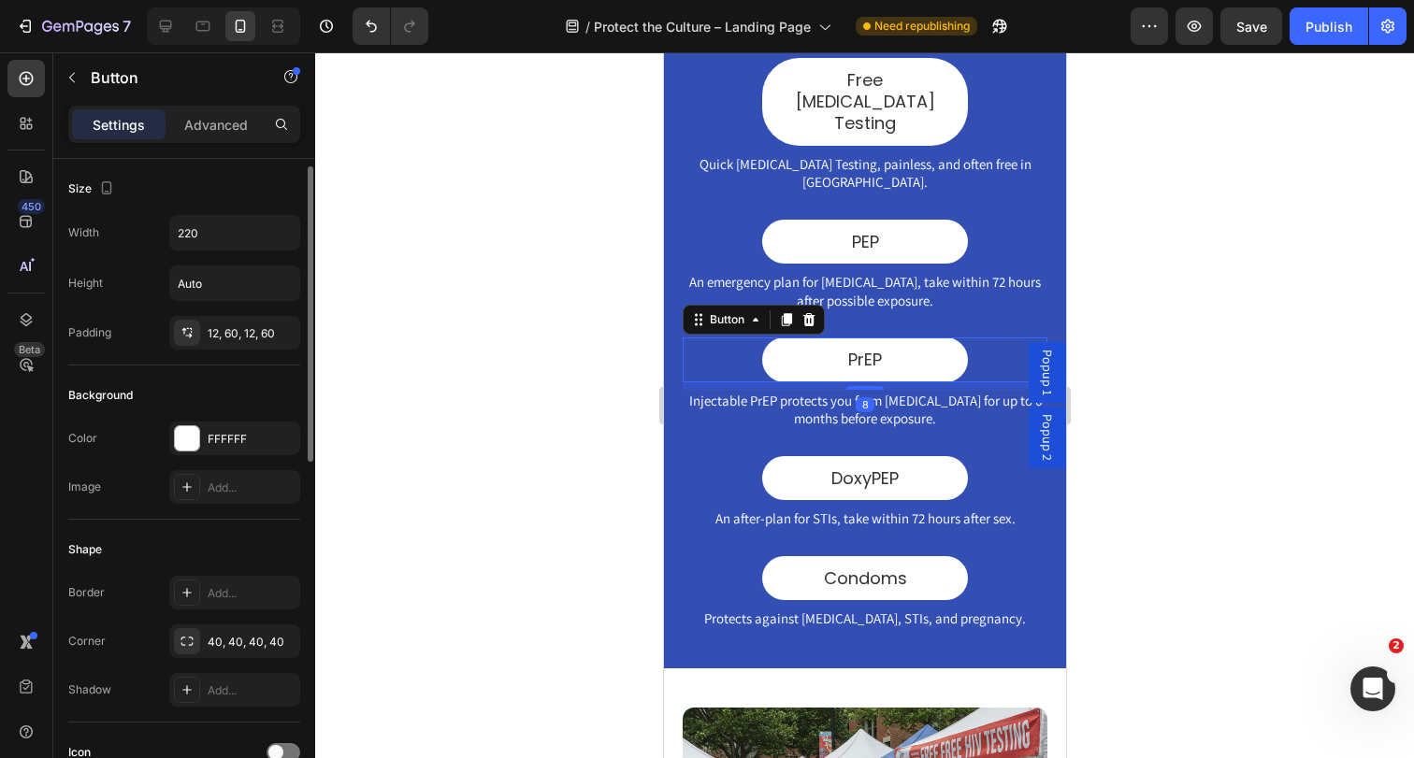
scroll to position [785, 0]
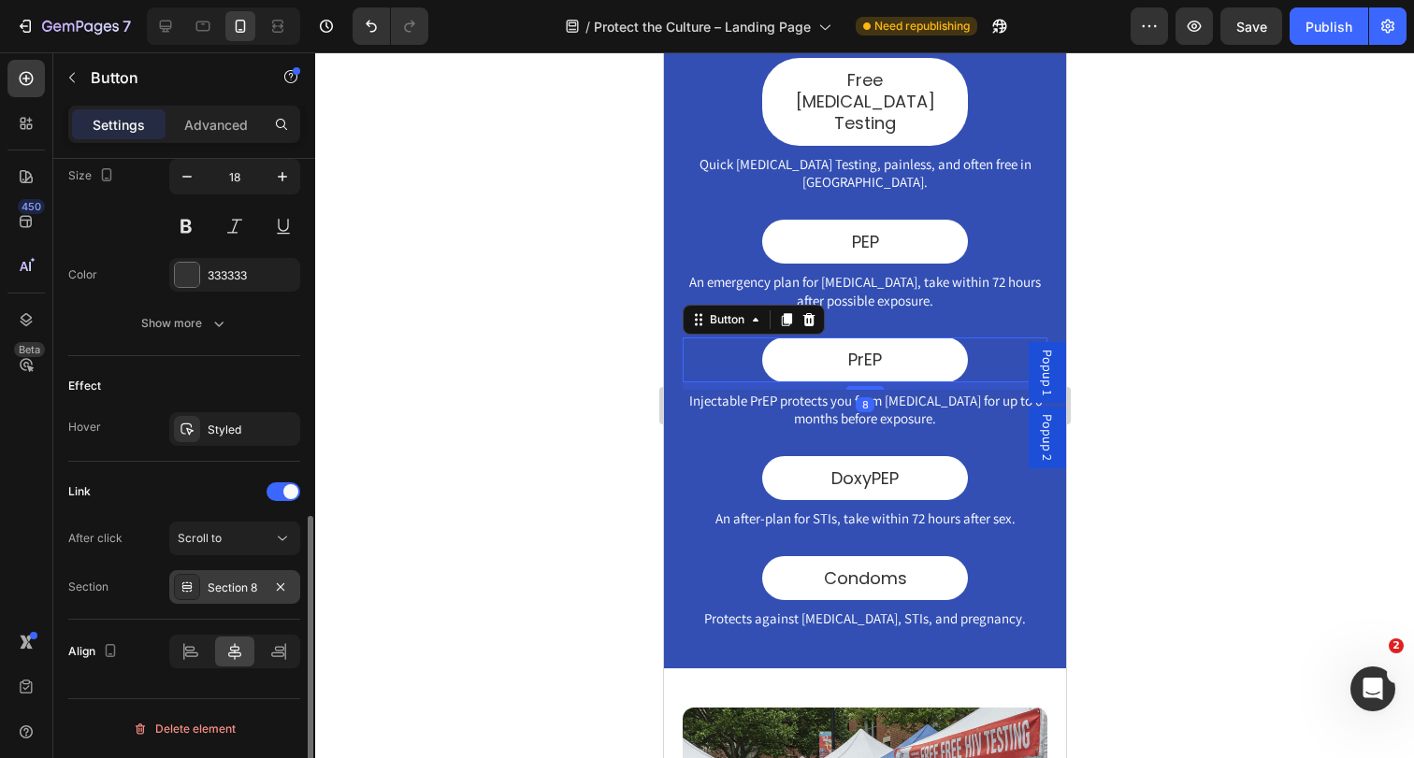
click at [218, 588] on div "Section 8" at bounding box center [235, 588] width 54 height 17
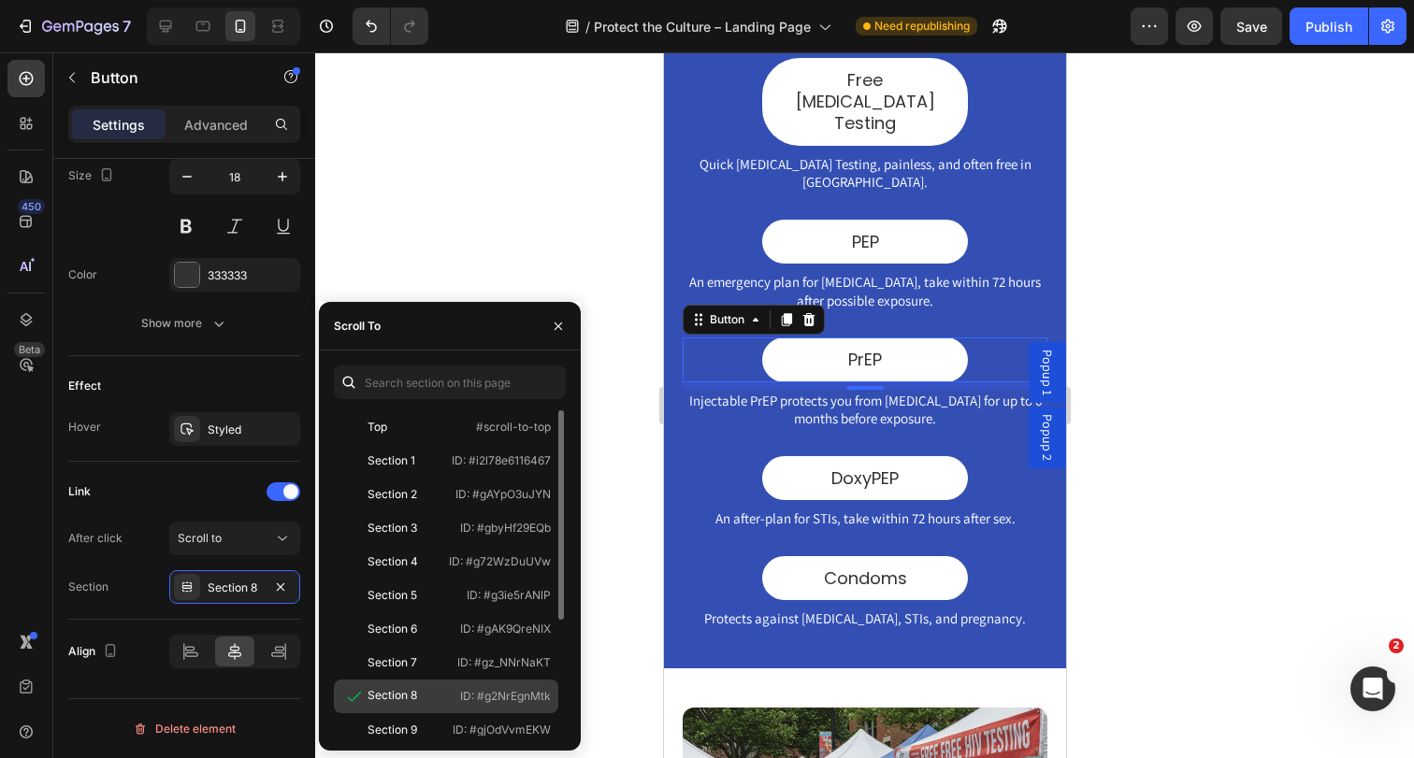
drag, startPoint x: 479, startPoint y: 696, endPoint x: 551, endPoint y: 692, distance: 72.1
click at [551, 692] on div "Section 8 ID: #g2NrEgnMtk" at bounding box center [446, 697] width 224 height 34
copy p "#g2NrEgnMtk"
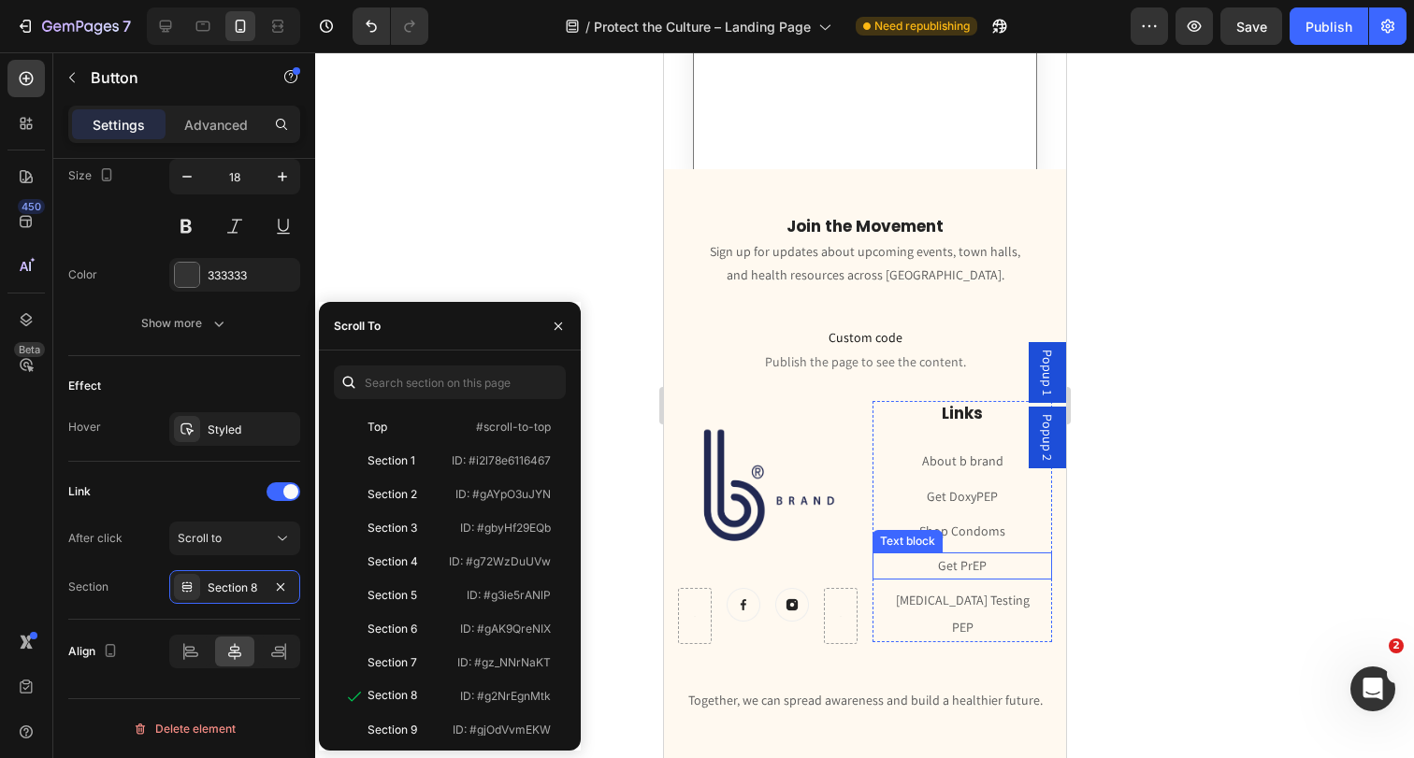
scroll to position [0, 0]
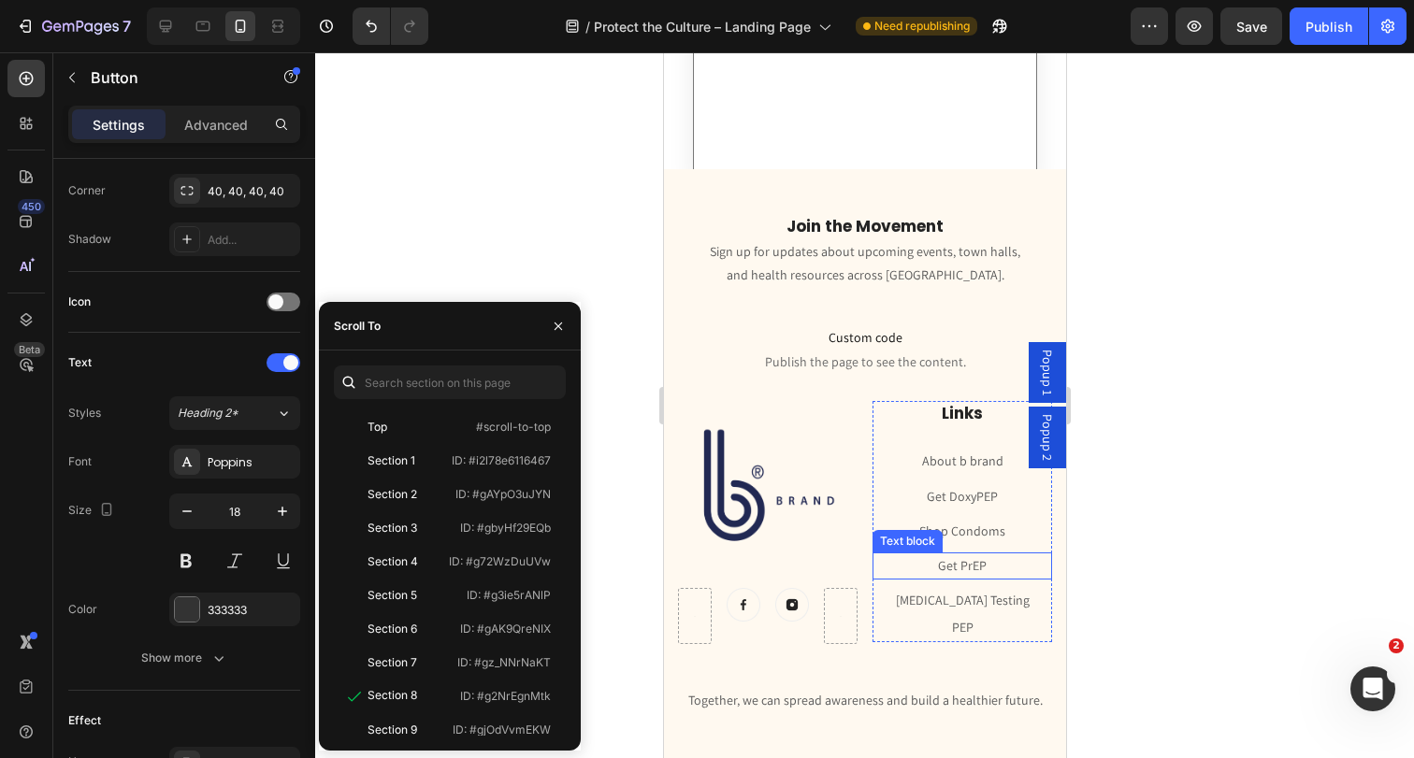
click at [991, 563] on p "Get PrEP" at bounding box center [961, 565] width 176 height 23
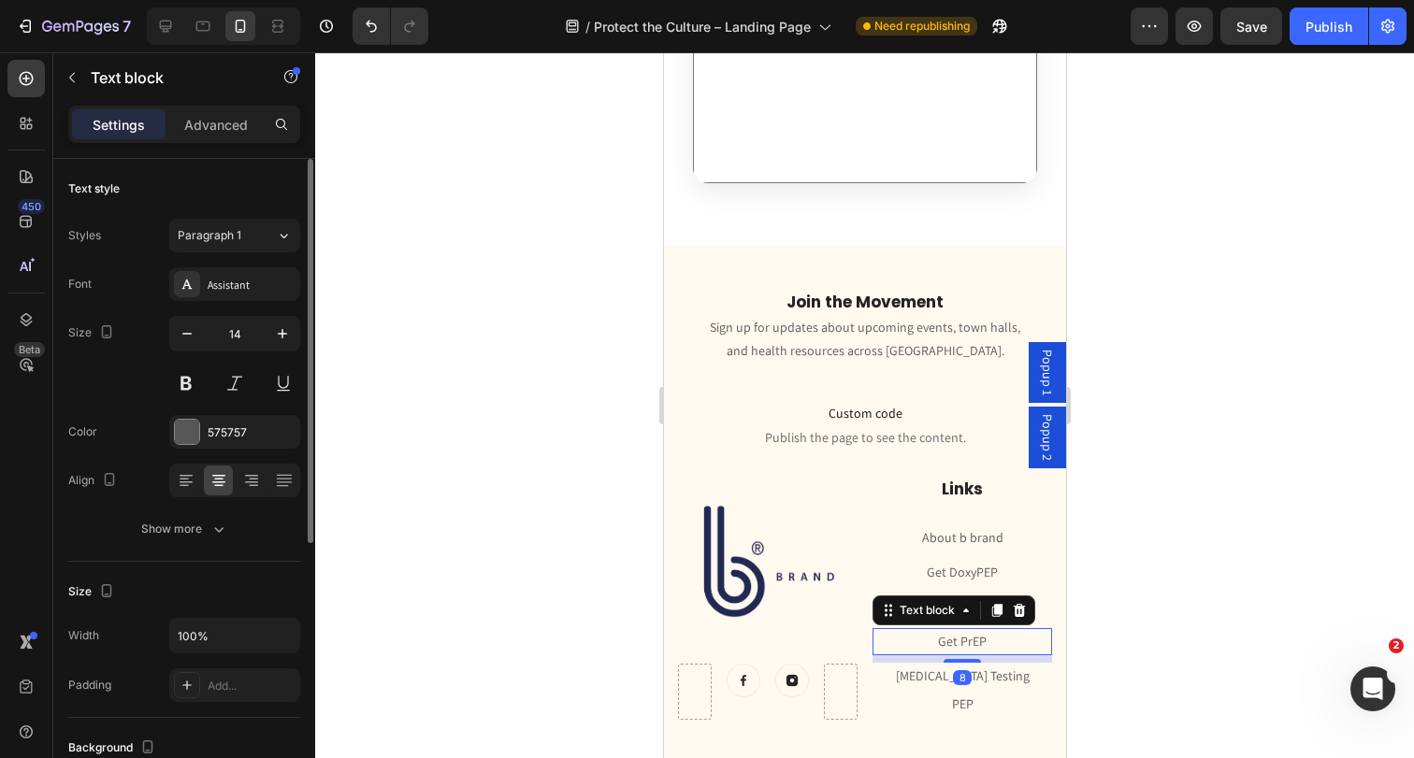
click at [969, 633] on link "Get PrEP" at bounding box center [961, 641] width 49 height 17
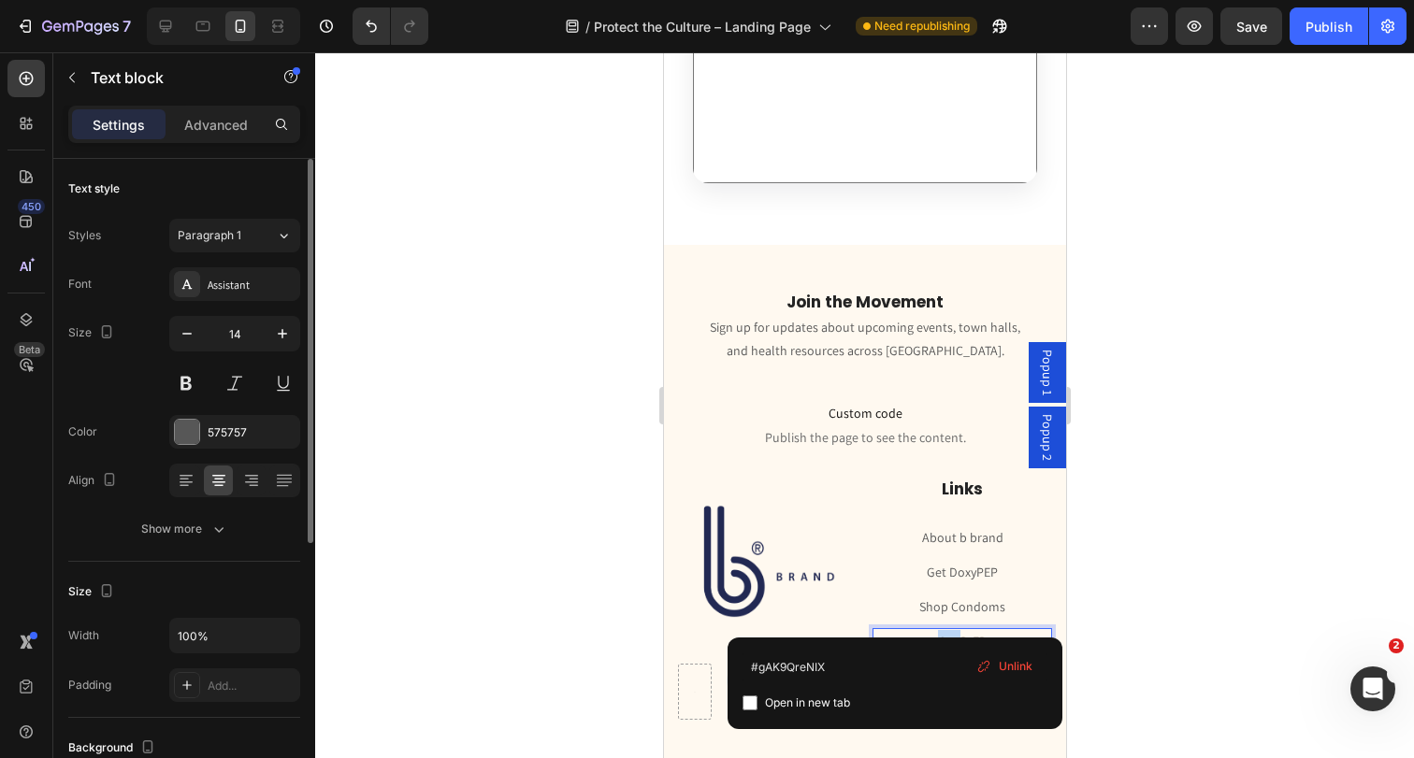
click at [969, 633] on link "Get PrEP" at bounding box center [961, 641] width 49 height 17
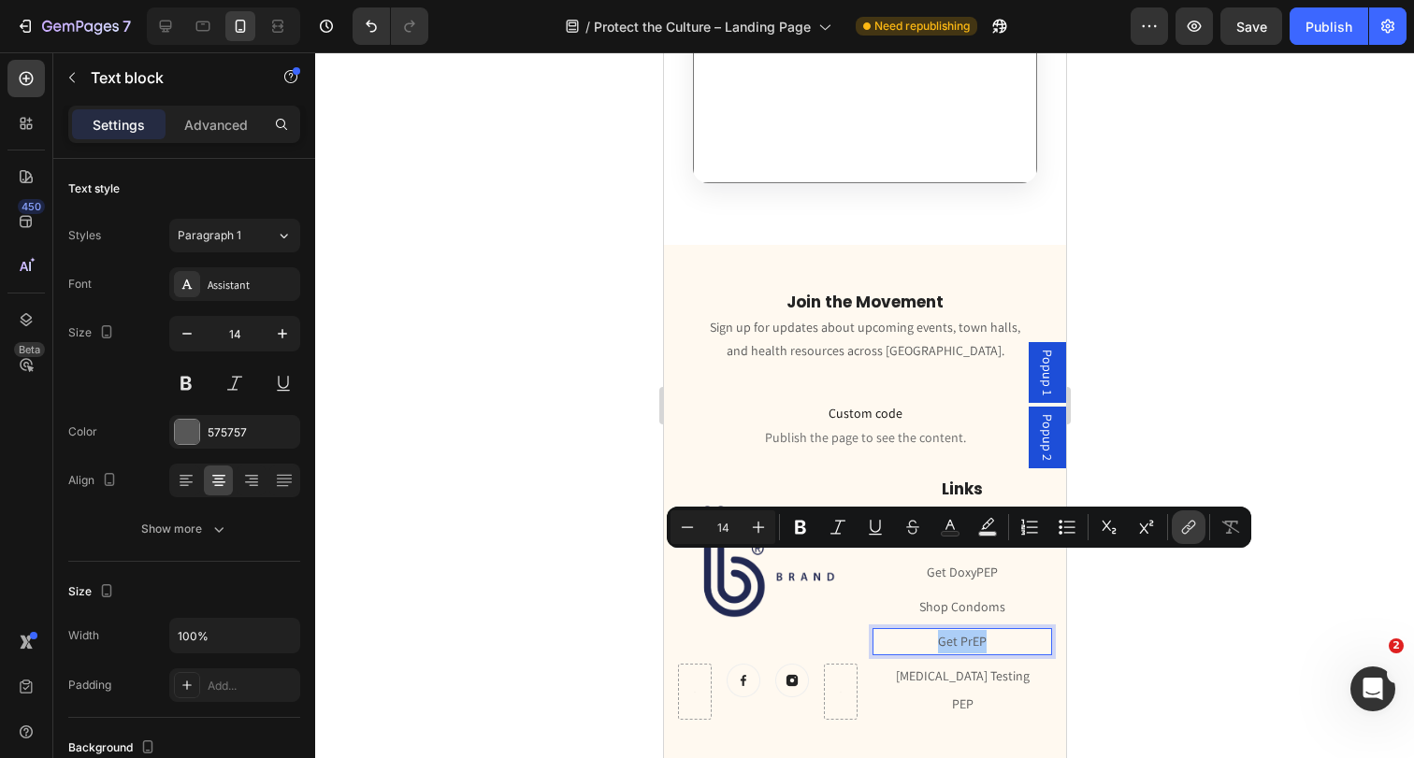
click at [1186, 523] on icon "Editor contextual toolbar" at bounding box center [1188, 527] width 19 height 19
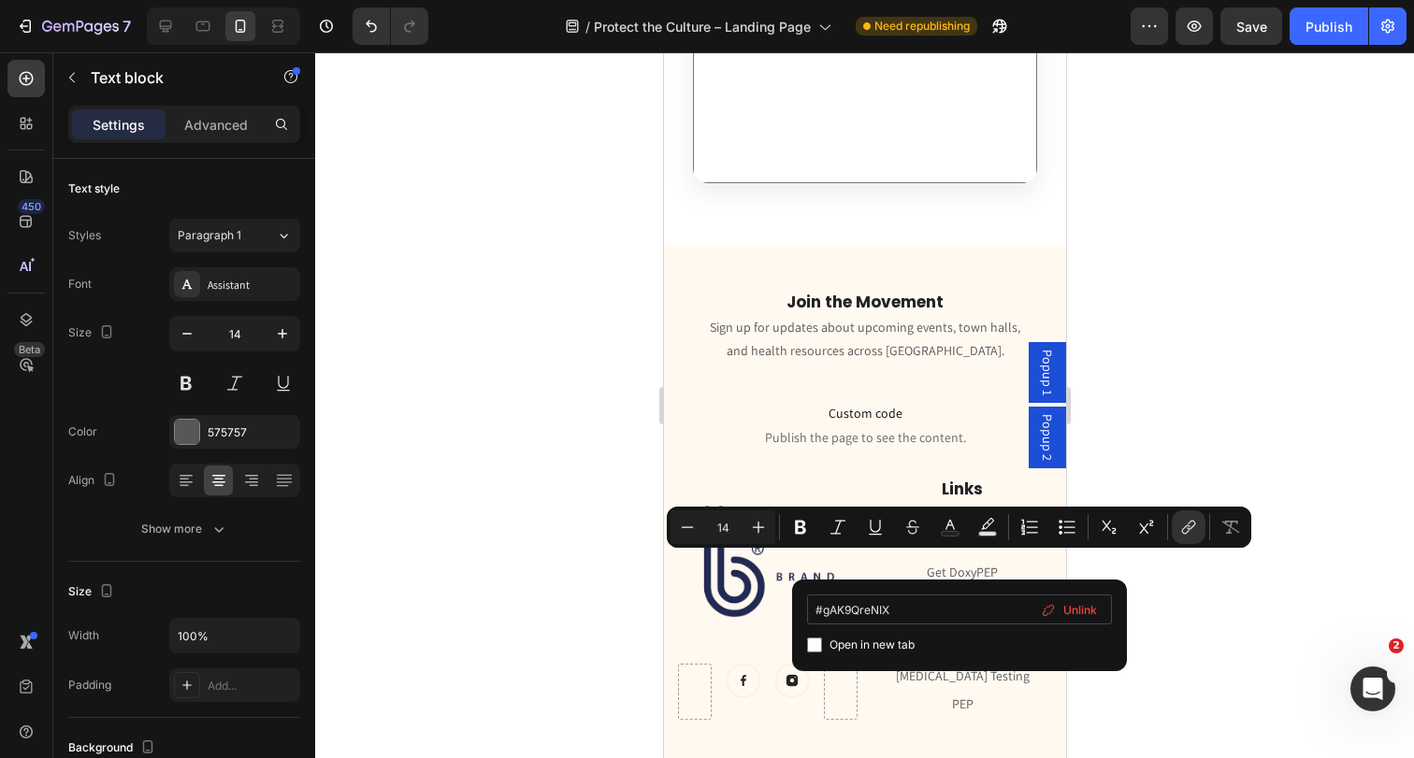
click at [951, 602] on input "#gAK9QreNIX" at bounding box center [959, 610] width 305 height 30
type input "#g2NrEgnMtk"
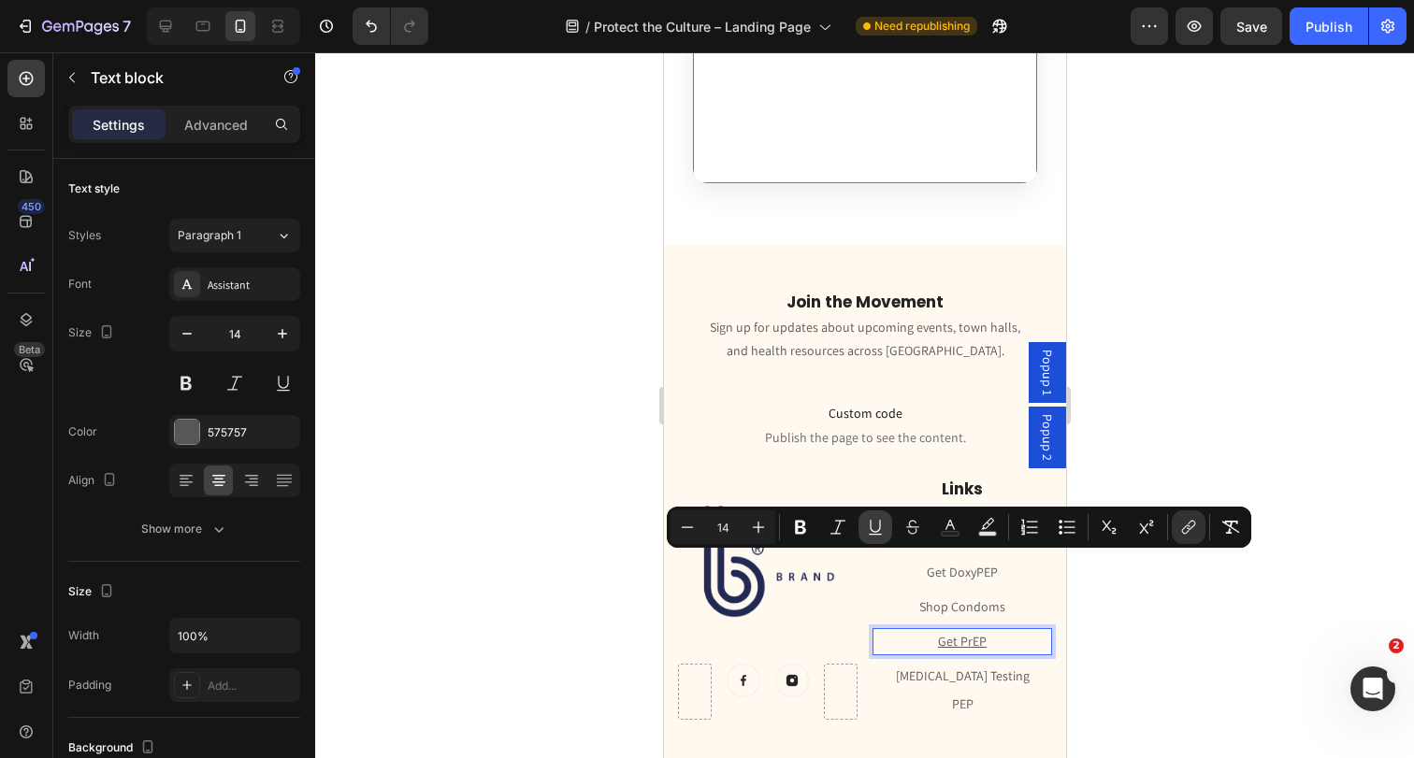
click at [871, 528] on icon "Editor contextual toolbar" at bounding box center [875, 527] width 19 height 19
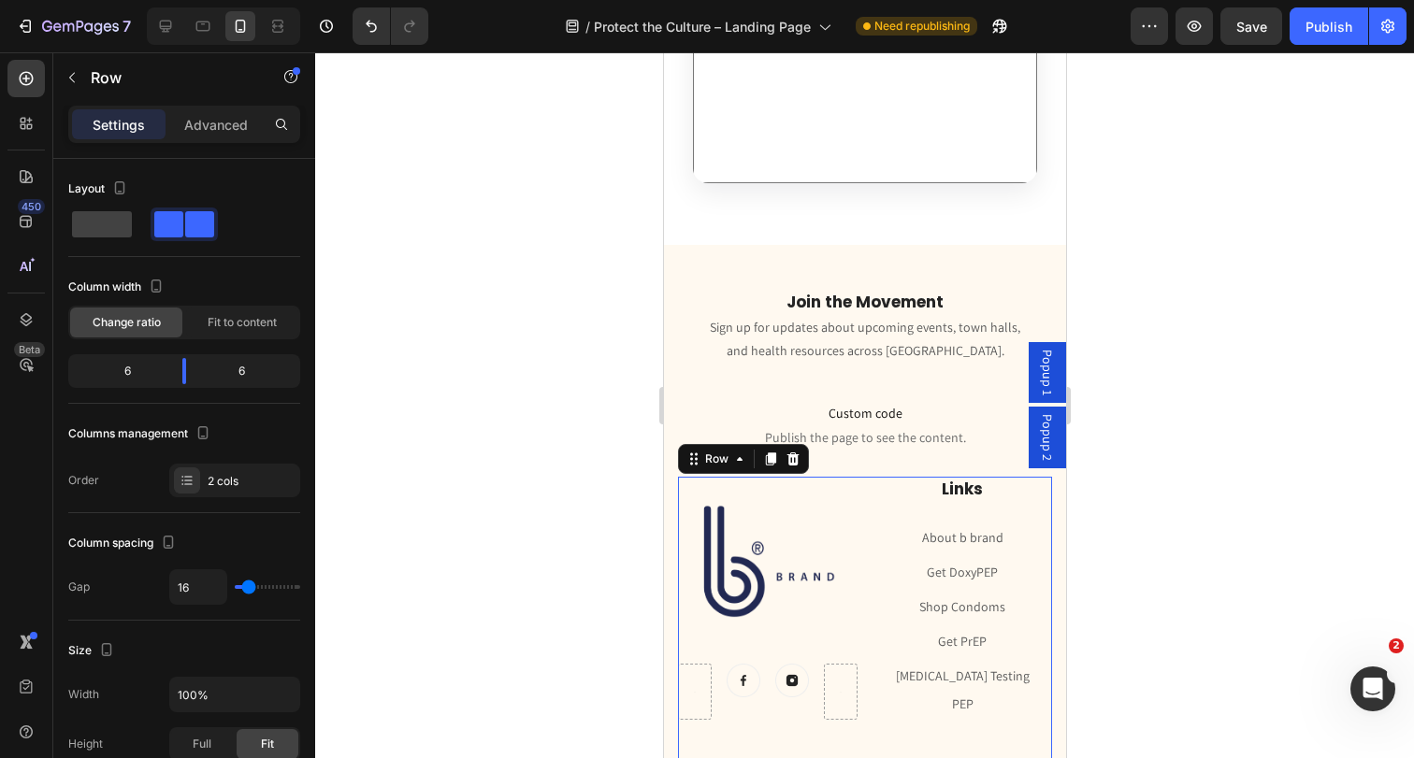
click at [861, 489] on div "Image Image Image Row Links Heading About b brand Text block Get DoxyPEP Text b…" at bounding box center [864, 619] width 374 height 285
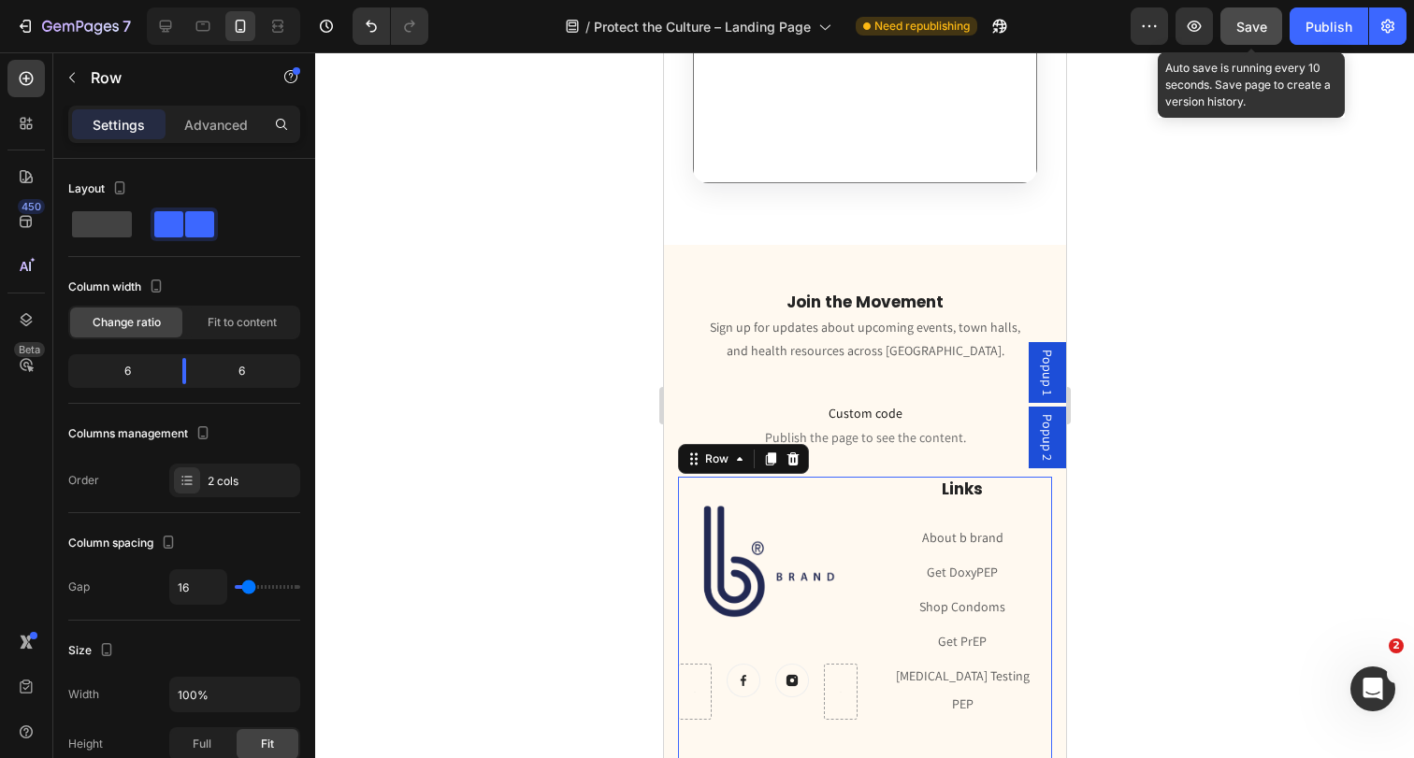
click at [1260, 36] on button "Save" at bounding box center [1251, 25] width 62 height 37
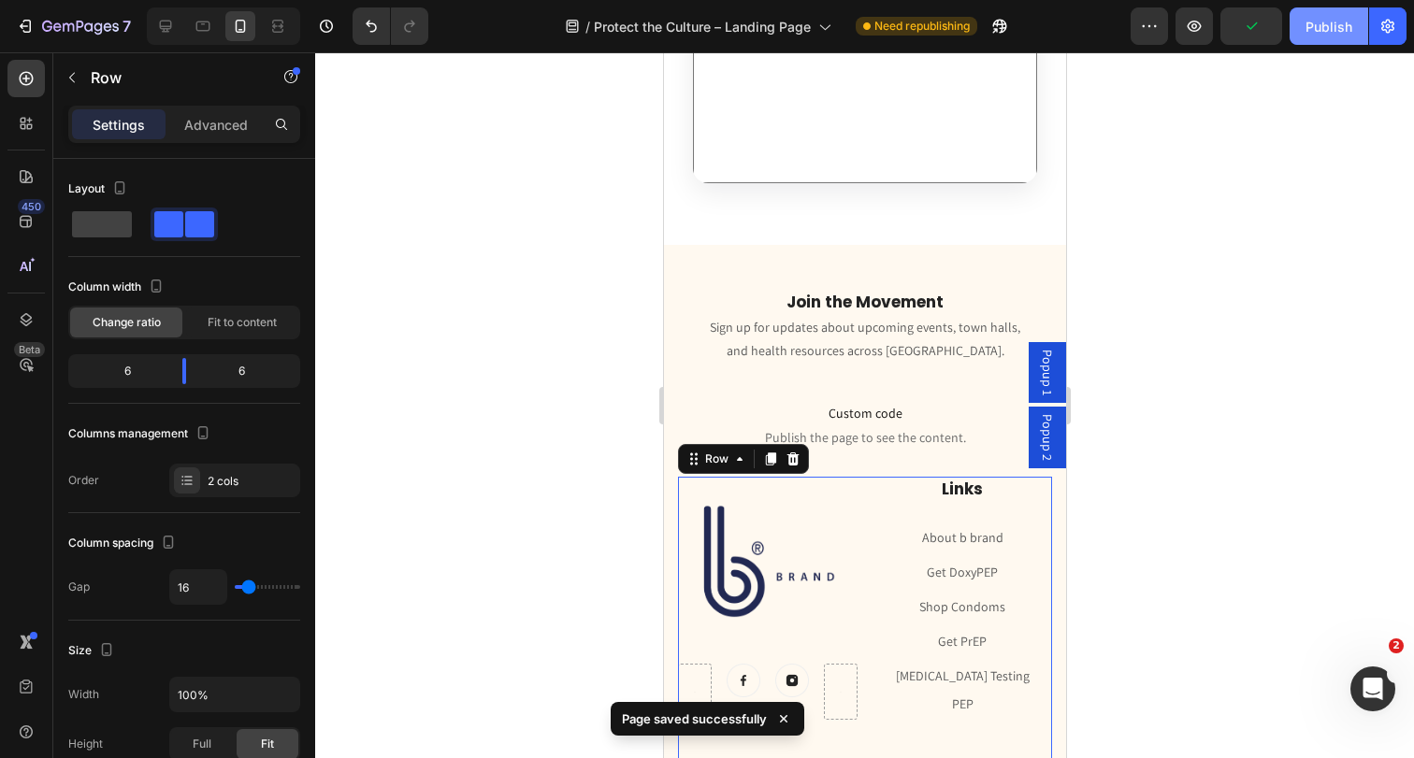
click at [1310, 44] on button "Publish" at bounding box center [1328, 25] width 79 height 37
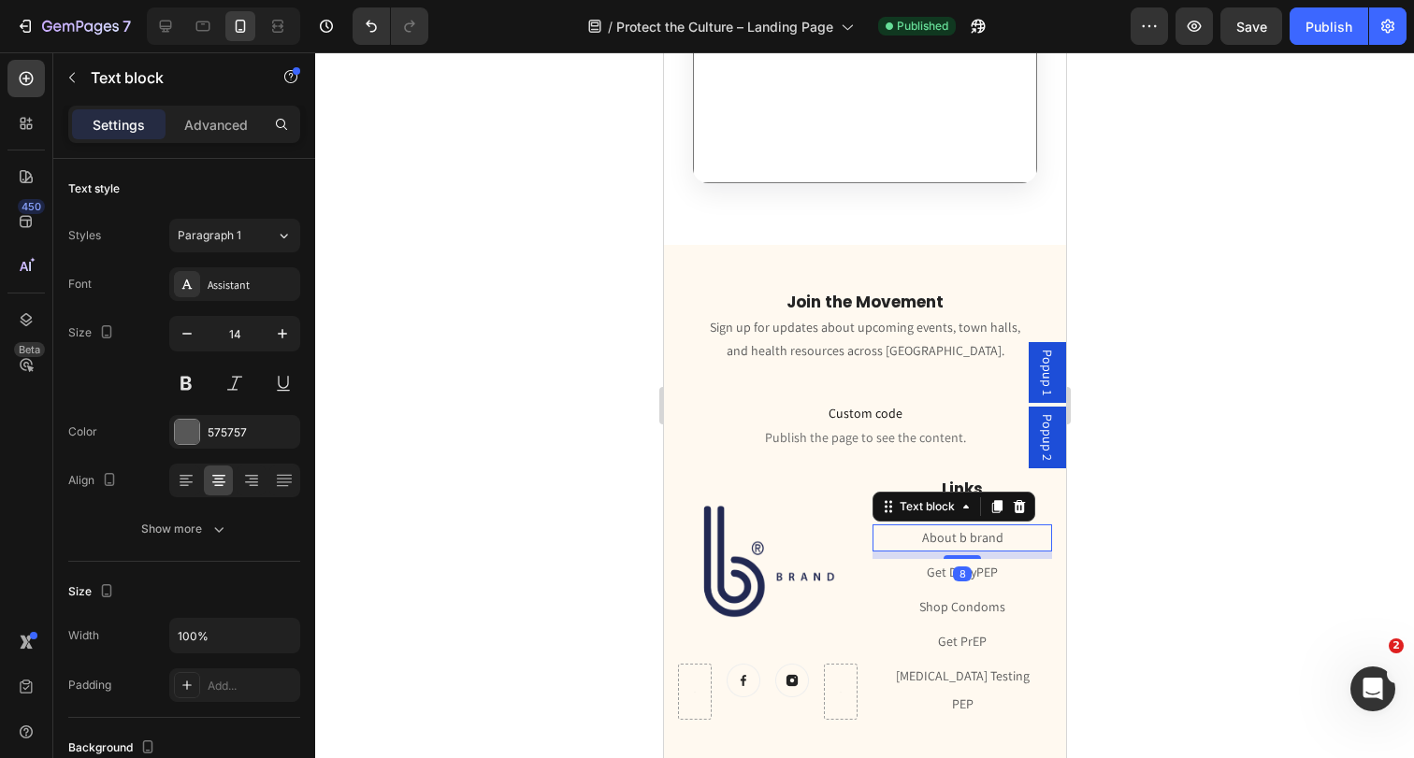
click at [902, 526] on p "About b brand" at bounding box center [961, 537] width 176 height 23
click at [283, 340] on icon "button" at bounding box center [282, 333] width 19 height 19
type input "16"
click at [908, 564] on p "Get DoxyPEP" at bounding box center [961, 575] width 176 height 23
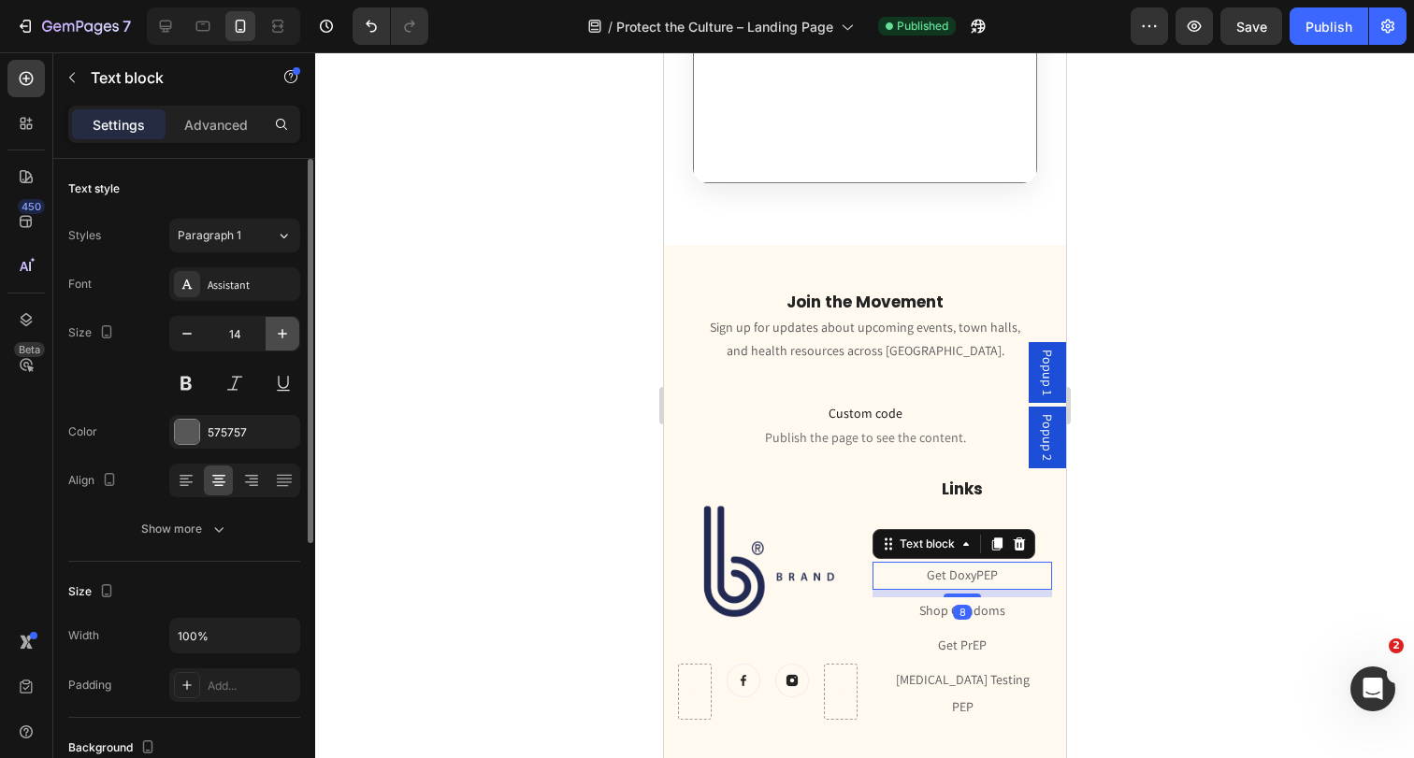
click at [288, 333] on icon "button" at bounding box center [282, 333] width 19 height 19
type input "16"
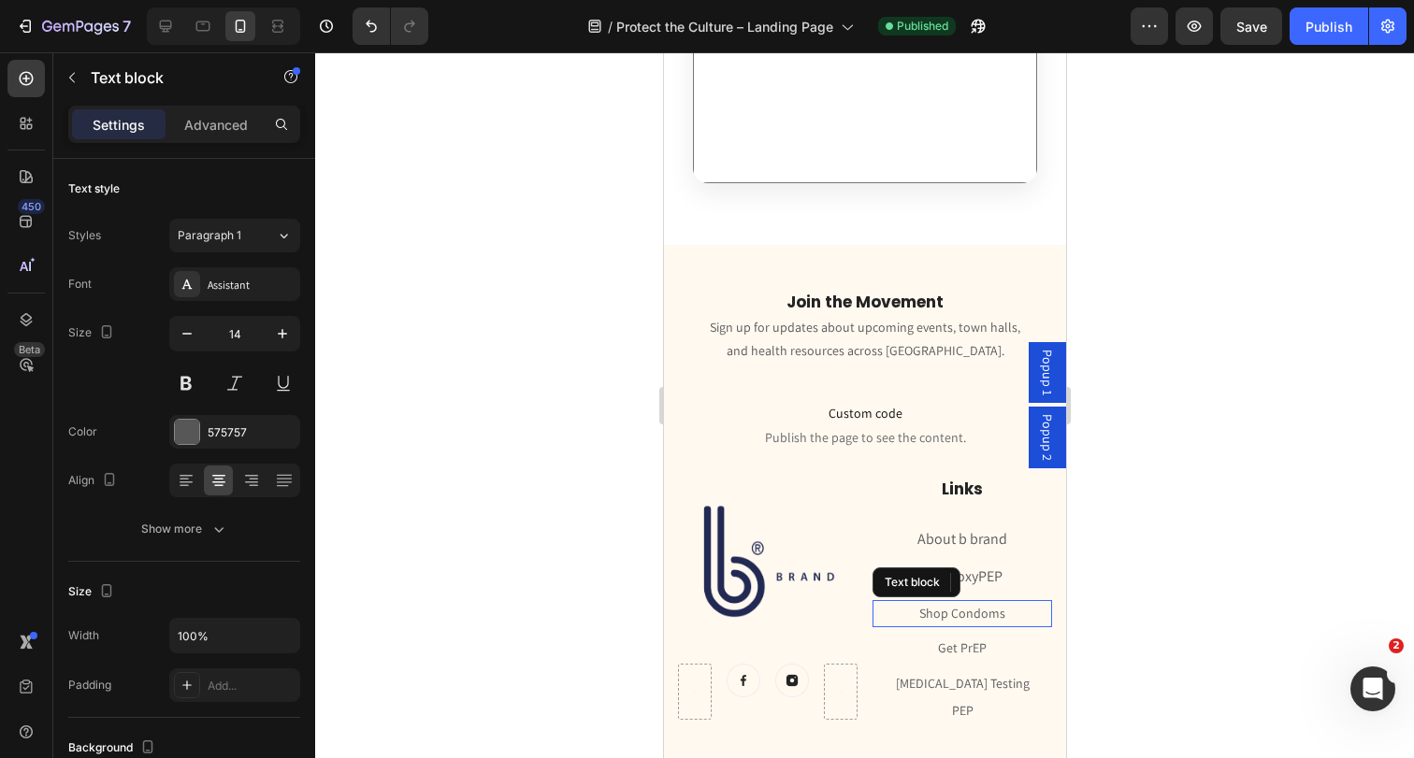
click at [930, 605] on link "Shop Condoms" at bounding box center [961, 613] width 86 height 17
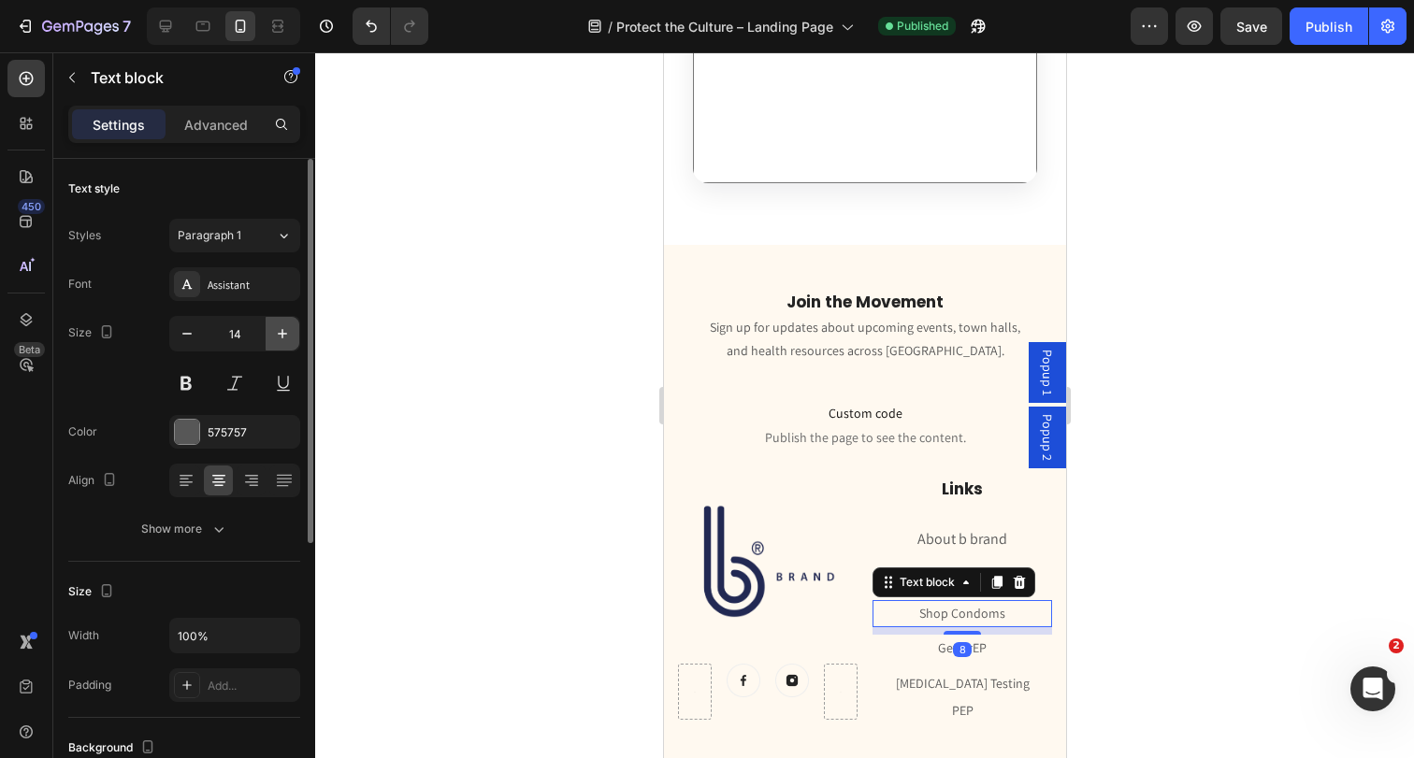
click at [271, 342] on button "button" at bounding box center [283, 334] width 34 height 34
type input "16"
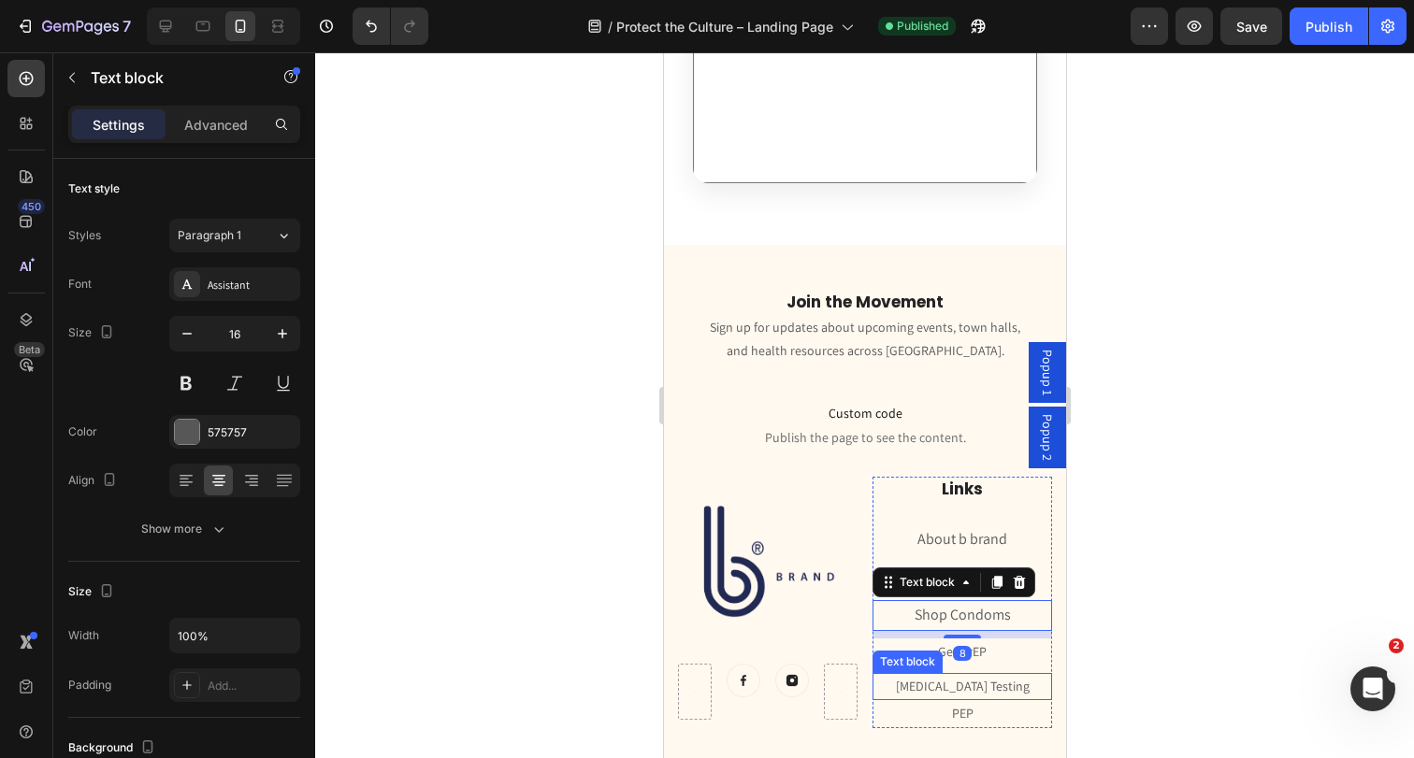
click at [908, 654] on div "Text block" at bounding box center [906, 662] width 63 height 17
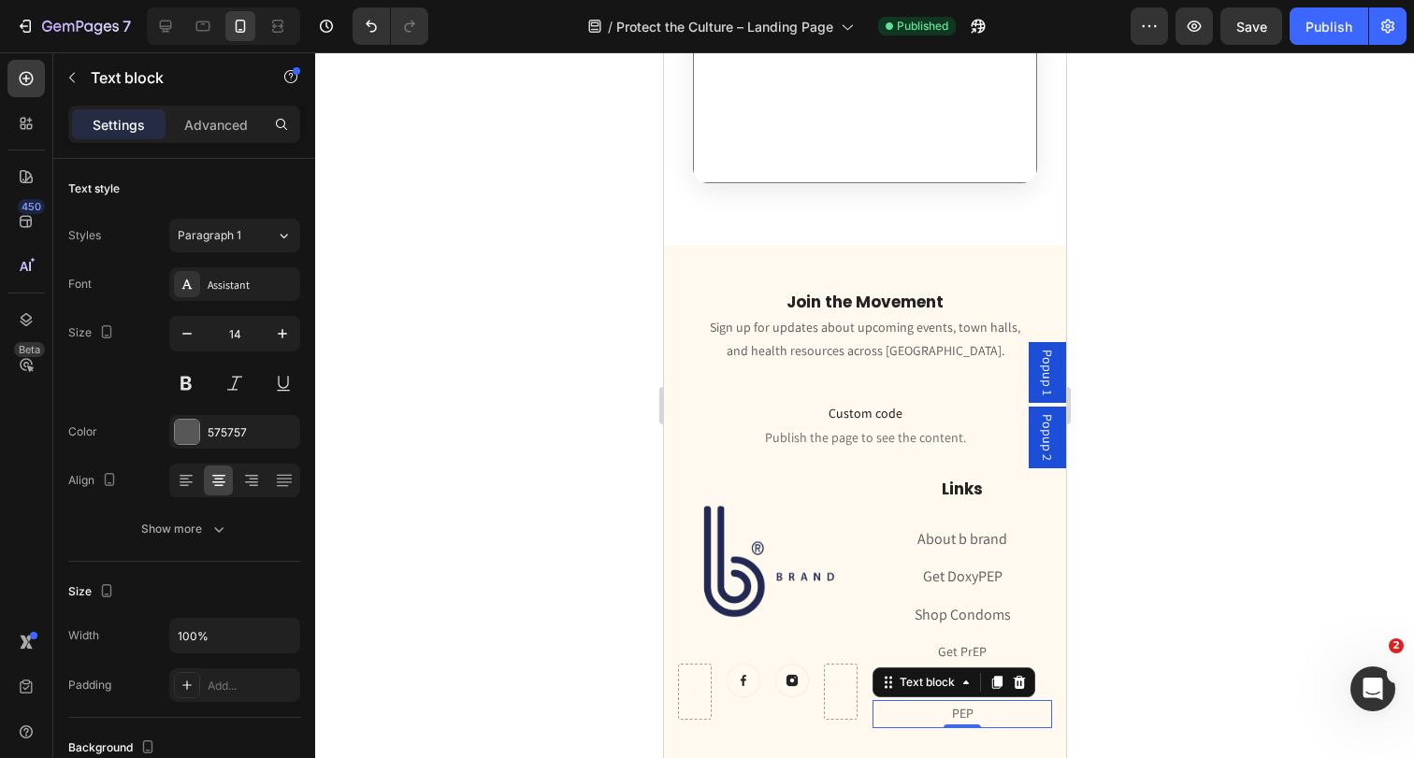
click at [905, 702] on p "PEP" at bounding box center [961, 713] width 176 height 23
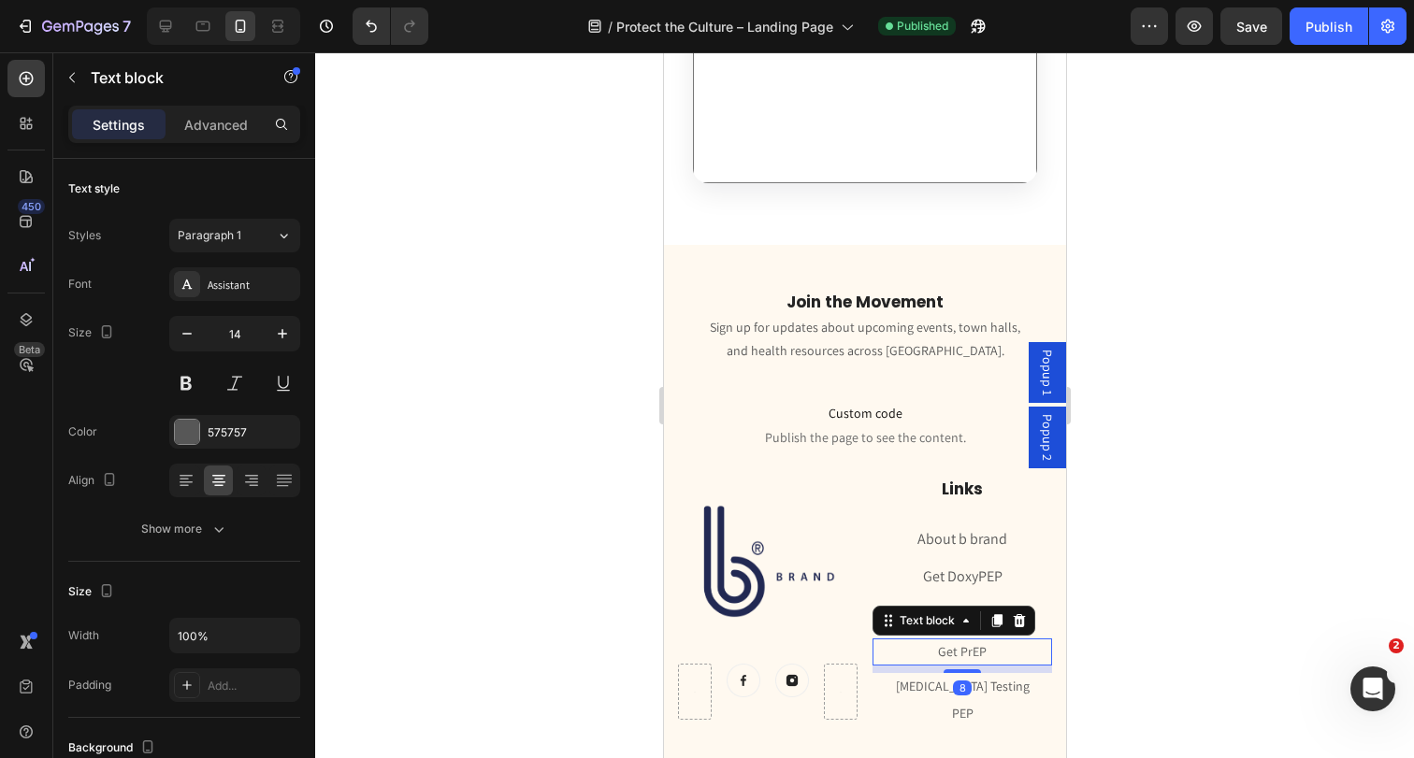
click at [915, 640] on p "Get PrEP" at bounding box center [961, 651] width 176 height 23
click at [279, 332] on icon "button" at bounding box center [282, 333] width 19 height 19
type input "16"
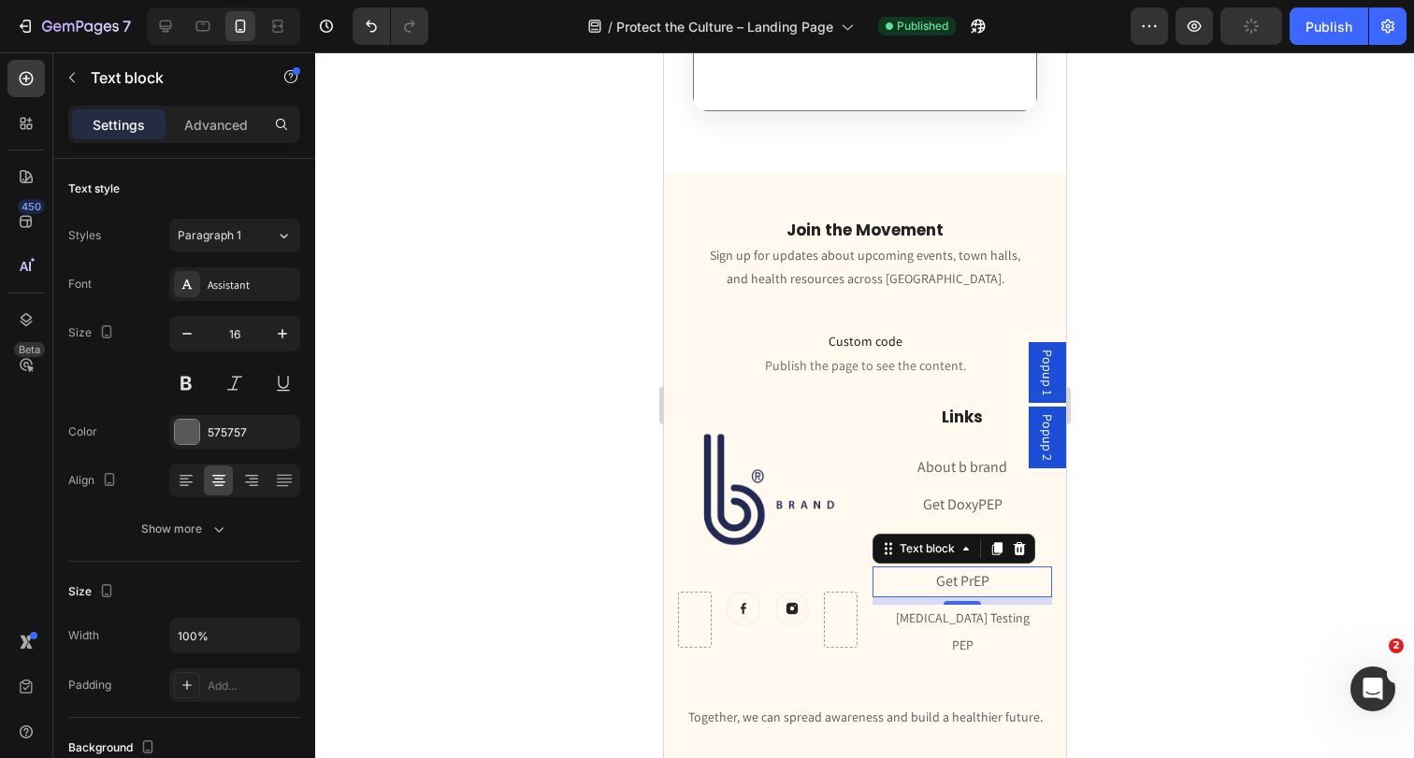
scroll to position [5099, 0]
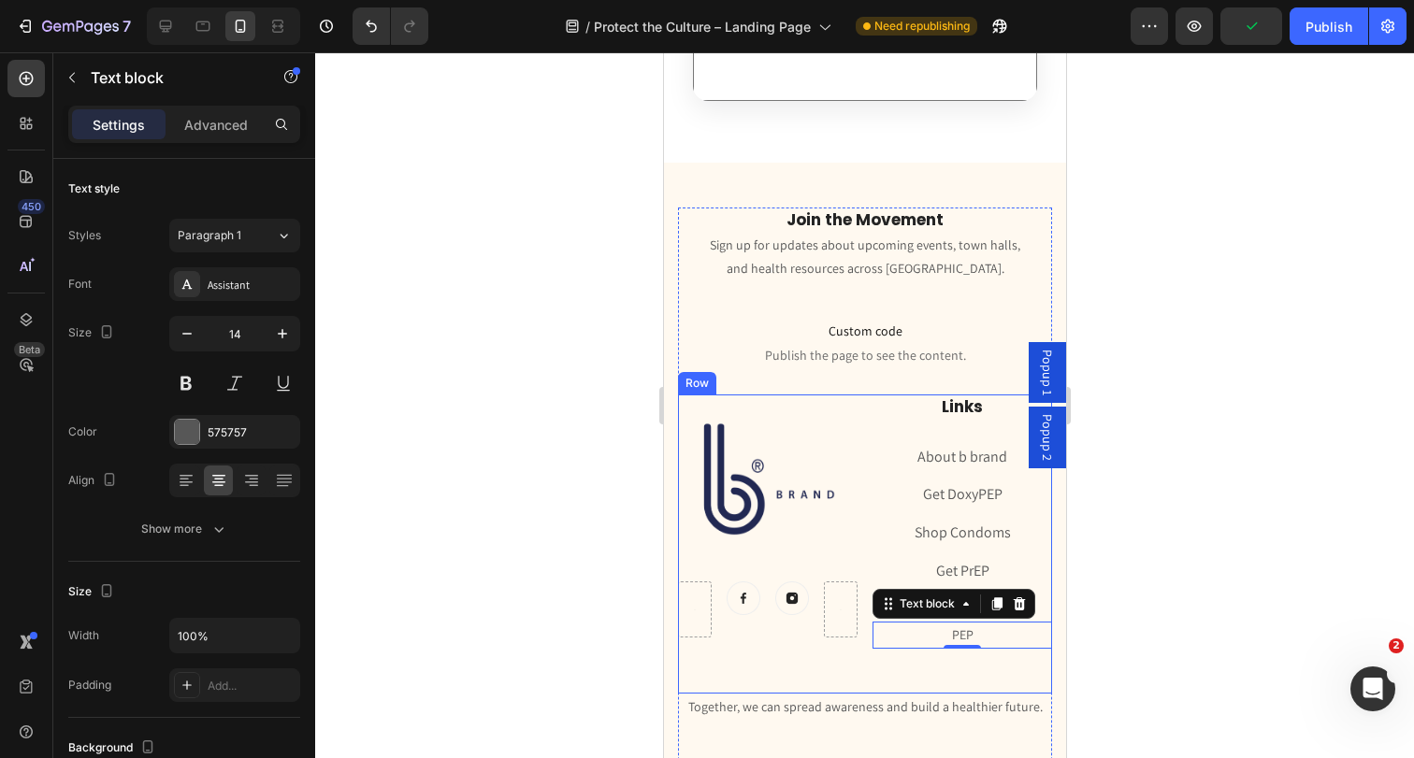
click at [940, 572] on div "Links Heading About b brand Text block Get DoxyPEP Text block Shop Condoms Text…" at bounding box center [961, 544] width 180 height 299
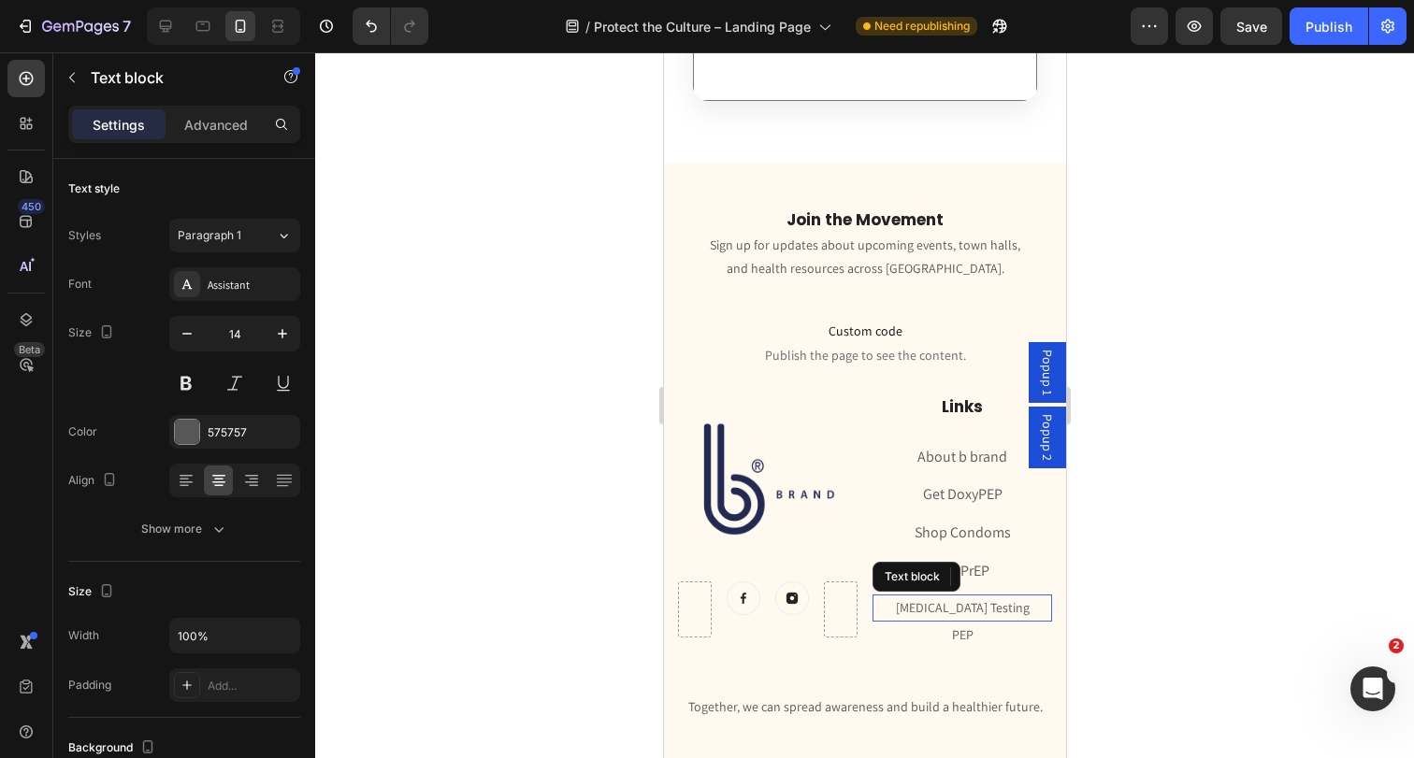
click at [913, 597] on p "[MEDICAL_DATA] Testing" at bounding box center [961, 608] width 176 height 23
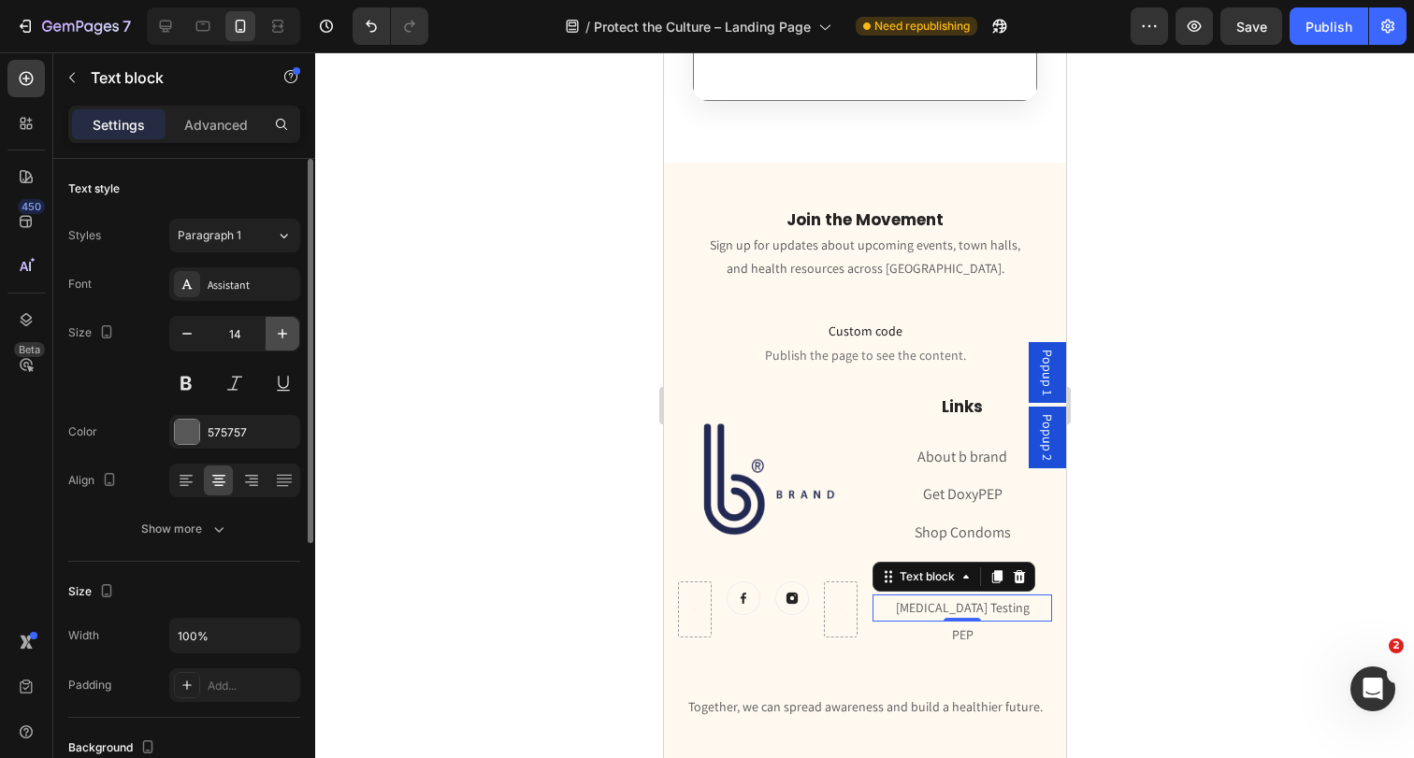
click at [289, 343] on button "button" at bounding box center [283, 334] width 34 height 34
type input "16"
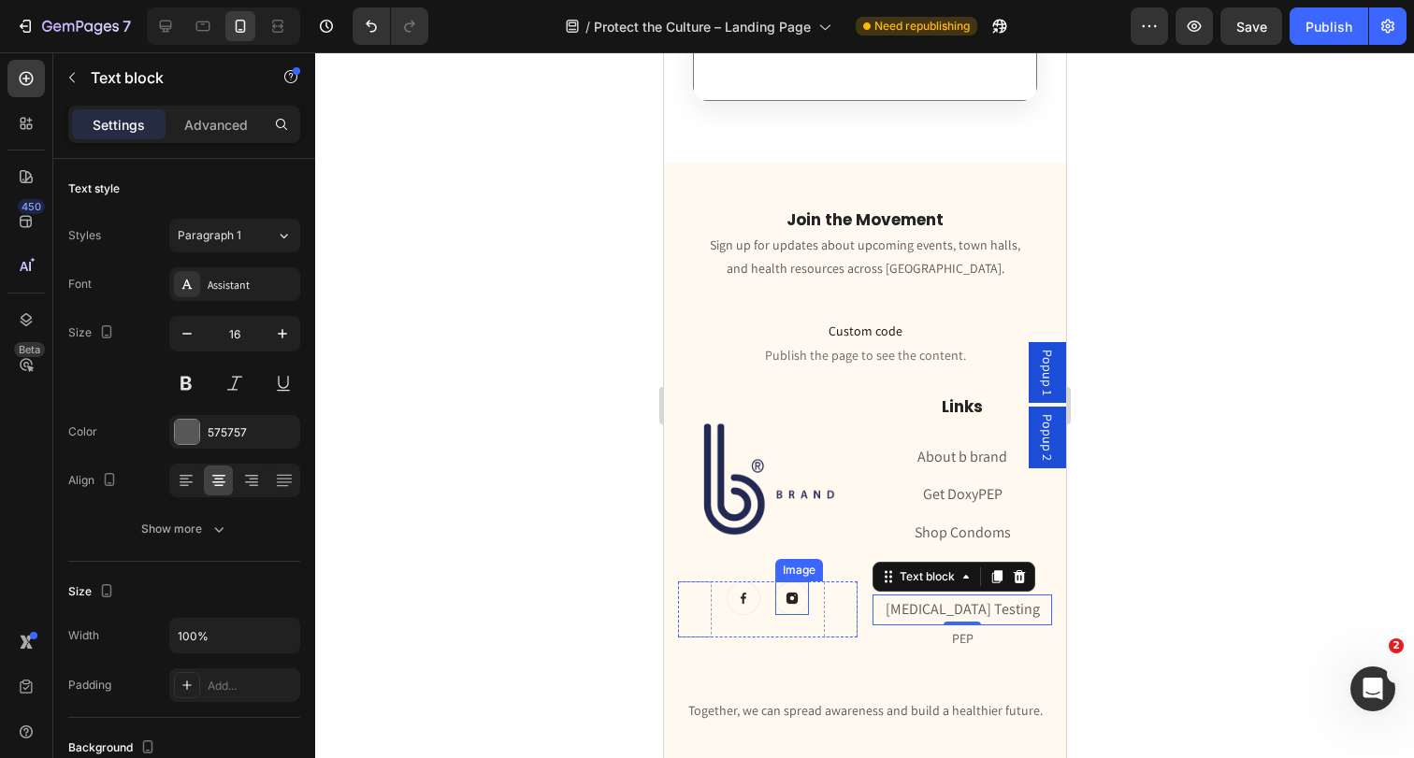
scroll to position [5148, 0]
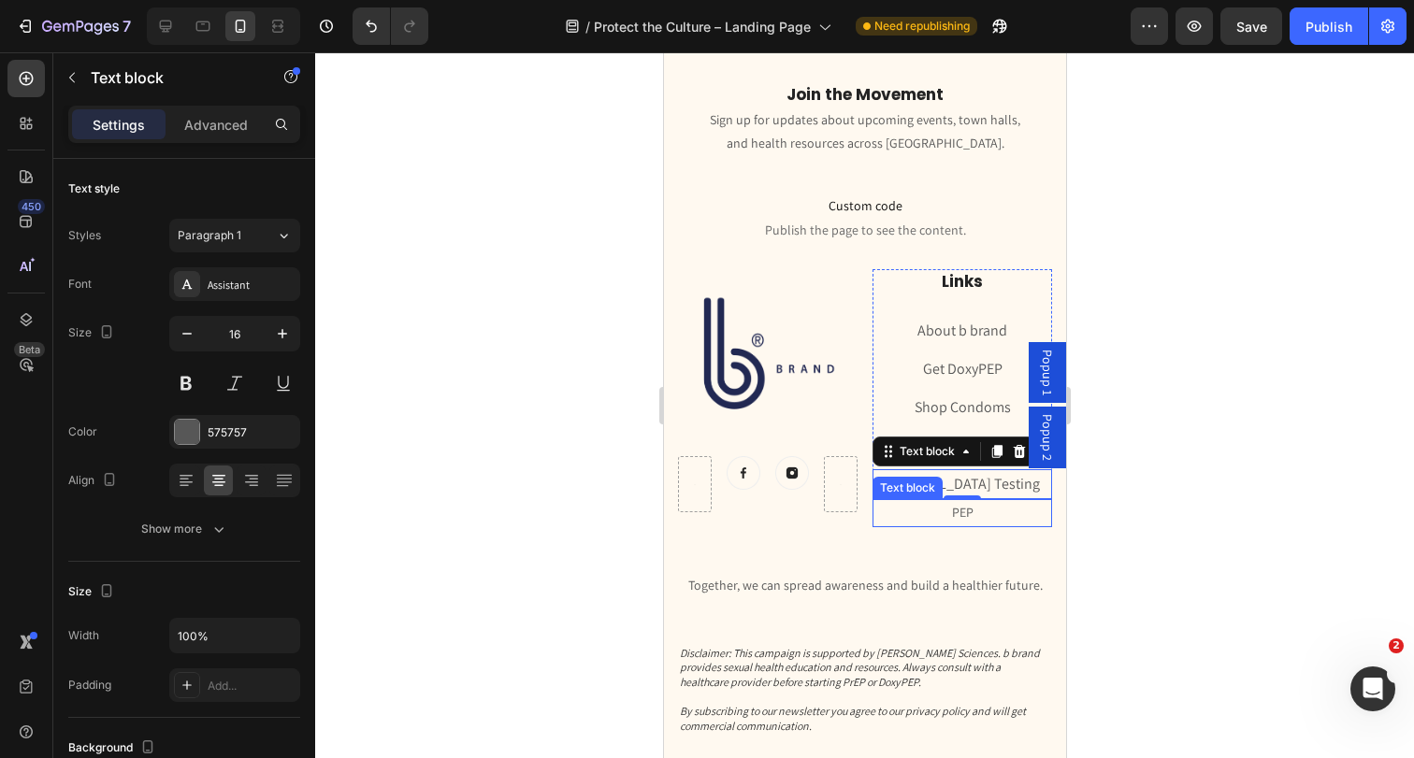
click at [929, 511] on p "PEP" at bounding box center [961, 512] width 176 height 23
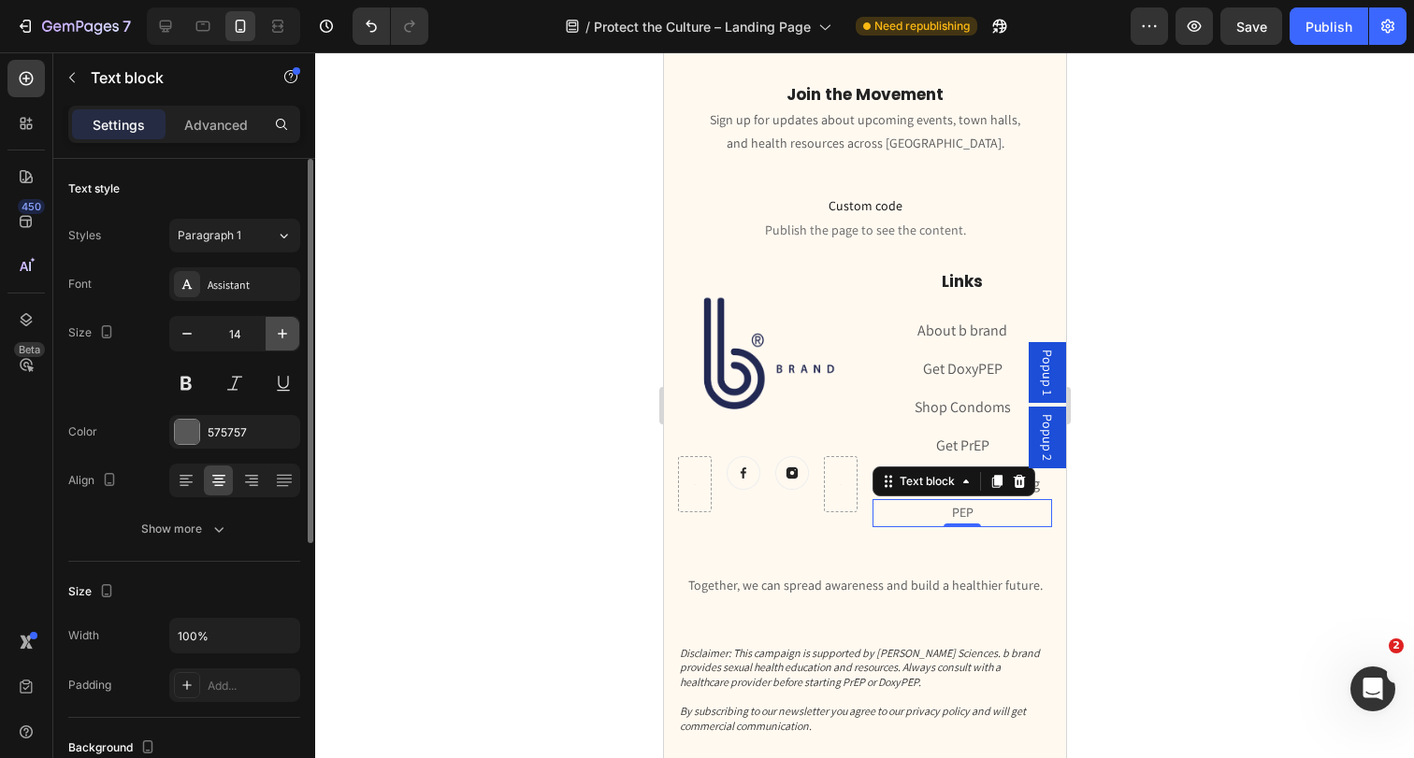
click at [277, 332] on icon "button" at bounding box center [282, 333] width 19 height 19
type input "16"
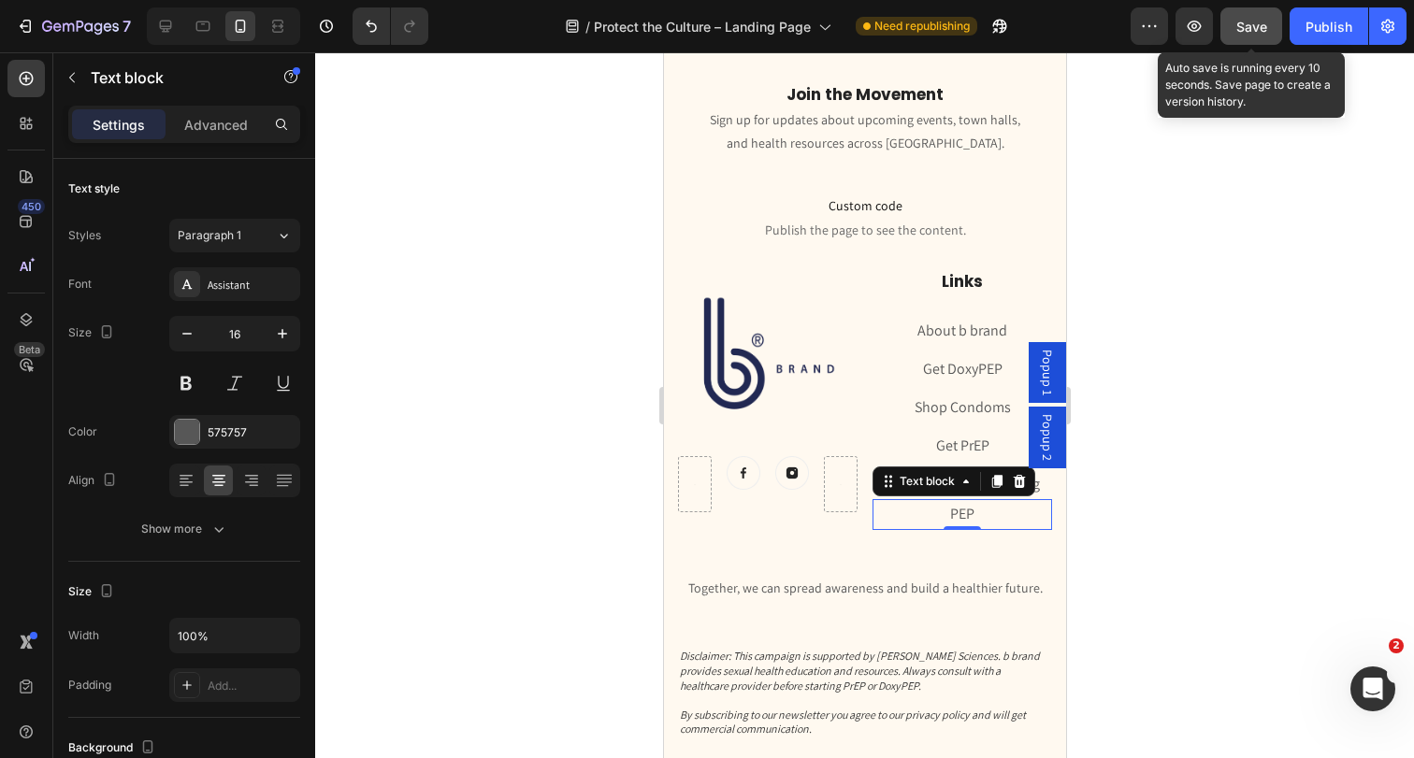
click at [1248, 34] on span "Save" at bounding box center [1251, 27] width 31 height 16
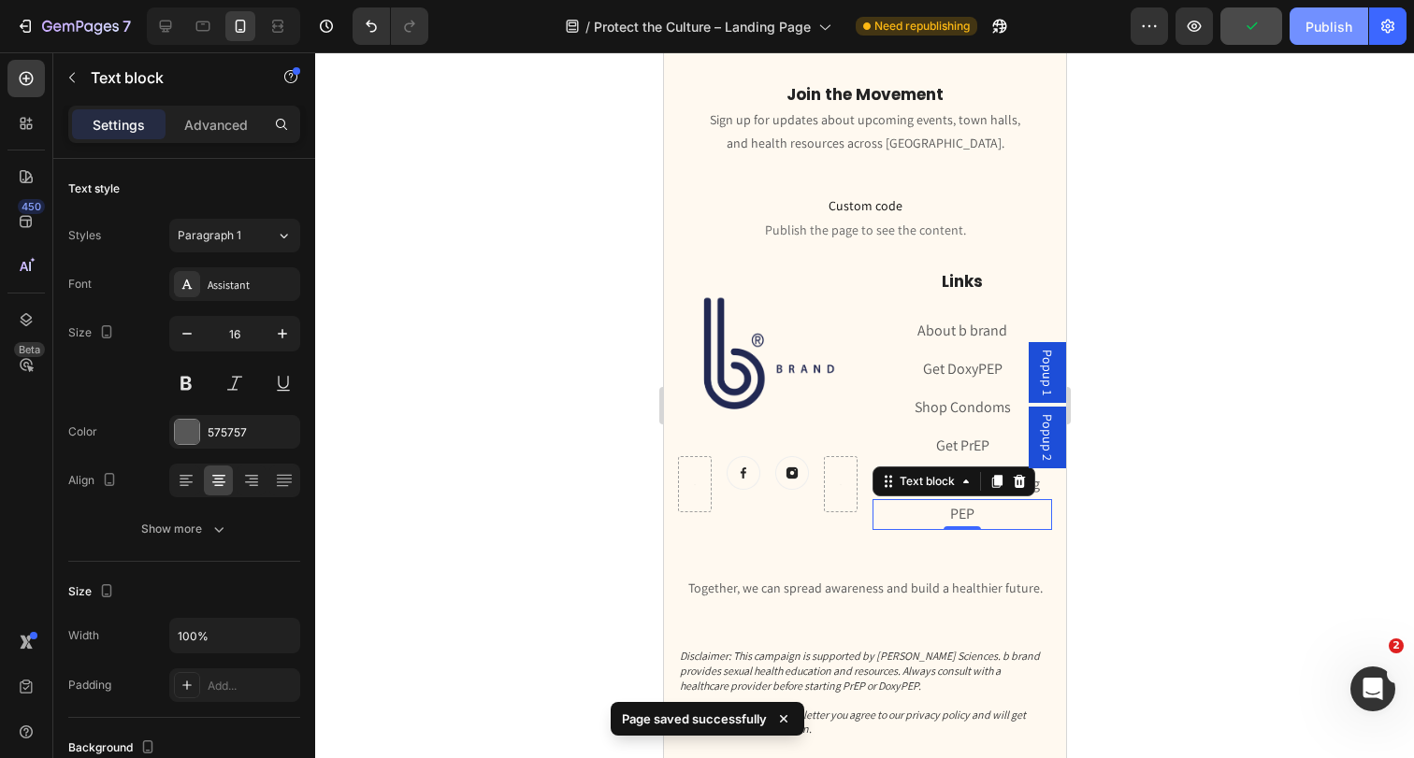
click at [1331, 42] on button "Publish" at bounding box center [1328, 25] width 79 height 37
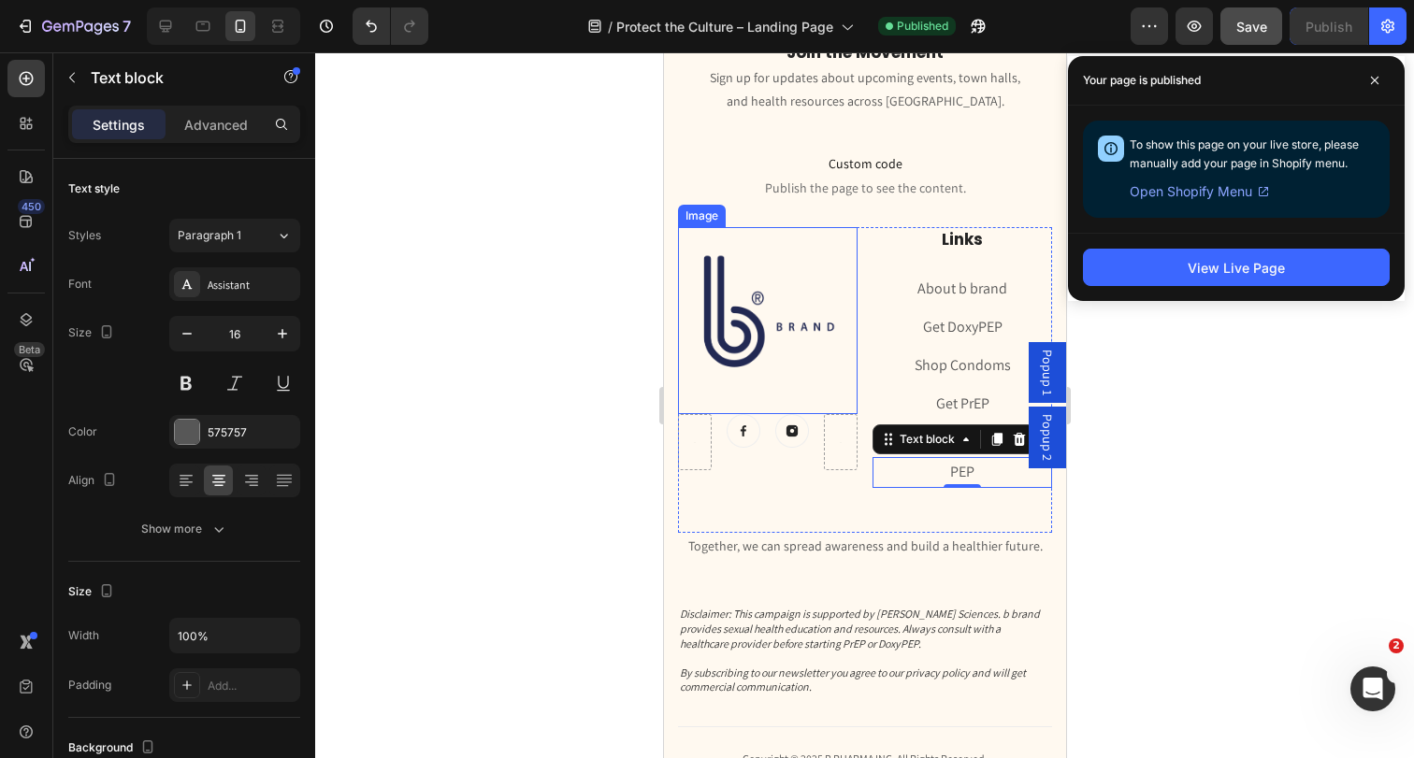
scroll to position [5219, 0]
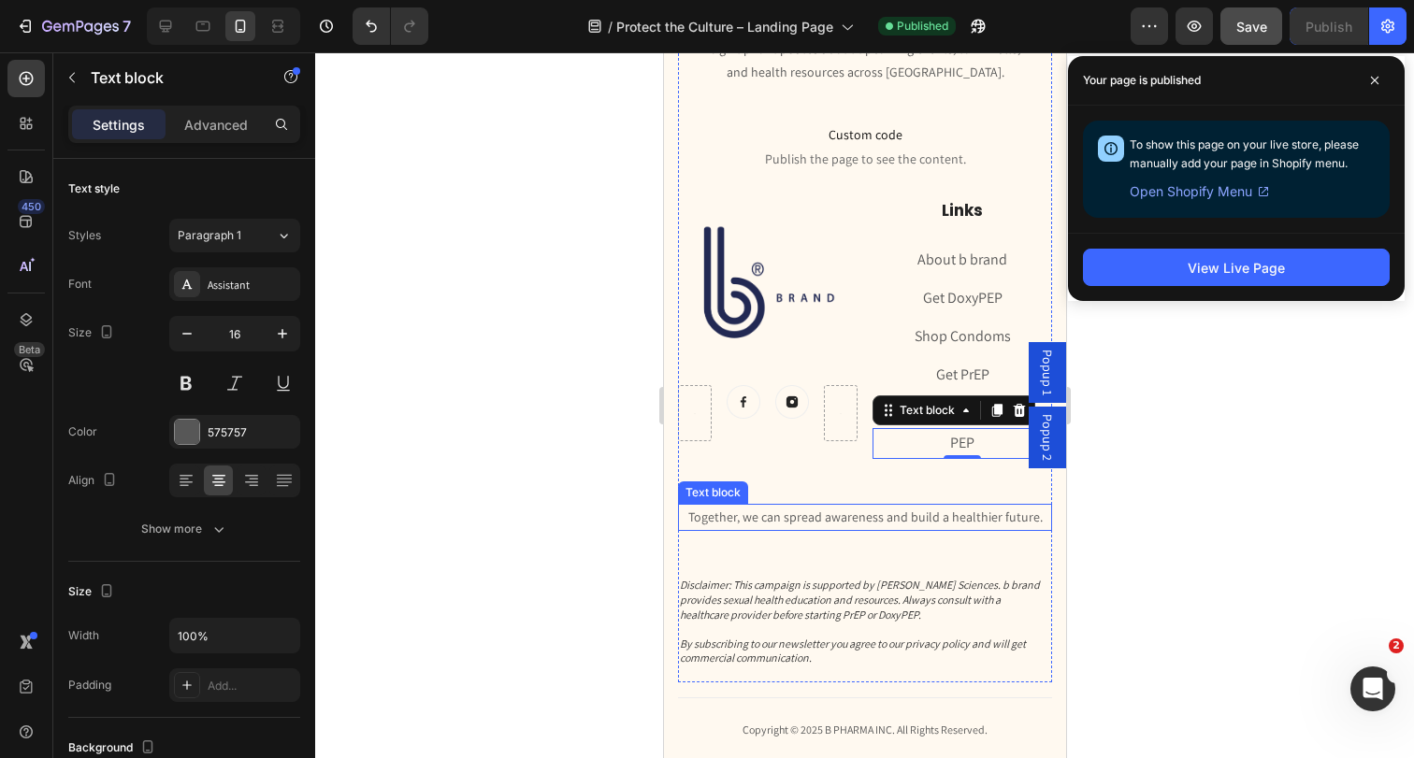
click at [767, 521] on p "Together, we can spread awareness and build a healthier future." at bounding box center [864, 517] width 370 height 23
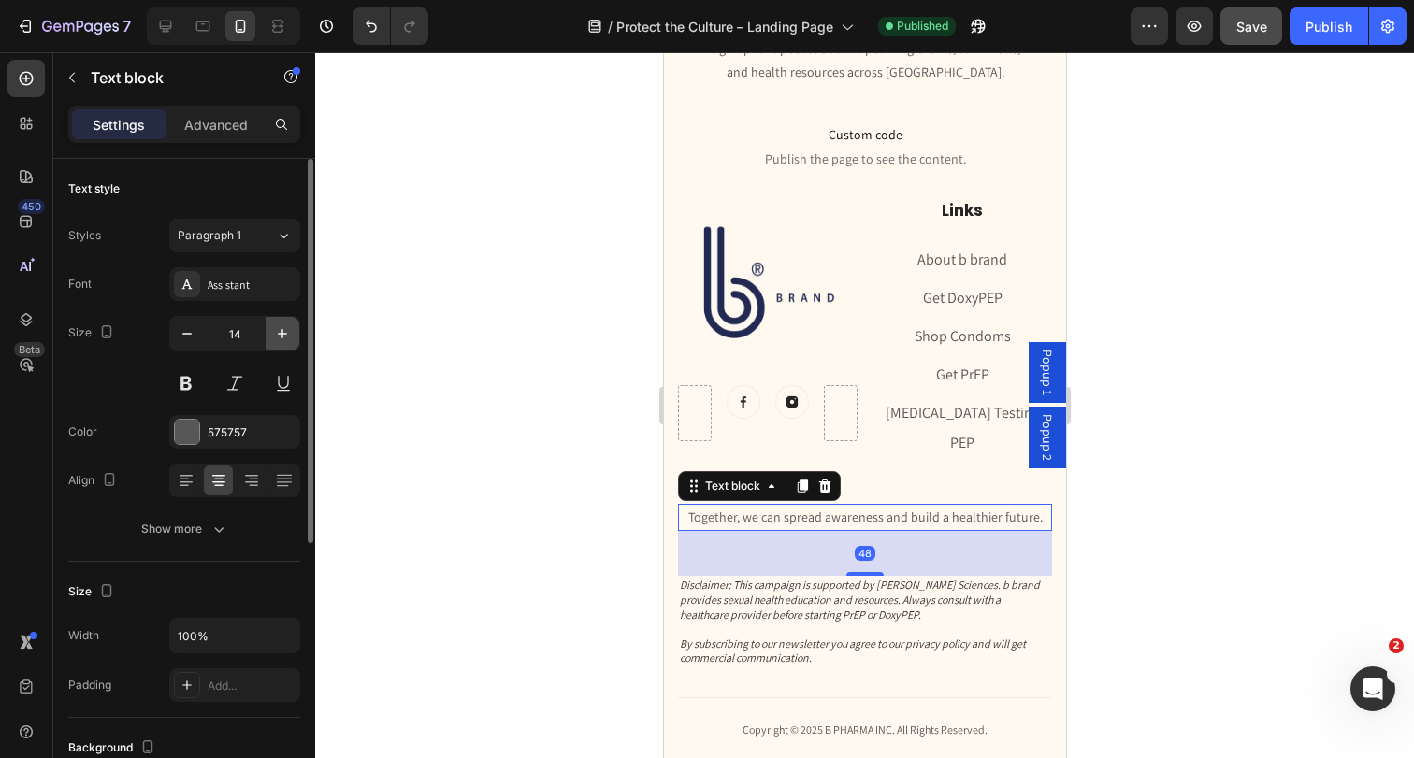
click at [286, 340] on icon "button" at bounding box center [282, 333] width 19 height 19
type input "16"
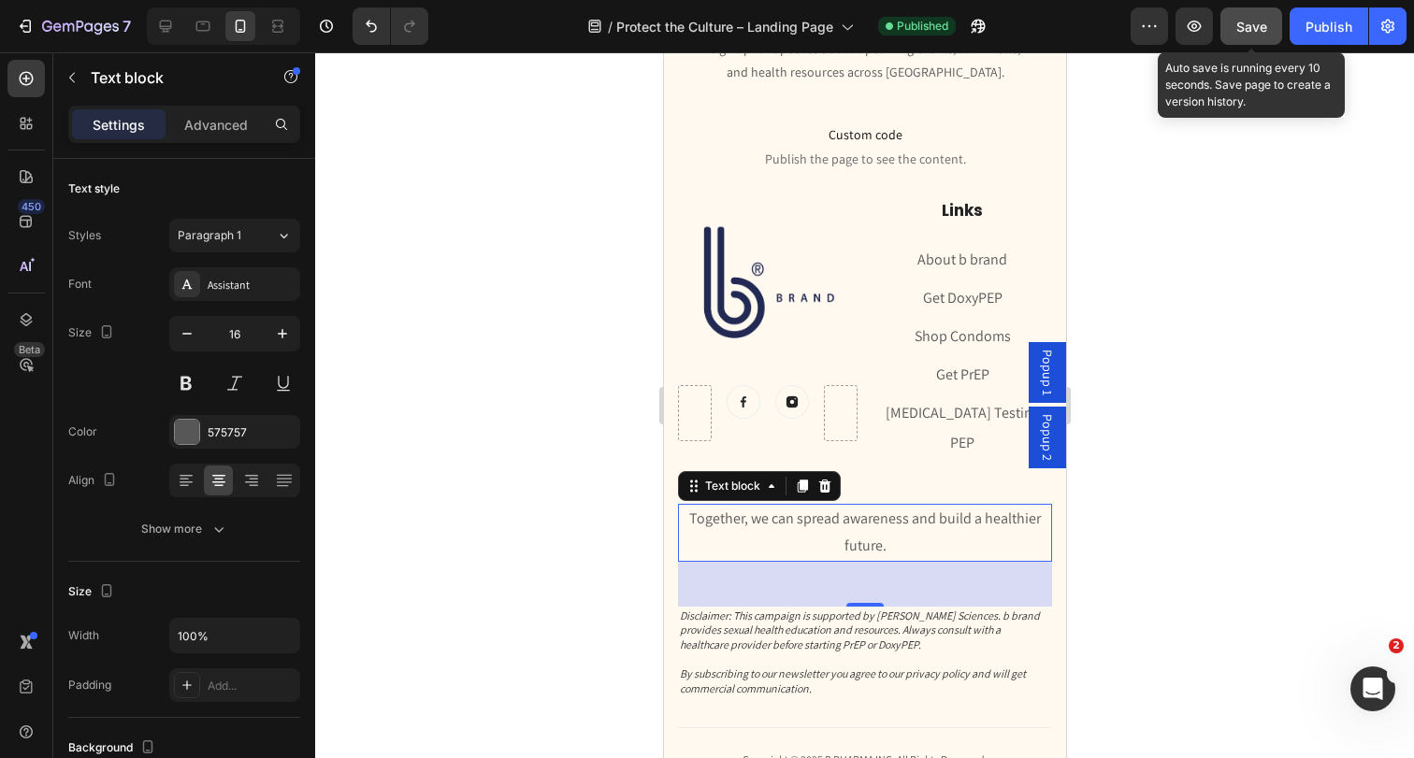
click at [1274, 36] on button "Save" at bounding box center [1251, 25] width 62 height 37
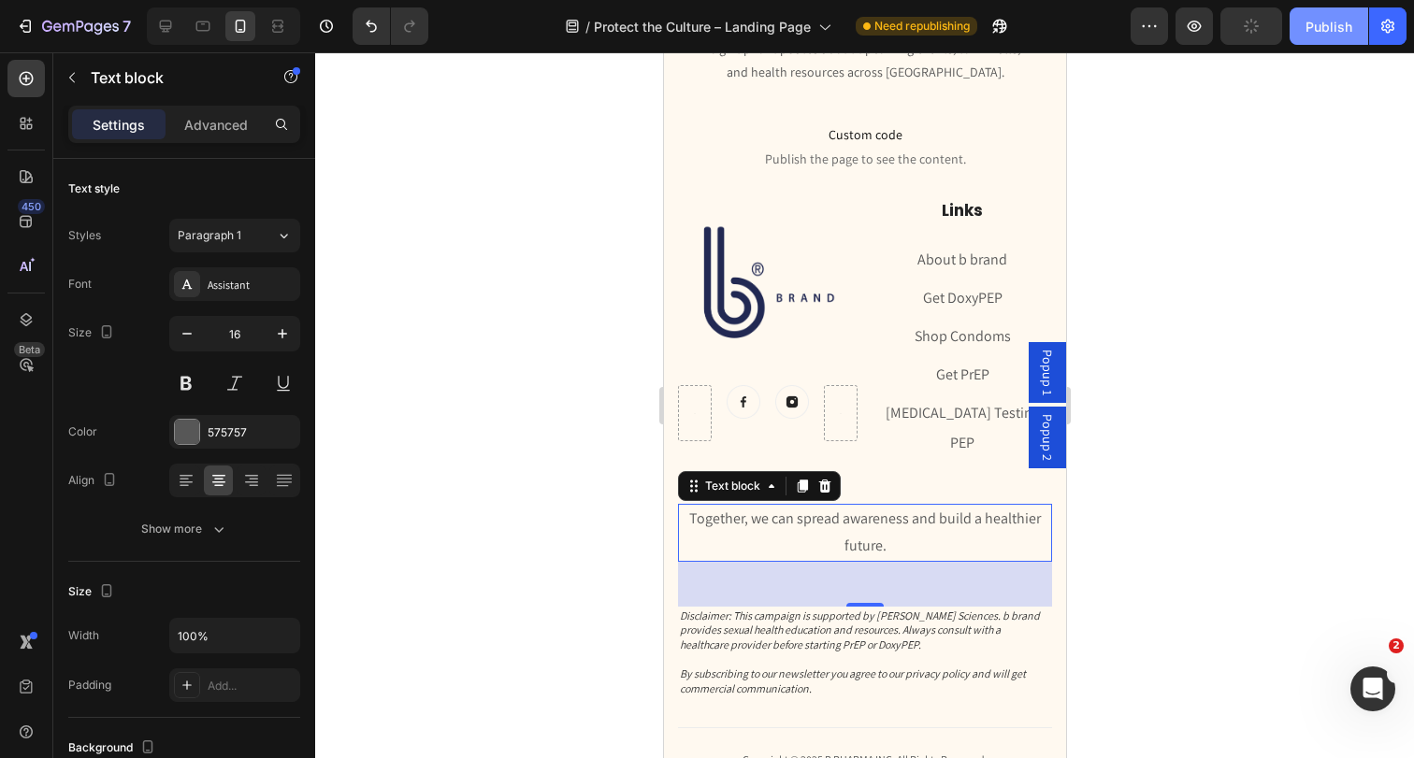
click at [1301, 36] on button "Publish" at bounding box center [1328, 25] width 79 height 37
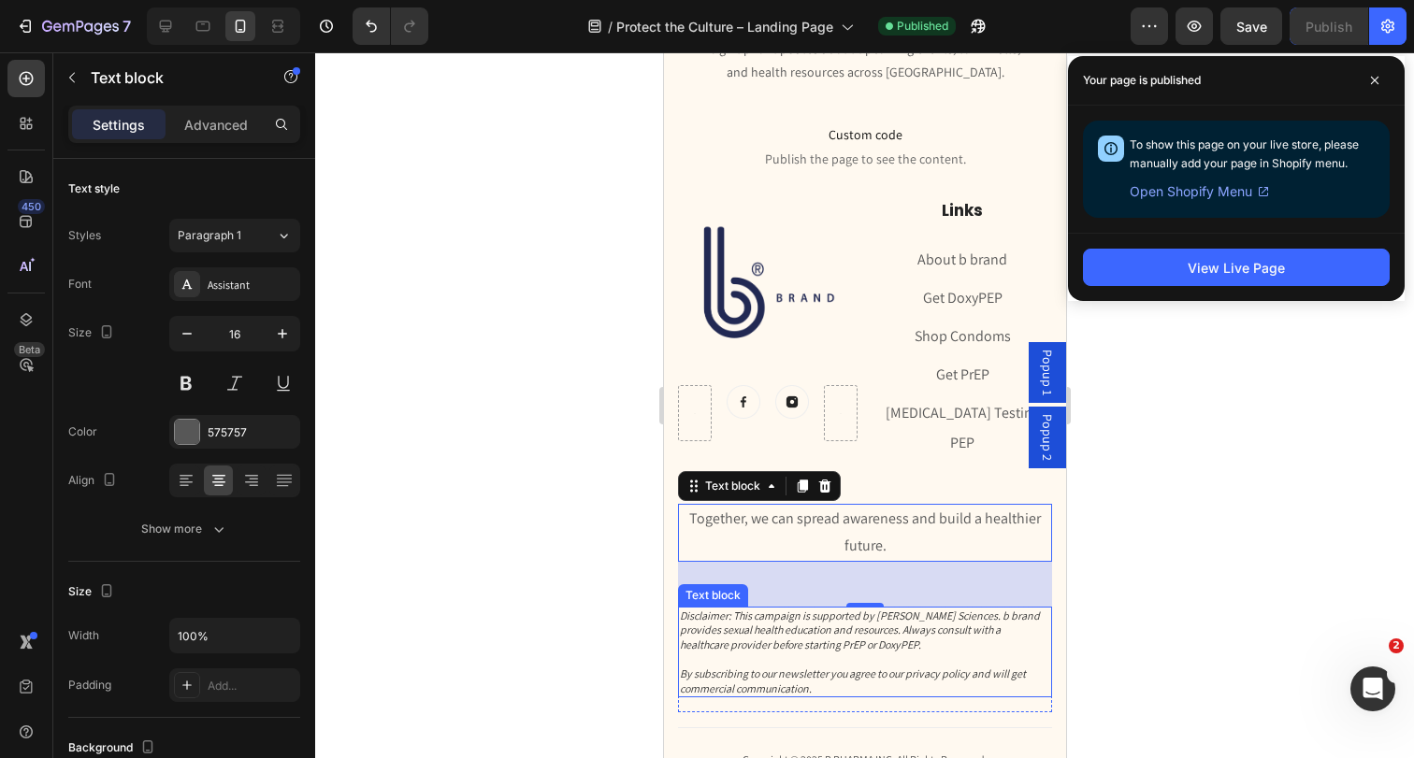
click at [790, 637] on p "Disclaimer: This campaign is supported by [PERSON_NAME] Sciences. b brand provi…" at bounding box center [864, 653] width 370 height 88
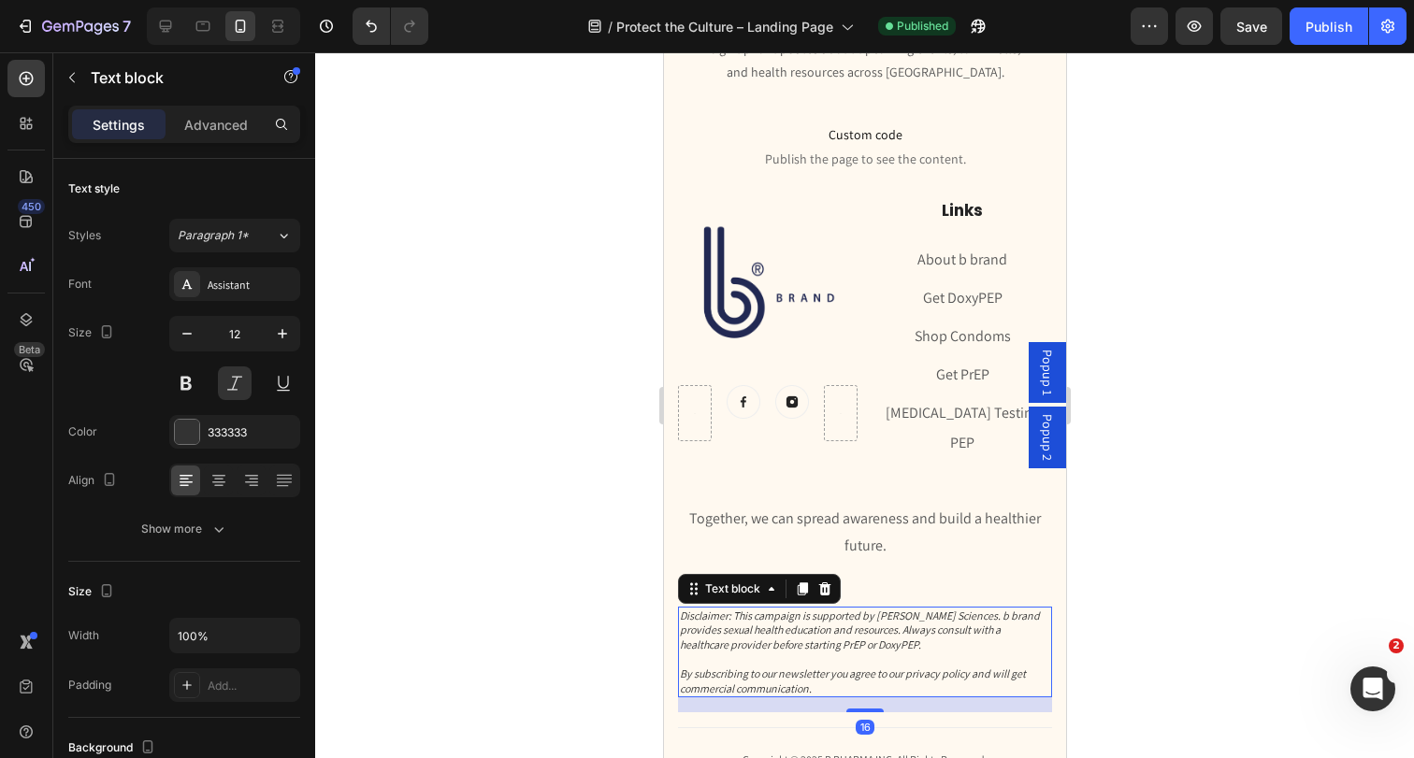
click at [792, 635] on p "Disclaimer: This campaign is supported by [PERSON_NAME] Sciences. b brand provi…" at bounding box center [864, 653] width 370 height 88
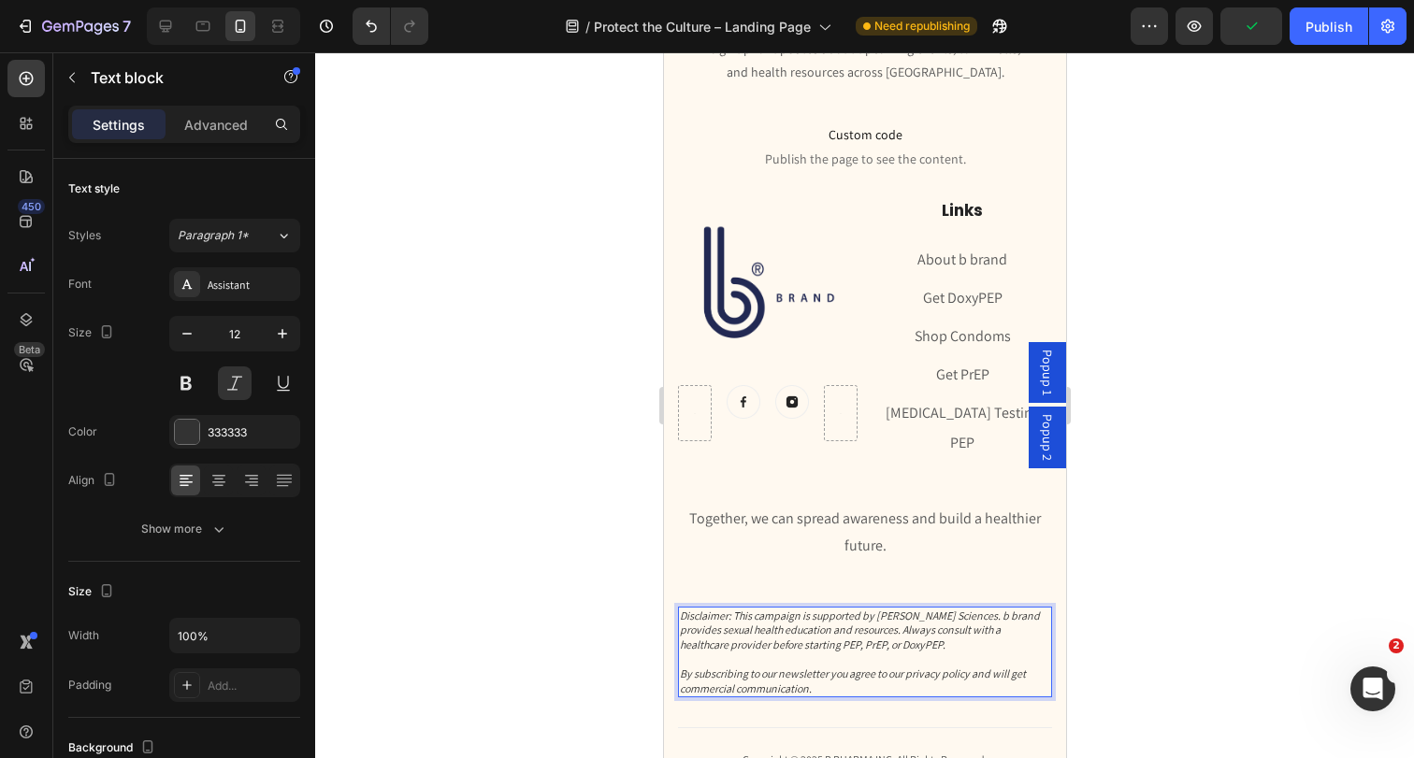
click at [1239, 47] on div "7 Version history / Protect the Culture – Landing Page Need republishing Previe…" at bounding box center [707, 26] width 1414 height 53
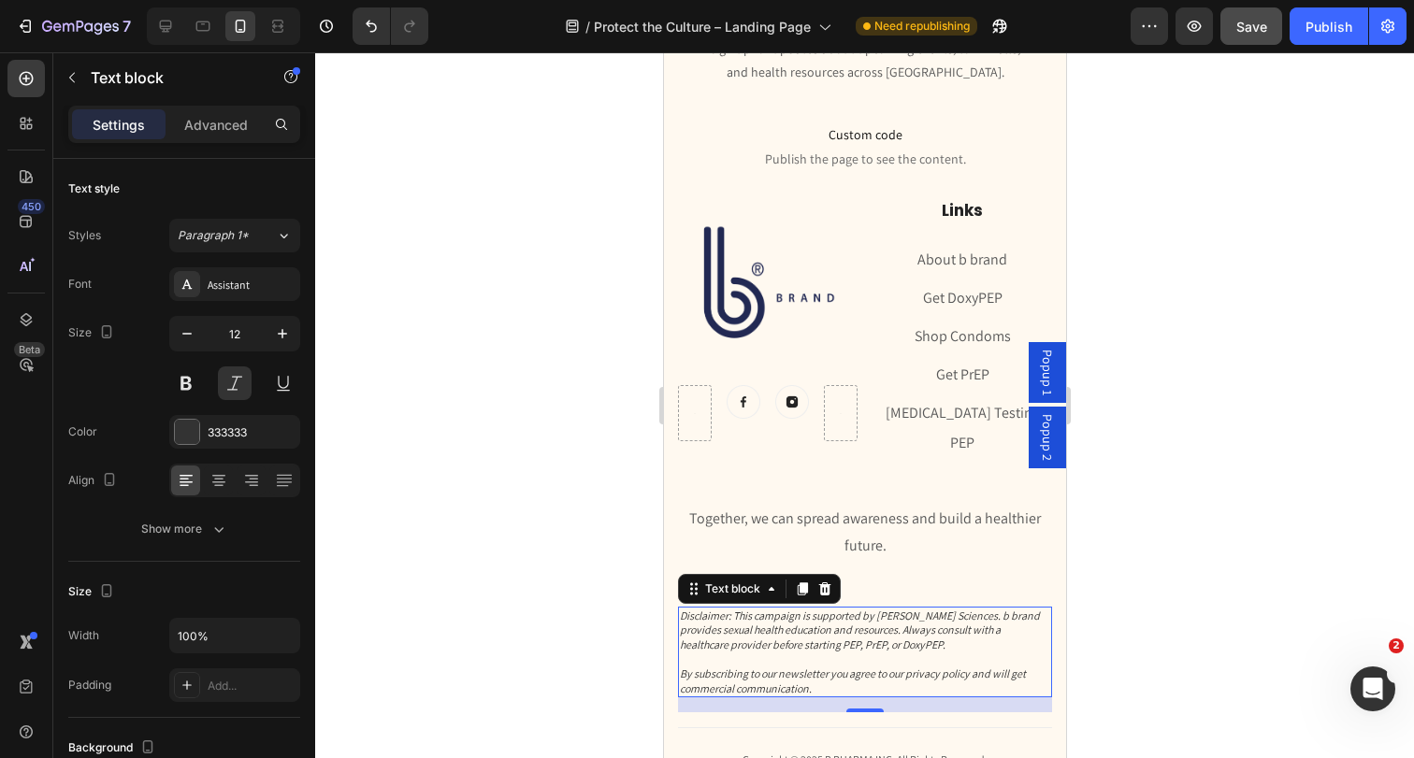
click at [1250, 44] on button "Save" at bounding box center [1251, 25] width 62 height 37
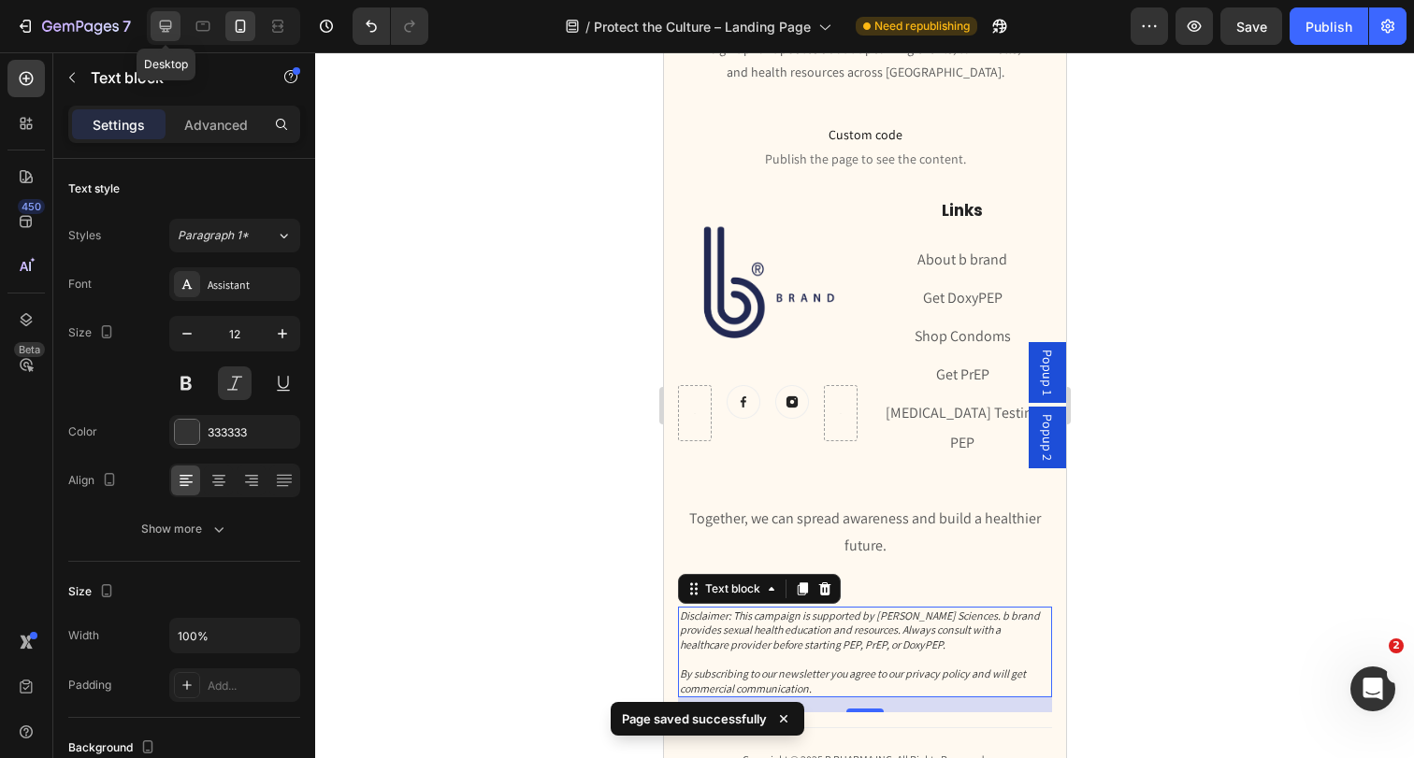
click at [162, 30] on icon at bounding box center [165, 26] width 19 height 19
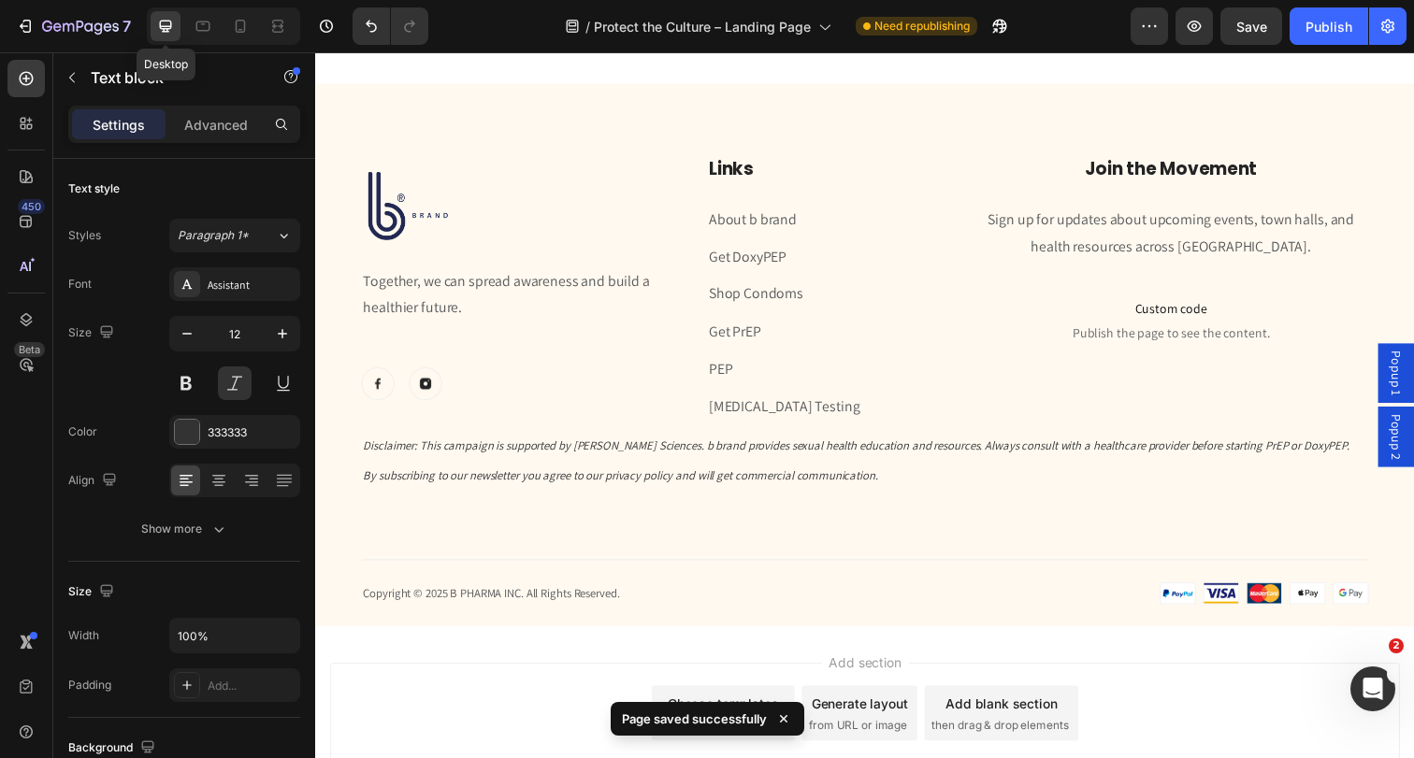
type input "13"
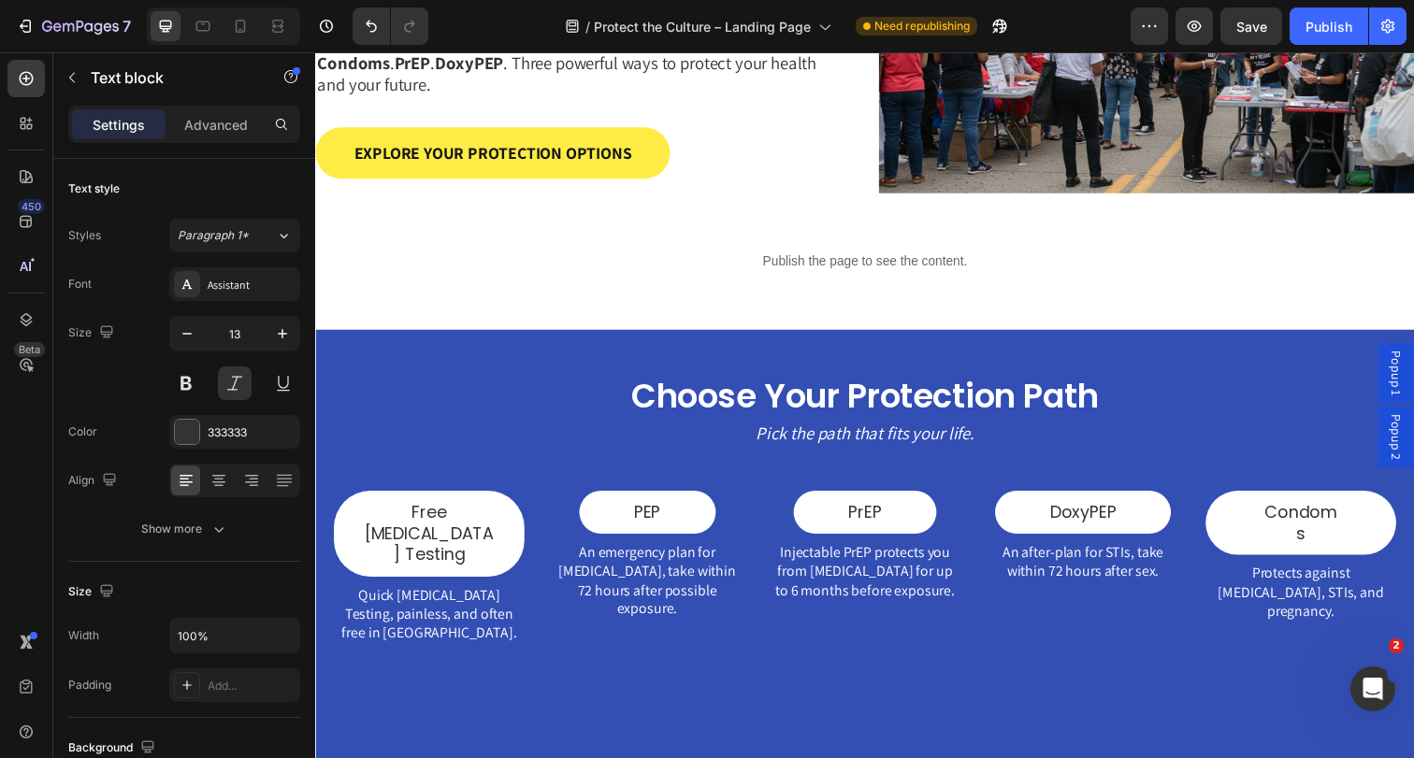
scroll to position [528, 0]
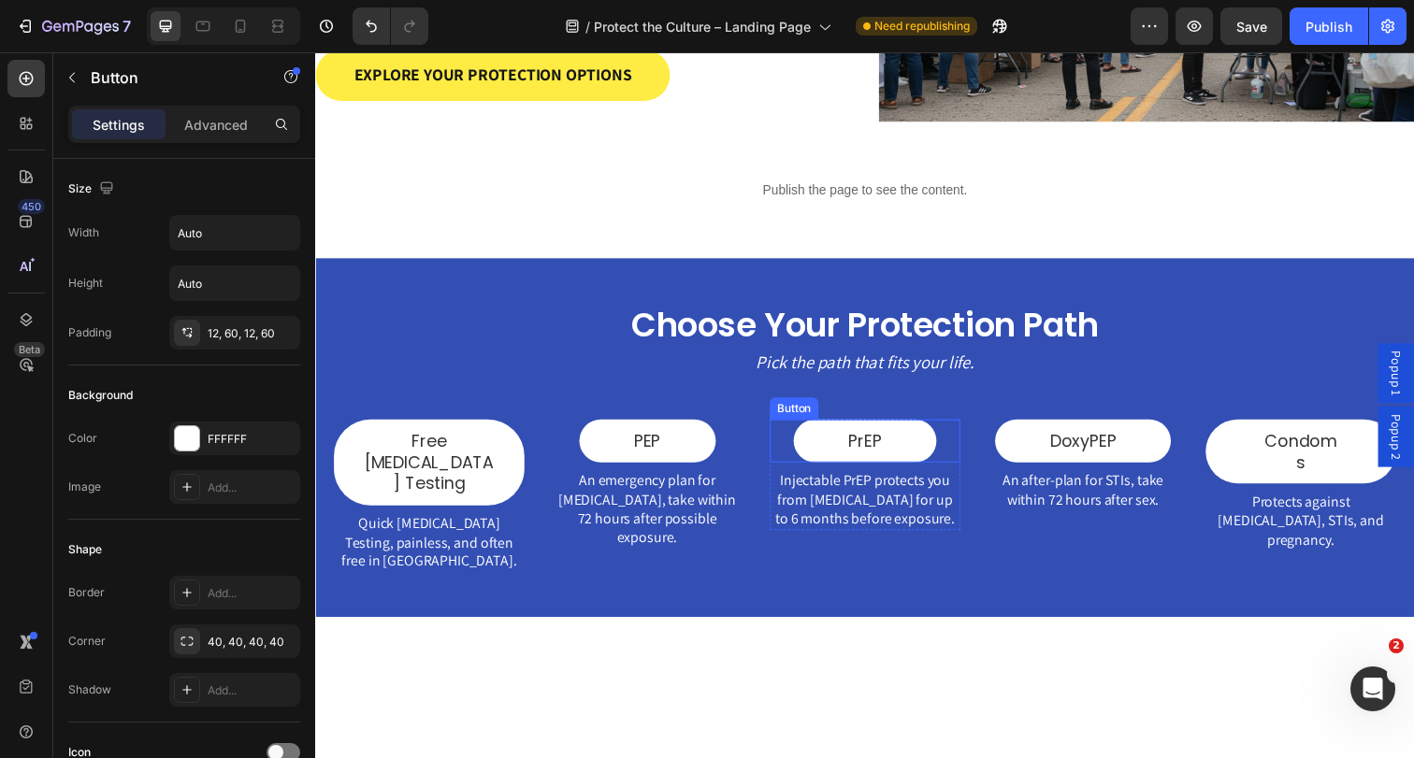
click at [959, 445] on div "PrEP Button" at bounding box center [876, 449] width 194 height 44
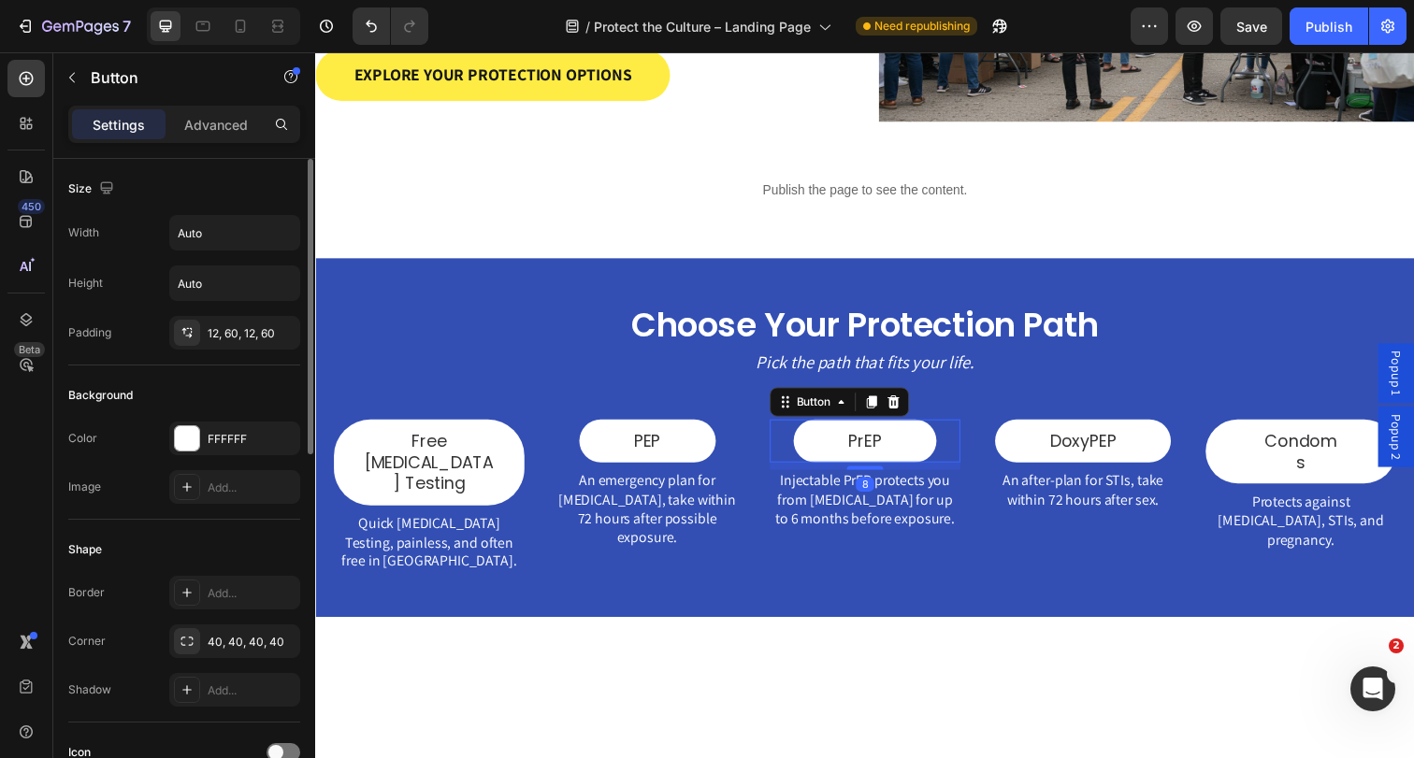
scroll to position [785, 0]
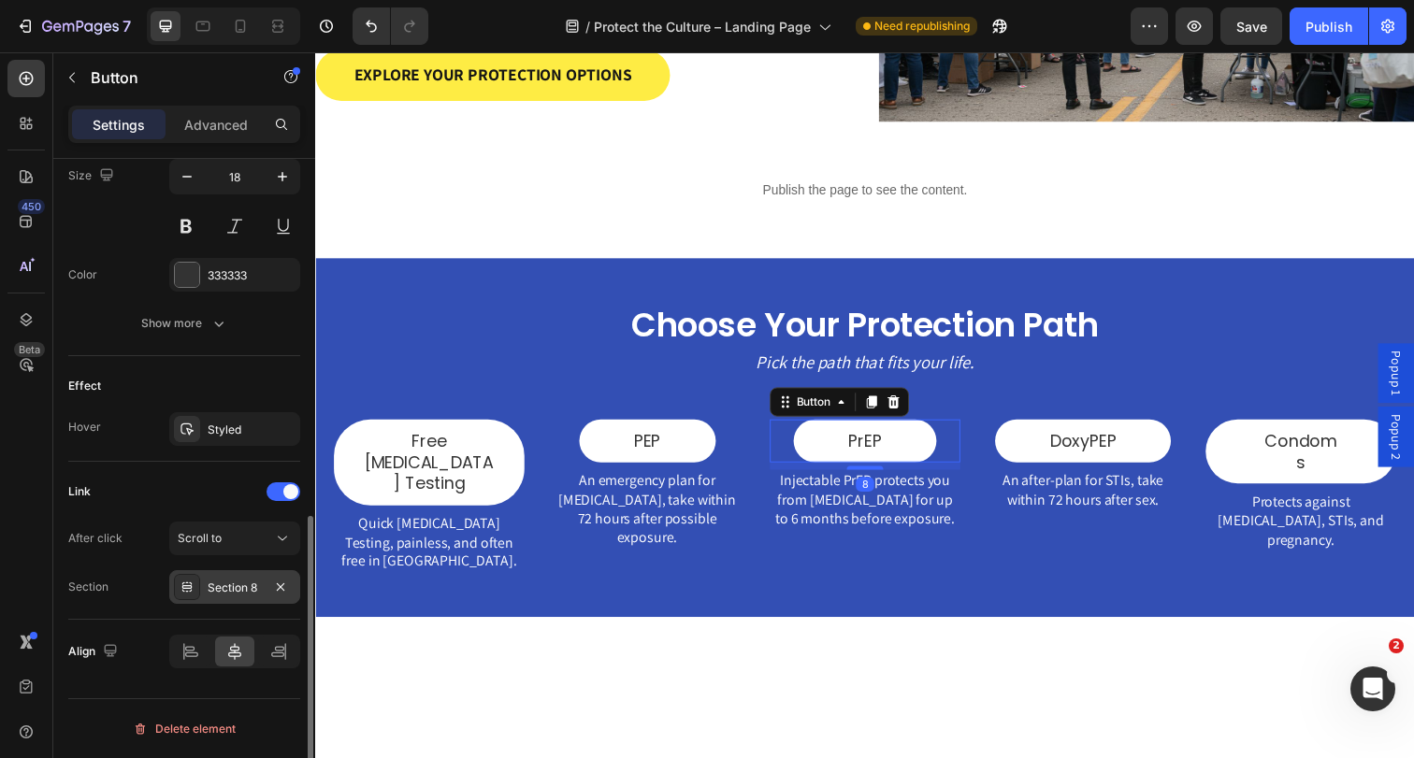
click at [221, 578] on div "Section 8" at bounding box center [234, 587] width 131 height 34
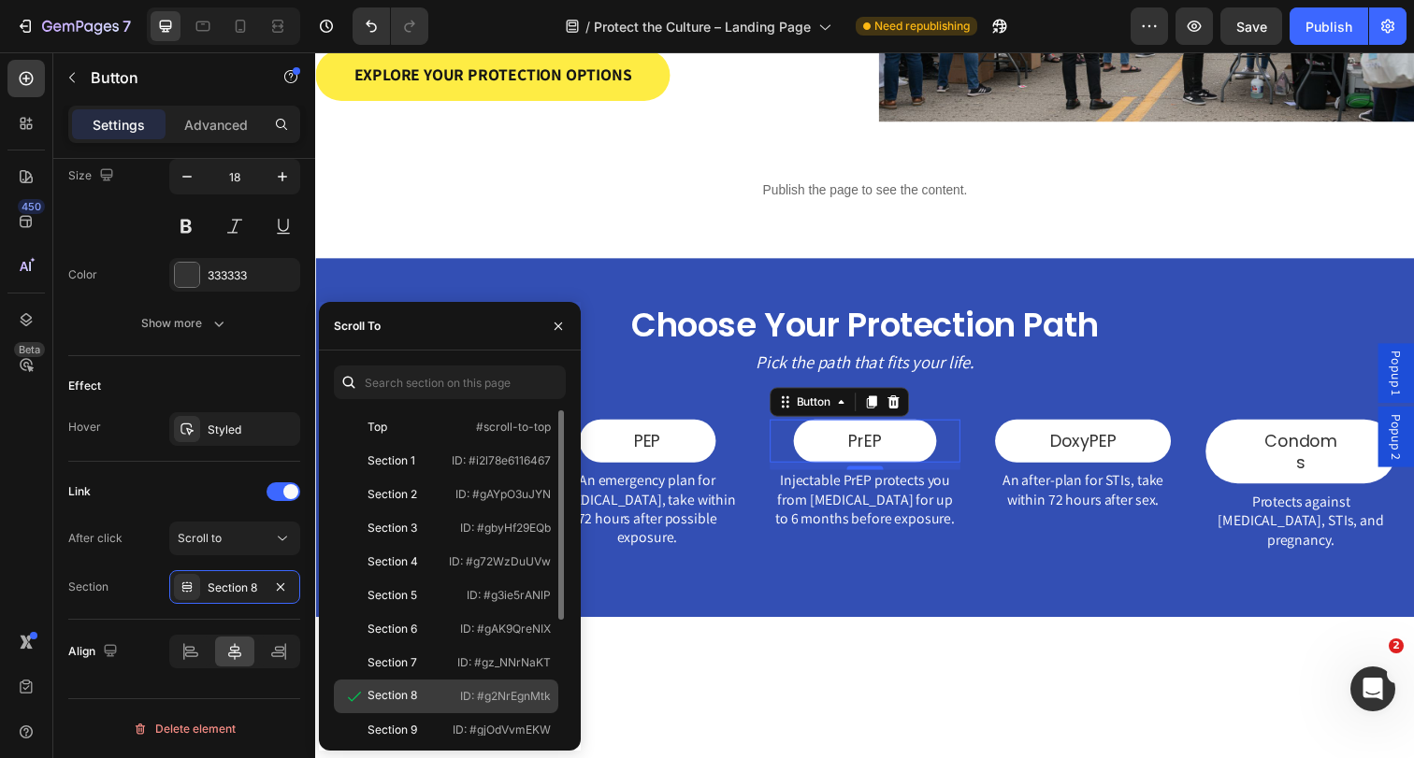
drag, startPoint x: 477, startPoint y: 697, endPoint x: 550, endPoint y: 696, distance: 72.9
click at [550, 696] on p "ID: #g2NrEgnMtk" at bounding box center [505, 696] width 91 height 17
copy p "#g2NrEgnMtk"
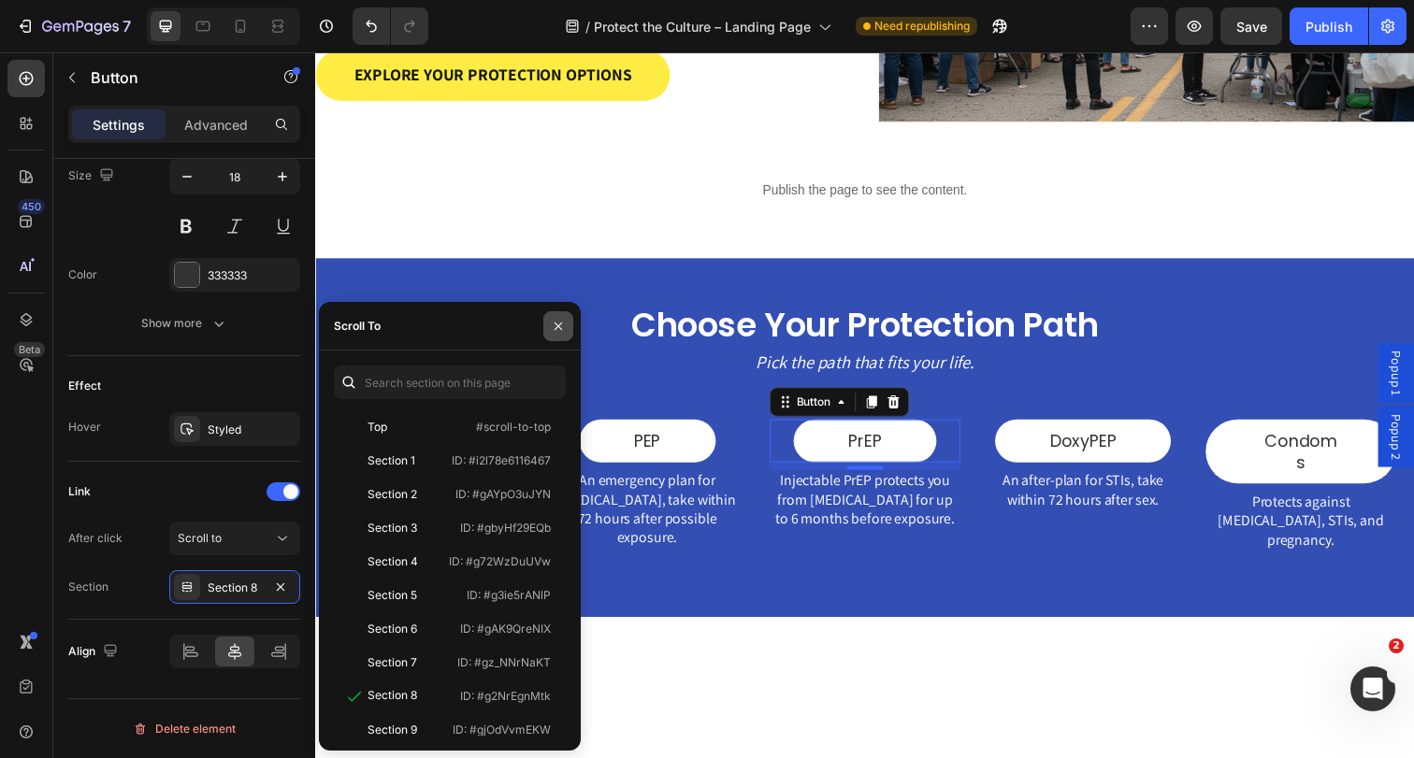
click at [561, 329] on icon "button" at bounding box center [557, 325] width 7 height 7
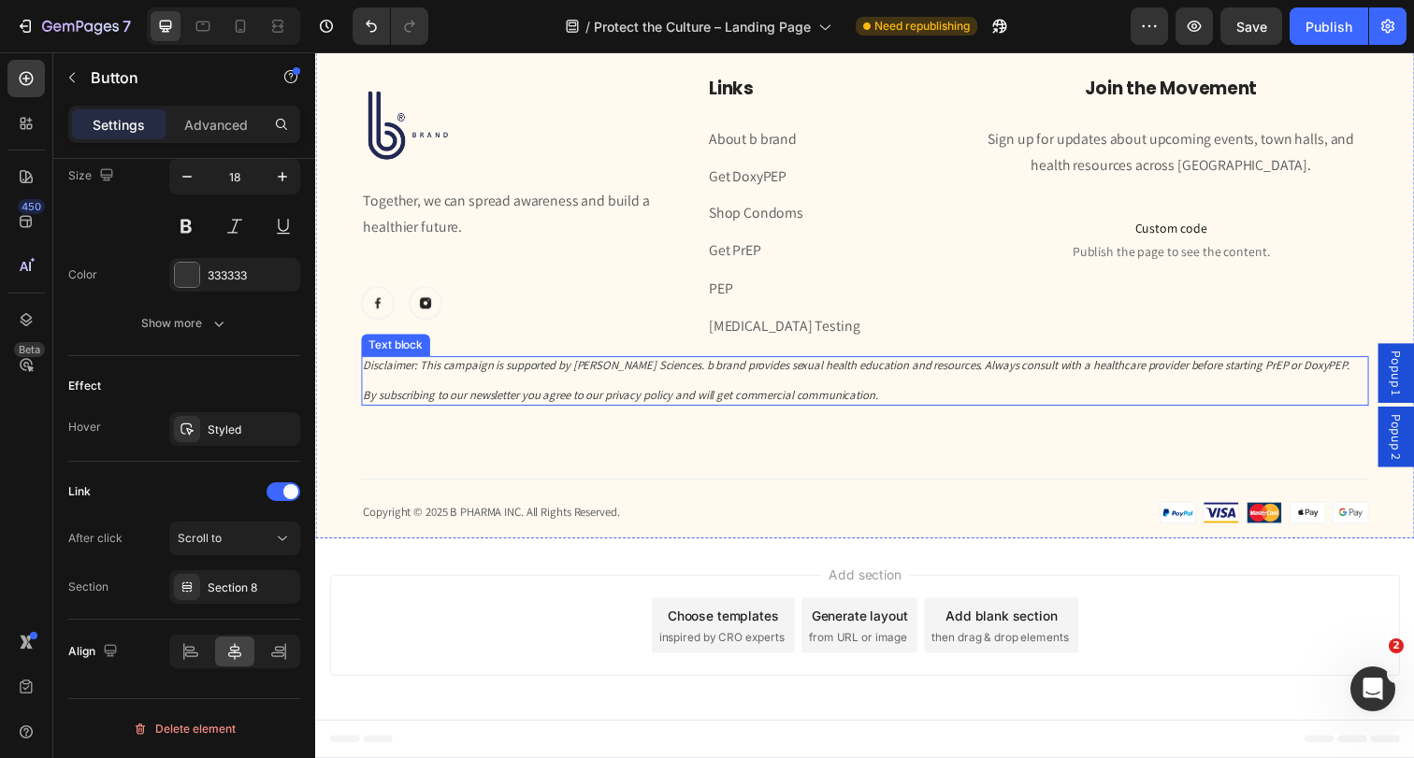
scroll to position [5062, 0]
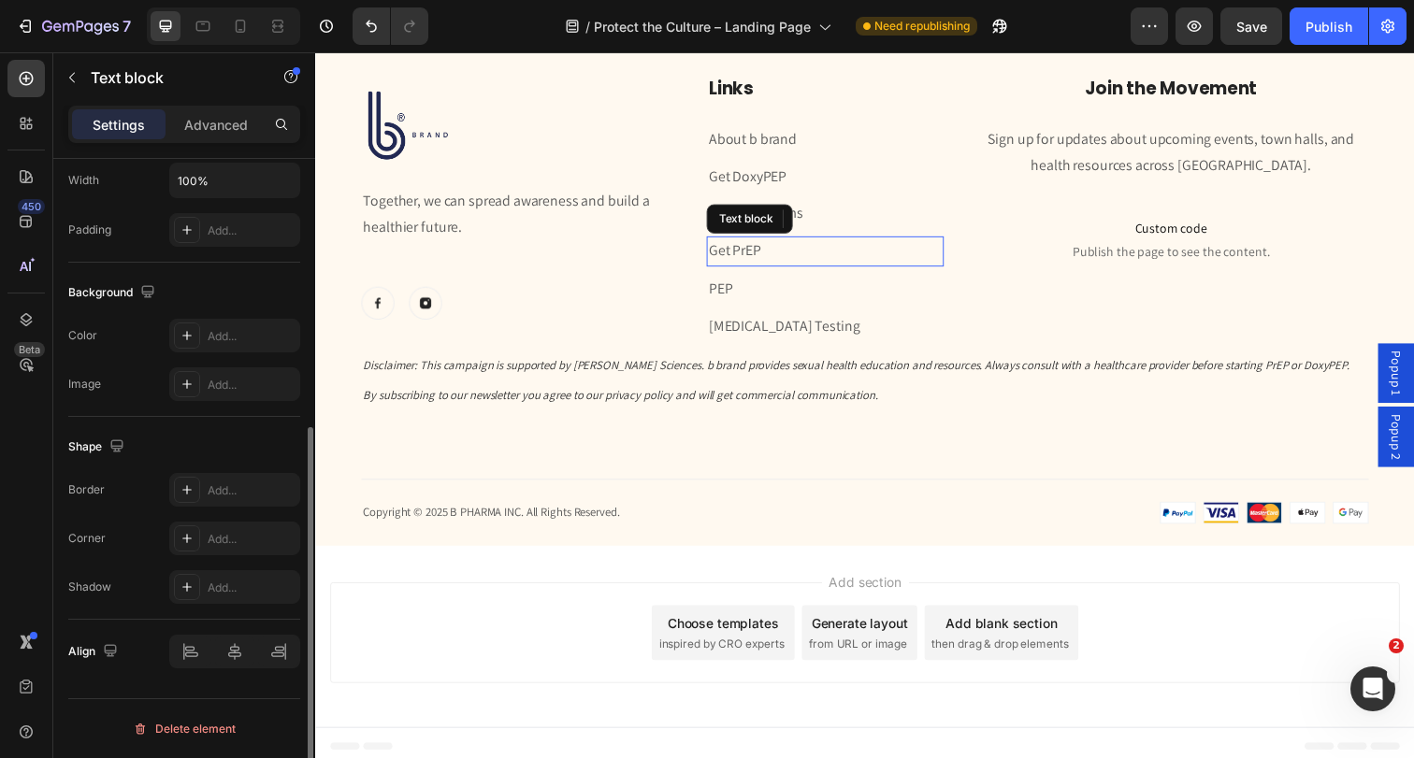
click at [806, 248] on p "Get PrEP" at bounding box center [835, 255] width 238 height 27
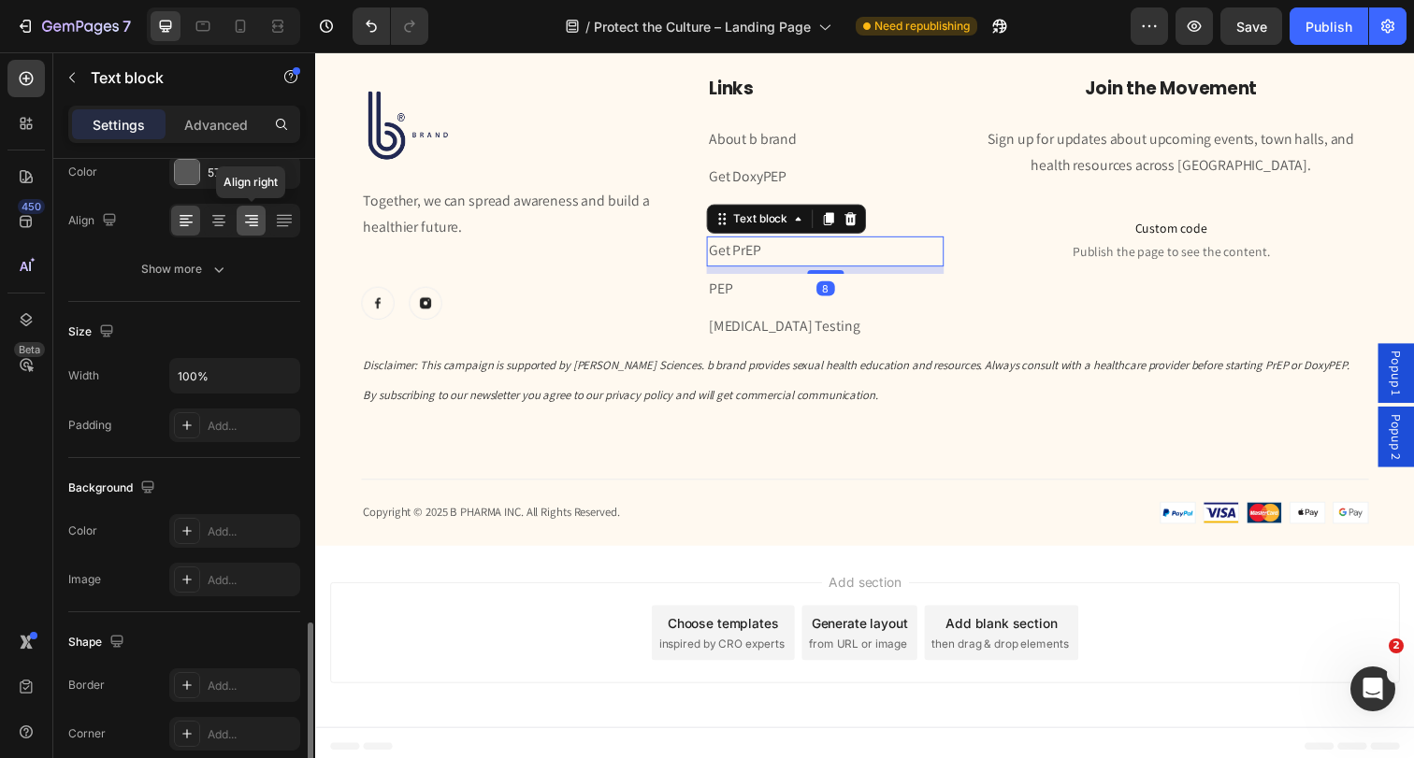
scroll to position [455, 0]
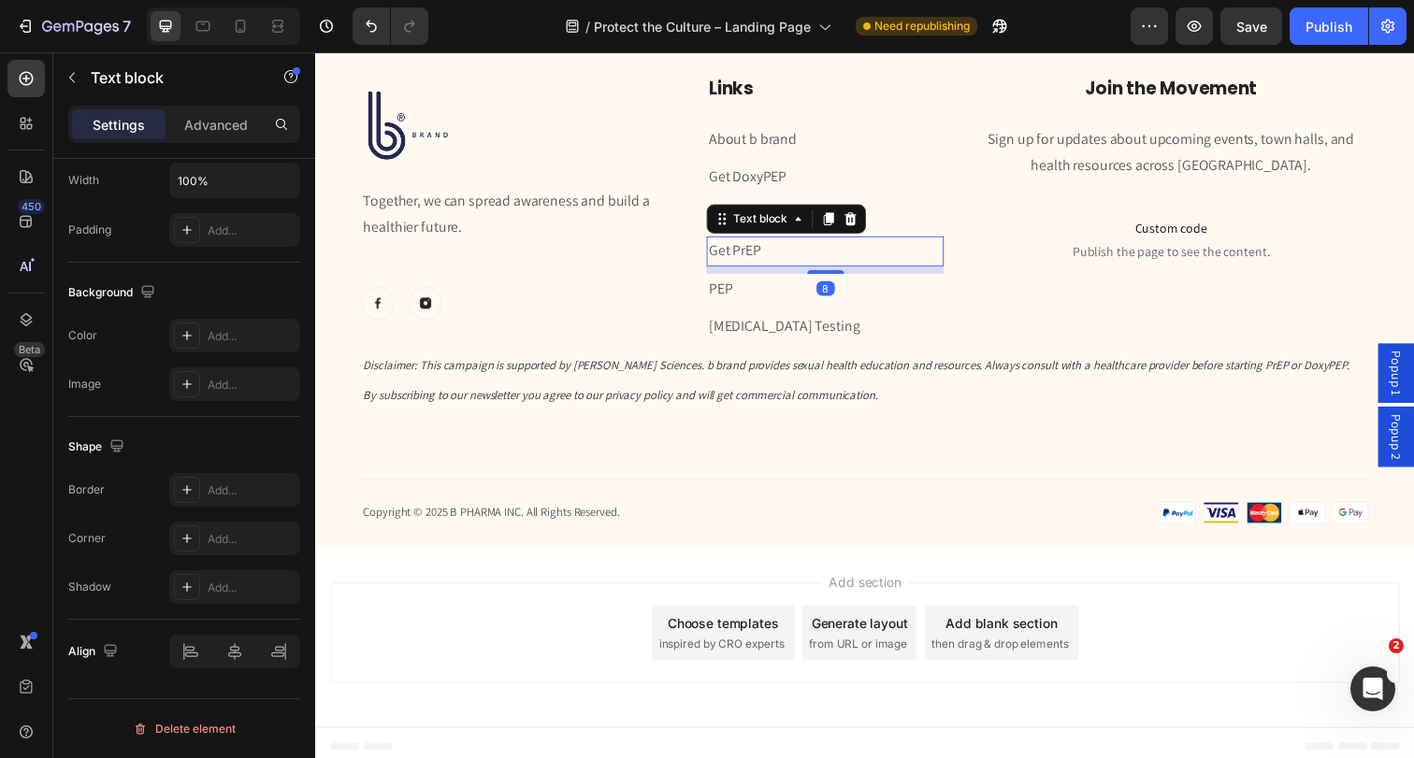
click at [749, 257] on link "Get PrEP" at bounding box center [742, 255] width 53 height 20
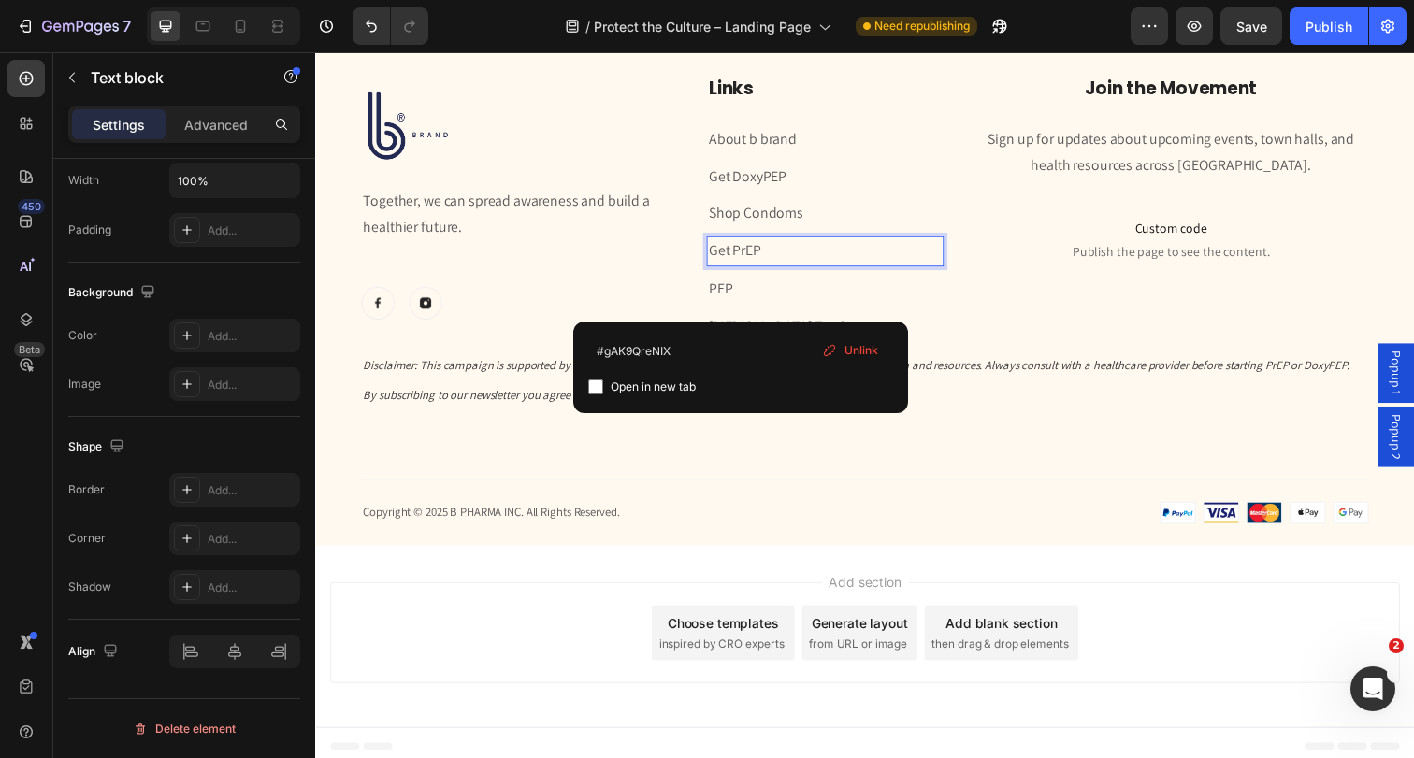
click at [749, 257] on link "Get PrEP" at bounding box center [742, 255] width 53 height 20
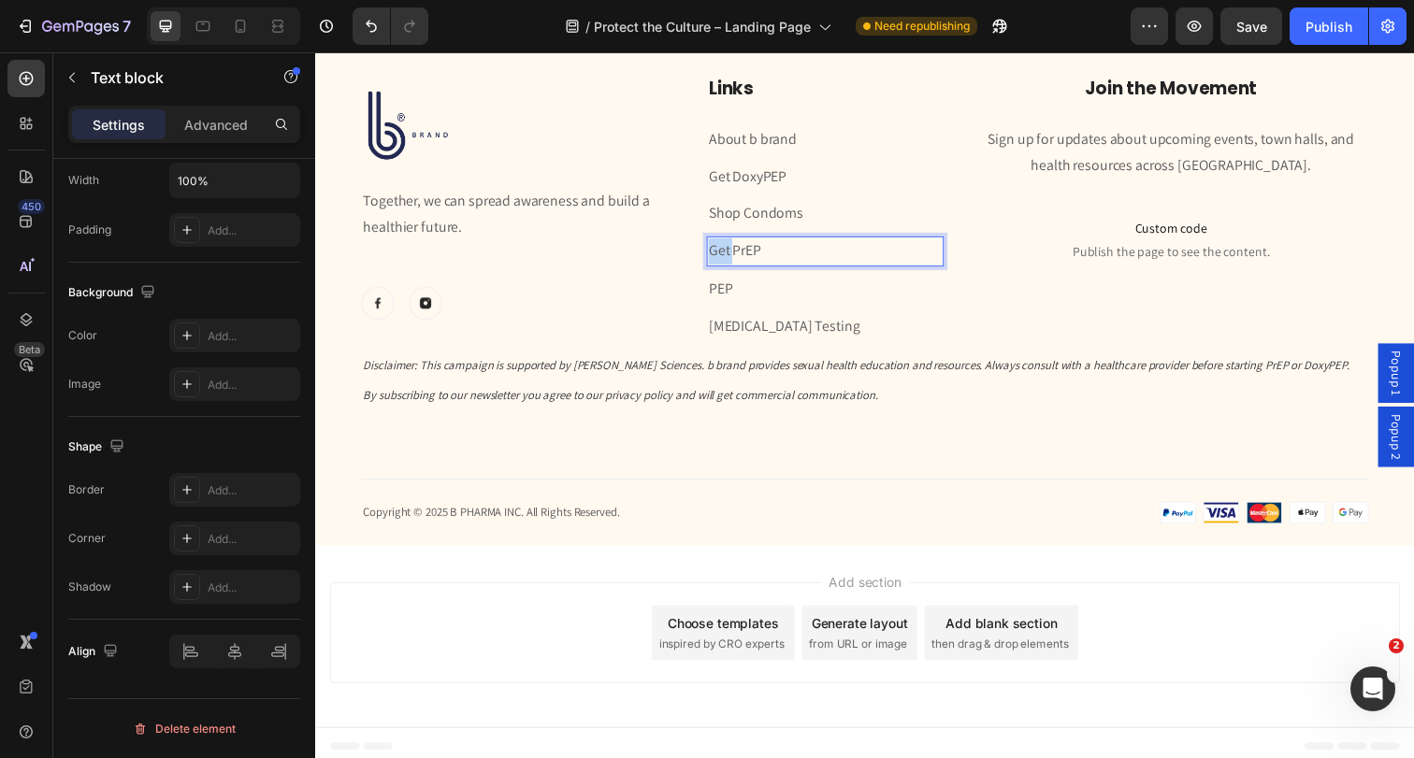
click at [749, 257] on link "Get PrEP" at bounding box center [742, 255] width 53 height 20
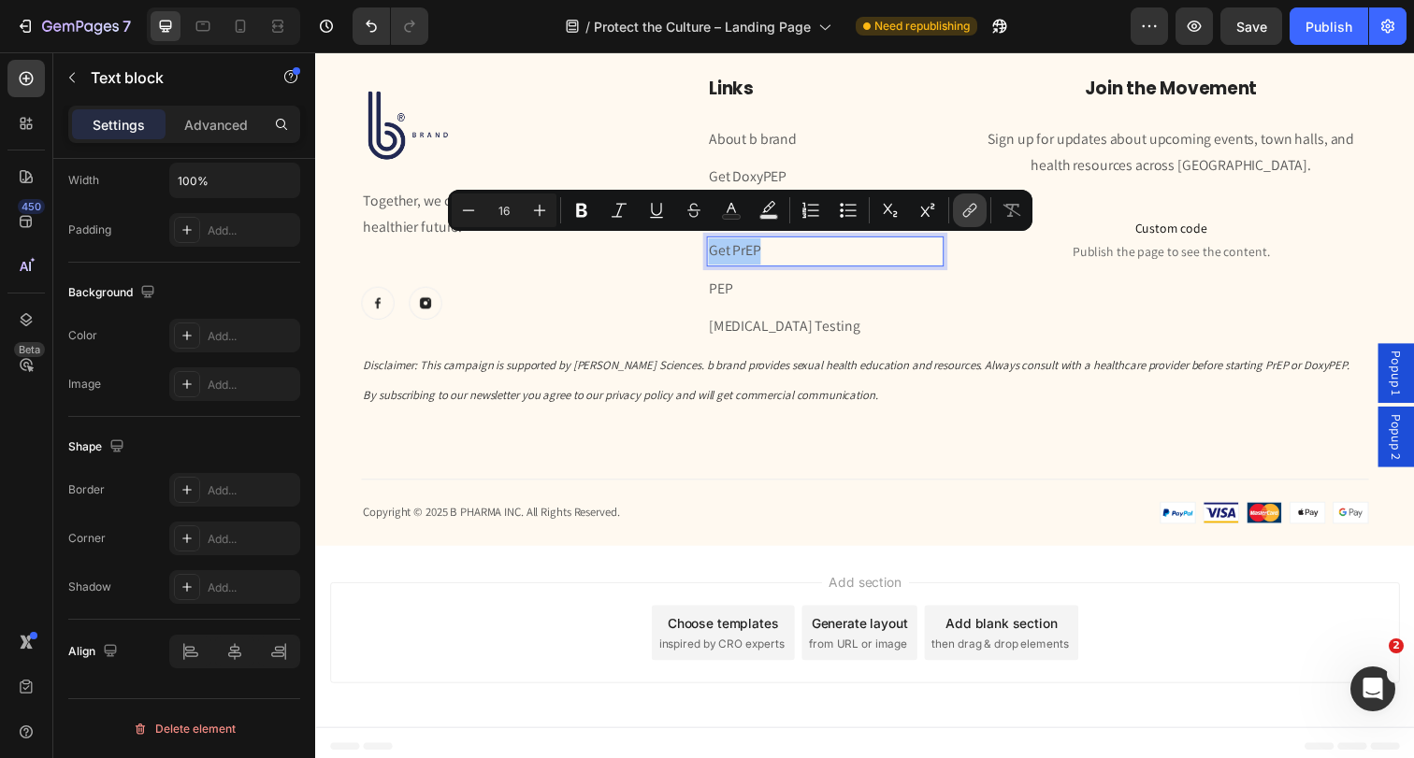
click at [971, 209] on icon "Editor contextual toolbar" at bounding box center [967, 213] width 8 height 9
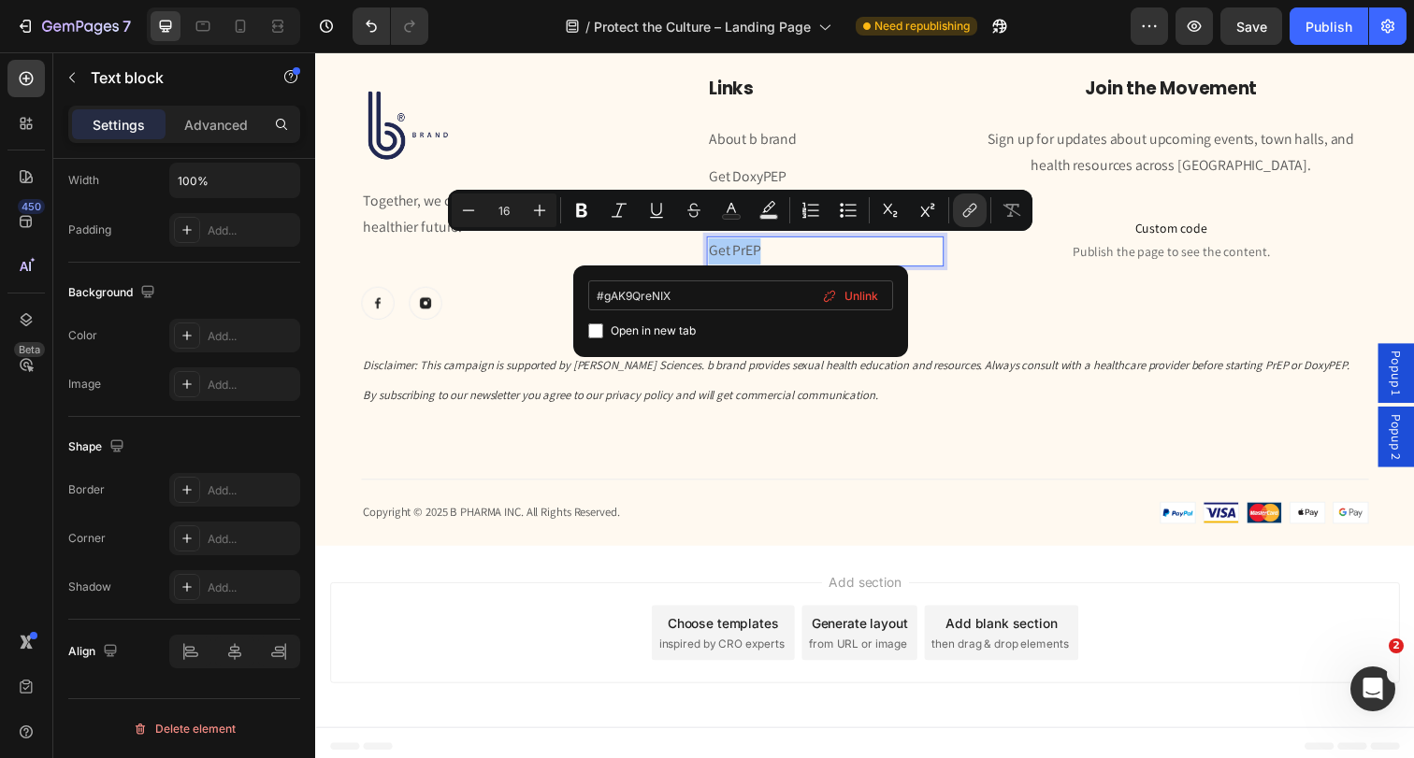
click at [727, 299] on input "#gAK9QreNIX" at bounding box center [740, 296] width 305 height 30
type input "#g2NrEgnMtk"
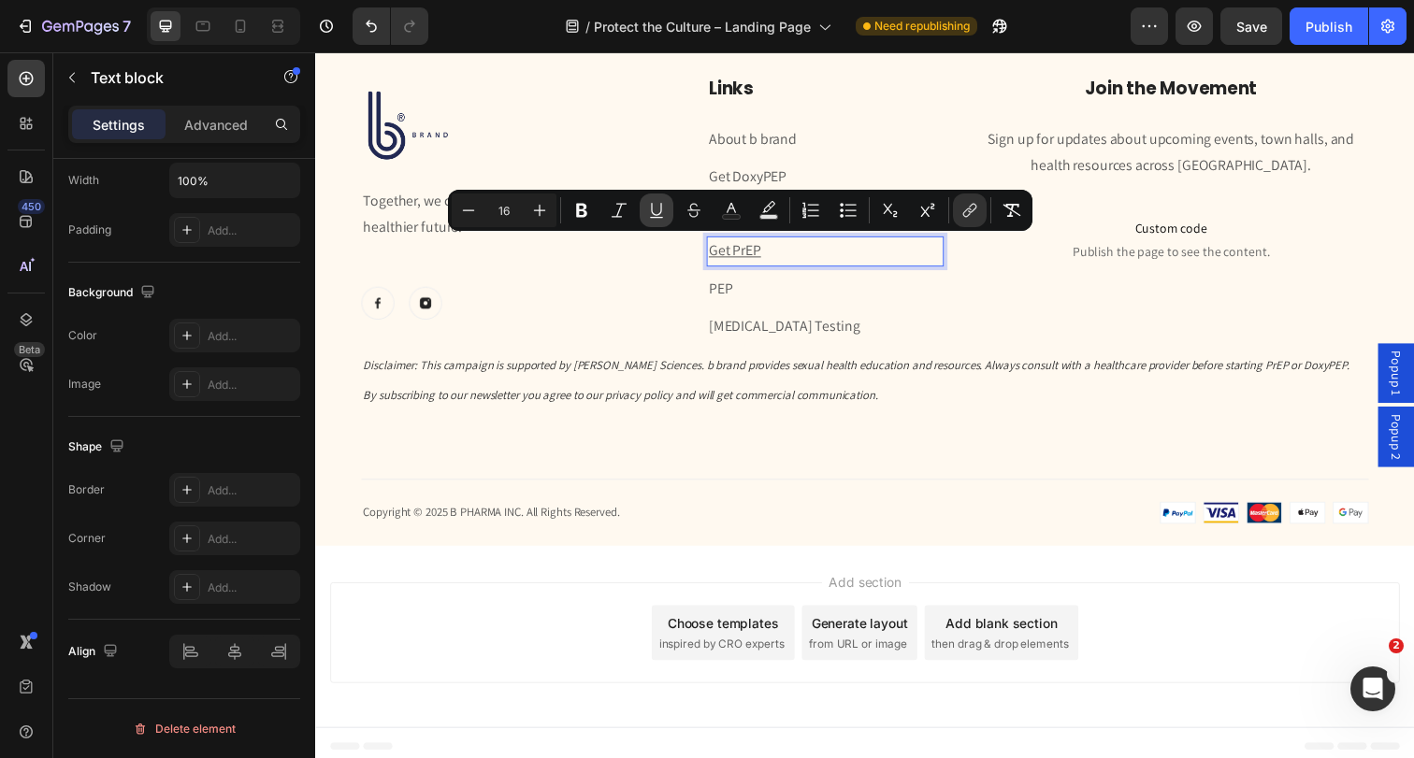
click at [658, 207] on icon "Editor contextual toolbar" at bounding box center [656, 210] width 19 height 19
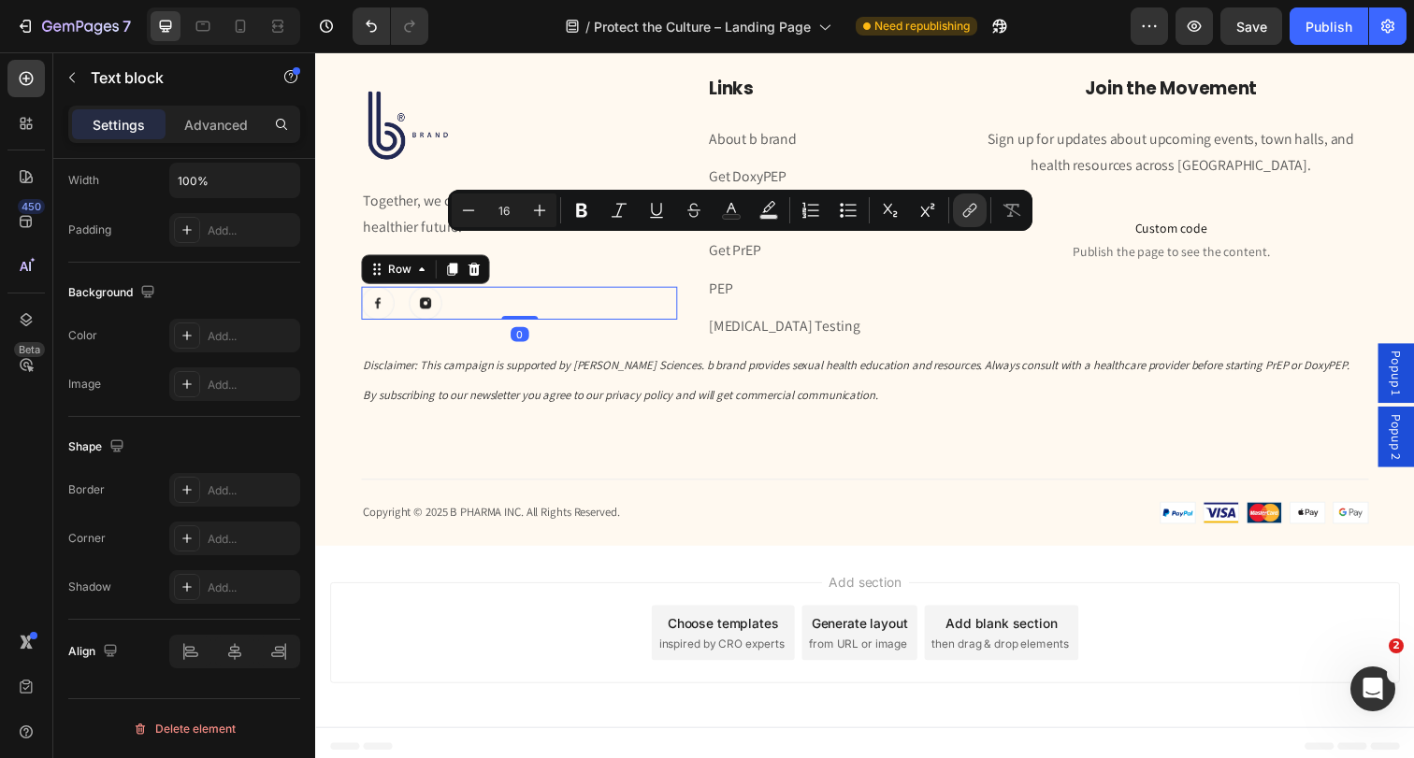
click at [667, 295] on div "Image Image Row 0" at bounding box center [523, 309] width 323 height 34
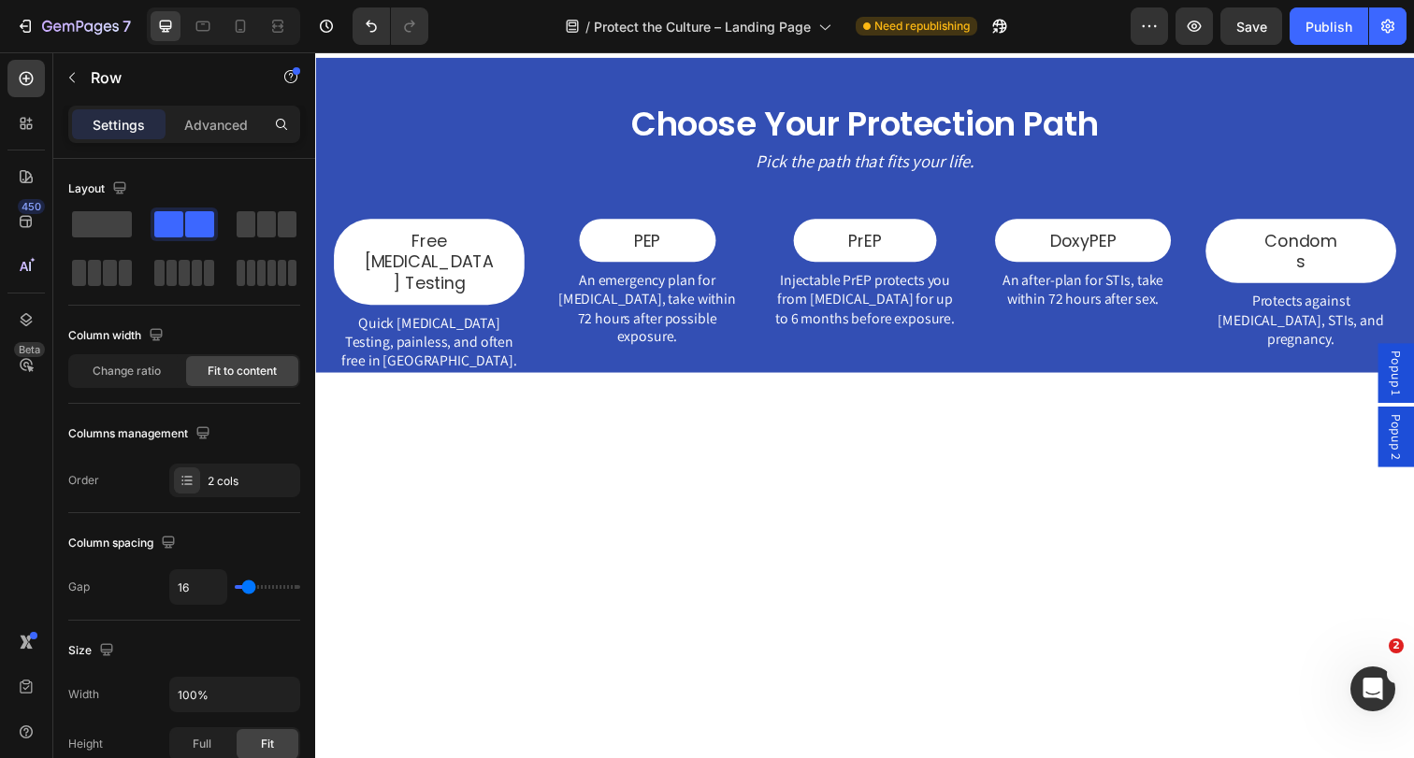
scroll to position [847, 0]
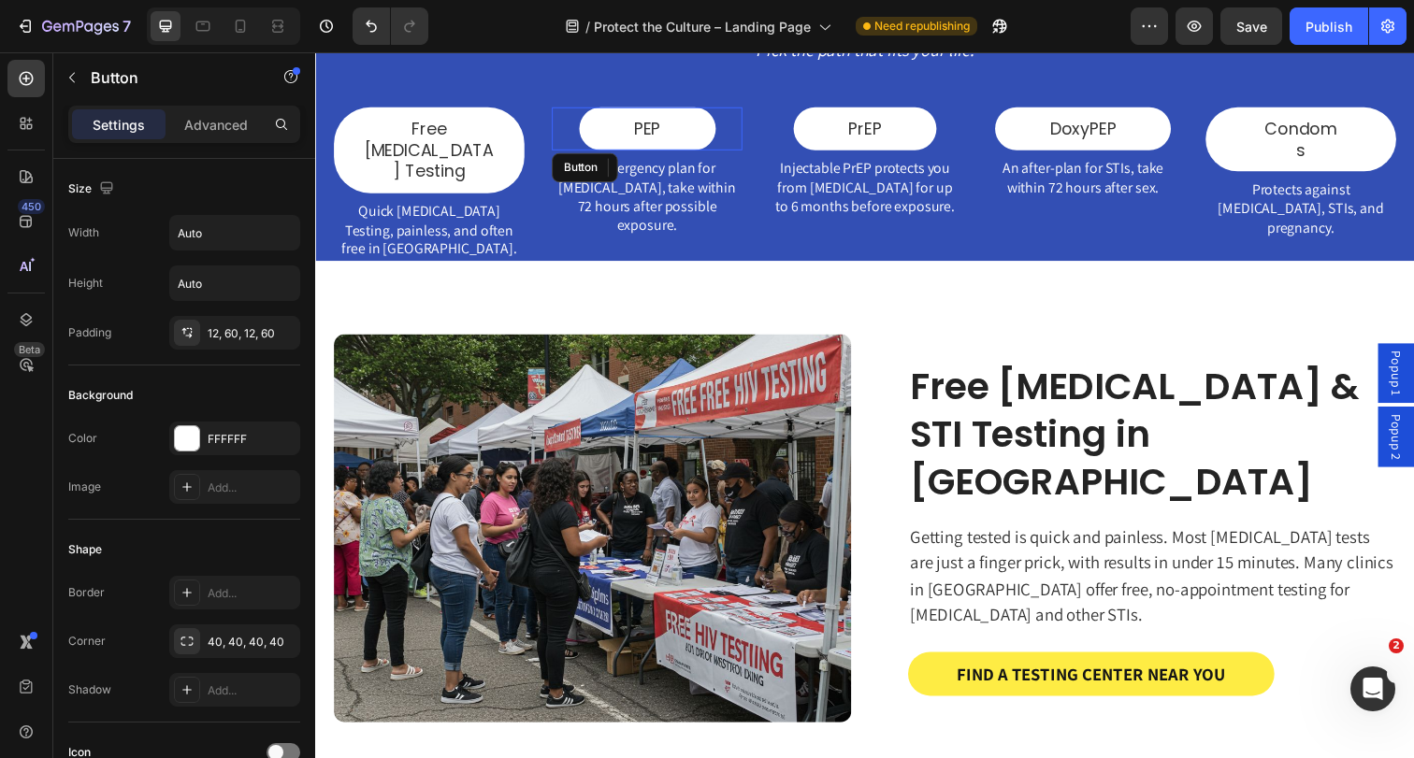
click at [734, 139] on div "PEP Button" at bounding box center [653, 130] width 194 height 44
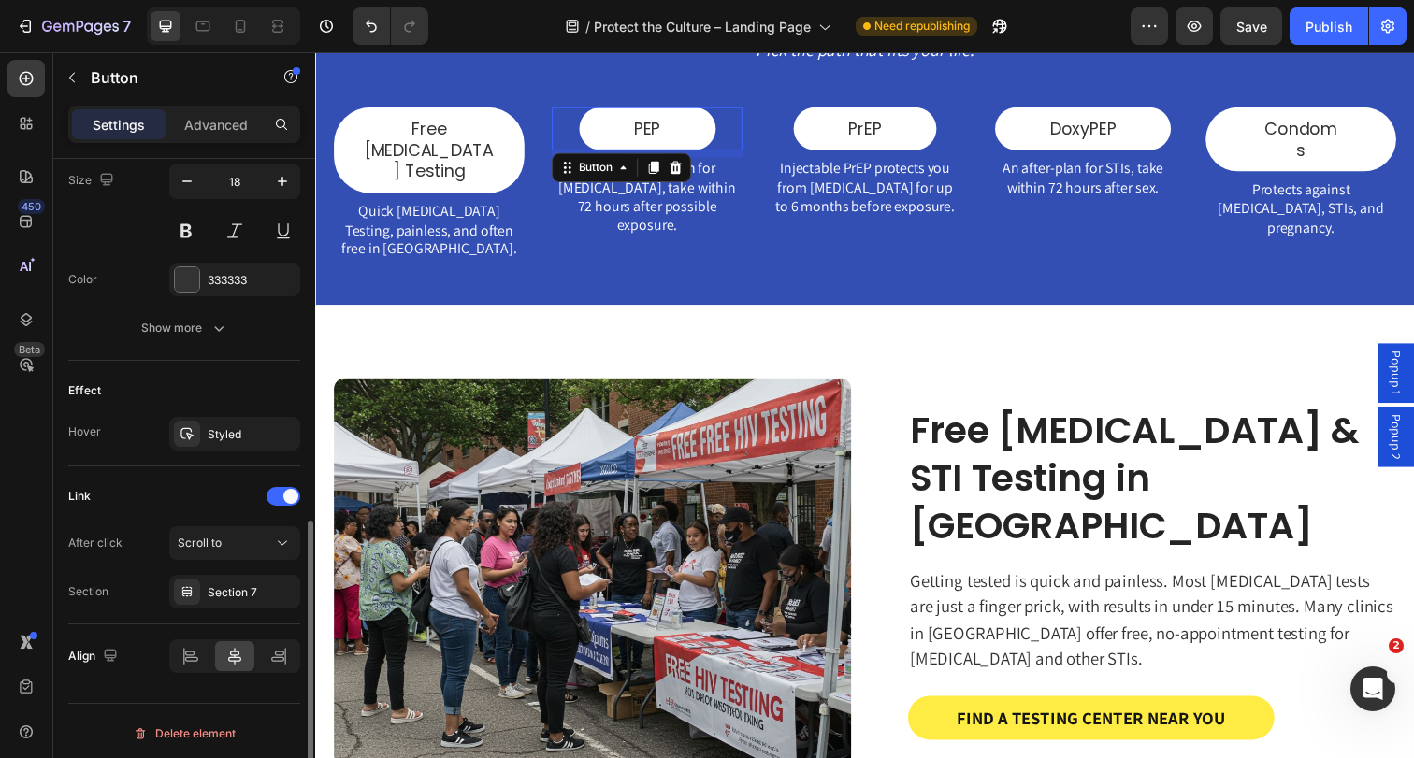
scroll to position [785, 0]
click at [226, 577] on div "Section 7" at bounding box center [234, 587] width 131 height 34
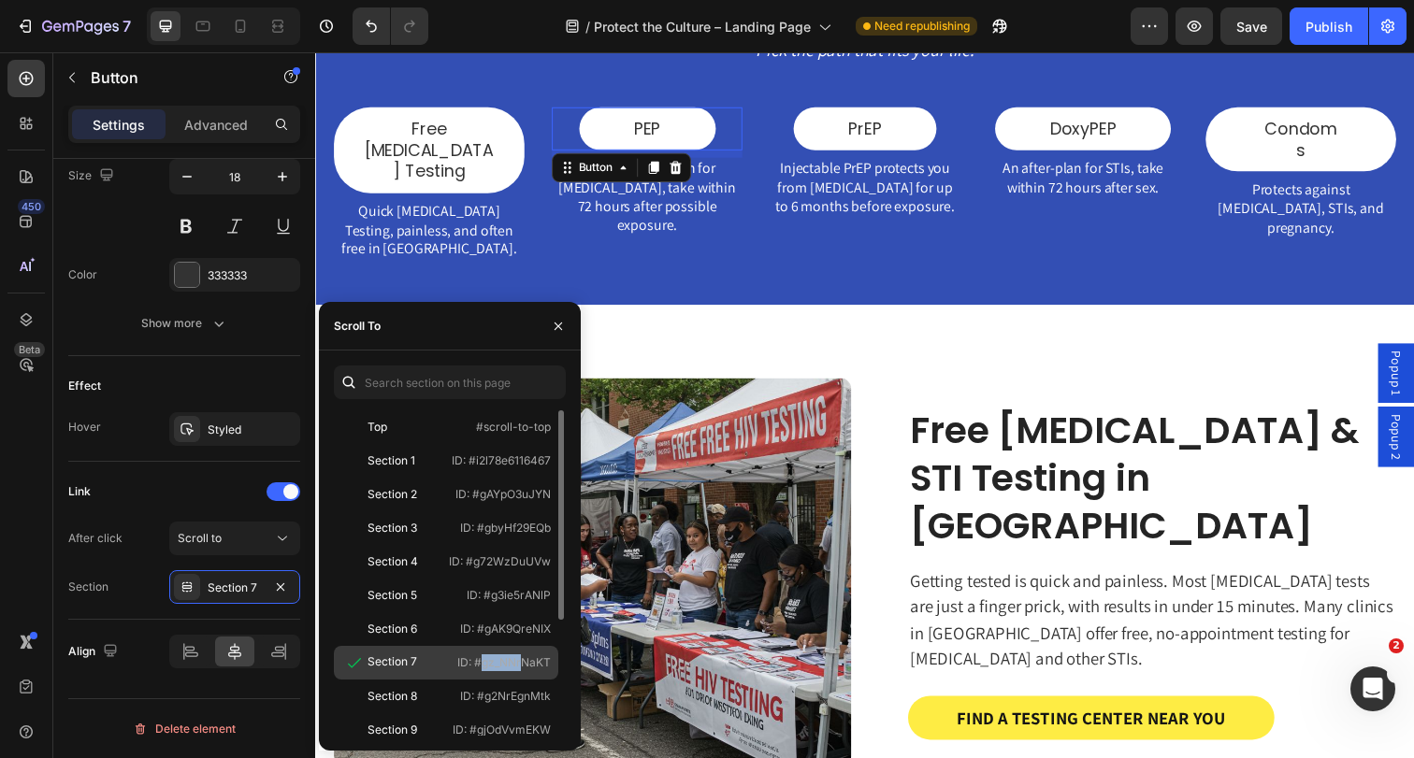
drag, startPoint x: 475, startPoint y: 664, endPoint x: 522, endPoint y: 664, distance: 46.8
click at [521, 664] on p "ID: #gz_NNrNaKT" at bounding box center [504, 663] width 94 height 17
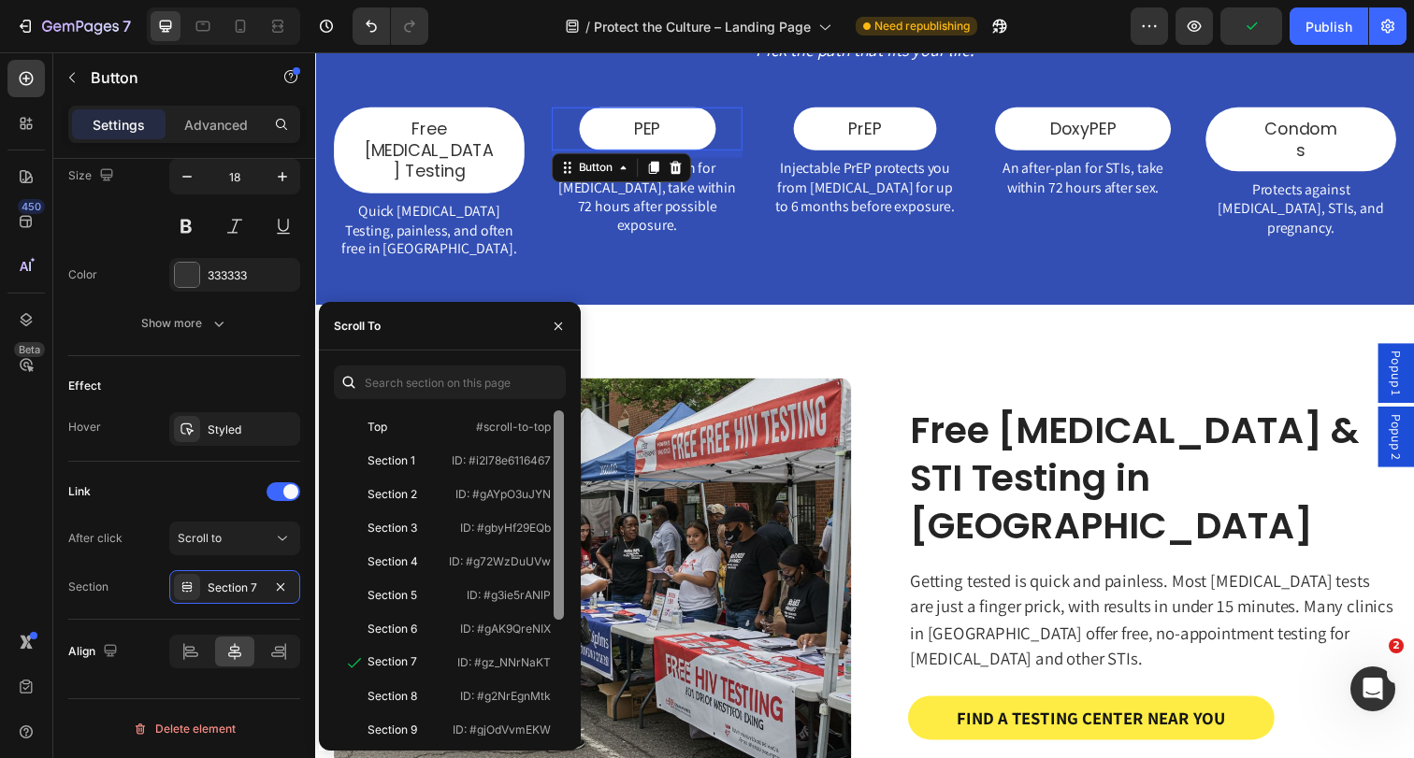
scroll to position [180, 0]
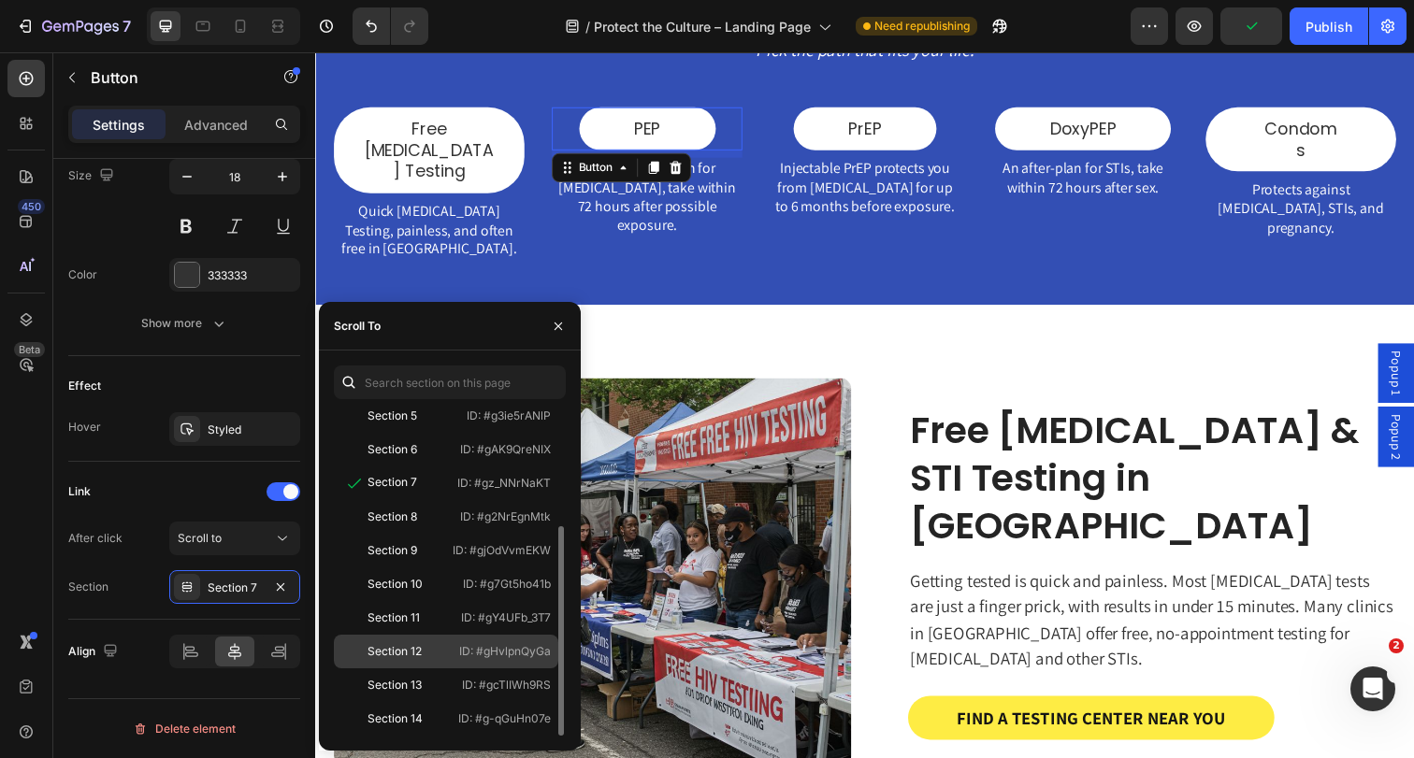
click at [549, 664] on div "Top #scroll-to-top Section 1 ID: #i2l78e6116467 Section 2 ID: #gAYpO3uJYN Secti…" at bounding box center [450, 572] width 232 height 325
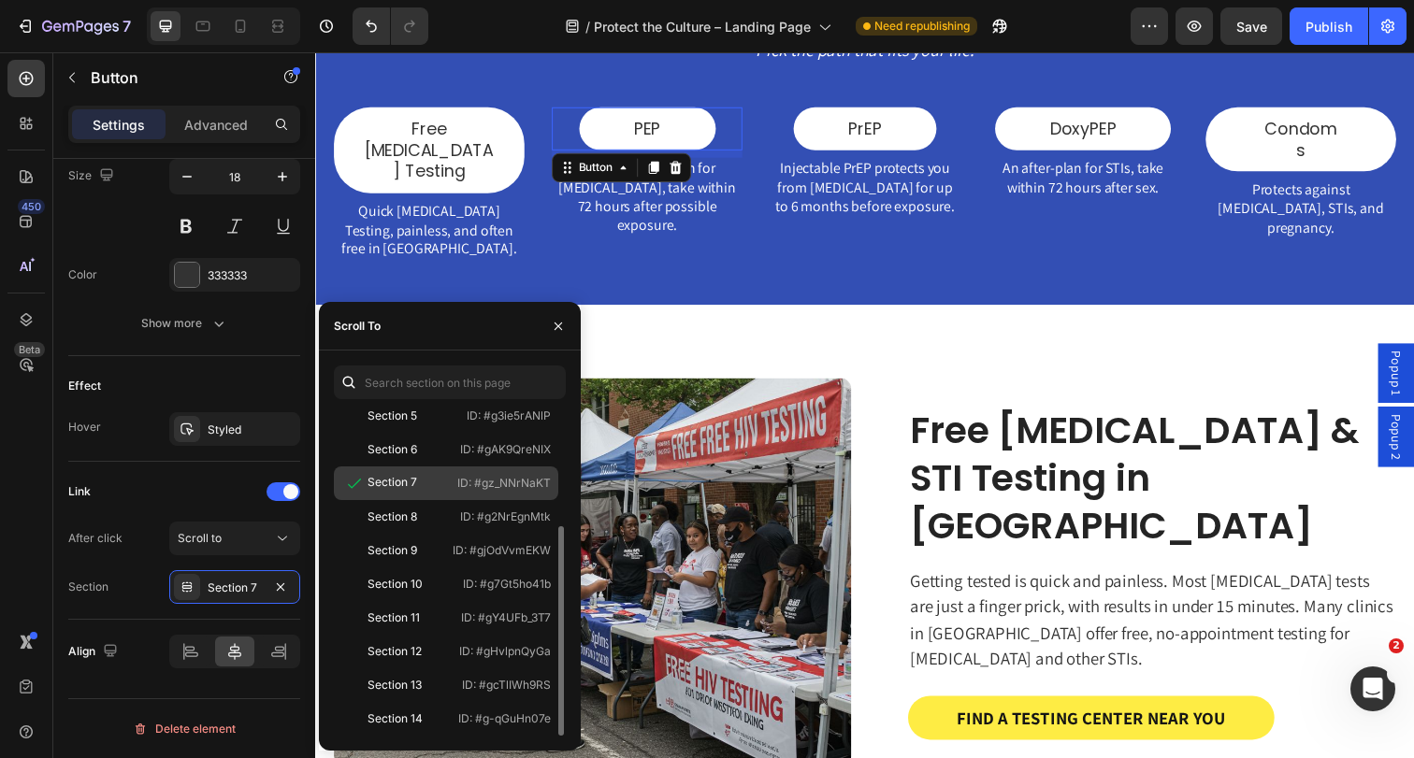
drag, startPoint x: 475, startPoint y: 483, endPoint x: 551, endPoint y: 480, distance: 75.8
click at [551, 480] on div "Section 7 ID: #gz_NNrNaKT" at bounding box center [446, 484] width 224 height 34
copy p "#gz_NNrNaKT"
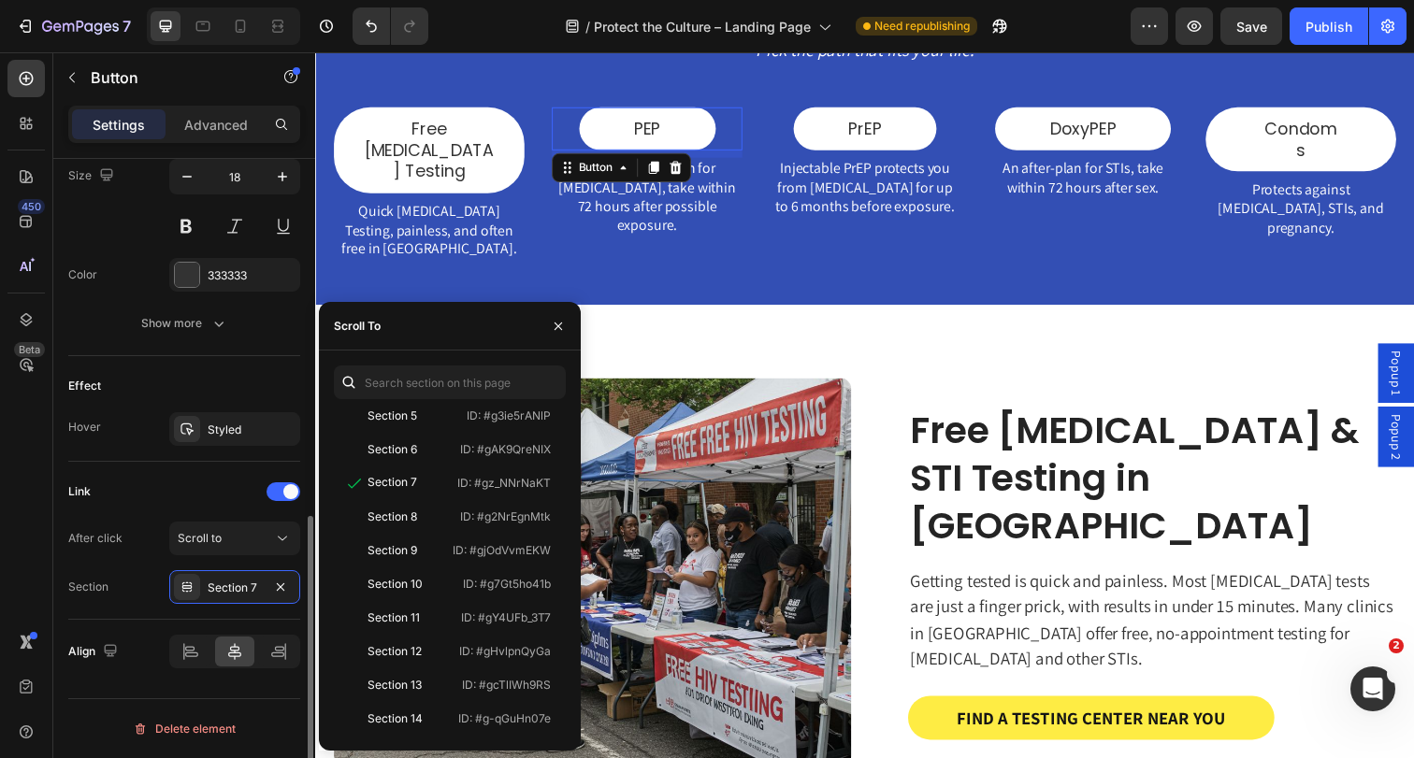
click at [227, 486] on div "Link" at bounding box center [184, 492] width 232 height 30
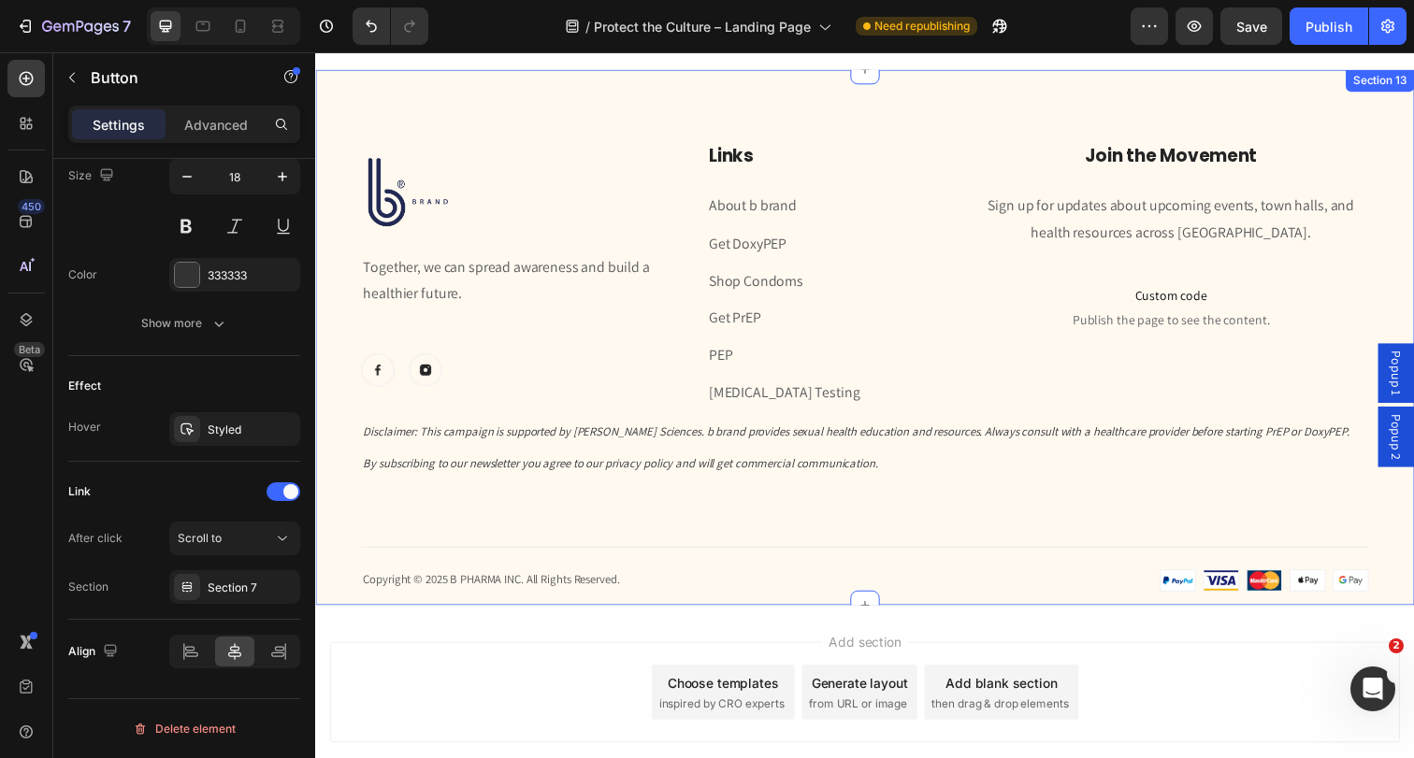
scroll to position [4972, 0]
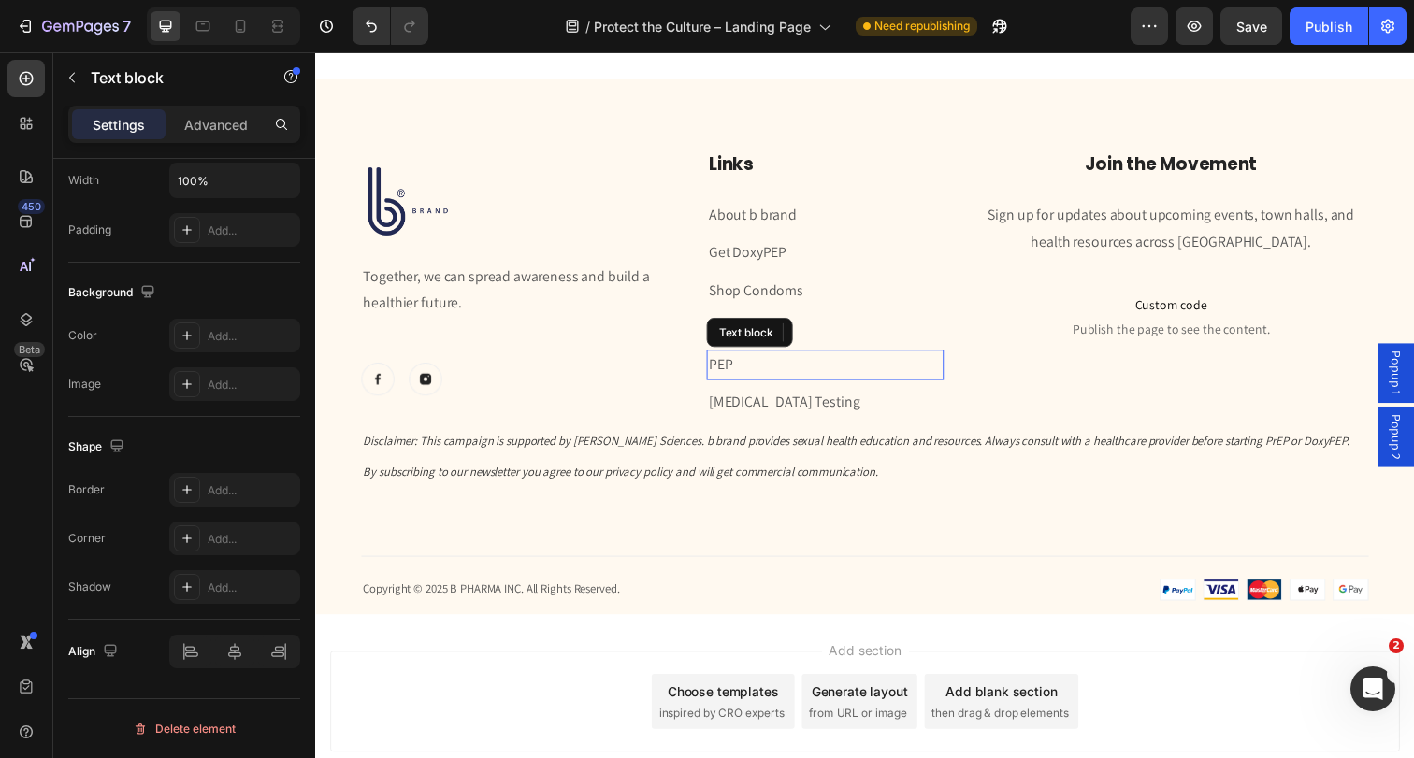
click at [773, 368] on p "PEP" at bounding box center [835, 371] width 238 height 27
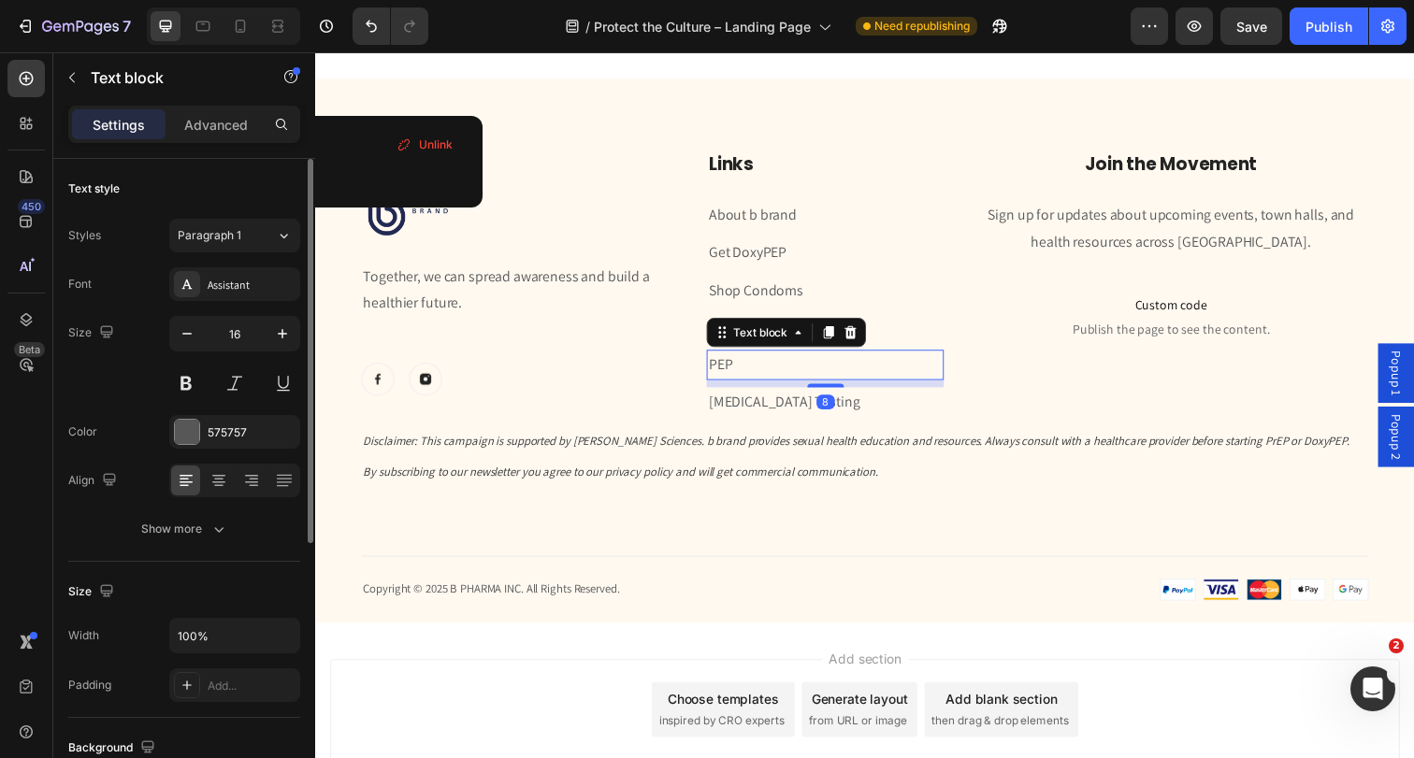
click at [738, 365] on link "PEP" at bounding box center [728, 371] width 24 height 20
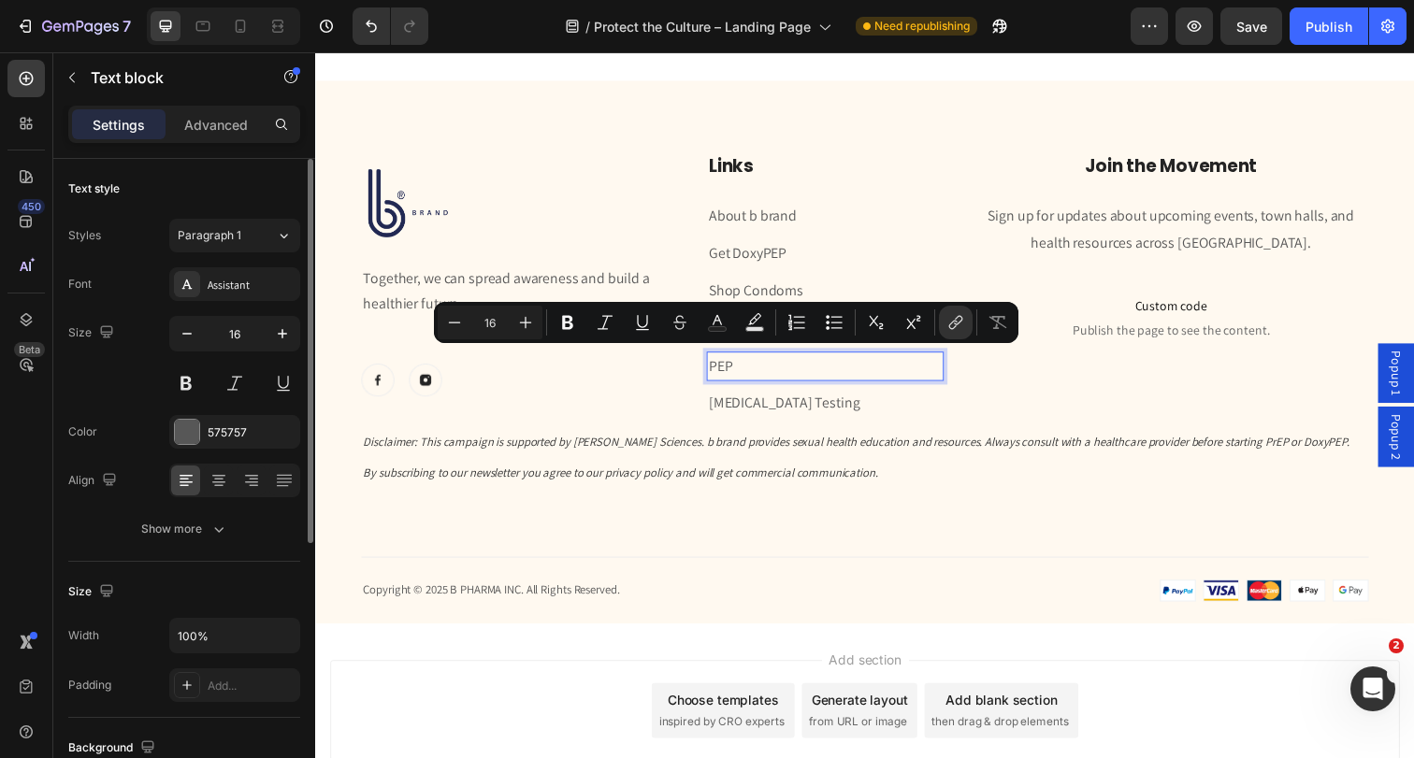
click at [738, 365] on link "PEP" at bounding box center [728, 373] width 24 height 20
click at [968, 323] on button "link" at bounding box center [956, 323] width 34 height 34
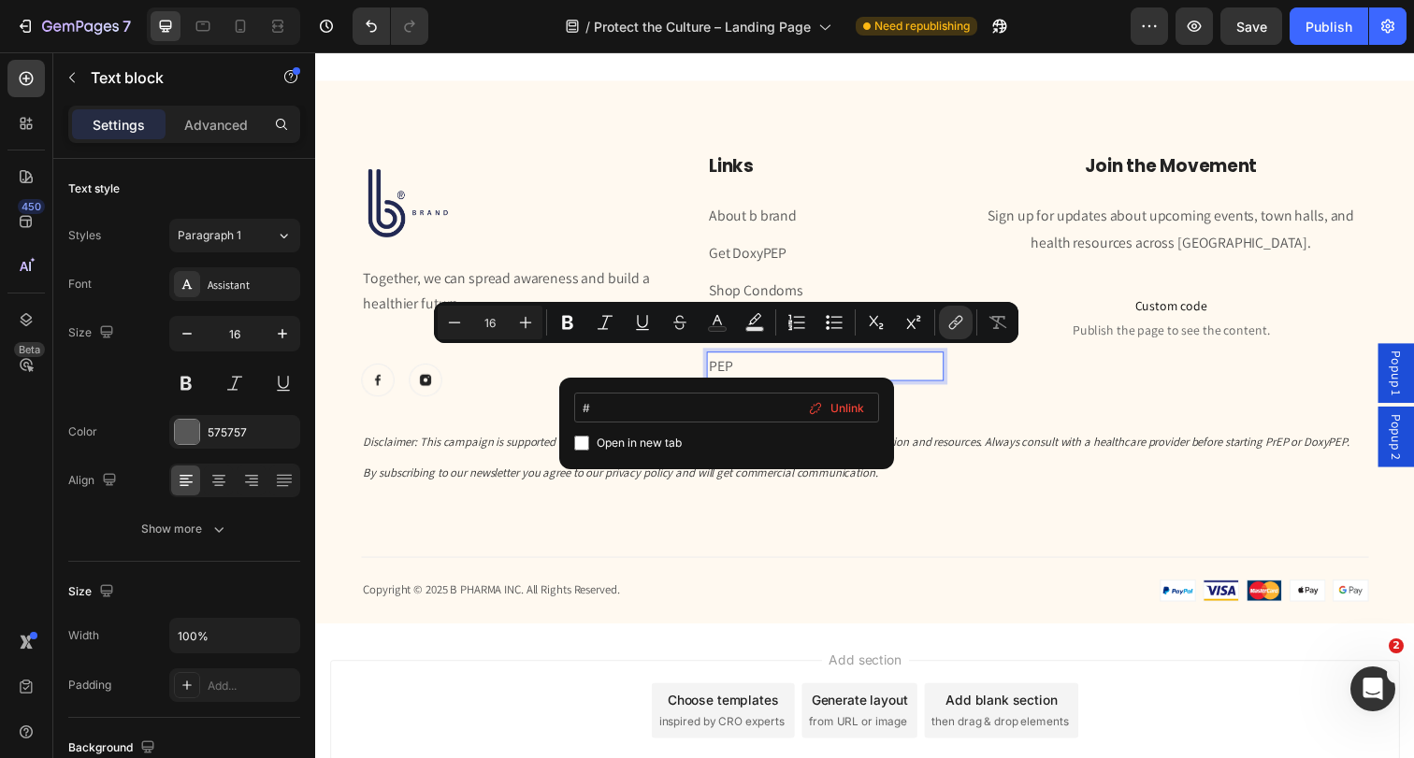
click at [692, 410] on input "#" at bounding box center [726, 408] width 305 height 30
type input "#gz_NNrNaKT"
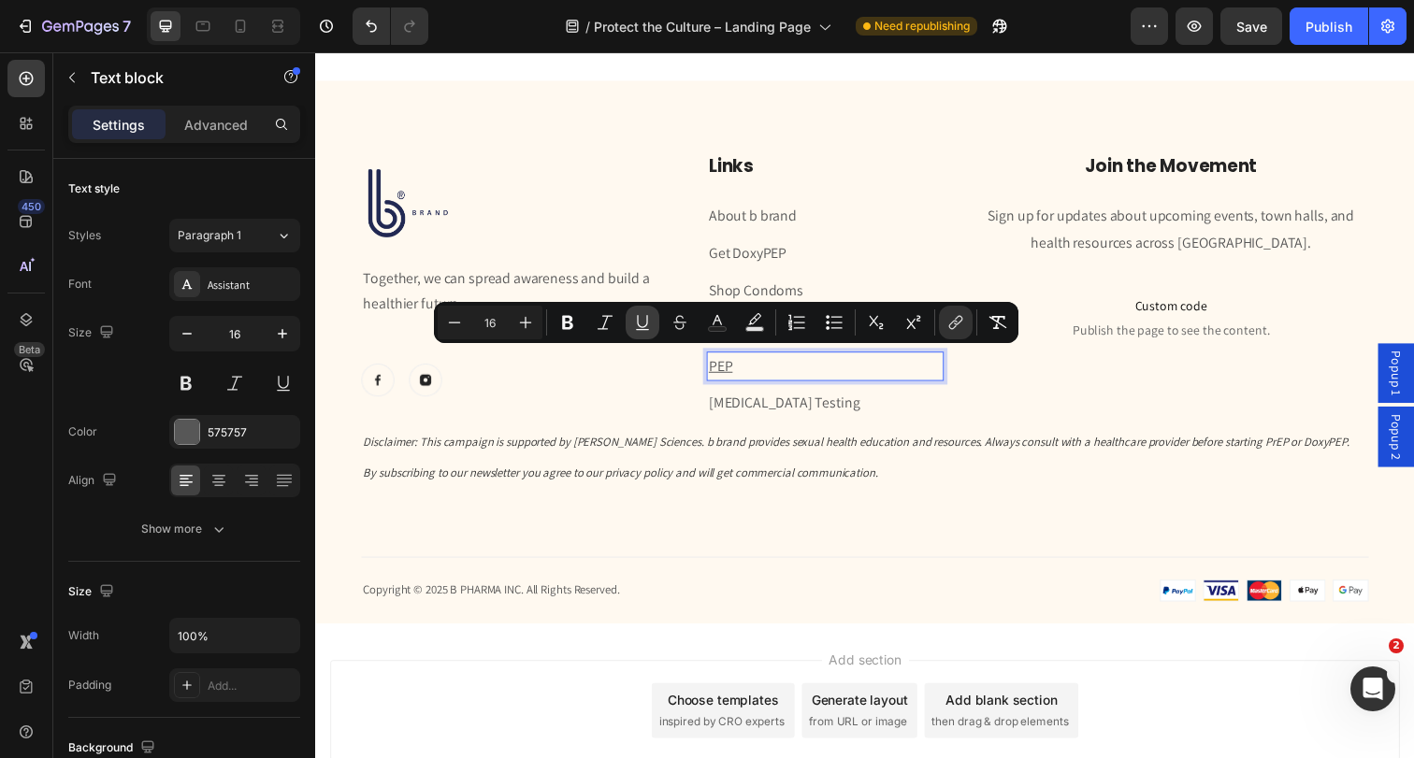
click at [638, 323] on icon "Editor contextual toolbar" at bounding box center [642, 321] width 10 height 13
click at [679, 394] on div "Image Image Row" at bounding box center [523, 387] width 323 height 34
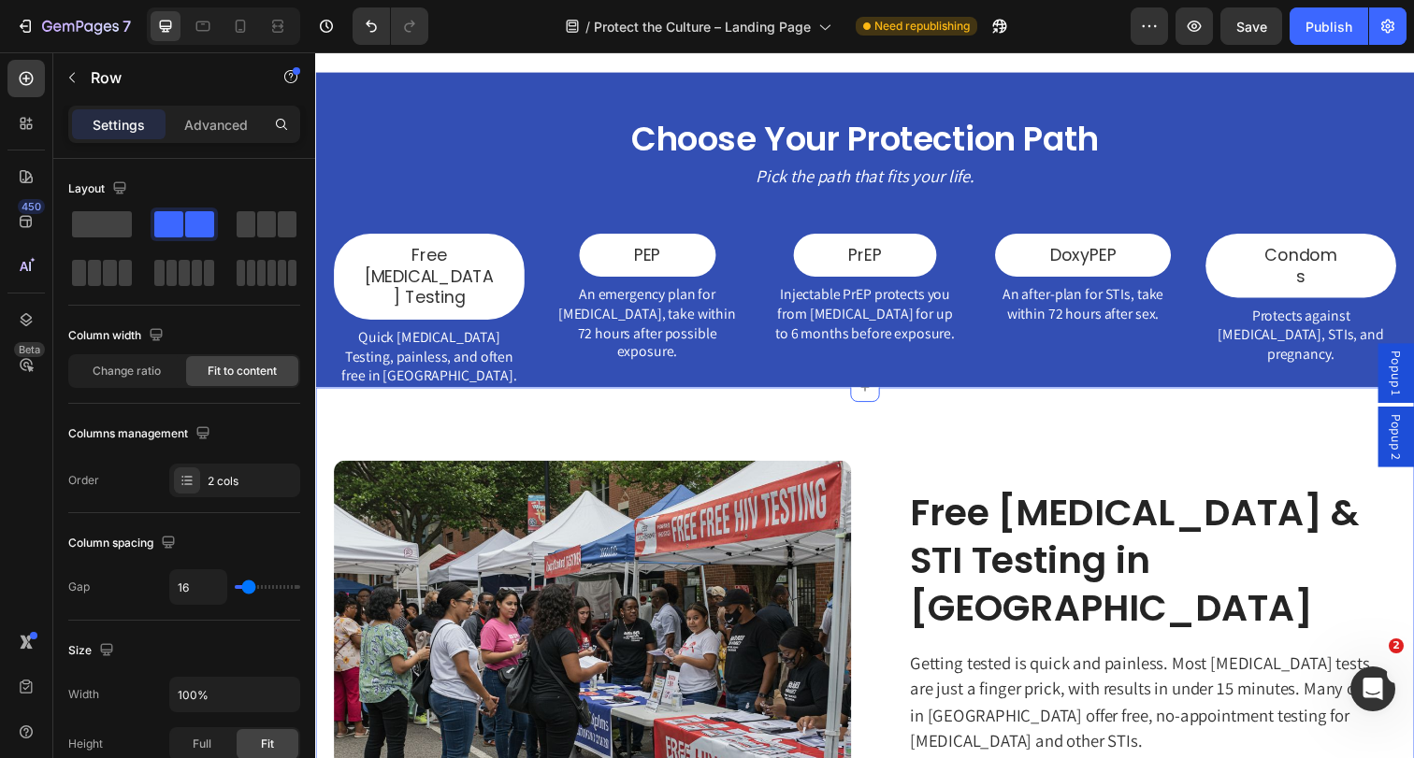
scroll to position [717, 0]
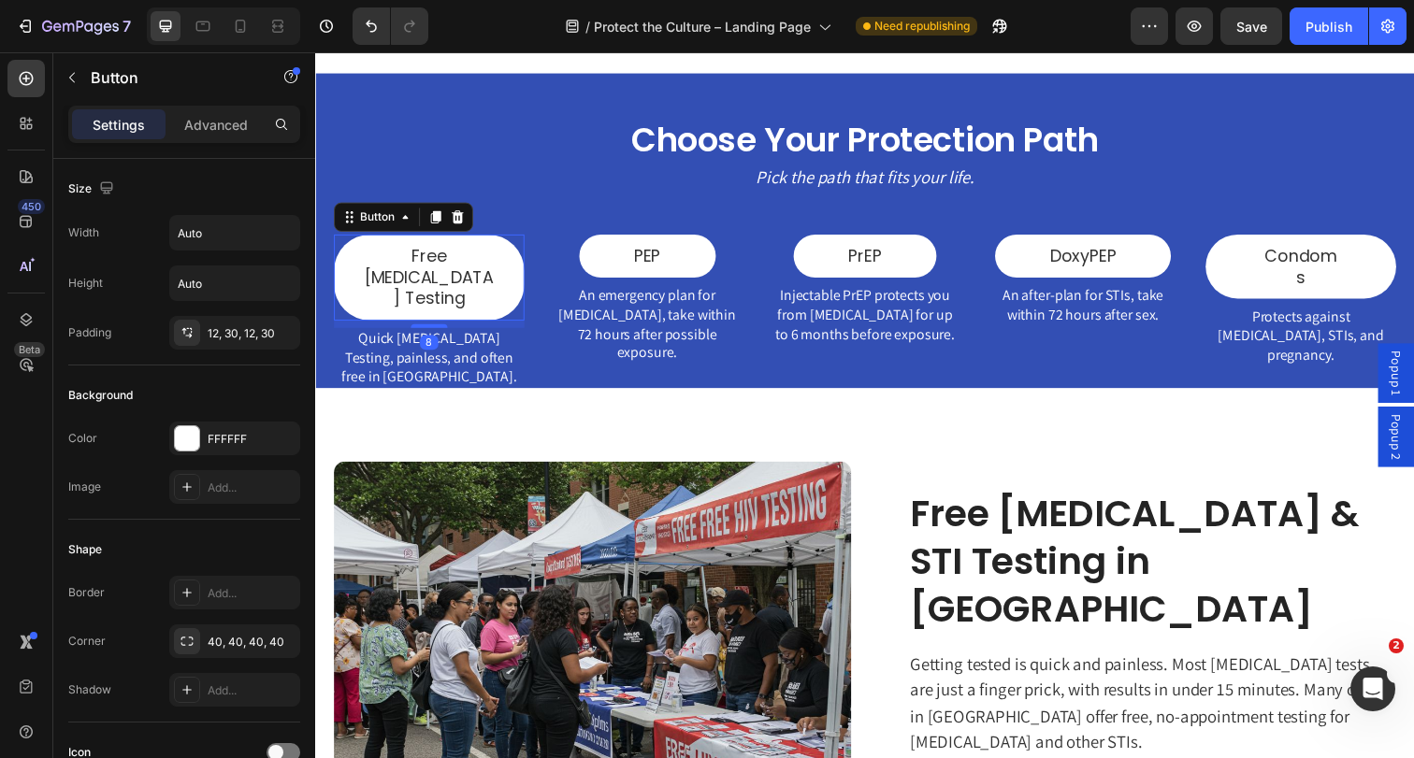
click at [526, 260] on div "Free [MEDICAL_DATA] Testing Button 8" at bounding box center [431, 282] width 194 height 88
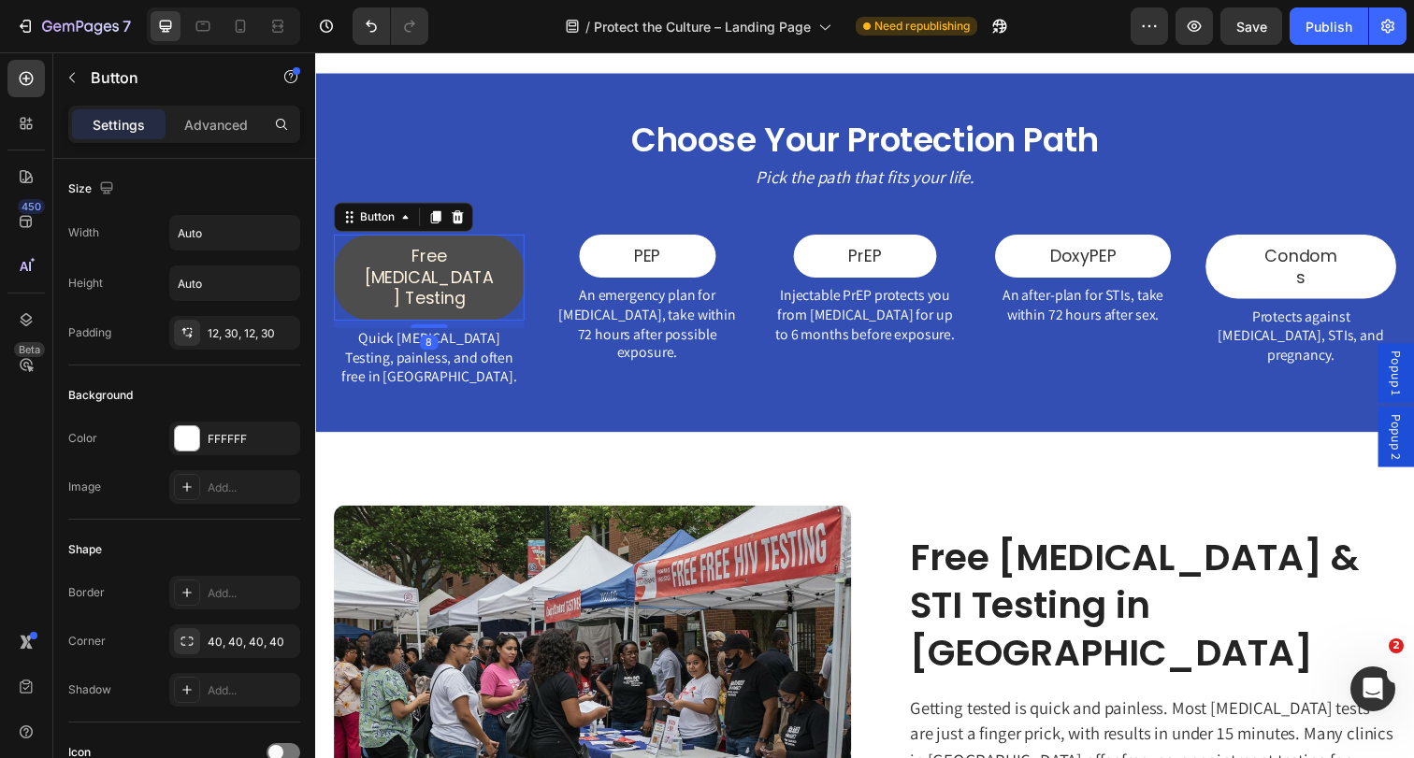
click at [520, 260] on link "Free [MEDICAL_DATA] Testing" at bounding box center [431, 282] width 194 height 88
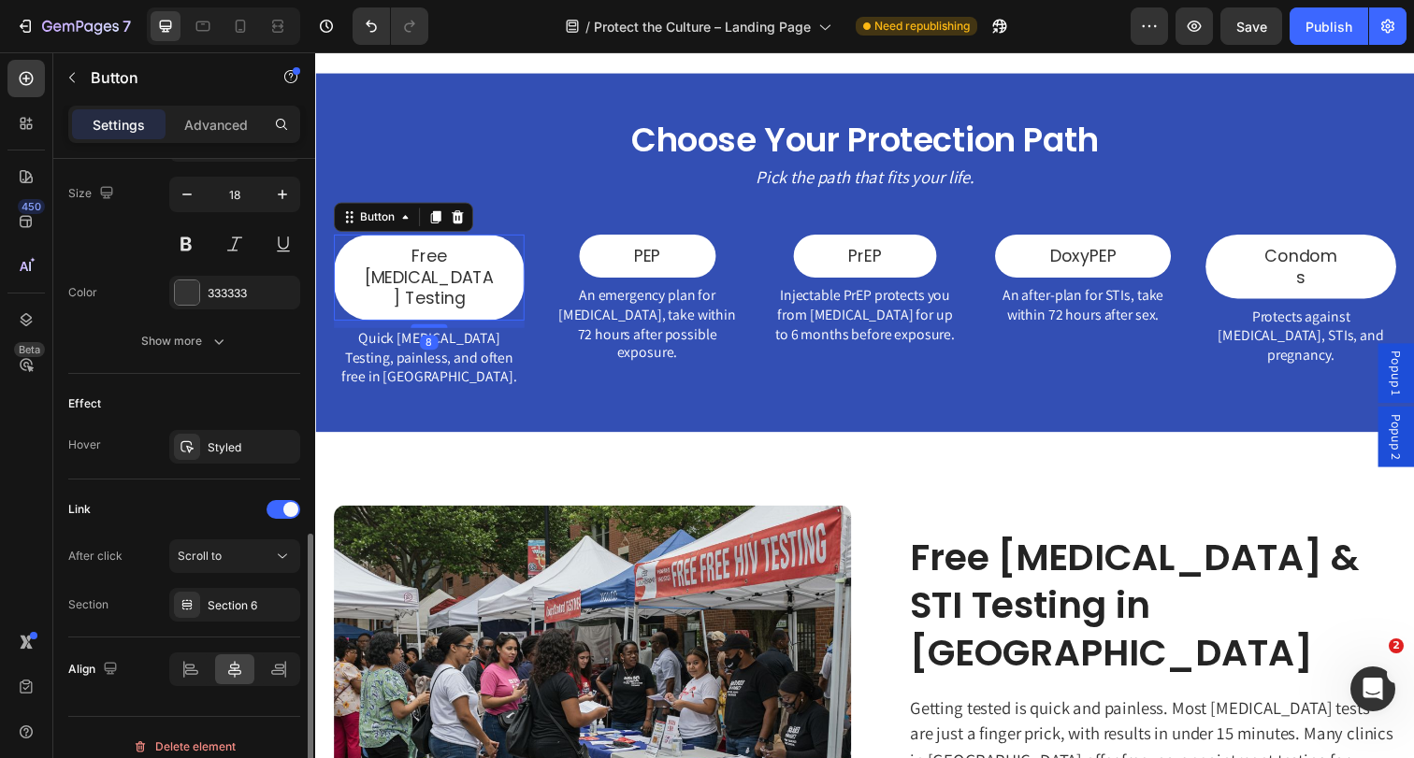
scroll to position [785, 0]
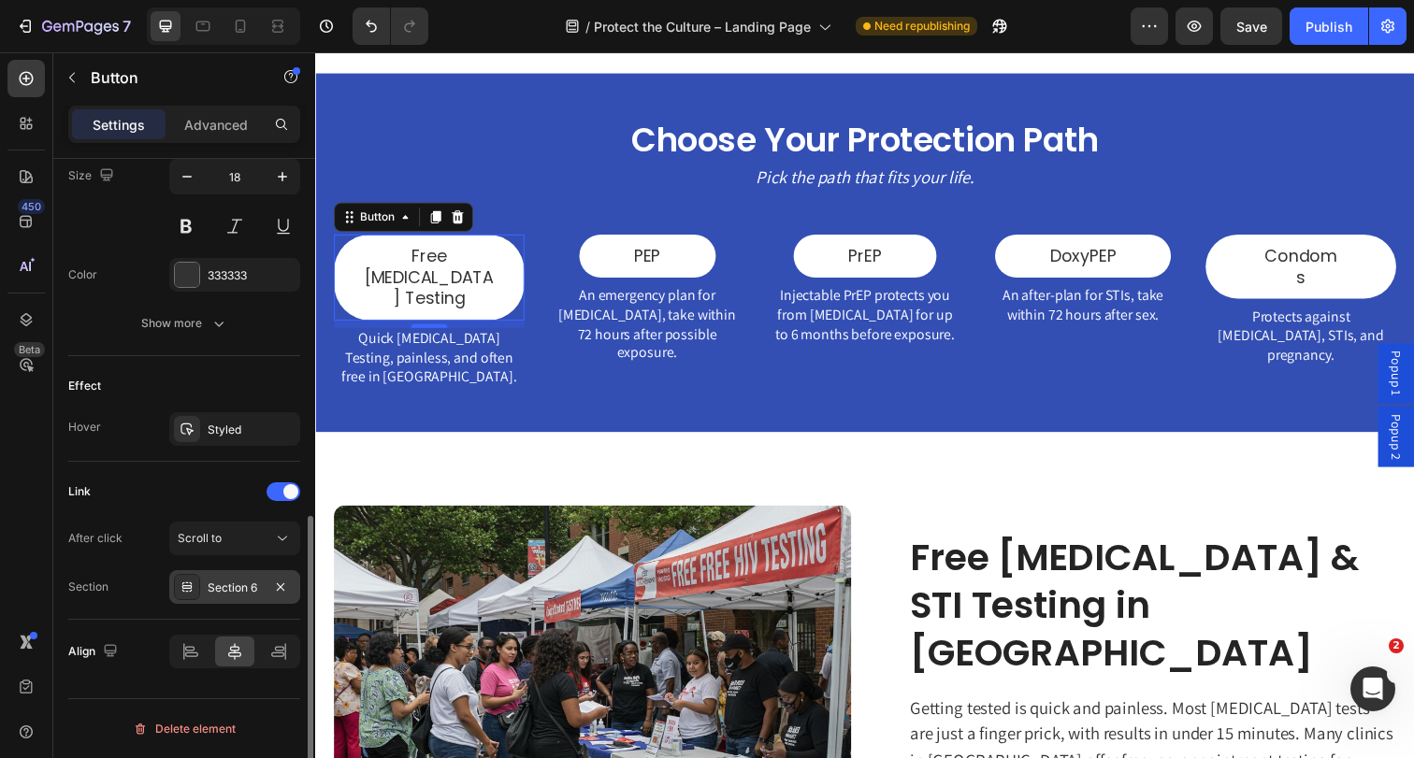
click at [227, 590] on div "Section 6" at bounding box center [235, 588] width 54 height 17
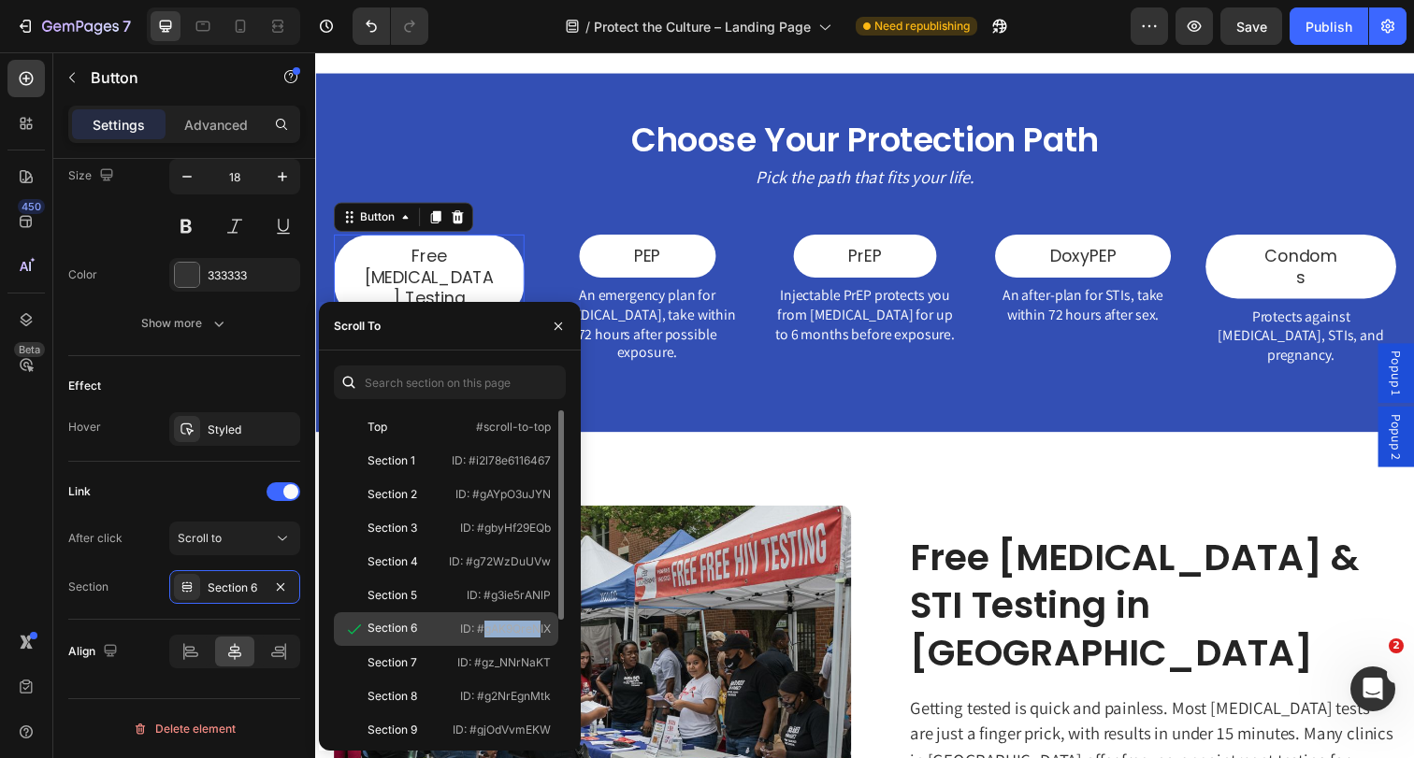
drag, startPoint x: 479, startPoint y: 630, endPoint x: 537, endPoint y: 628, distance: 58.0
click at [536, 628] on p "ID: #gAK9QreNIX" at bounding box center [505, 629] width 91 height 17
click at [546, 628] on p "ID: #gAK9QreNIX" at bounding box center [505, 629] width 91 height 17
drag, startPoint x: 476, startPoint y: 628, endPoint x: 551, endPoint y: 629, distance: 74.8
click at [551, 629] on div "Section 6 ID: #gAK9QreNIX" at bounding box center [446, 629] width 224 height 34
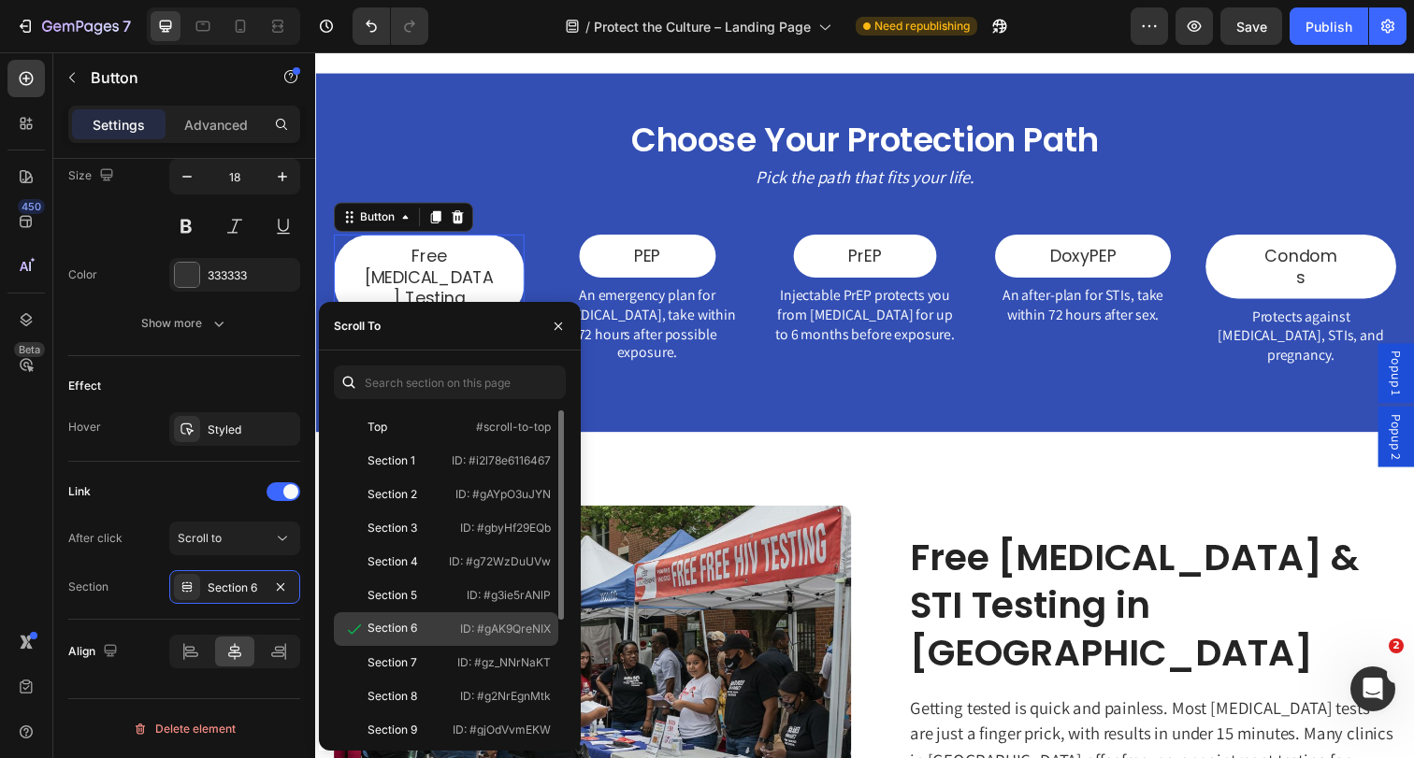
copy p "#gAK9QreNIX"
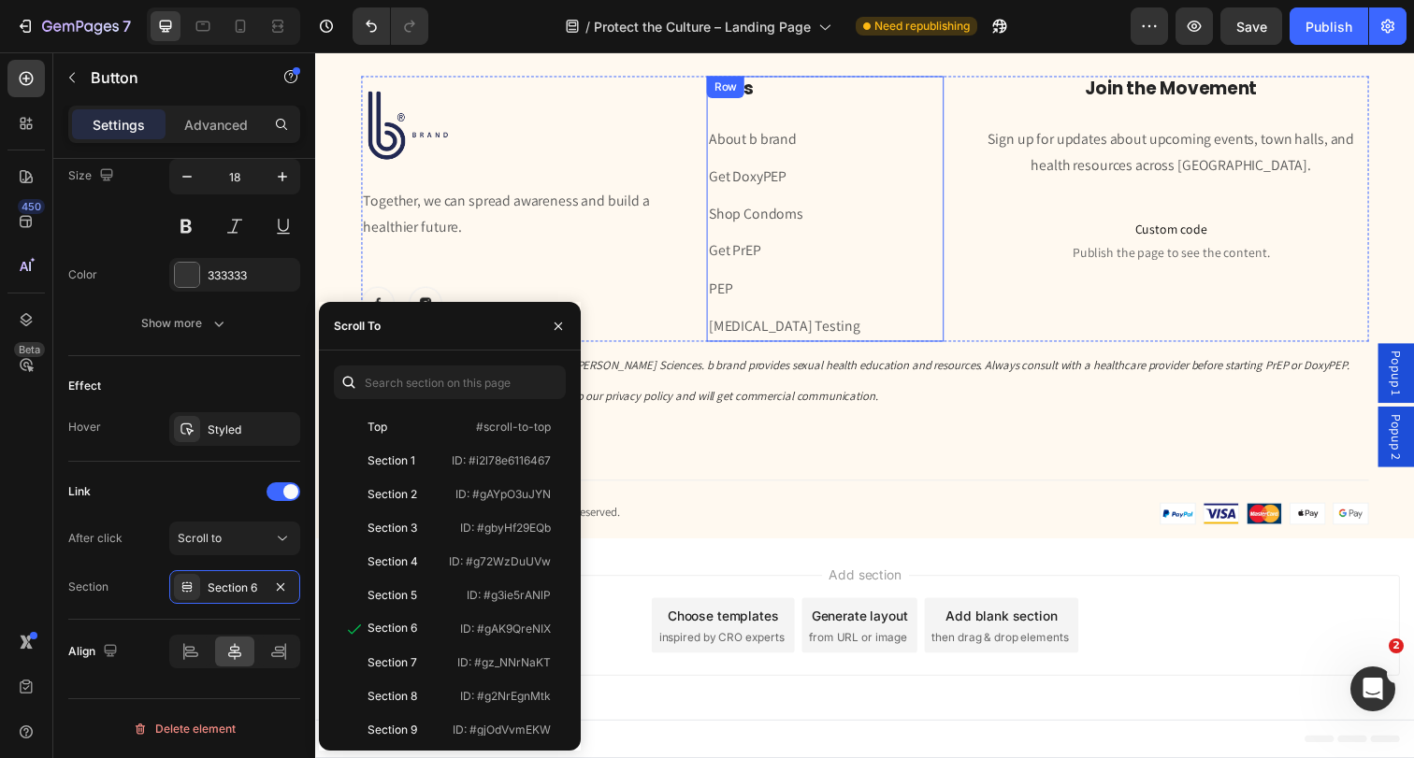
scroll to position [5050, 0]
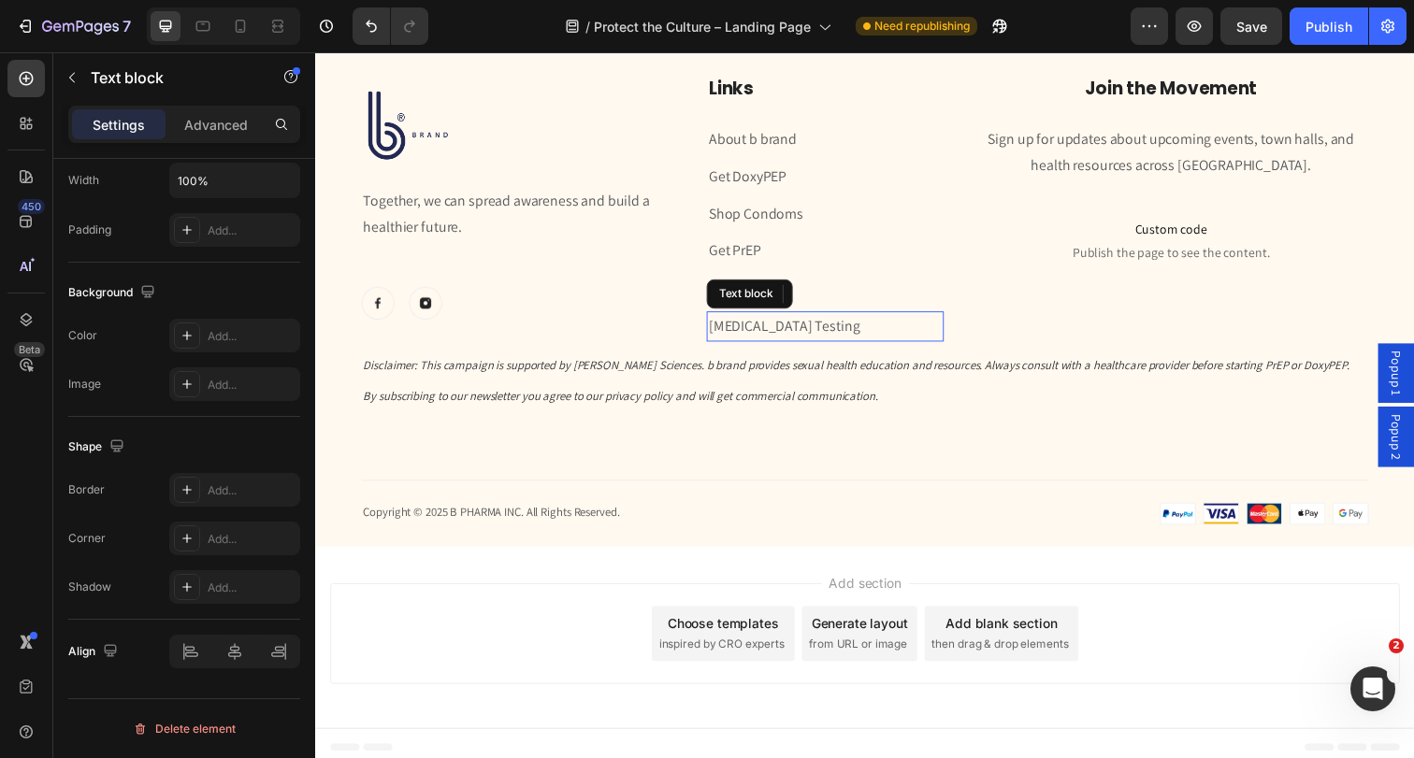
click at [799, 322] on p "[MEDICAL_DATA] Testing" at bounding box center [835, 332] width 238 height 27
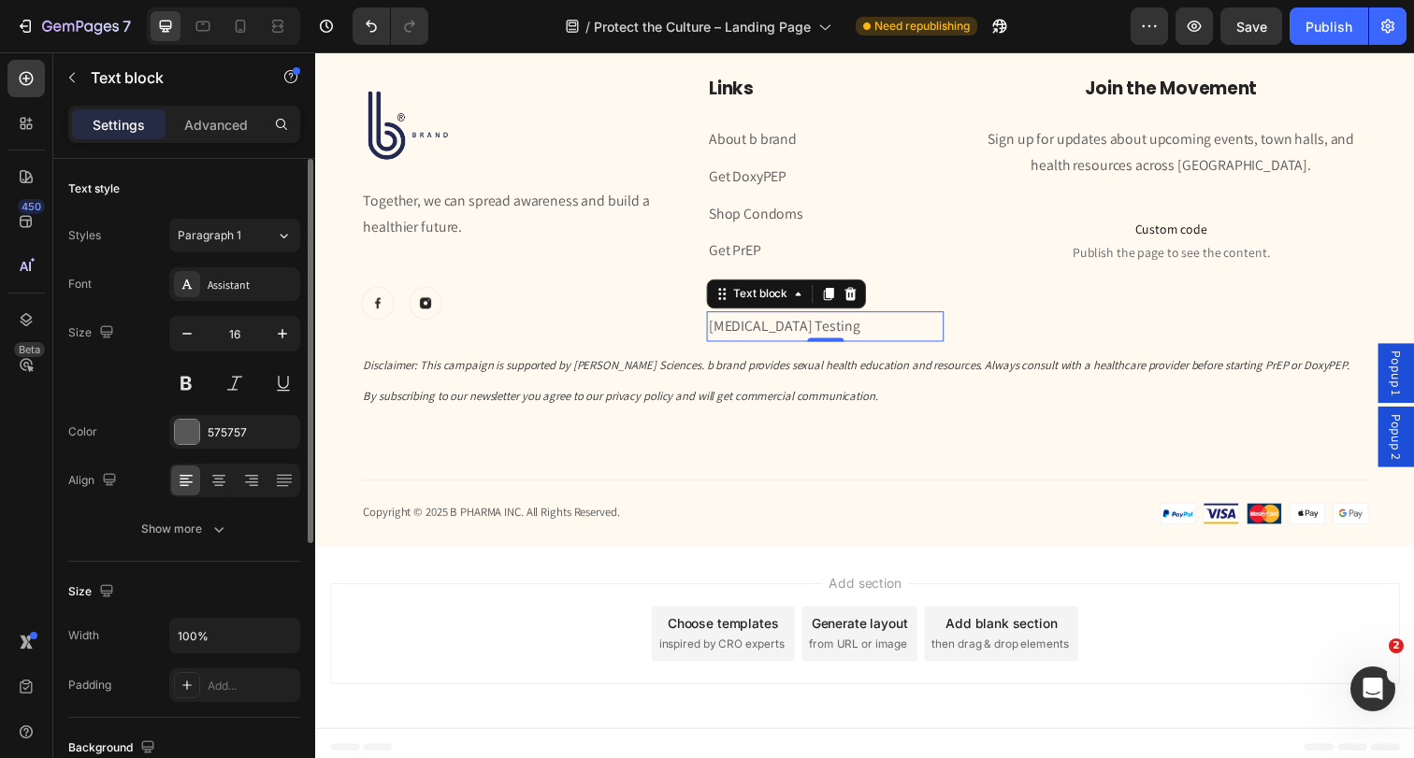
click at [799, 322] on p "[MEDICAL_DATA] Testing" at bounding box center [835, 332] width 238 height 27
click at [799, 322] on p "[MEDICAL_DATA] Testing ⁠⁠⁠⁠⁠⁠⁠" at bounding box center [835, 332] width 238 height 27
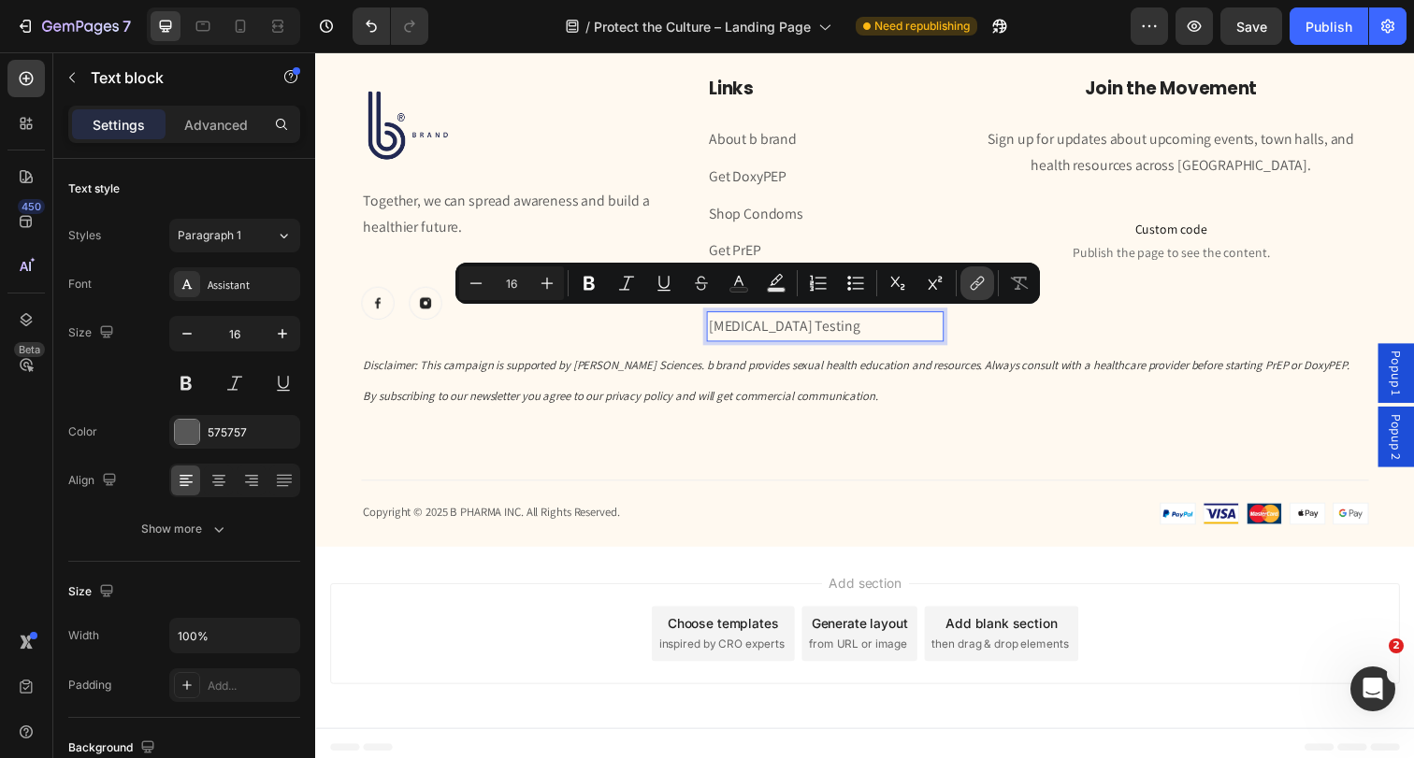
click at [965, 278] on button "link" at bounding box center [977, 283] width 34 height 34
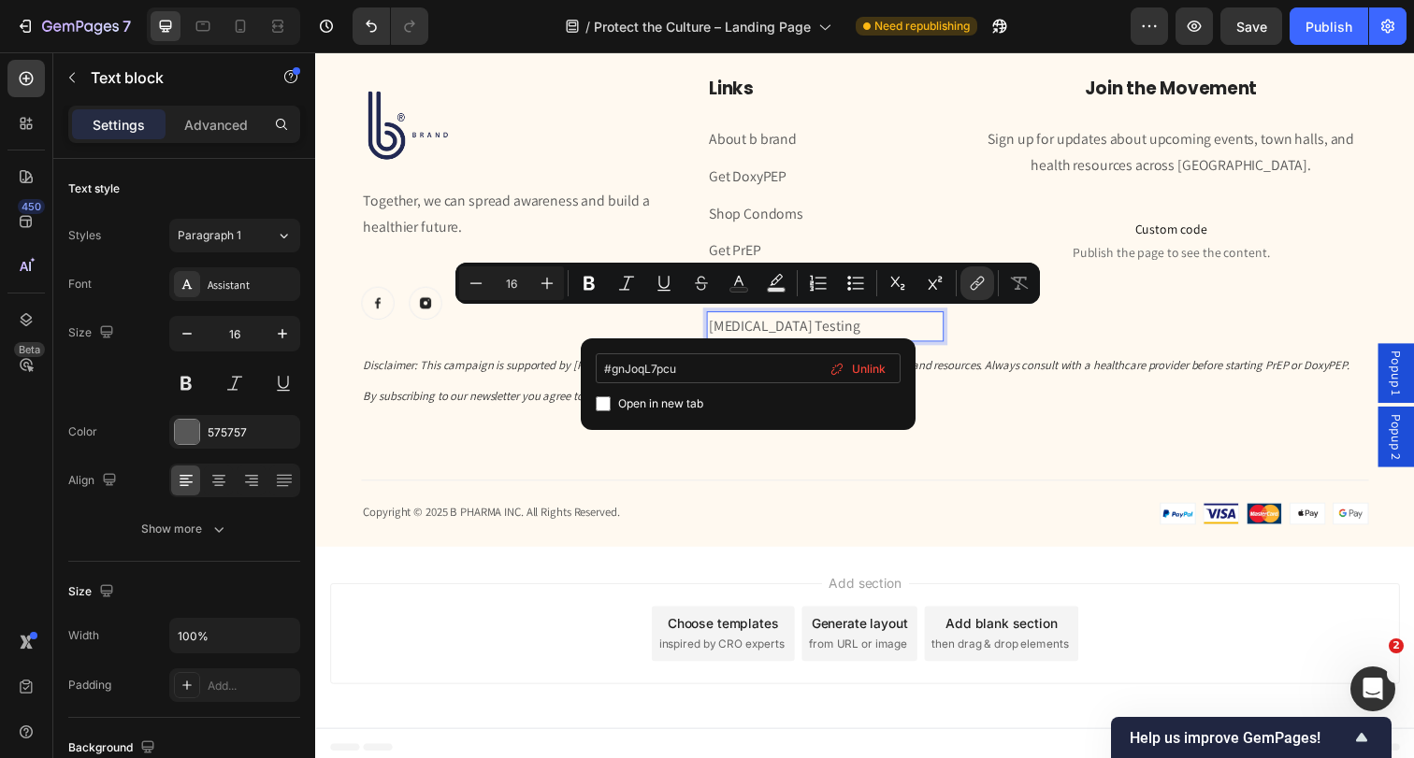
click at [753, 362] on input "#gnJoqL7pcu" at bounding box center [748, 368] width 305 height 30
type input "#gAK9QreNIX"
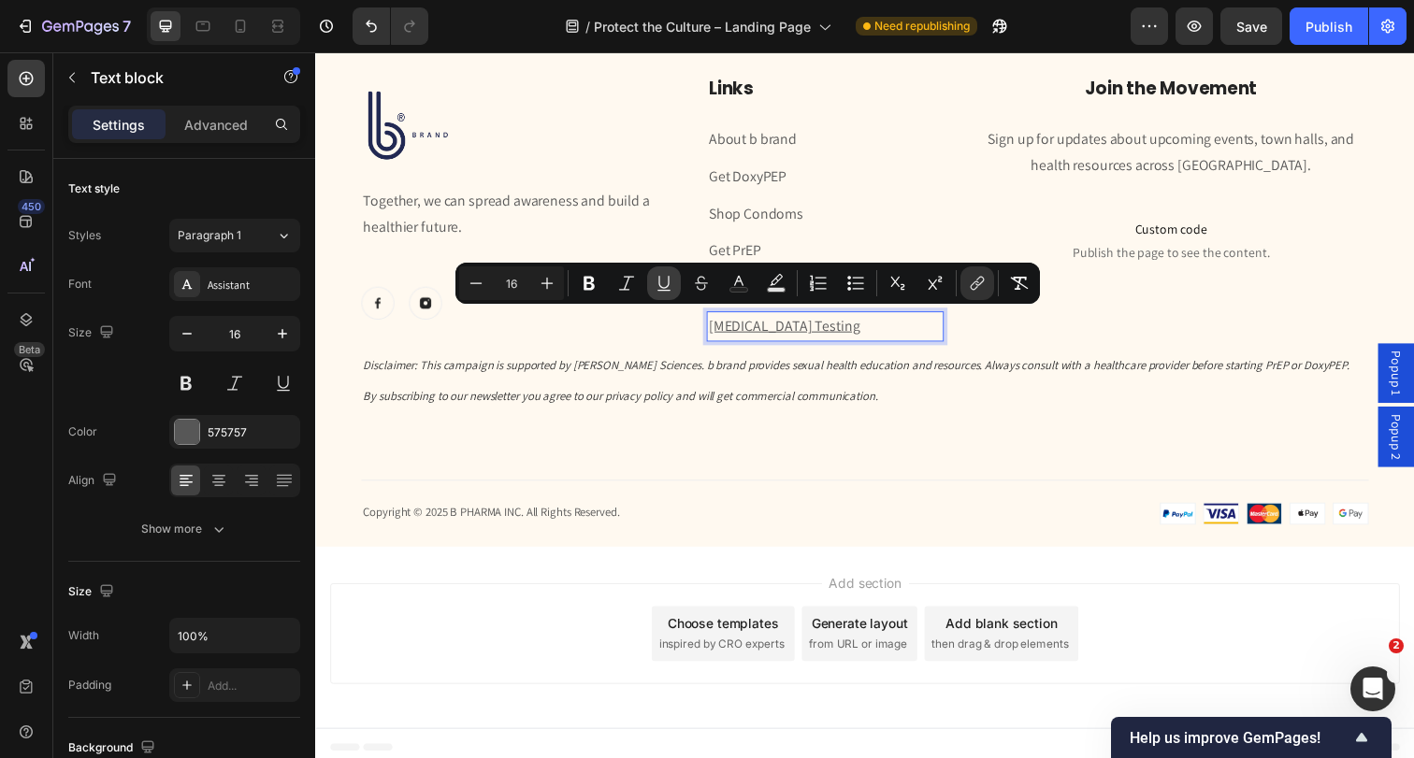
click at [667, 277] on icon "Editor contextual toolbar" at bounding box center [664, 283] width 19 height 19
click at [686, 328] on div "Image Together, we can spread awareness and build a healthier future. Text bloc…" at bounding box center [876, 212] width 1029 height 270
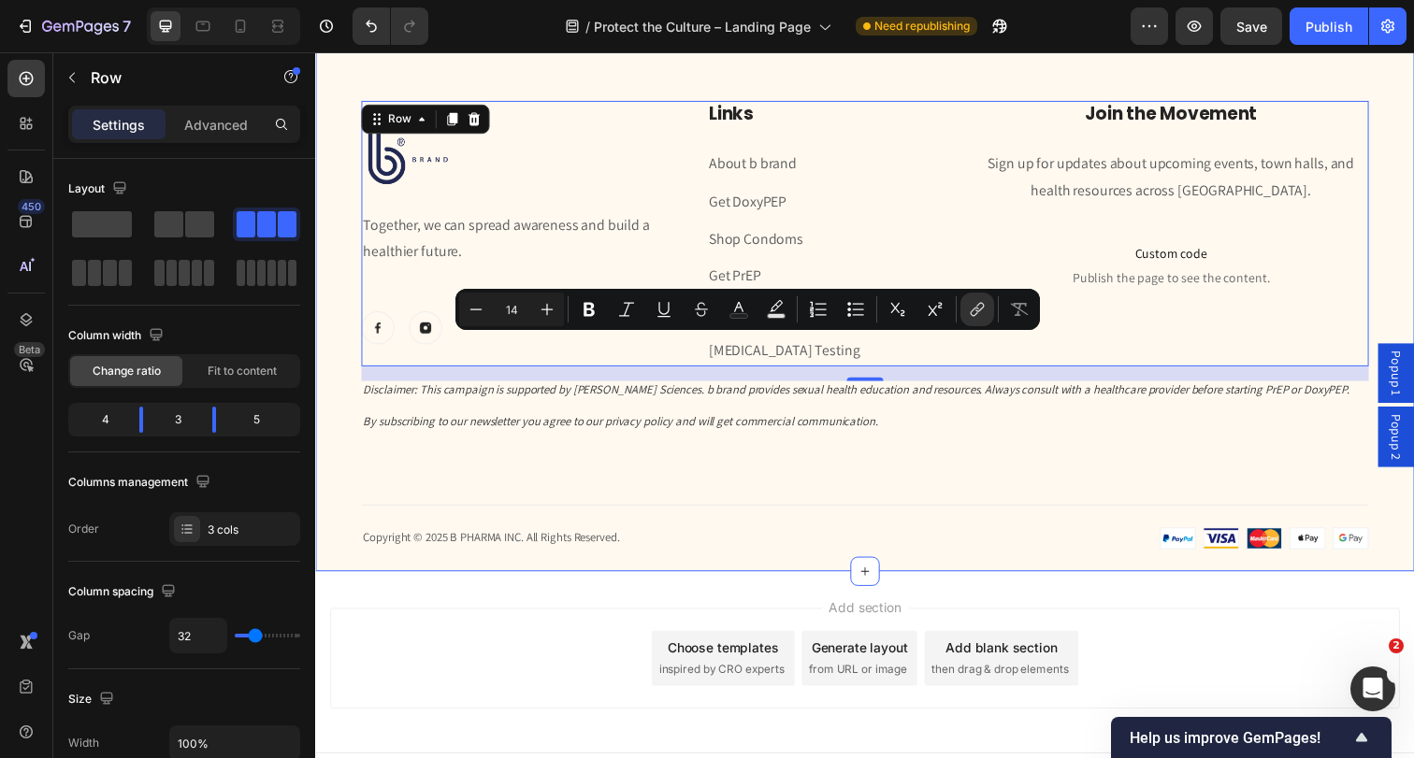
scroll to position [5007, 0]
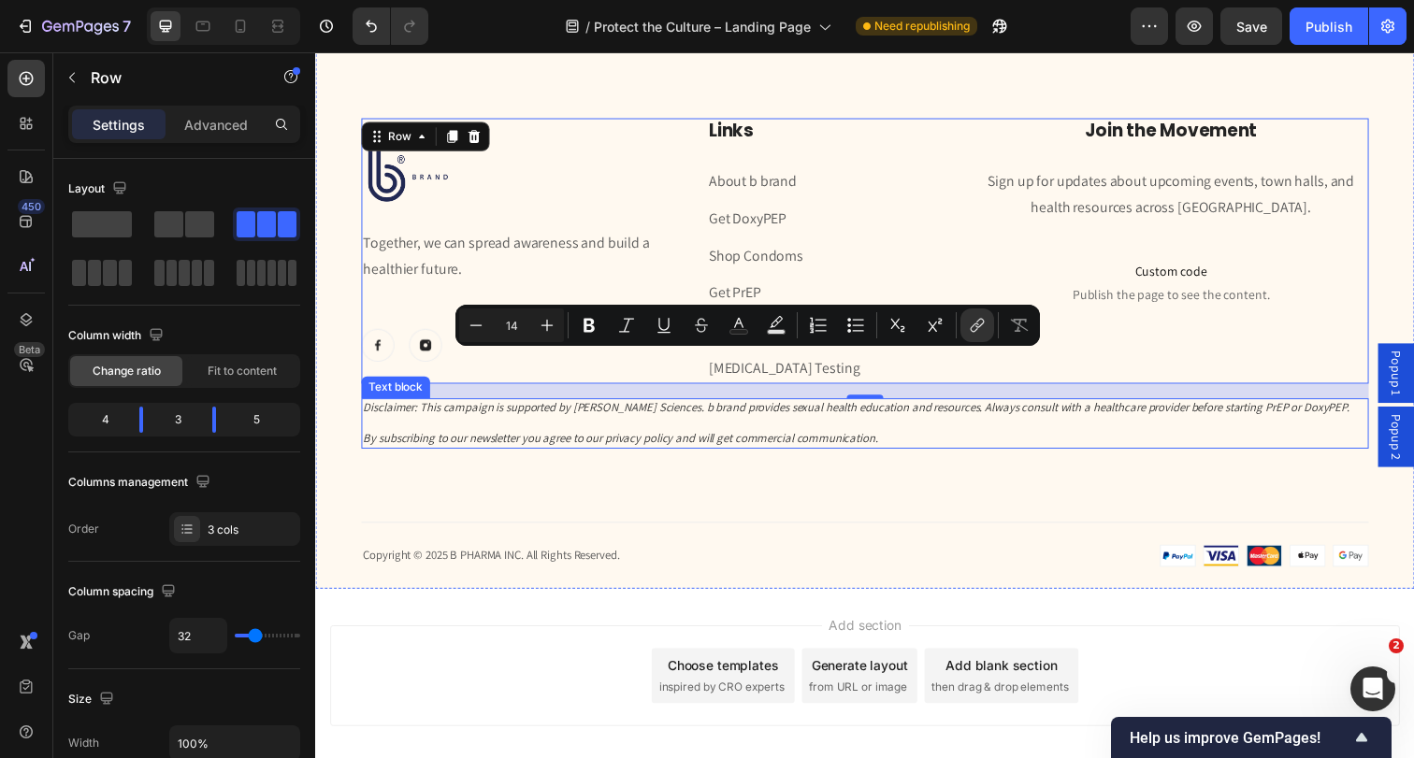
click at [712, 438] on p "Disclaimer: This campaign is supported by [PERSON_NAME] Sciences. b brand provi…" at bounding box center [876, 432] width 1025 height 48
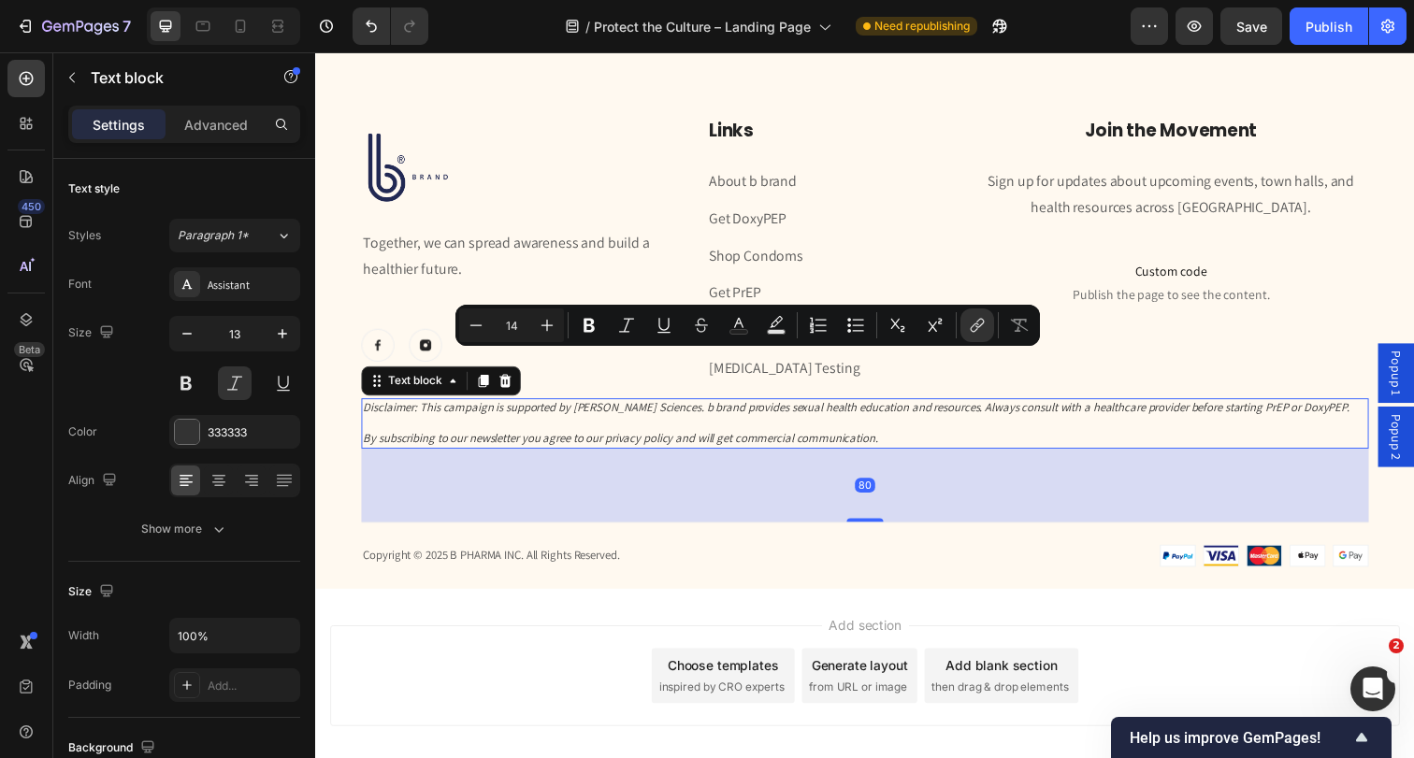
click at [680, 433] on p "Disclaimer: This campaign is supported by [PERSON_NAME] Sciences. b brand provi…" at bounding box center [876, 432] width 1025 height 48
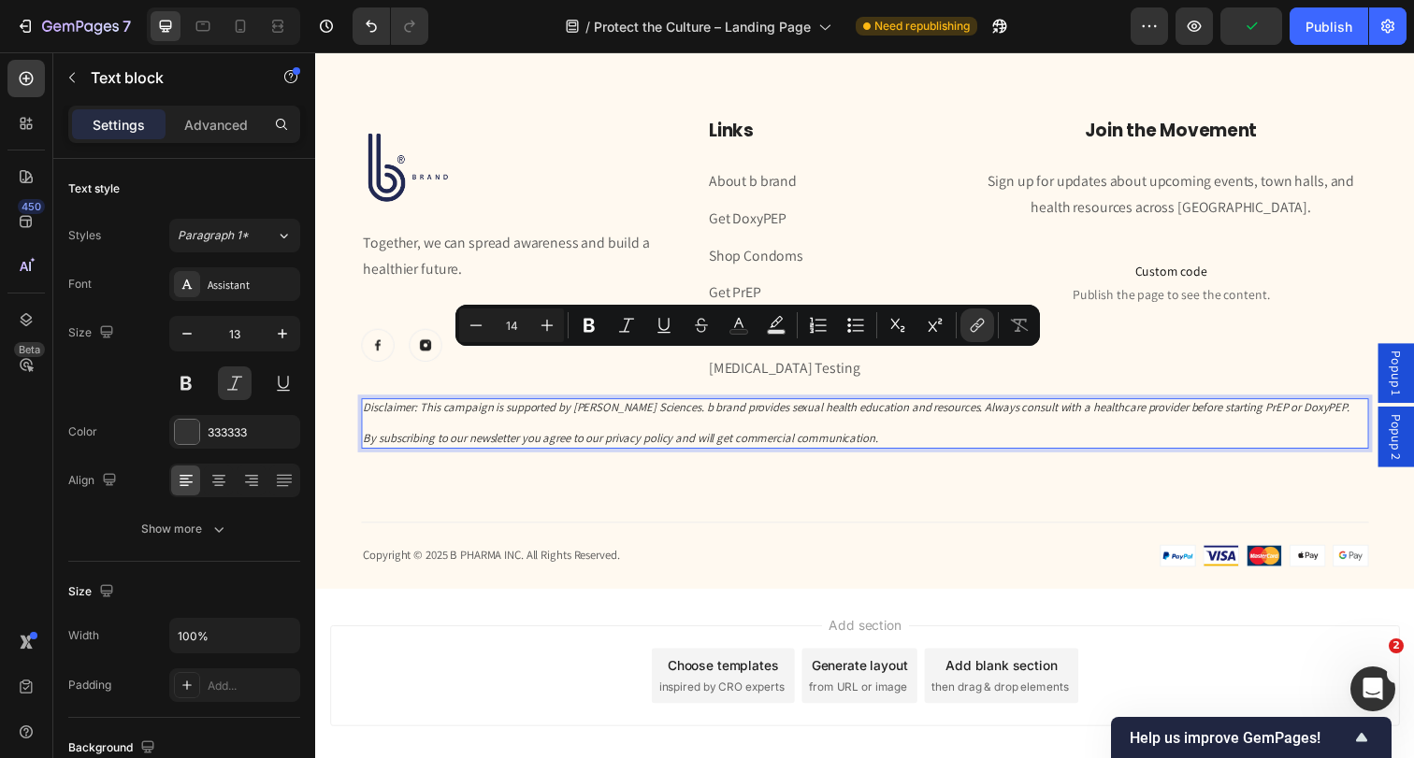
click at [1229, 410] on p "Disclaimer: This campaign is supported by [PERSON_NAME] Sciences. b brand provi…" at bounding box center [876, 432] width 1025 height 48
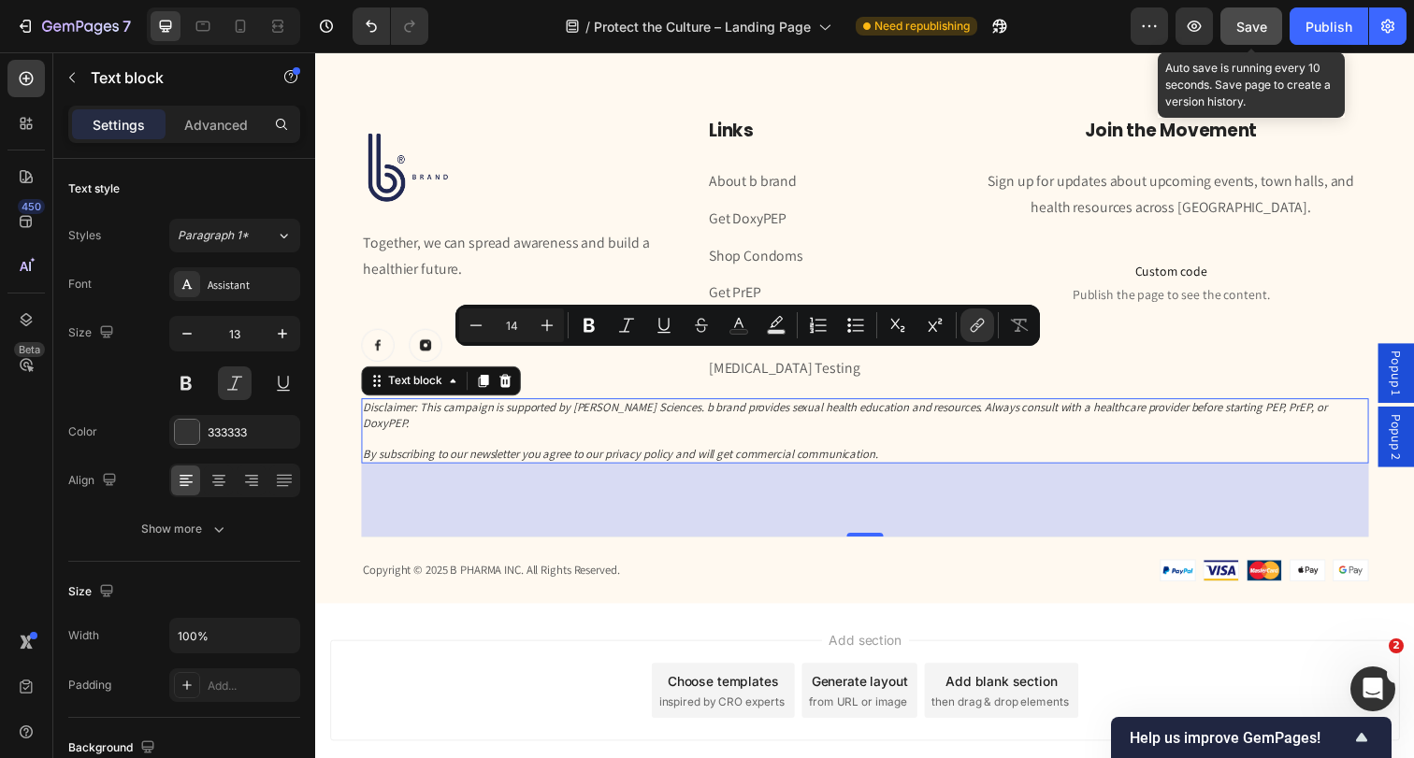
click at [1252, 39] on button "Save" at bounding box center [1251, 25] width 62 height 37
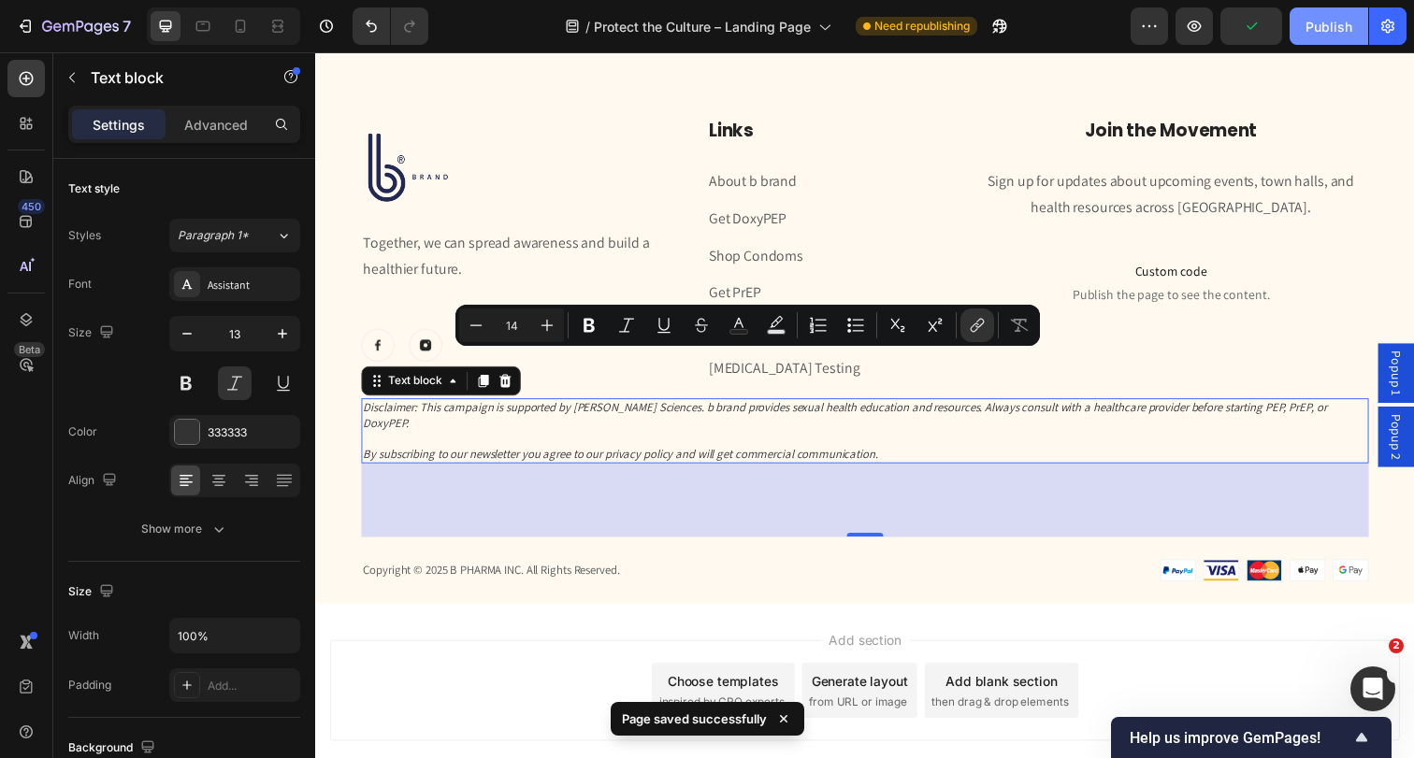
click at [1322, 38] on button "Publish" at bounding box center [1328, 25] width 79 height 37
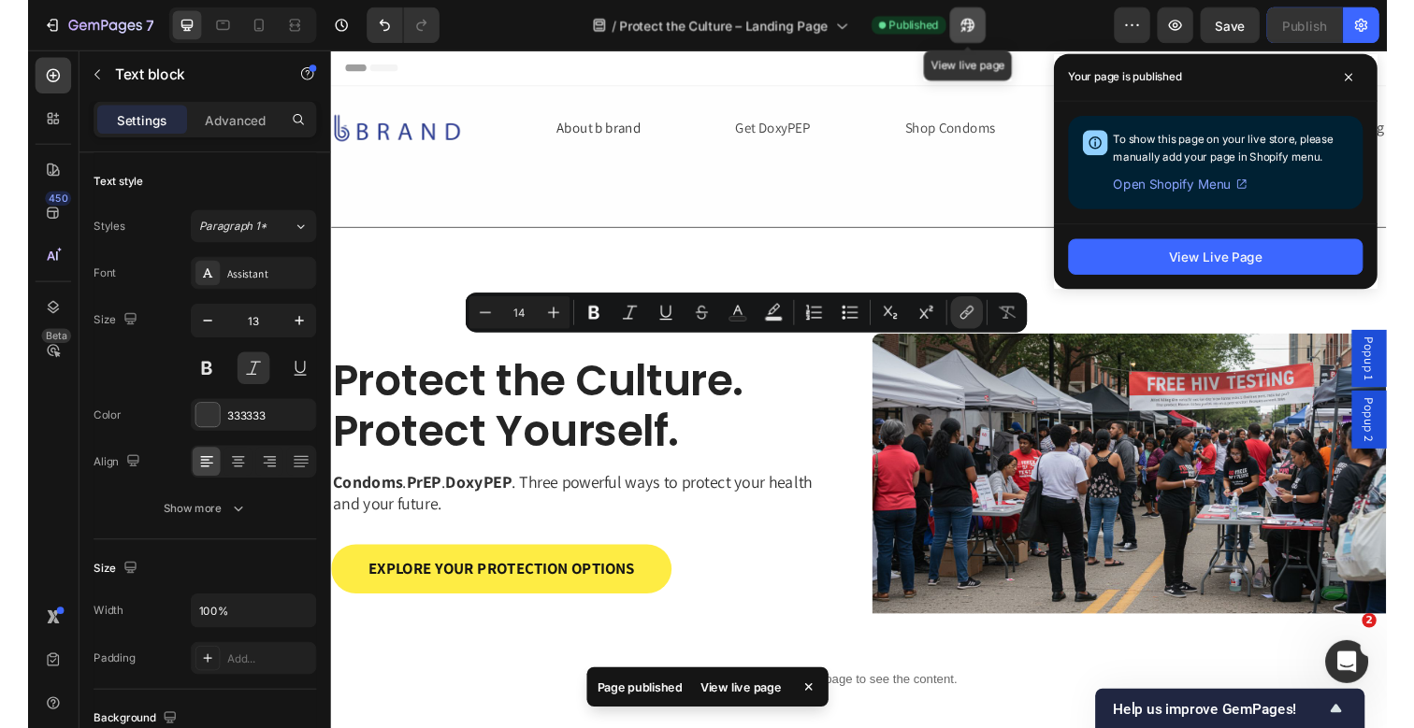
scroll to position [0, 0]
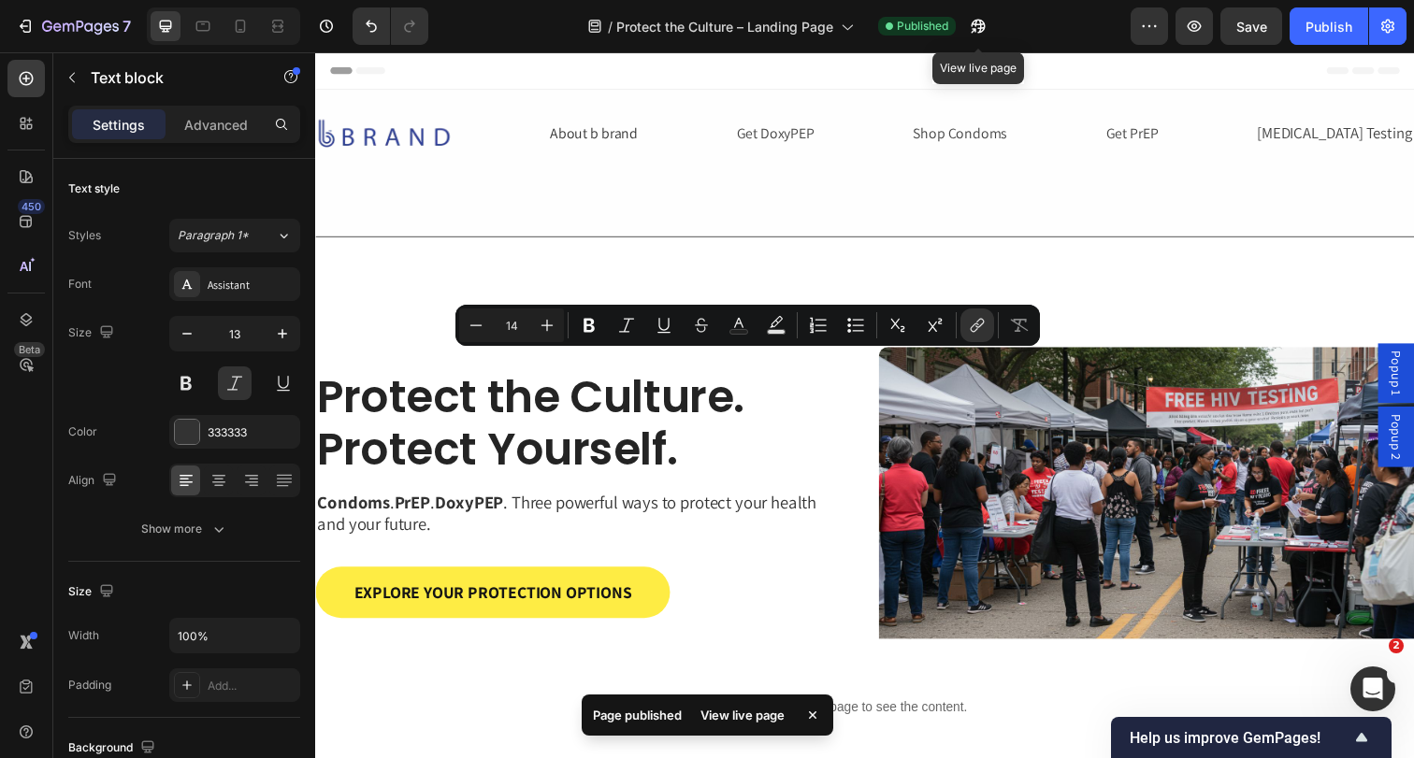
click at [977, 32] on icon "button" at bounding box center [978, 26] width 19 height 19
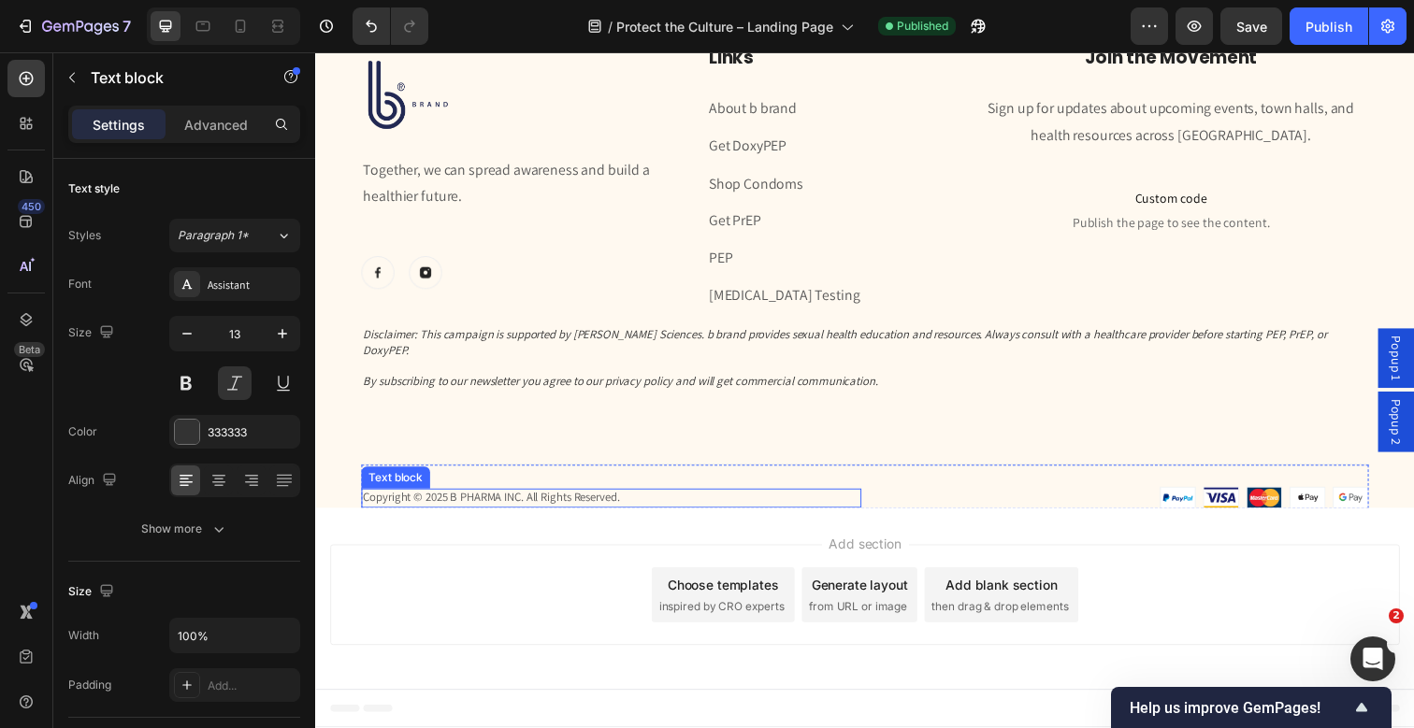
scroll to position [5015, 0]
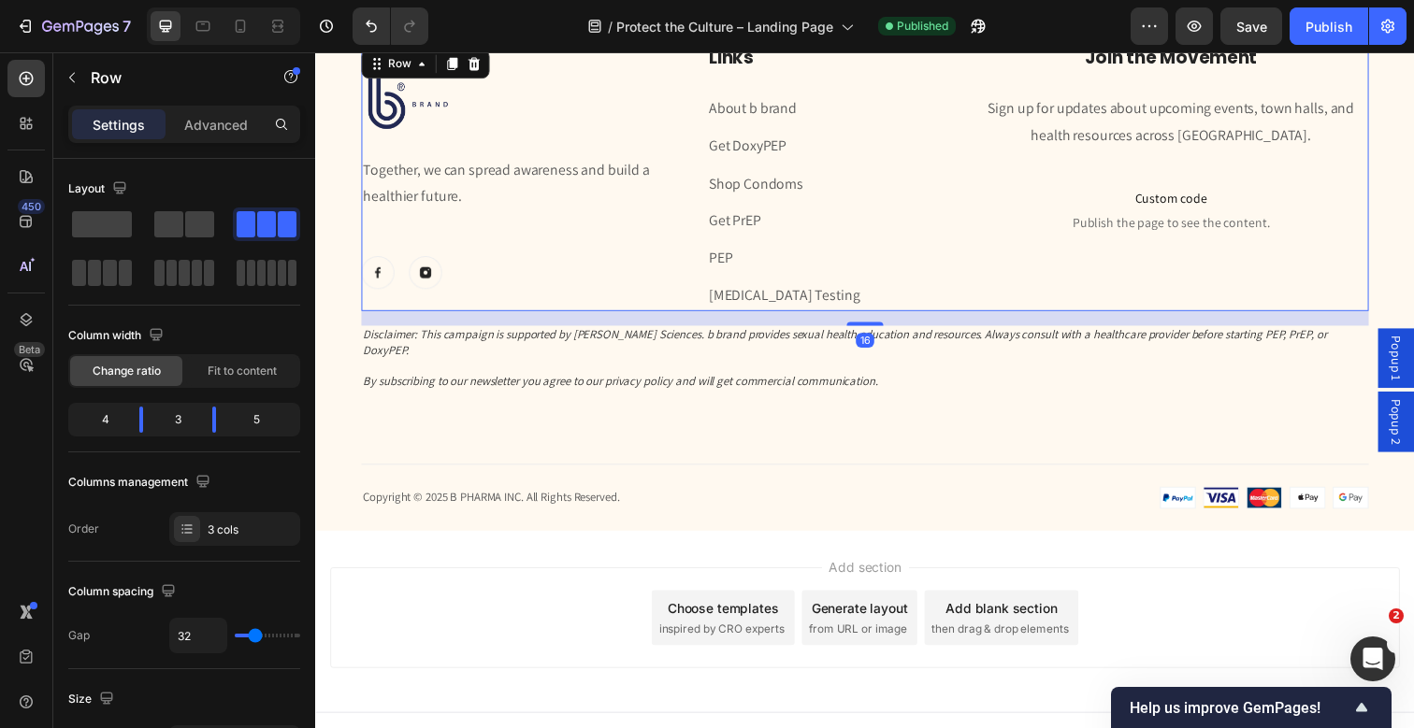
click at [962, 295] on div "Image Together, we can spread awareness and build a healthier future. Text bloc…" at bounding box center [876, 181] width 1029 height 270
click at [233, 133] on p "Advanced" at bounding box center [216, 125] width 64 height 20
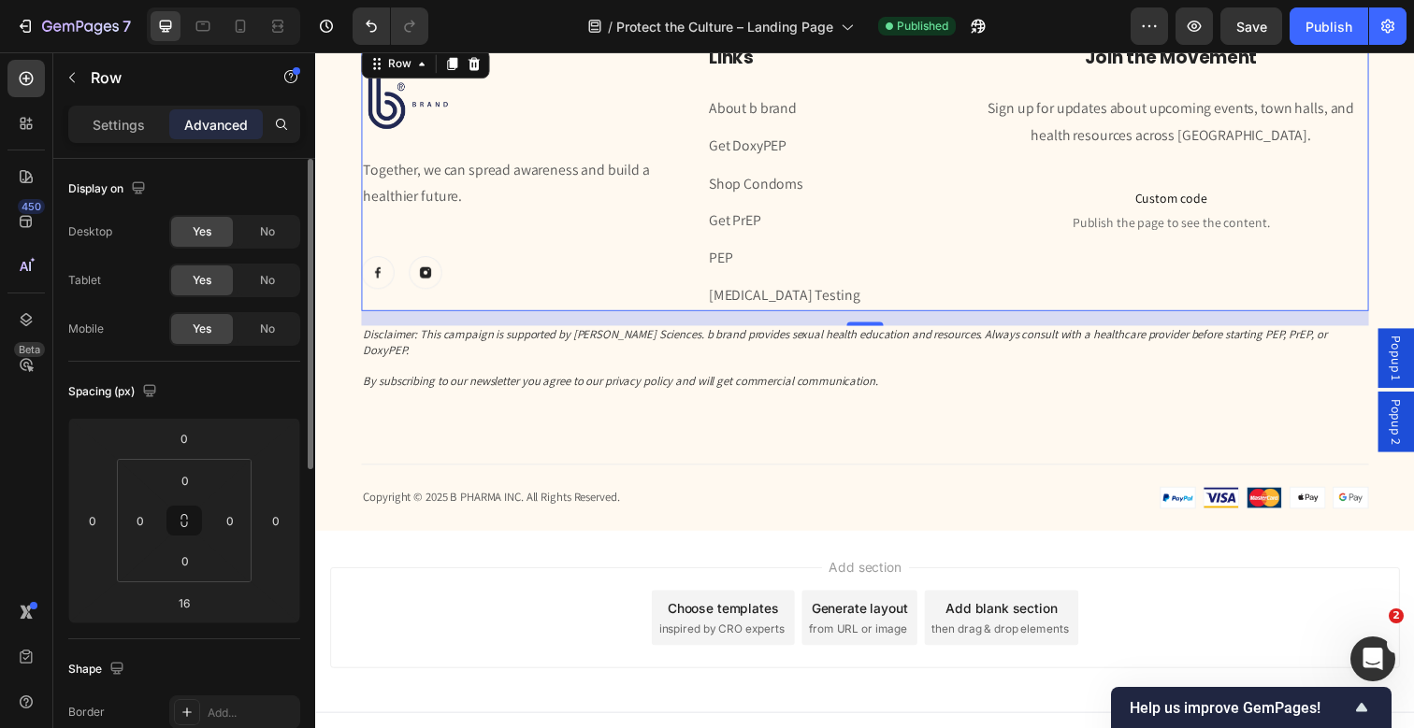
click at [188, 624] on div "Spacing (px) 0 0 16 0 0 0 0 0" at bounding box center [184, 501] width 232 height 278
click at [188, 597] on input "16" at bounding box center [184, 603] width 37 height 28
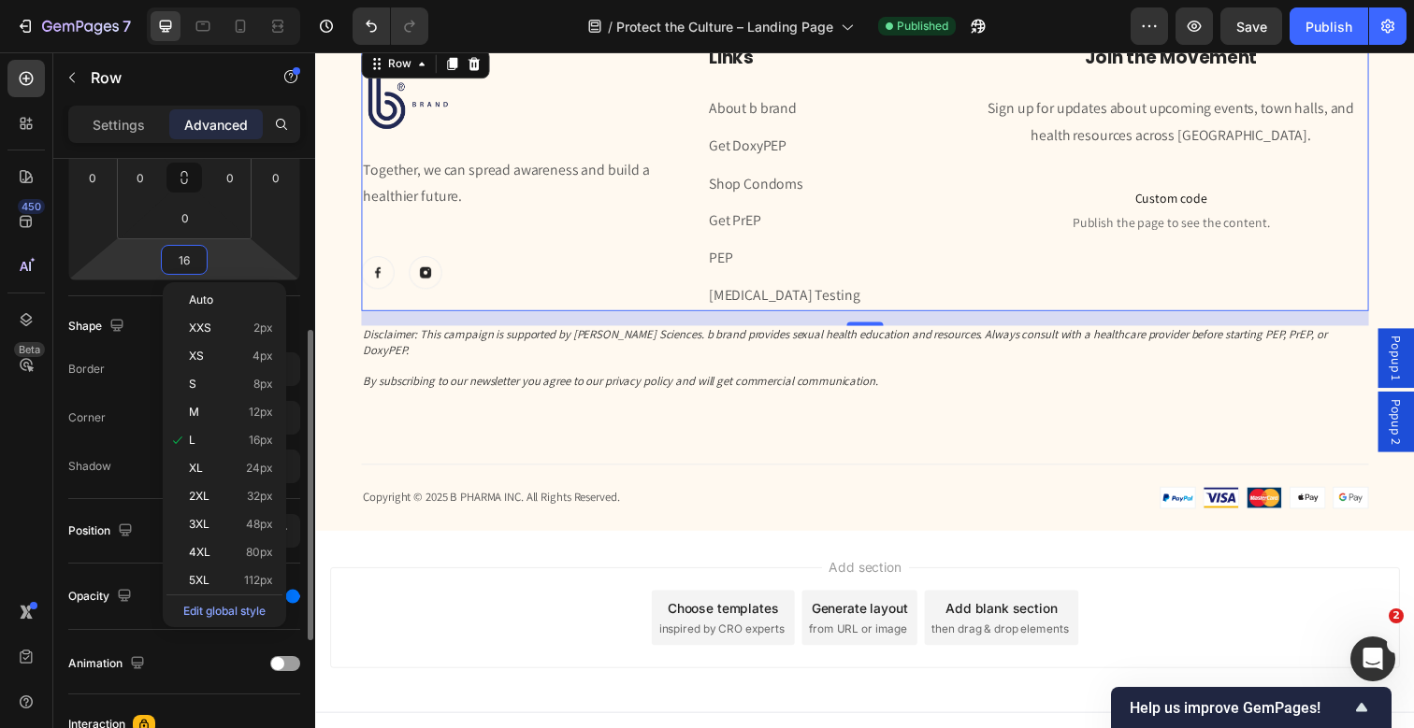
scroll to position [343, 0]
click at [209, 495] on span "2XL" at bounding box center [199, 496] width 21 height 13
type input "32"
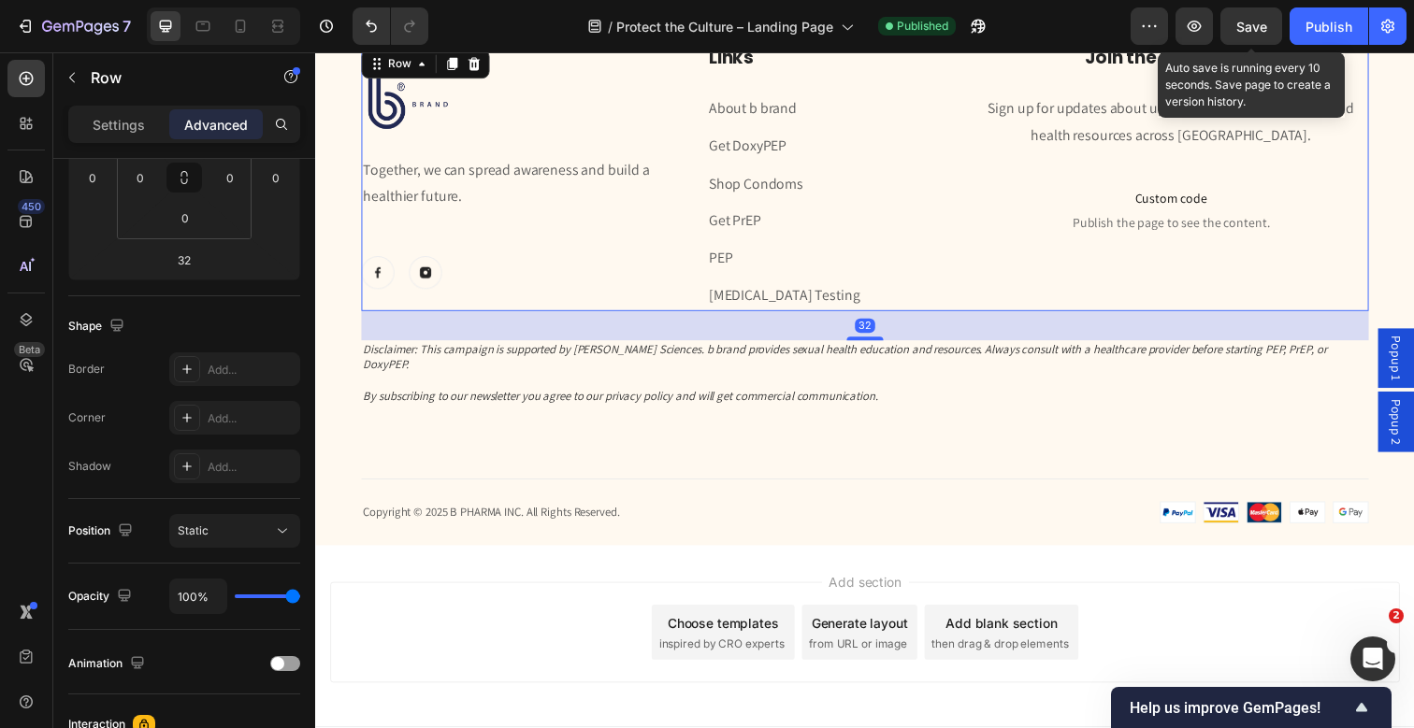
click at [1241, 22] on span "Save" at bounding box center [1251, 27] width 31 height 16
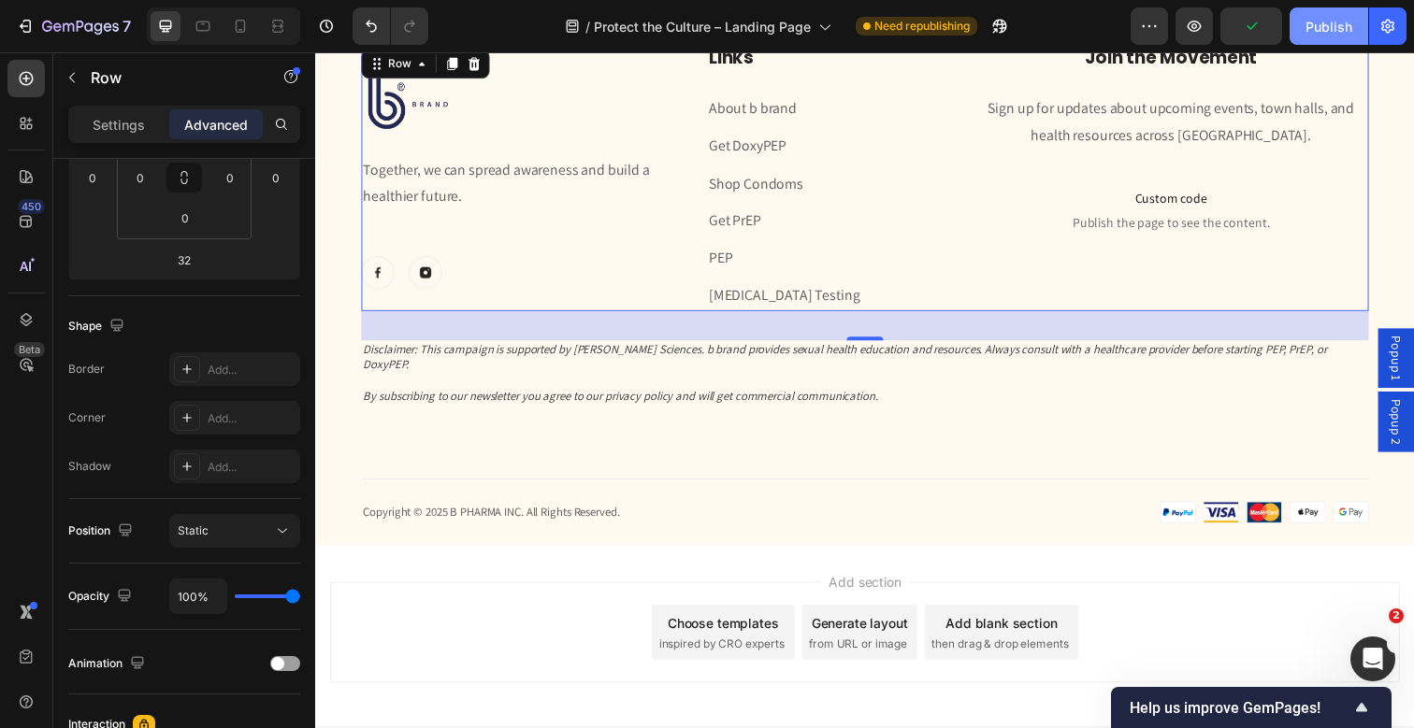
click at [1342, 22] on div "Publish" at bounding box center [1328, 27] width 47 height 20
